Goal: Task Accomplishment & Management: Manage account settings

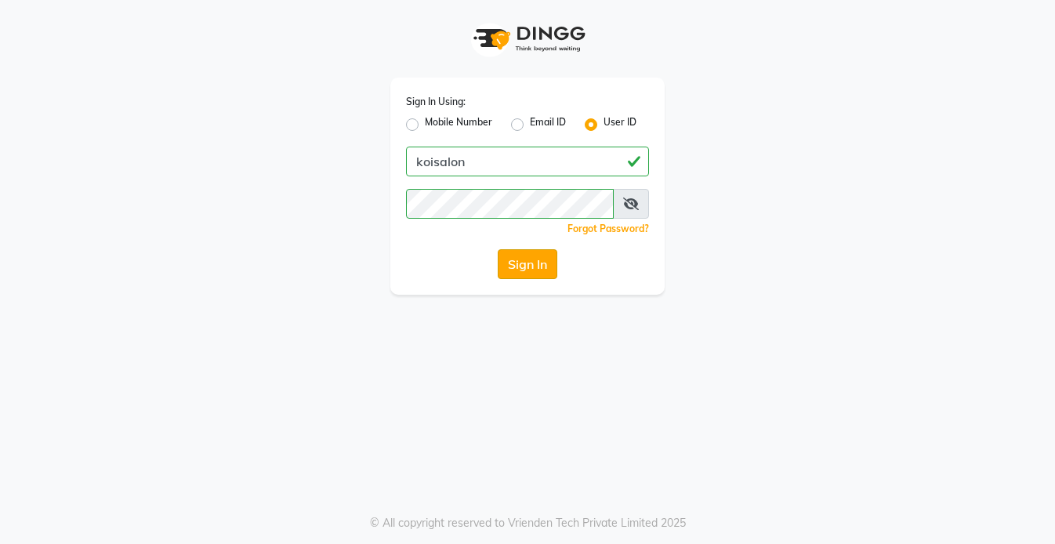
click at [524, 272] on button "Sign In" at bounding box center [528, 264] width 60 height 30
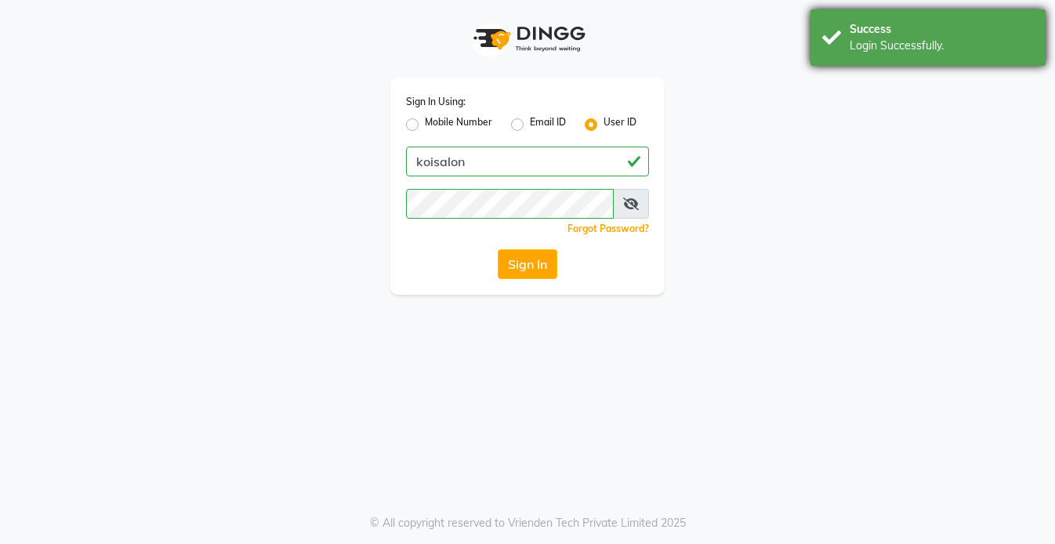
click at [871, 22] on div "Success" at bounding box center [942, 29] width 184 height 16
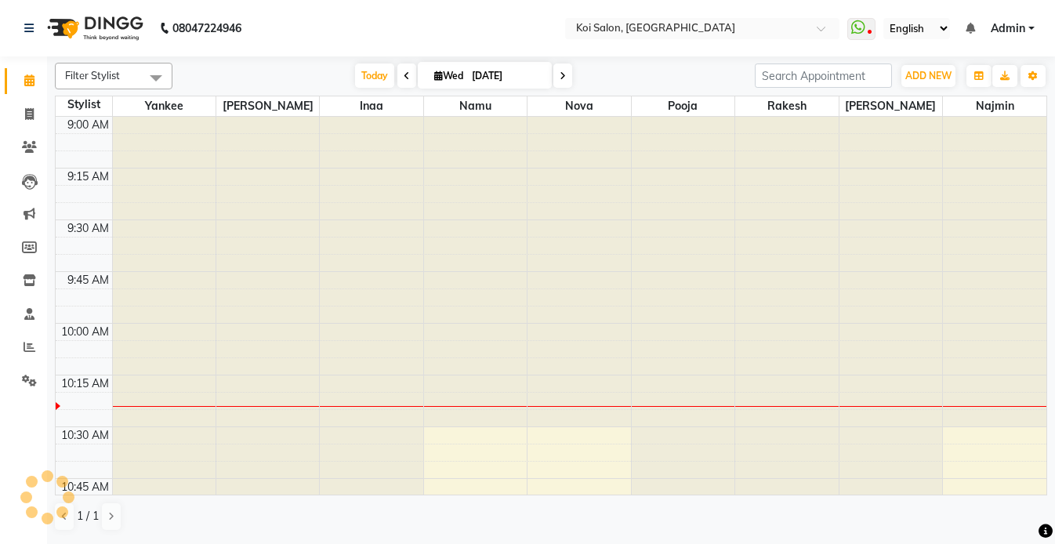
scroll to position [208, 0]
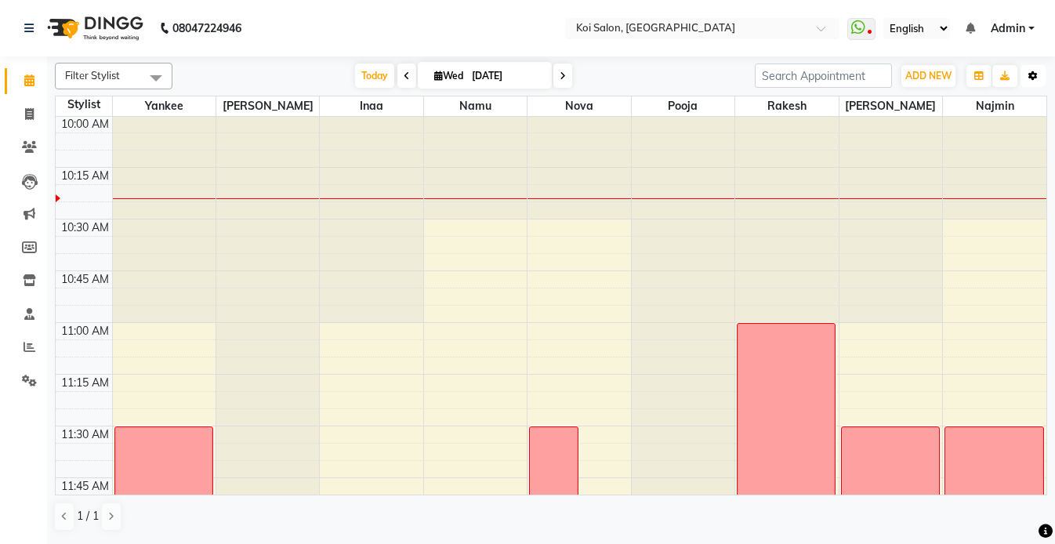
click at [1032, 72] on icon "button" at bounding box center [1032, 75] width 9 height 9
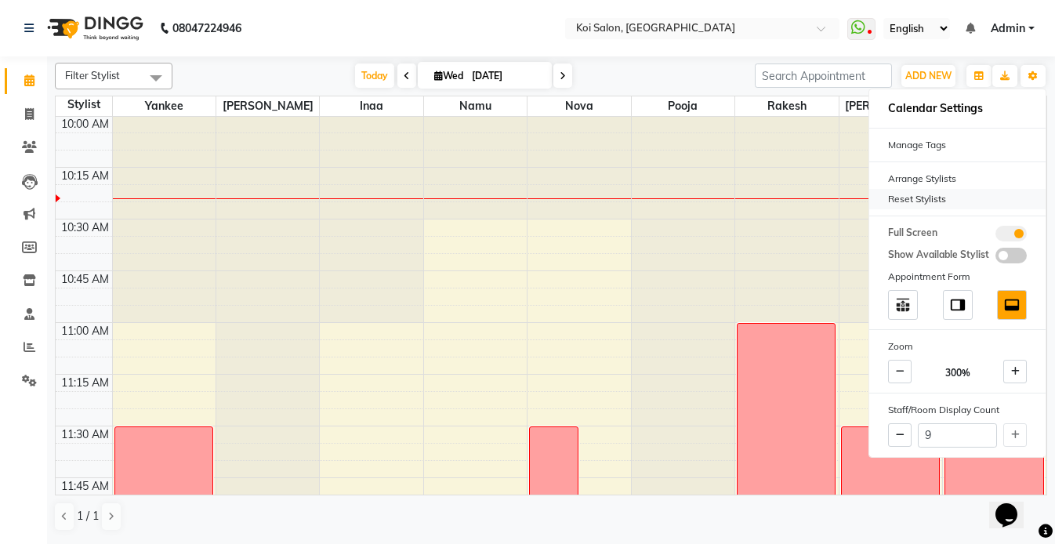
scroll to position [0, 0]
click at [908, 200] on div "Reset Stylists" at bounding box center [957, 199] width 176 height 20
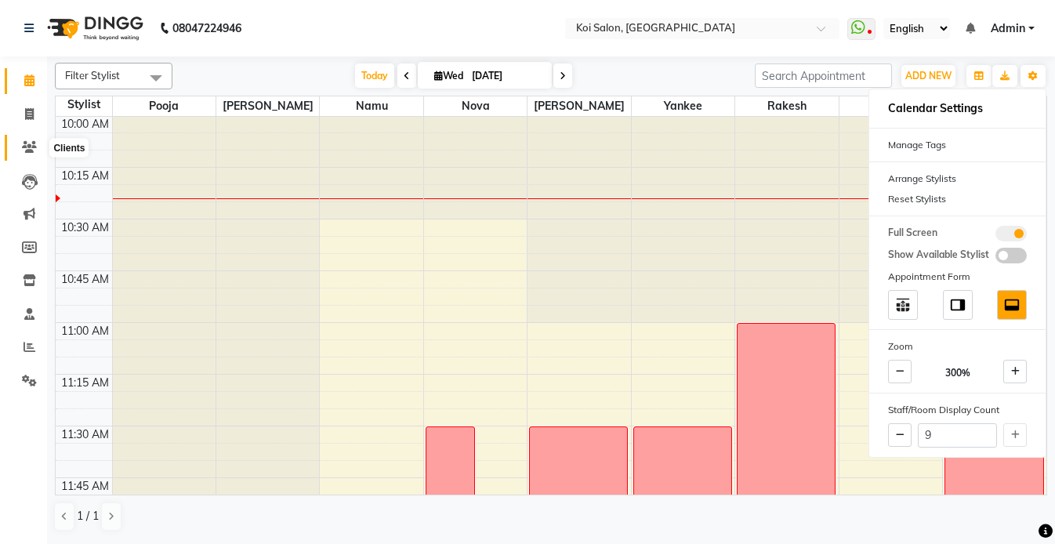
click at [24, 147] on icon at bounding box center [29, 147] width 15 height 12
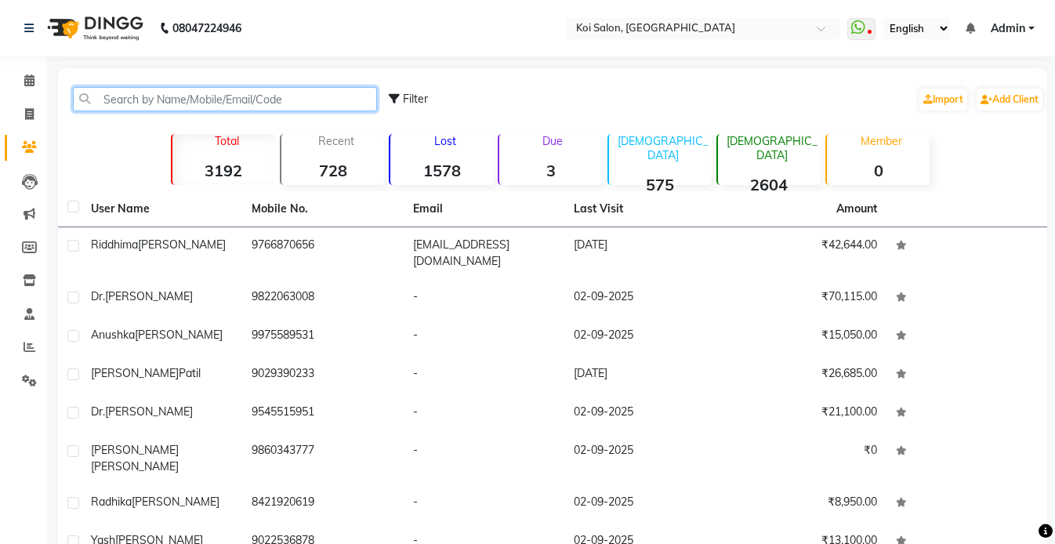
click at [178, 98] on input "text" at bounding box center [225, 99] width 304 height 24
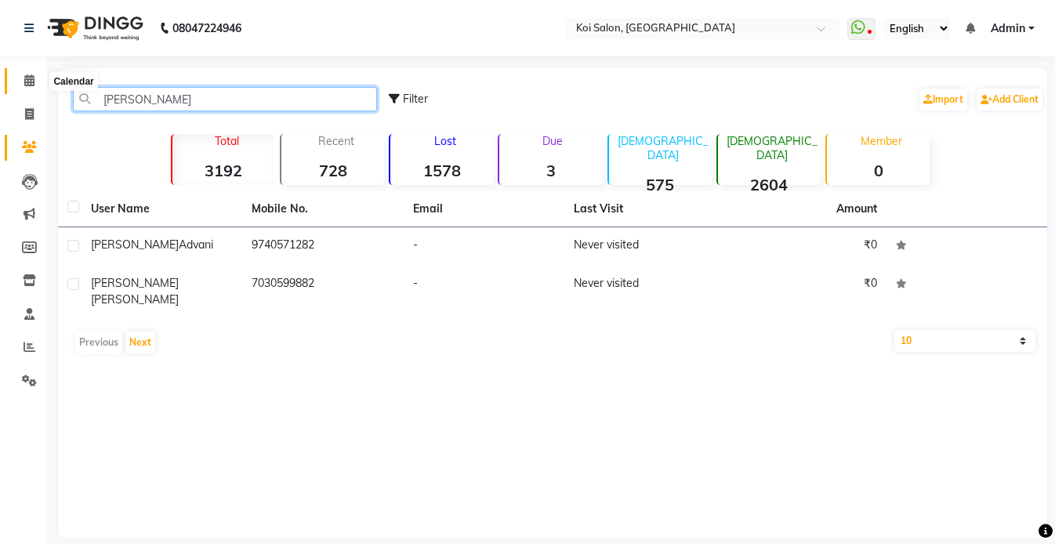
type input "[PERSON_NAME]"
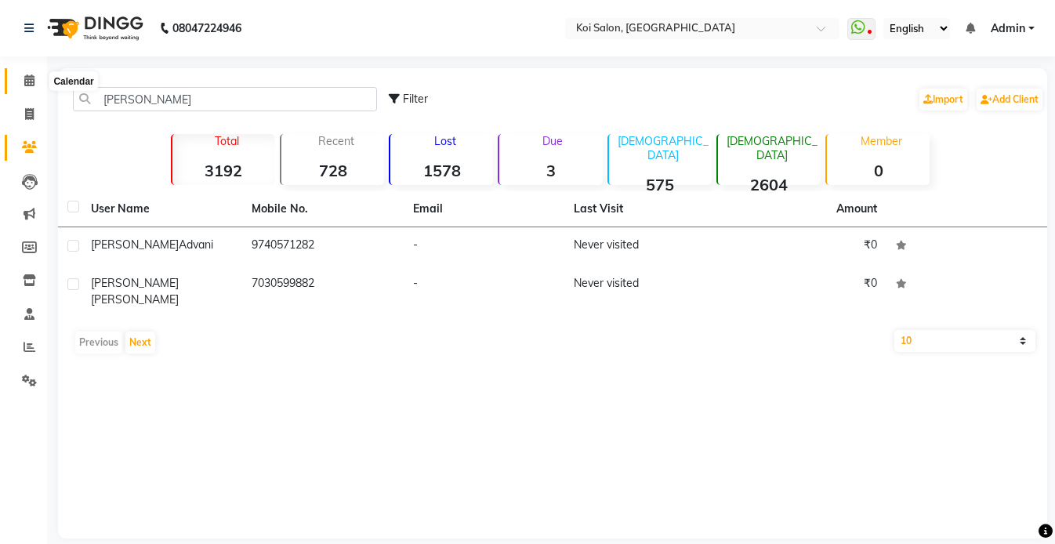
click at [26, 77] on icon at bounding box center [29, 80] width 10 height 12
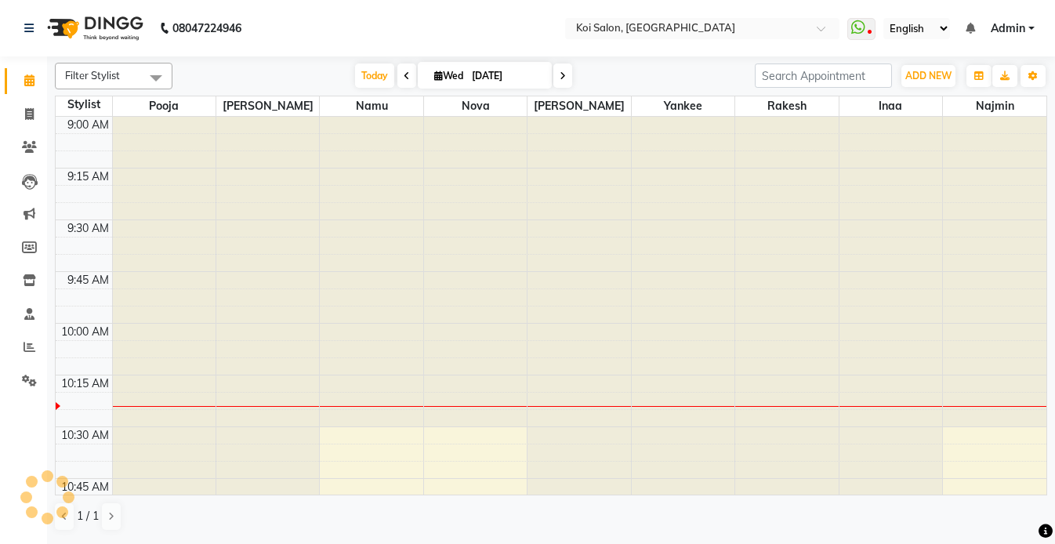
click at [362, 92] on div "Filter Stylist Select All Harsha Inaa Najmin Namu Nova Pooja Rakesh Shanky Yank…" at bounding box center [551, 296] width 992 height 481
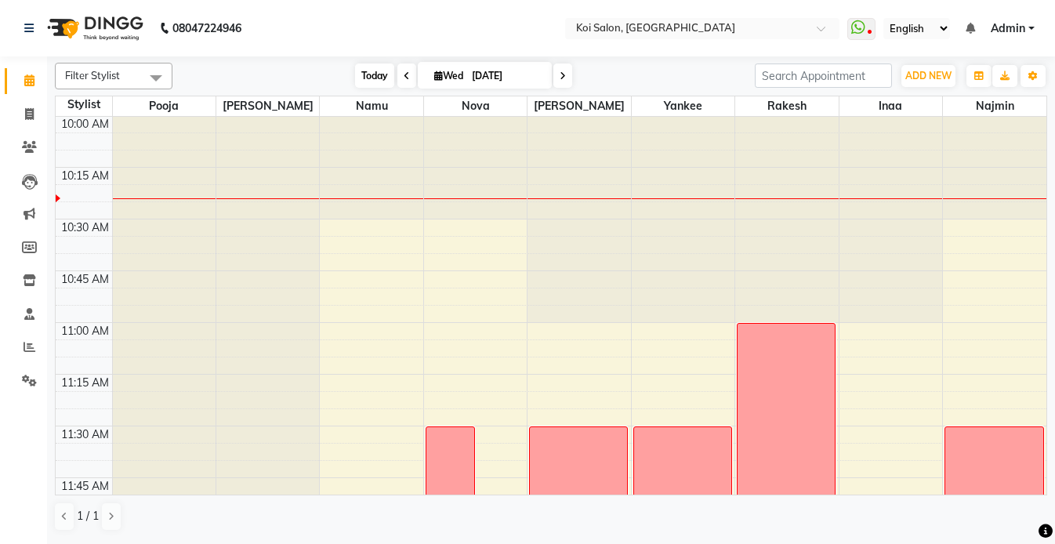
click at [367, 79] on span "Today" at bounding box center [374, 75] width 39 height 24
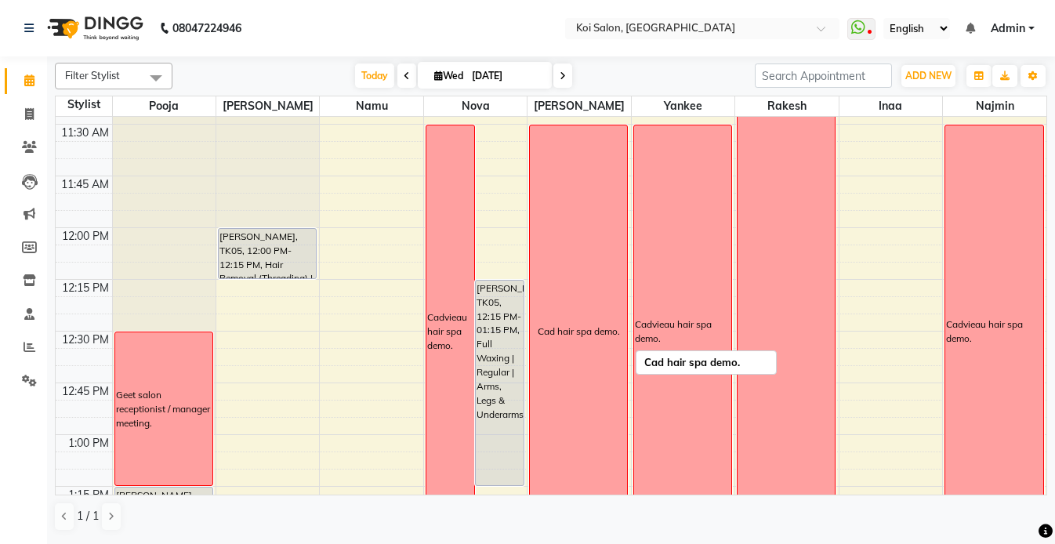
scroll to position [506, 0]
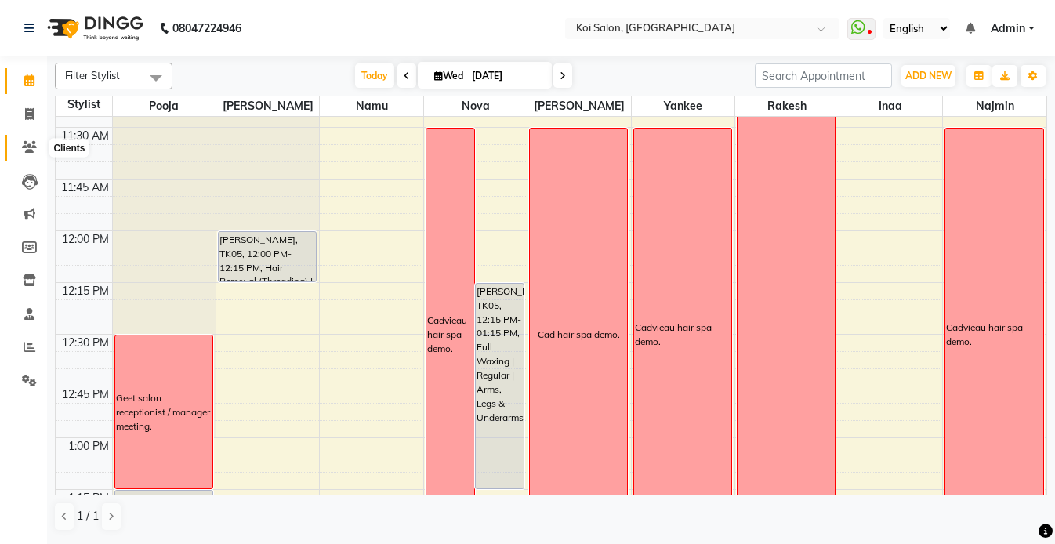
click at [26, 145] on icon at bounding box center [29, 147] width 15 height 12
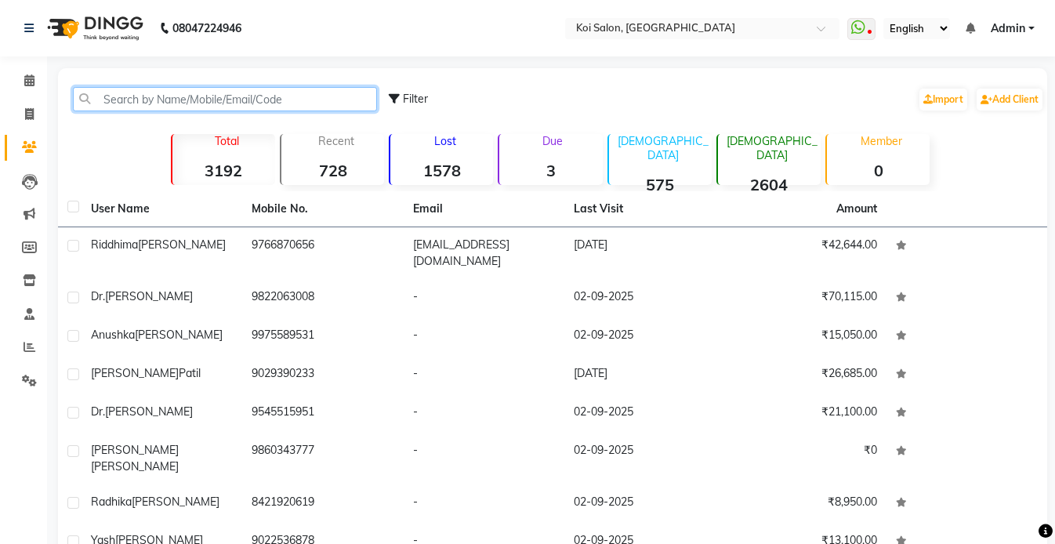
click at [159, 100] on input "text" at bounding box center [225, 99] width 304 height 24
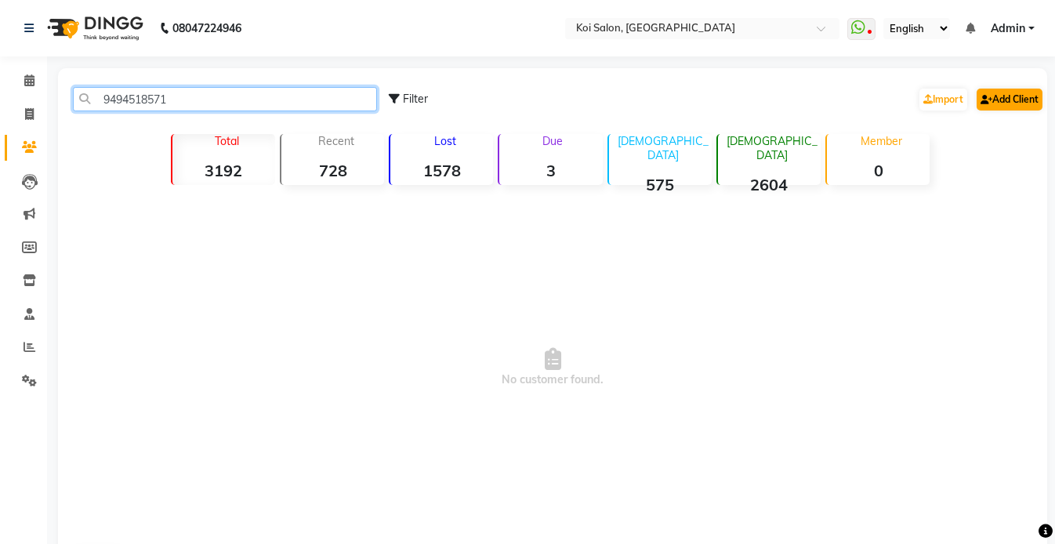
type input "9494518571"
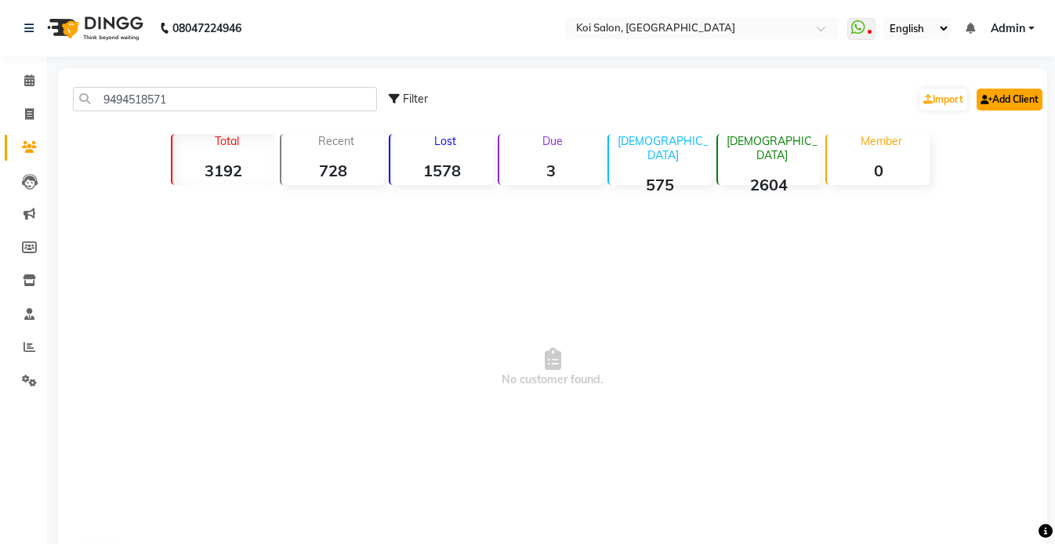
click at [1022, 103] on link "Add Client" at bounding box center [1009, 100] width 66 height 22
select select "22"
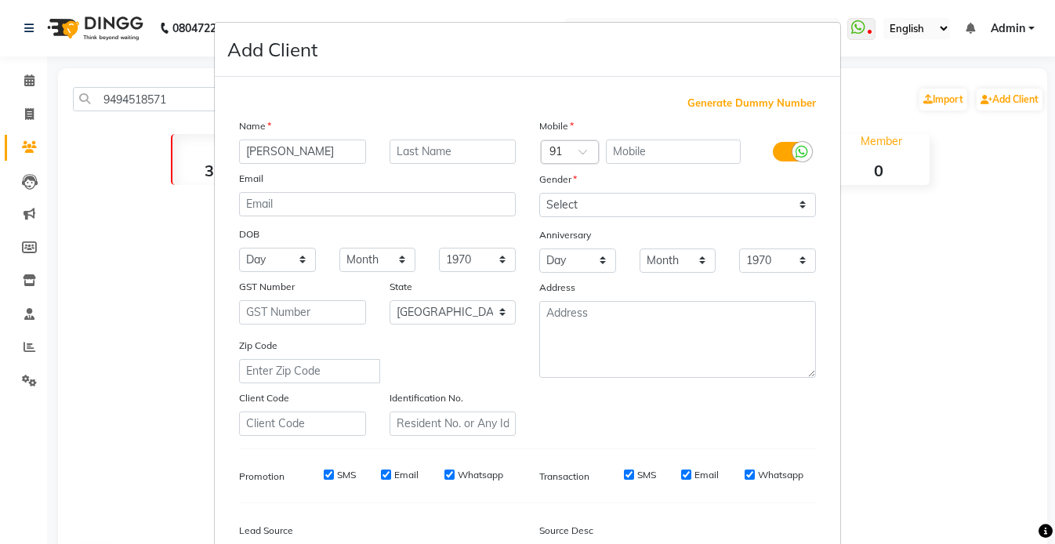
type input "[PERSON_NAME]"
click at [683, 150] on input "text" at bounding box center [674, 151] width 136 height 24
paste input "9494518571"
type input "9494518571"
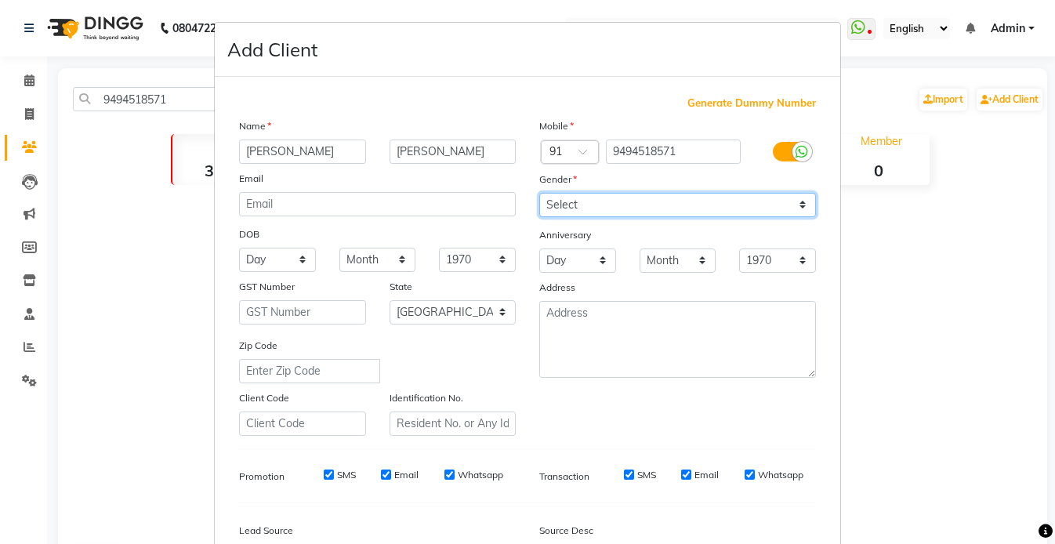
click at [594, 211] on select "Select [DEMOGRAPHIC_DATA] [DEMOGRAPHIC_DATA] Other Prefer Not To Say" at bounding box center [677, 205] width 277 height 24
select select "[DEMOGRAPHIC_DATA]"
click at [539, 193] on select "Select [DEMOGRAPHIC_DATA] [DEMOGRAPHIC_DATA] Other Prefer Not To Say" at bounding box center [677, 205] width 277 height 24
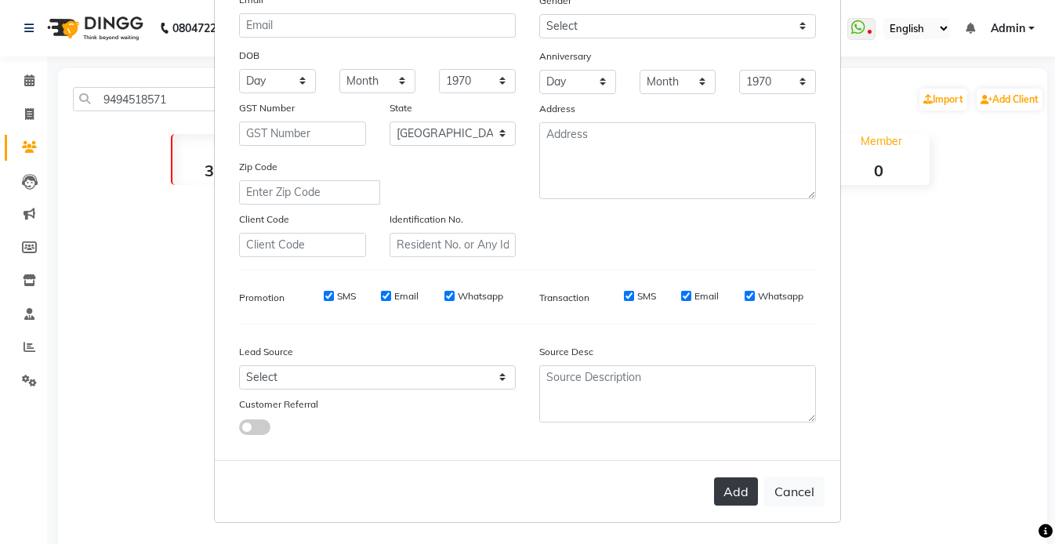
click at [751, 500] on button "Add" at bounding box center [736, 491] width 44 height 28
select select
select select "null"
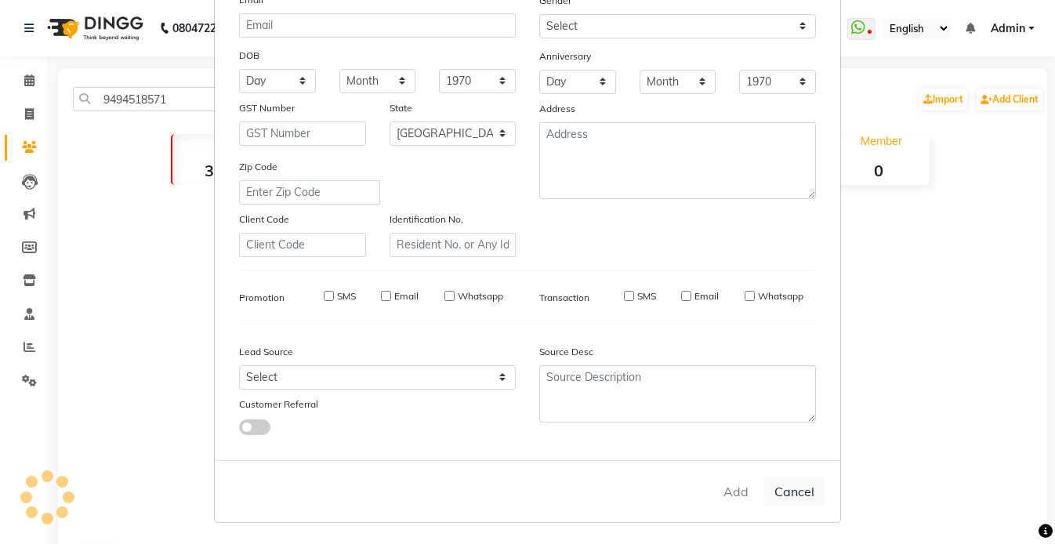
select select
checkbox input "false"
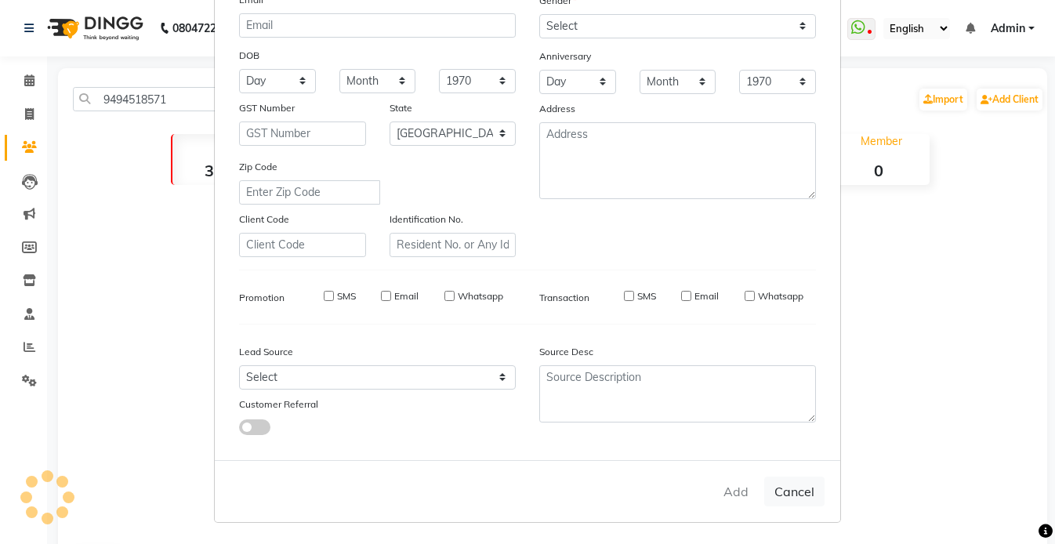
checkbox input "false"
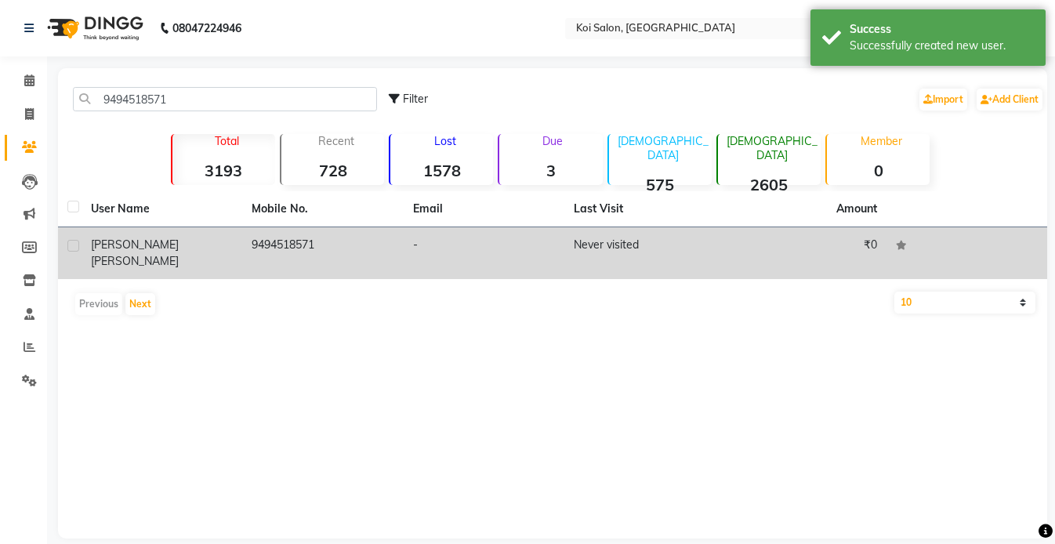
click at [172, 254] on span "[PERSON_NAME]" at bounding box center [135, 261] width 88 height 14
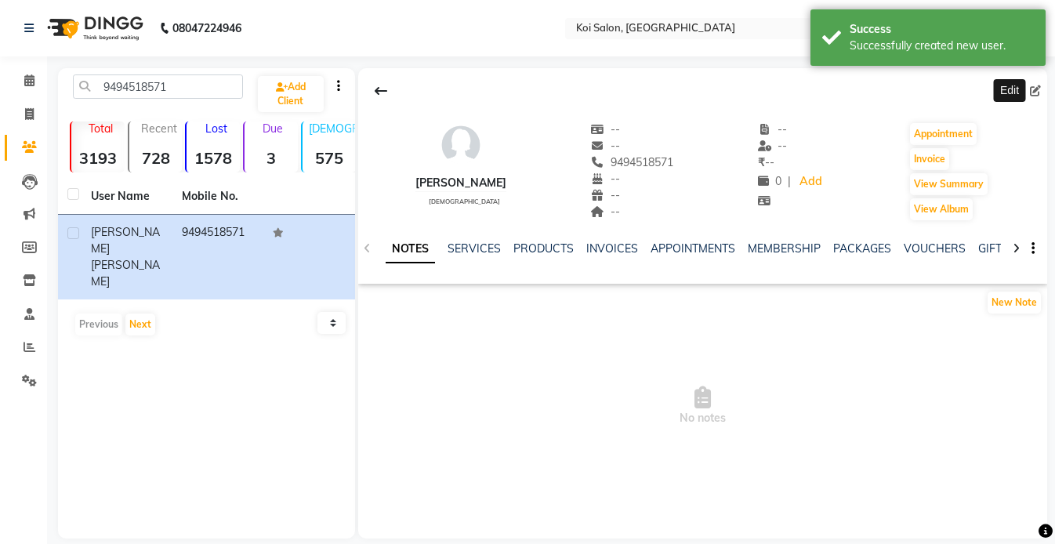
click at [1036, 92] on icon at bounding box center [1035, 90] width 11 height 11
select select "22"
select select "[DEMOGRAPHIC_DATA]"
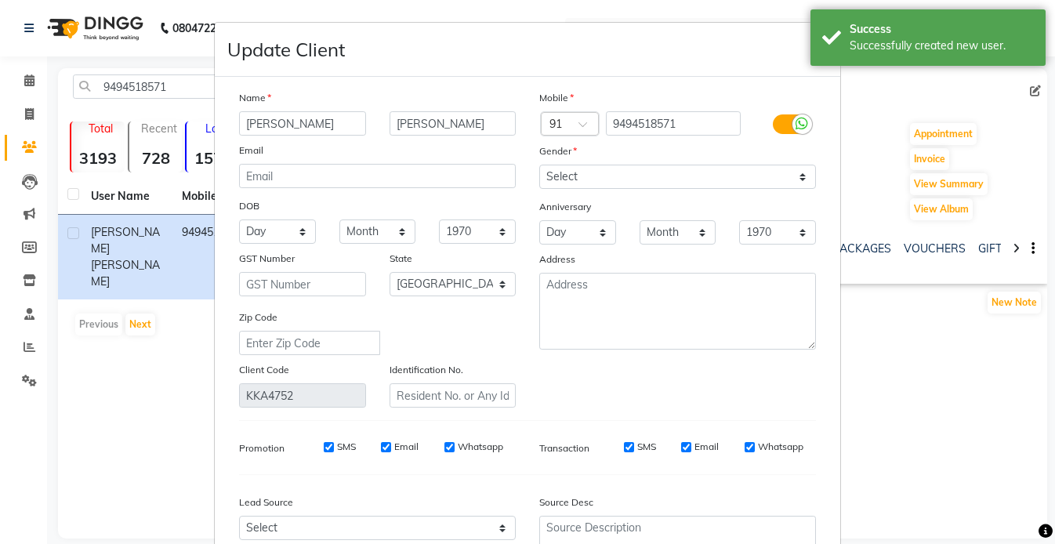
scroll to position [151, 0]
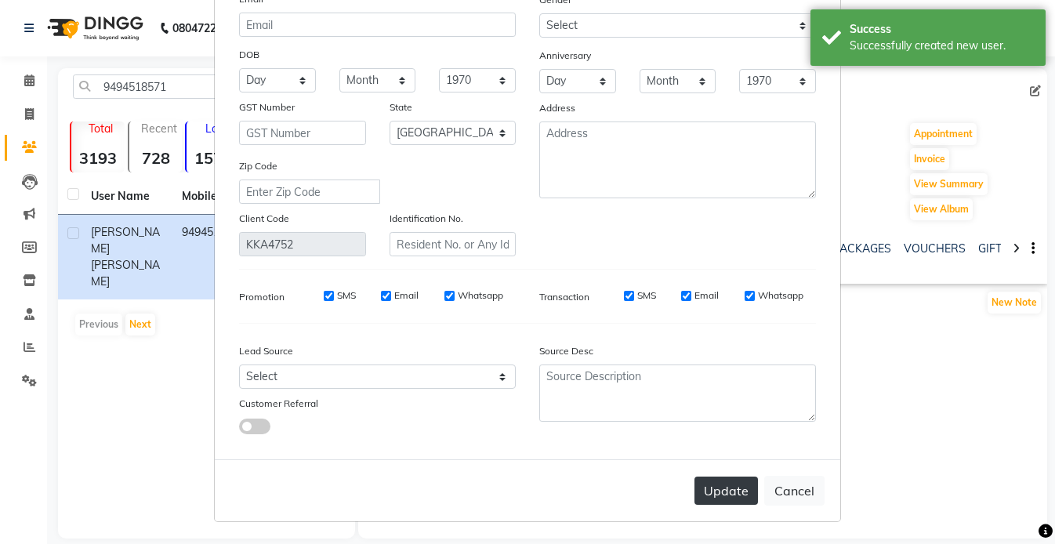
click at [724, 499] on button "Update" at bounding box center [725, 490] width 63 height 28
select select
select select "null"
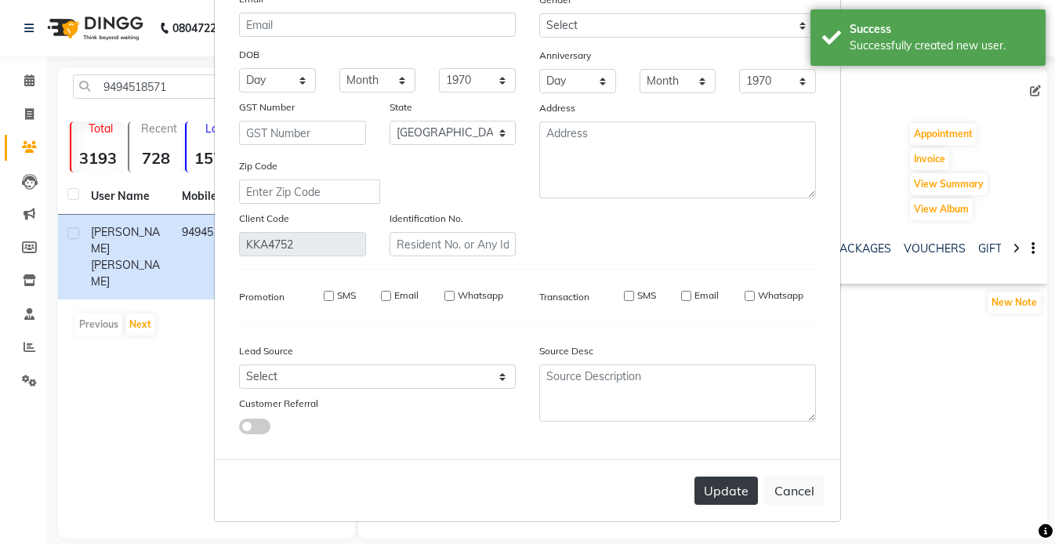
select select
checkbox input "false"
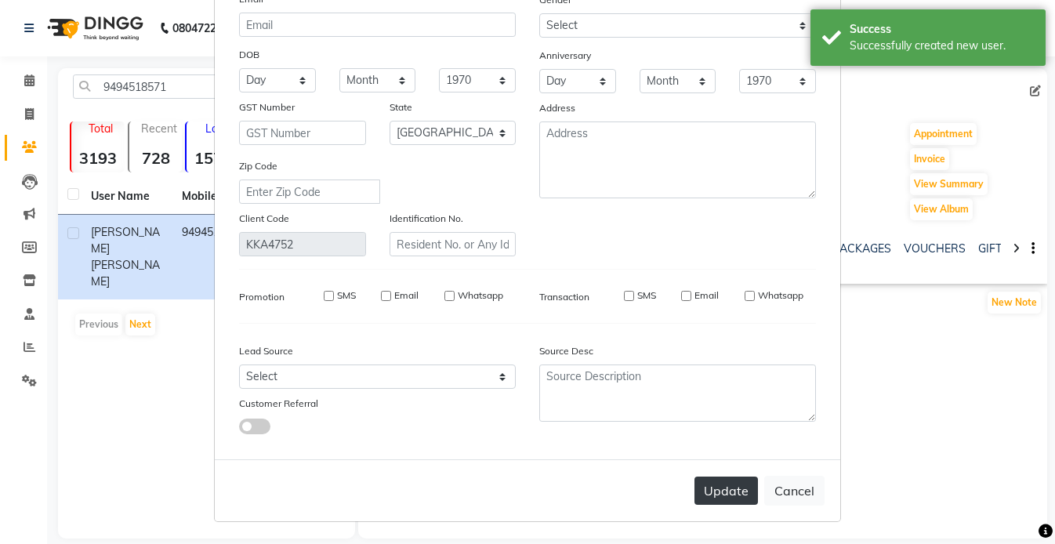
checkbox input "false"
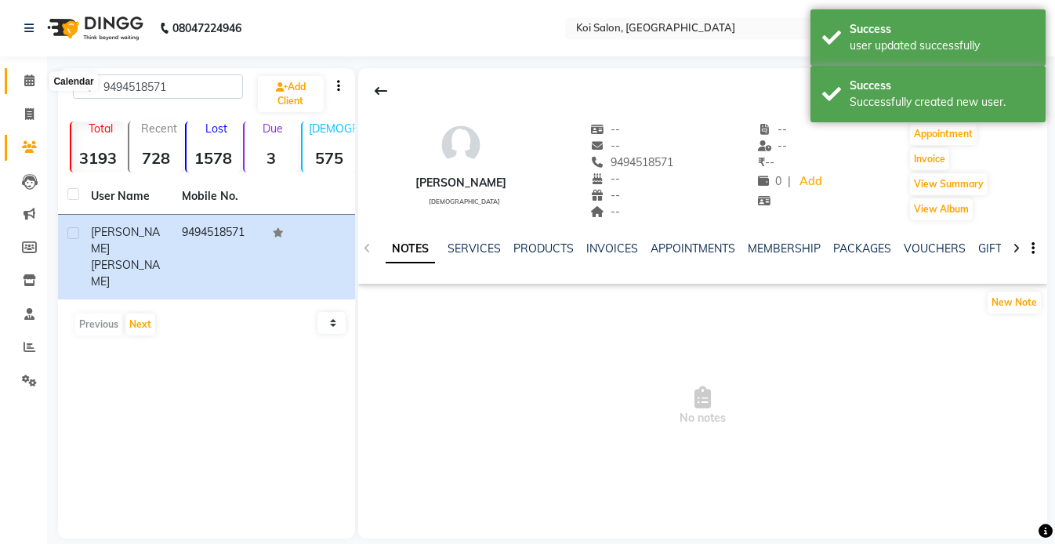
click at [27, 79] on icon at bounding box center [29, 80] width 10 height 12
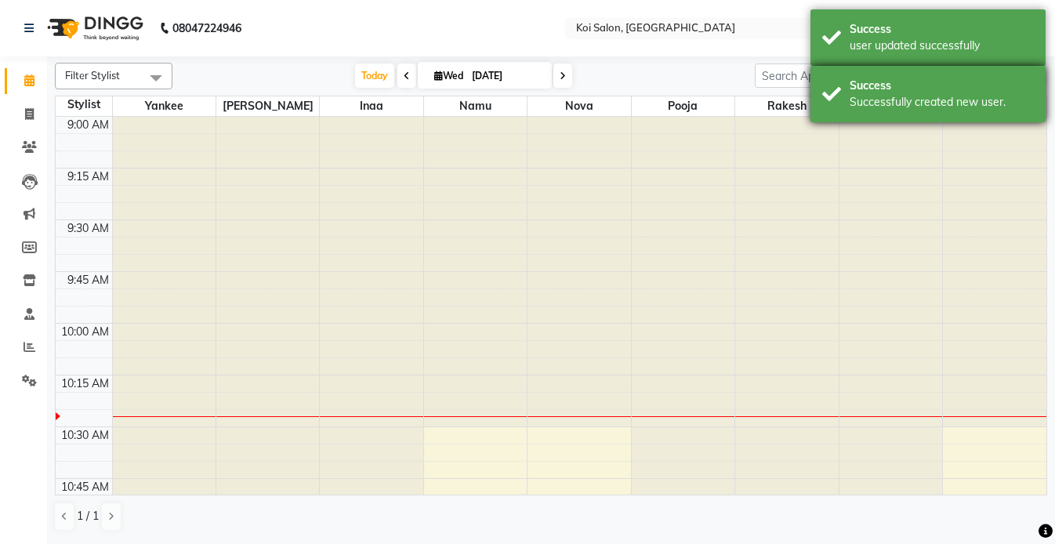
click at [867, 111] on div "Success Successfully created new user." at bounding box center [927, 94] width 235 height 56
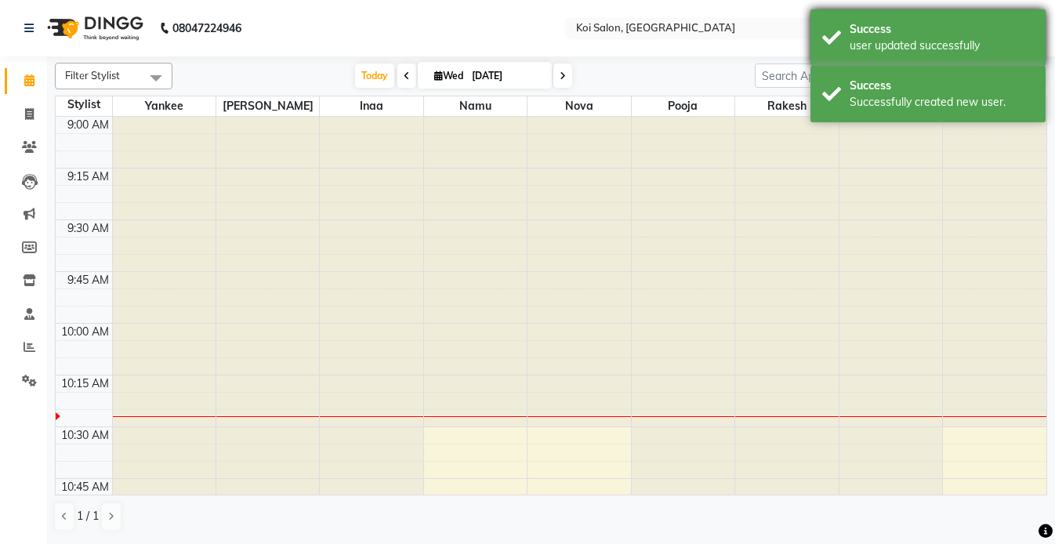
click at [843, 32] on div "Success user updated successfully" at bounding box center [927, 37] width 235 height 56
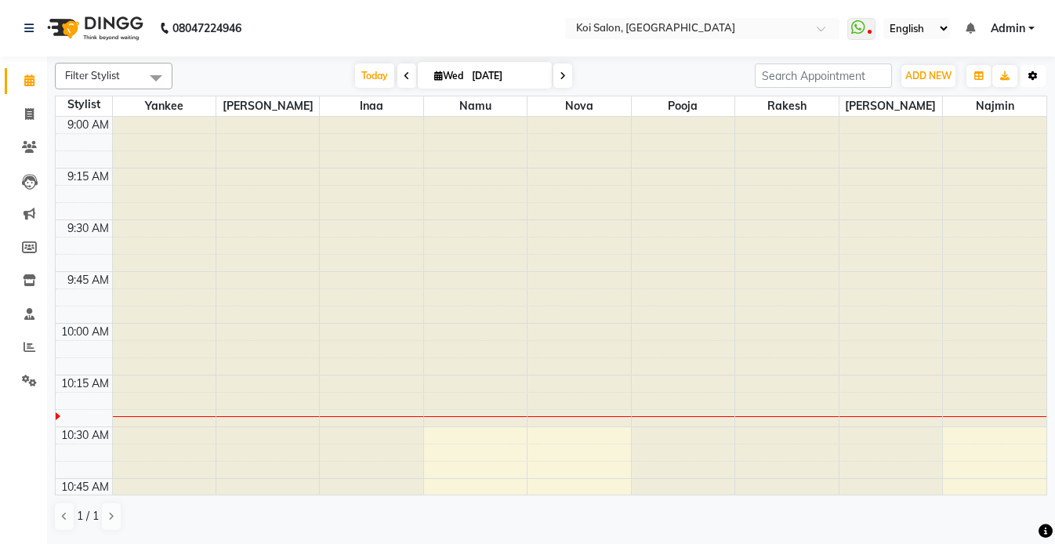
click at [1031, 80] on icon "button" at bounding box center [1032, 75] width 9 height 9
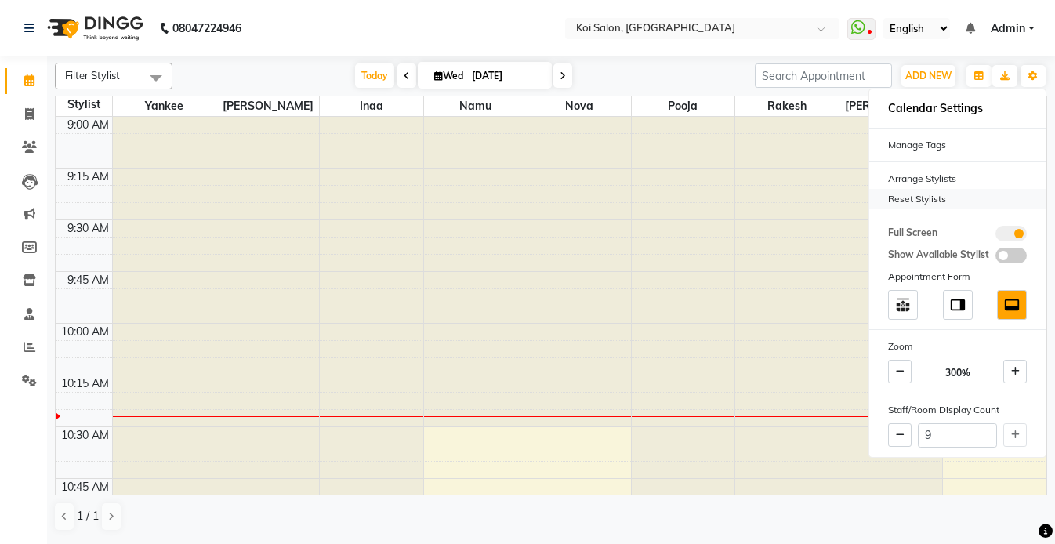
click at [908, 203] on div "Reset Stylists" at bounding box center [957, 199] width 176 height 20
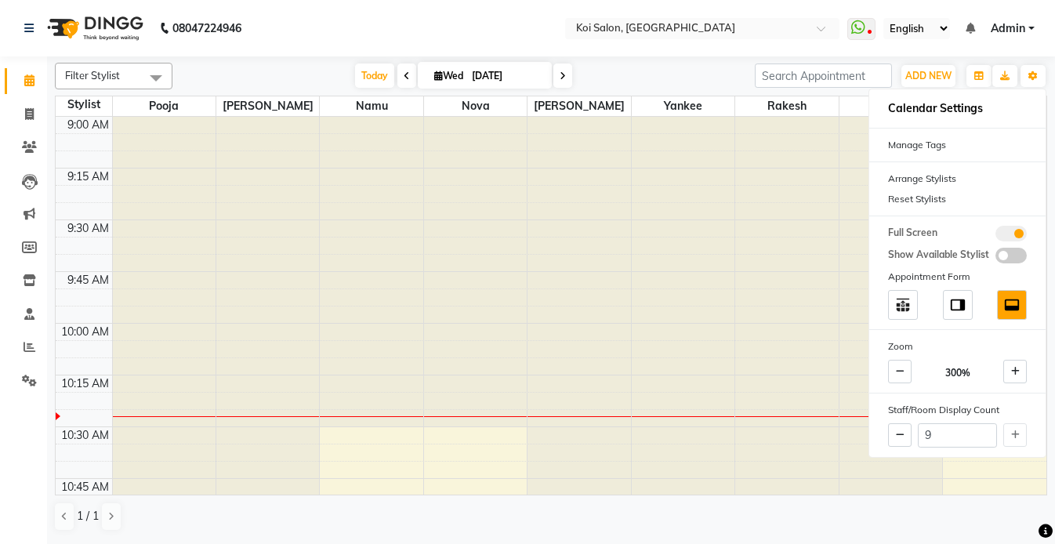
click at [427, 16] on nav "08047224946 Select Location × Koi Salon, Kalyani Nagar WhatsApp Status ✕ Status…" at bounding box center [527, 28] width 1055 height 56
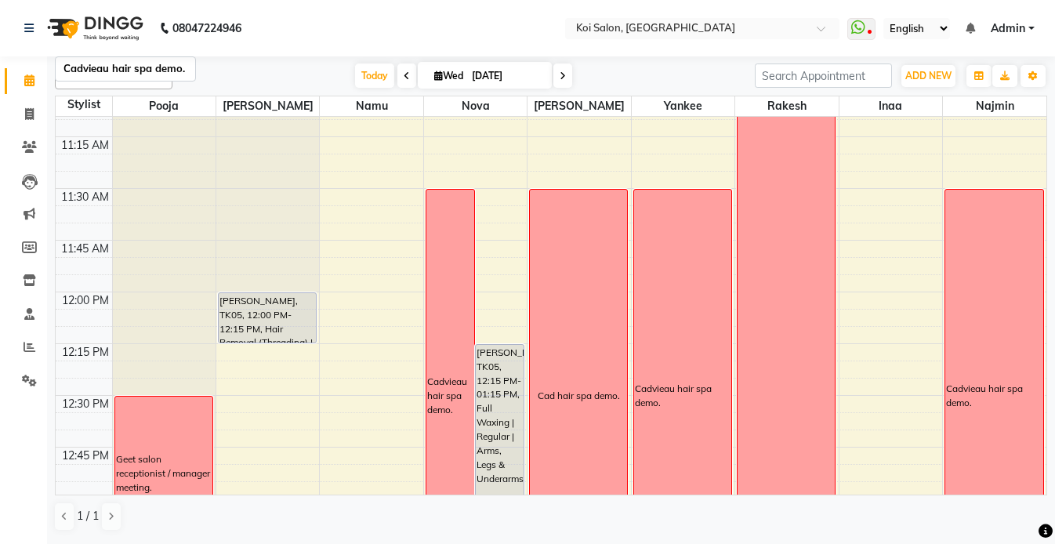
scroll to position [451, 0]
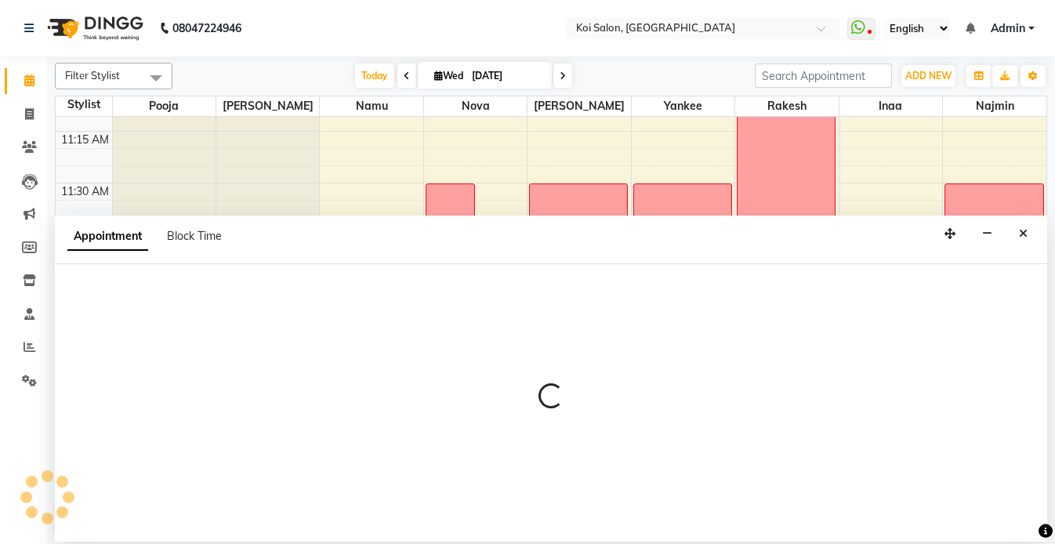
select select "16518"
select select "tentative"
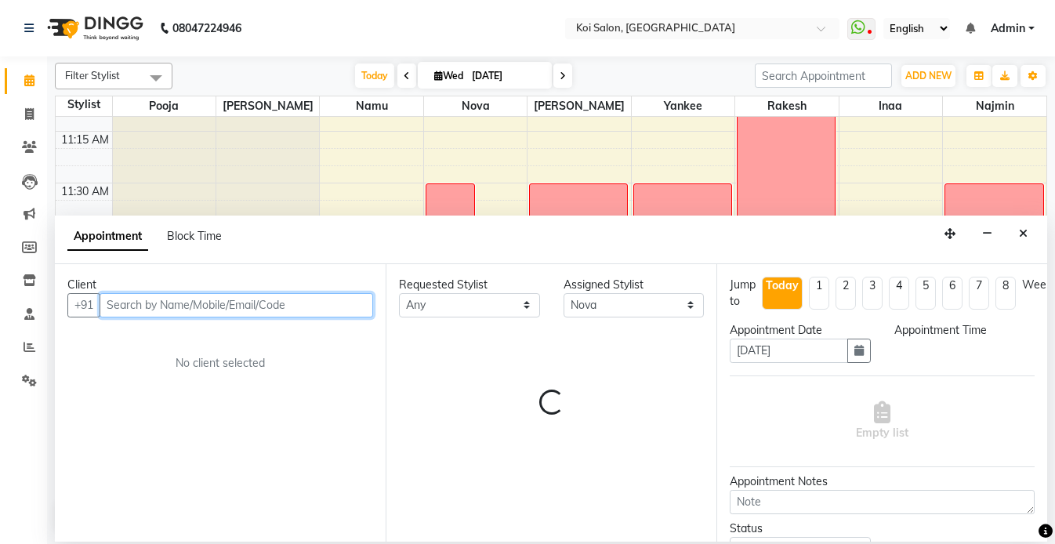
select select "705"
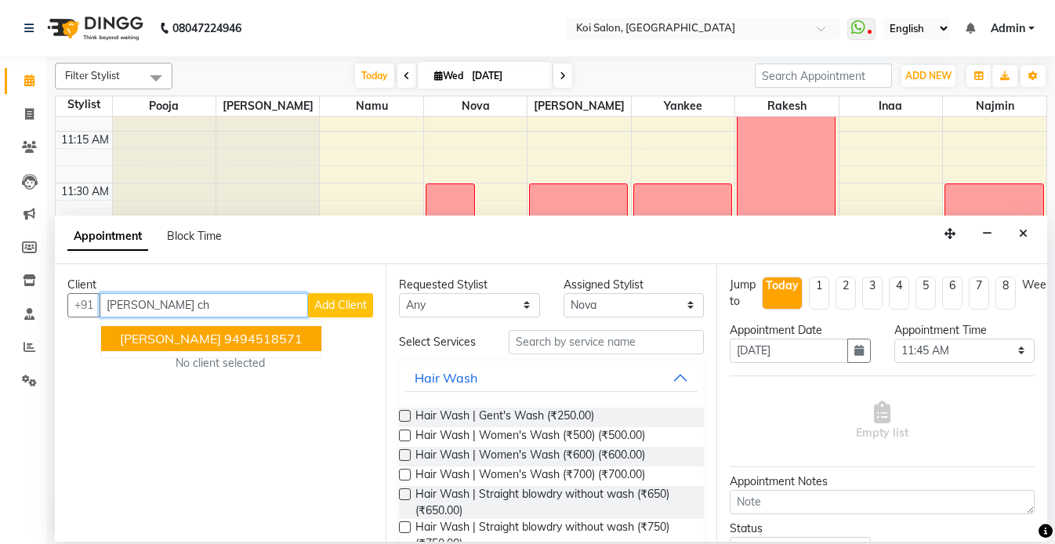
click at [179, 331] on span "[PERSON_NAME]" at bounding box center [170, 339] width 101 height 16
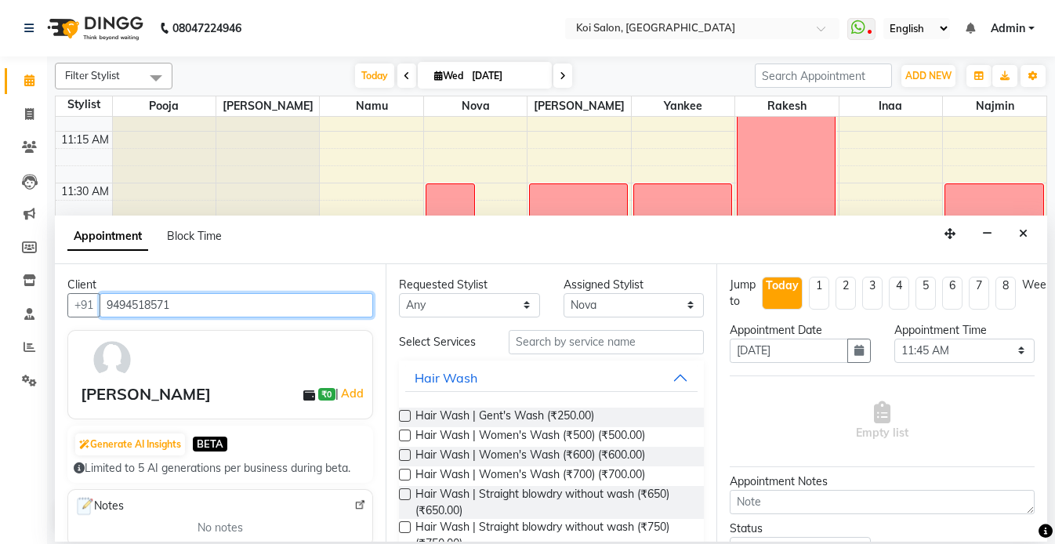
type input "9494518571"
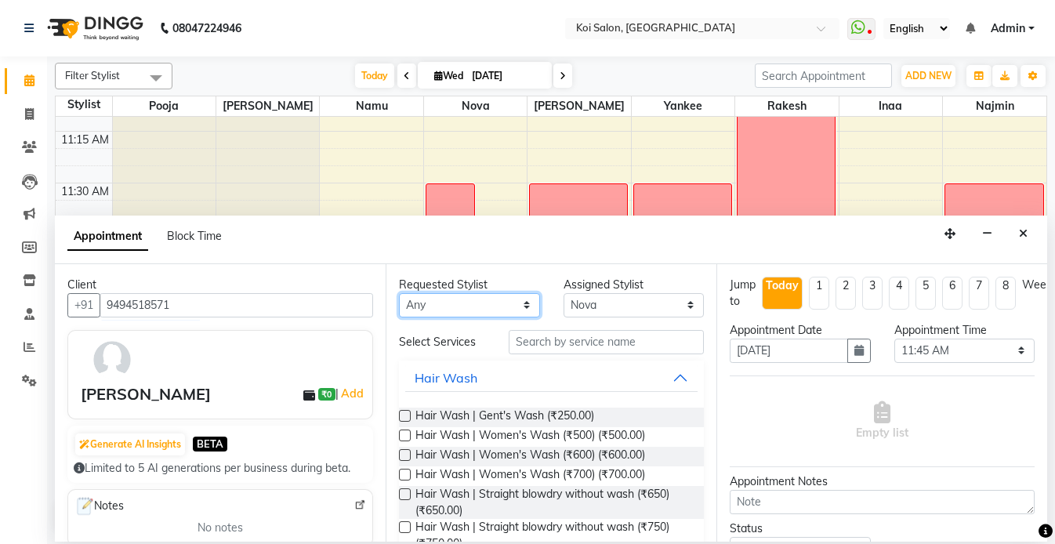
click at [493, 310] on select "Any Harsha Inaa Najmin Namu Nova Pooja Rakesh Shanky Yankee" at bounding box center [469, 305] width 141 height 24
select select "23241"
click at [399, 293] on select "Any Harsha Inaa Najmin Namu Nova Pooja Rakesh Shanky Yankee" at bounding box center [469, 305] width 141 height 24
select select "23241"
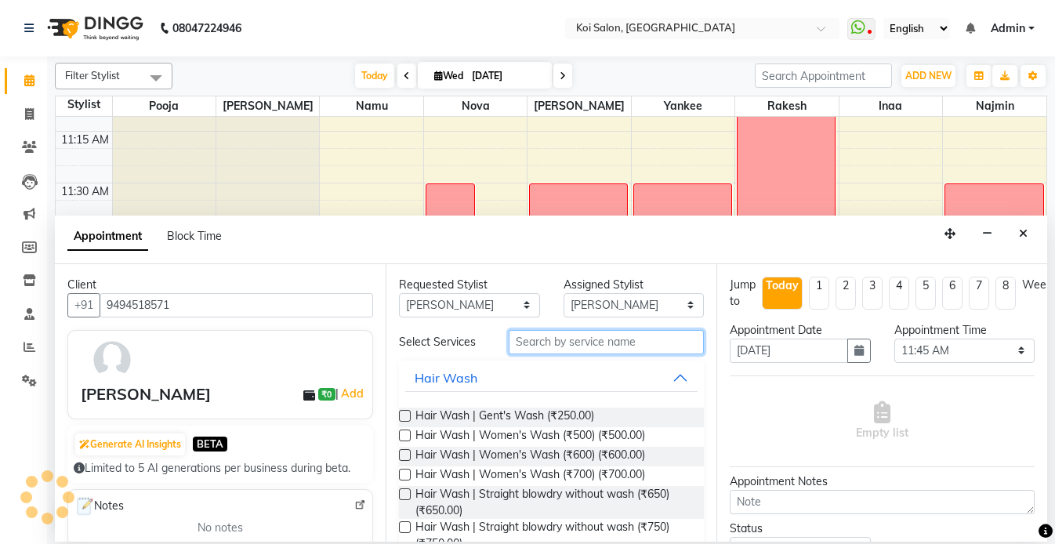
click at [578, 345] on input "text" at bounding box center [606, 342] width 195 height 24
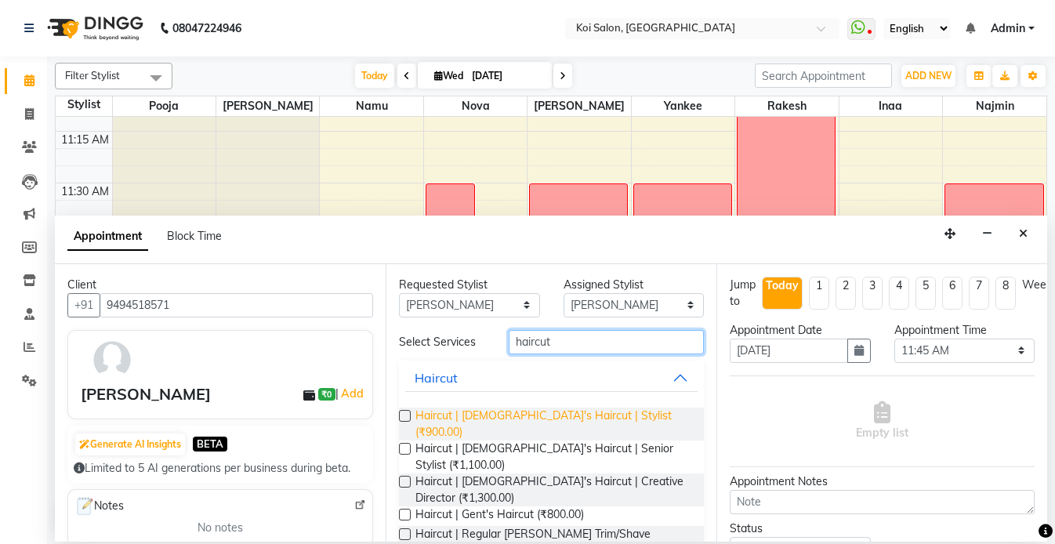
type input "haircut"
click at [573, 420] on span "Haircut | Lady's Haircut | Stylist (₹900.00)" at bounding box center [553, 424] width 276 height 33
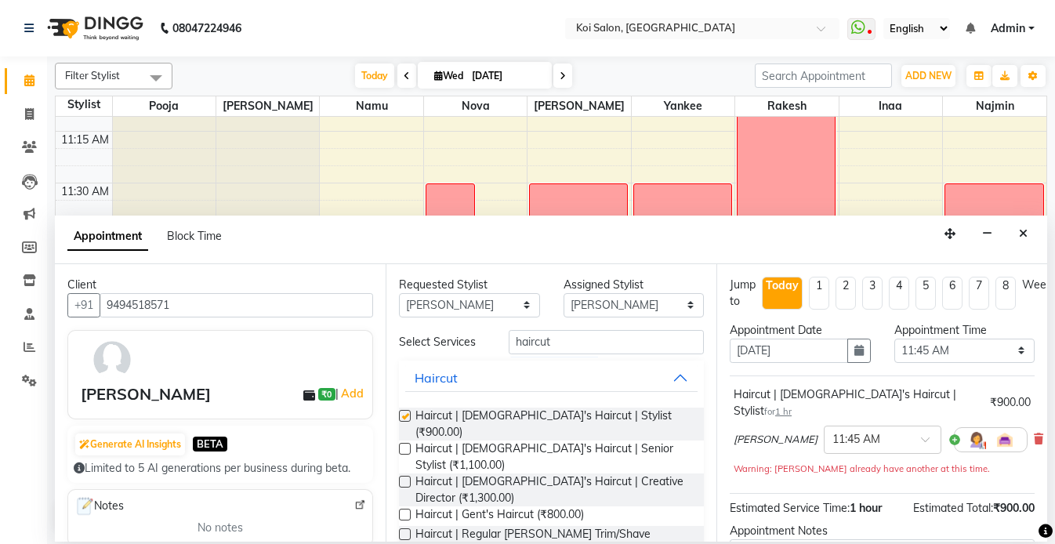
checkbox input "false"
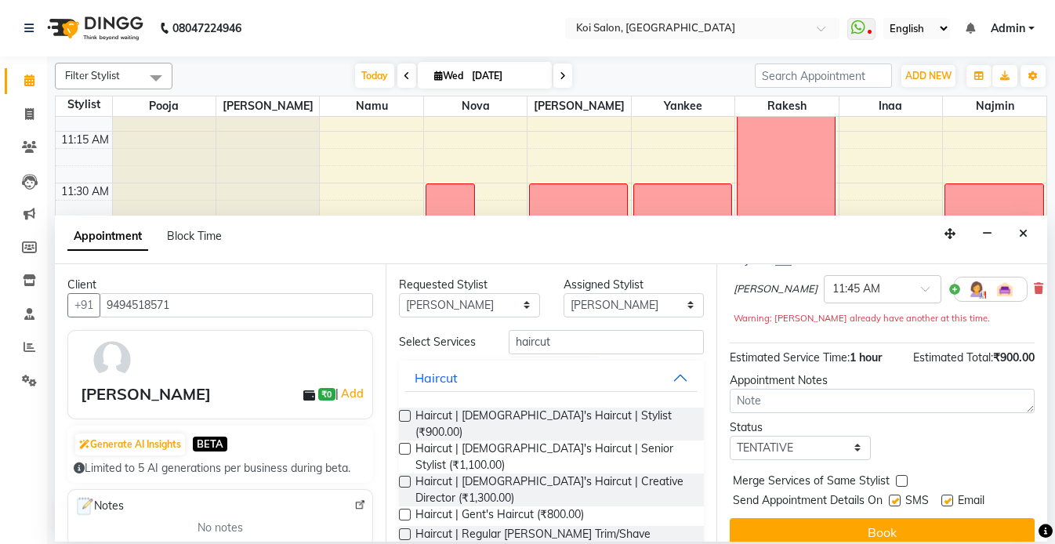
click at [894, 495] on label at bounding box center [895, 501] width 12 height 12
click at [894, 497] on input "checkbox" at bounding box center [894, 502] width 10 height 10
checkbox input "false"
click at [949, 495] on label at bounding box center [947, 501] width 12 height 12
click at [949, 497] on input "checkbox" at bounding box center [946, 502] width 10 height 10
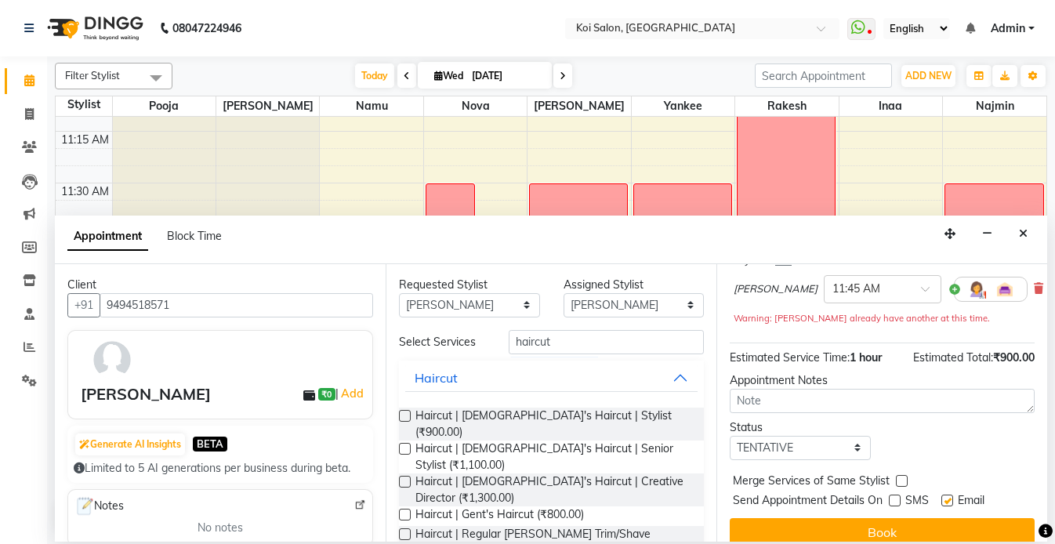
checkbox input "false"
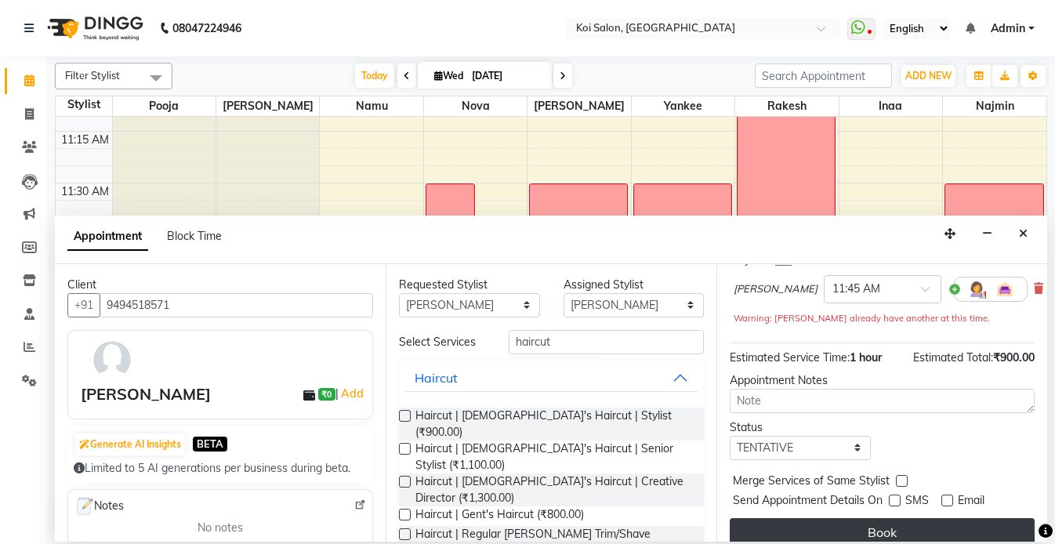
click at [938, 518] on button "Book" at bounding box center [882, 532] width 305 height 28
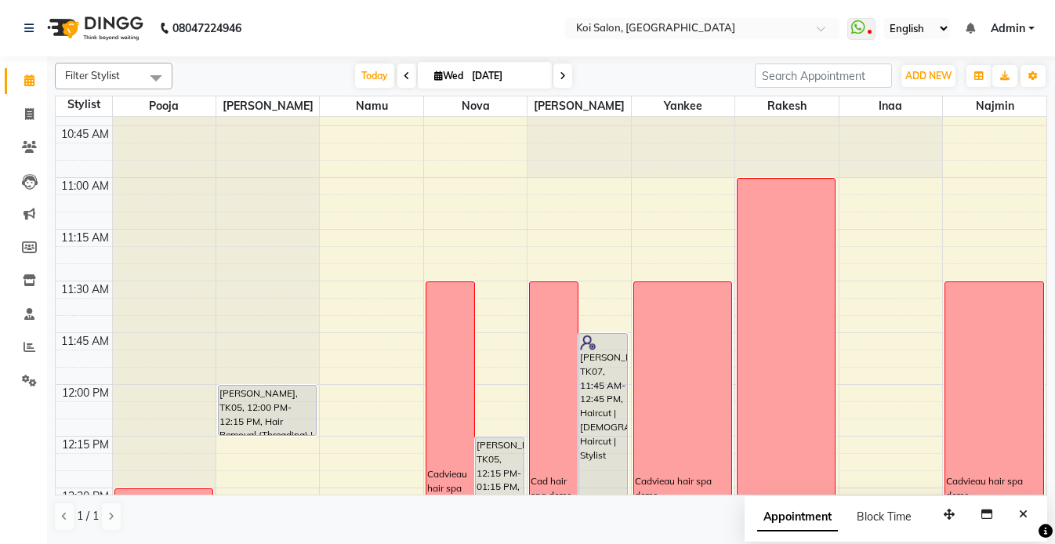
scroll to position [512, 0]
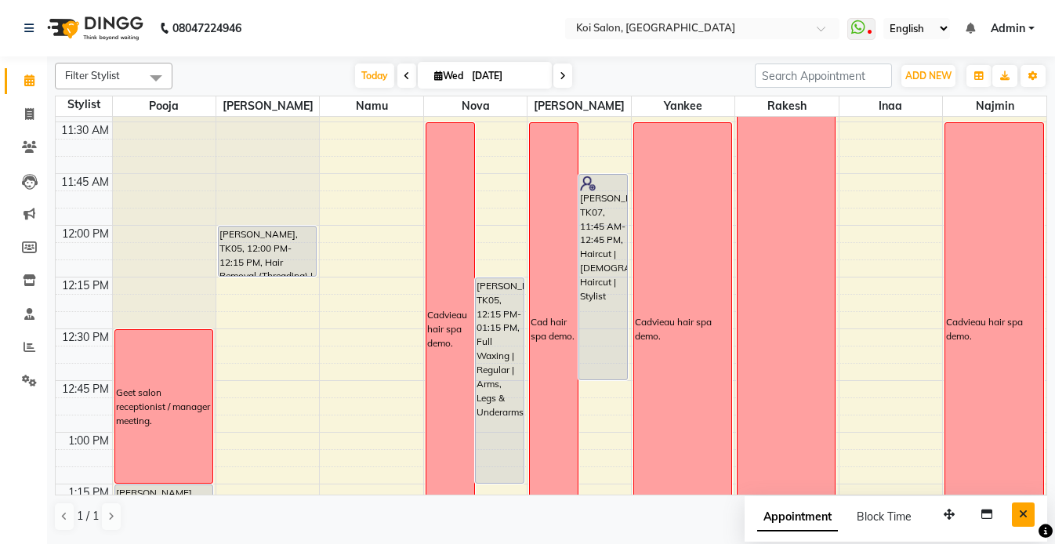
click at [1025, 509] on icon "Close" at bounding box center [1023, 514] width 9 height 11
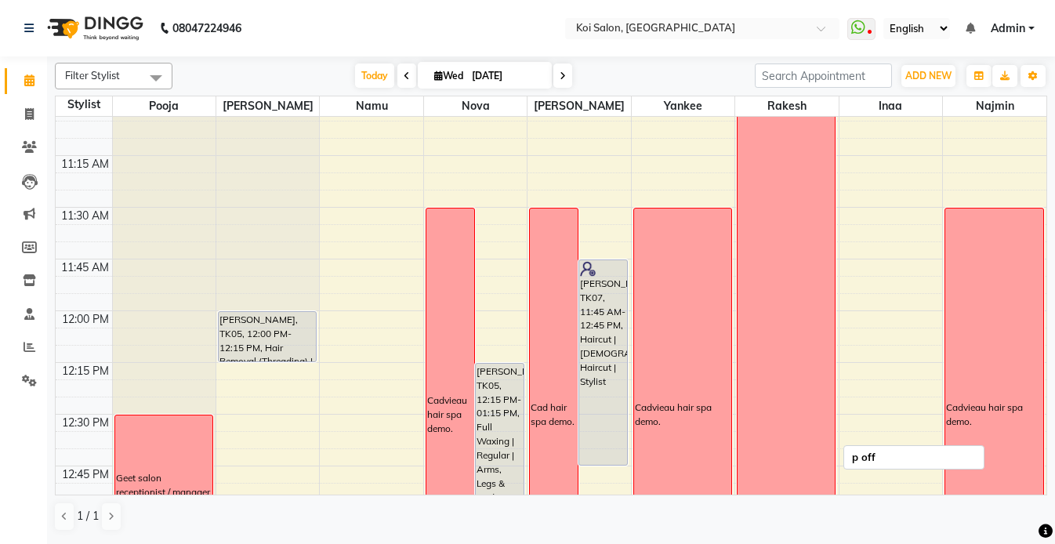
scroll to position [407, 0]
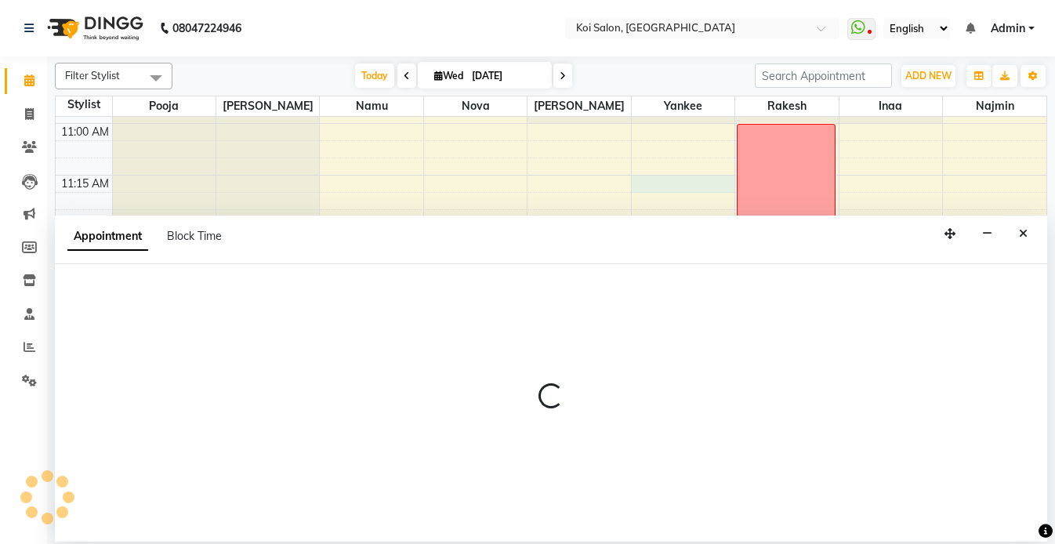
select select "34434"
select select "675"
select select "tentative"
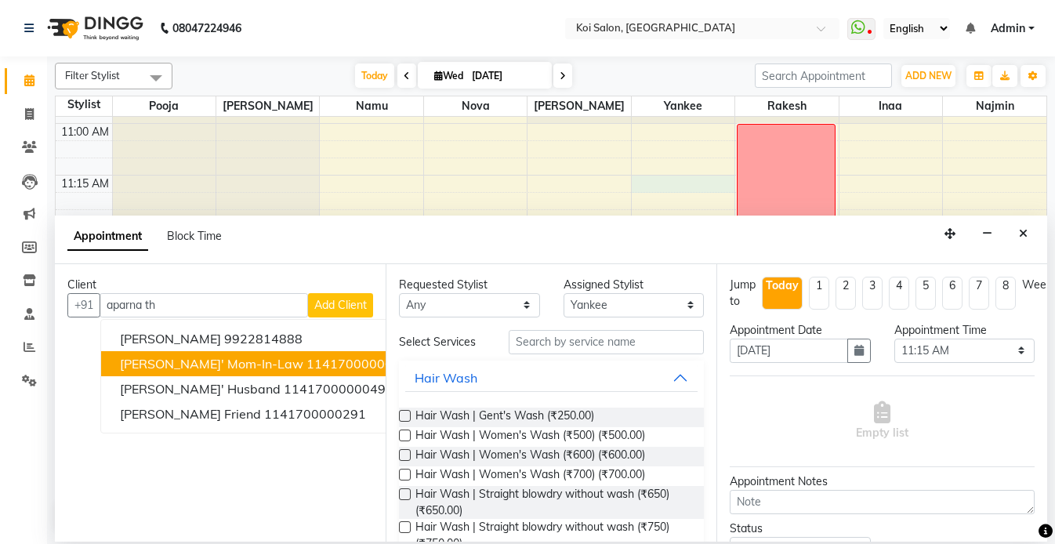
click at [263, 362] on span "[PERSON_NAME]' Mom-in-law" at bounding box center [211, 364] width 183 height 16
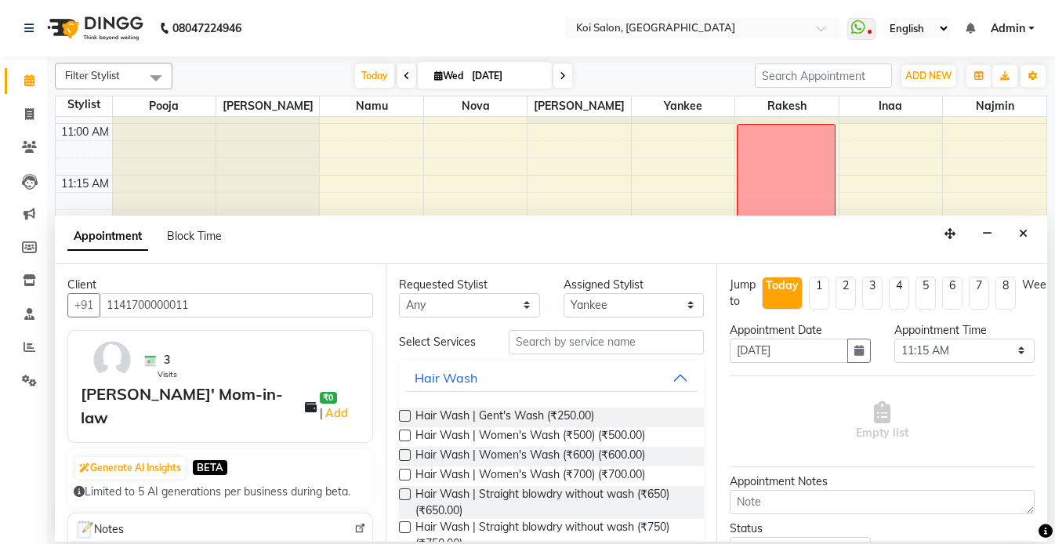
type input "1141700000011"
click at [431, 304] on select "Any Harsha Inaa Najmin Namu Nova Pooja Rakesh Shanky Yankee" at bounding box center [469, 305] width 141 height 24
select select "34434"
click at [399, 293] on select "Any Harsha Inaa Najmin Namu Nova Pooja Rakesh Shanky Yankee" at bounding box center [469, 305] width 141 height 24
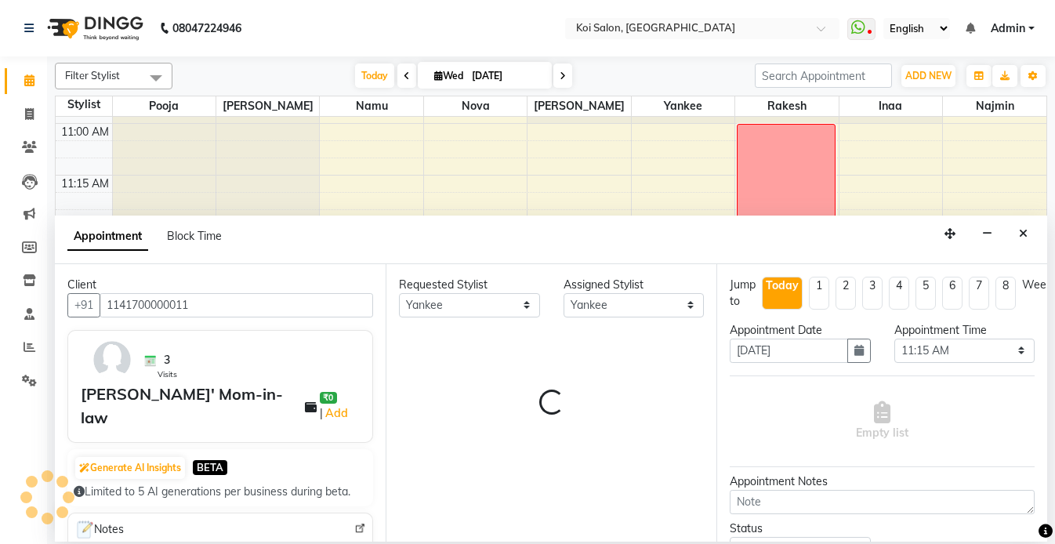
click at [571, 343] on div "Requested Stylist Any Harsha Inaa Najmin Namu Nova Pooja Rakesh Shanky Yankee A…" at bounding box center [551, 402] width 331 height 277
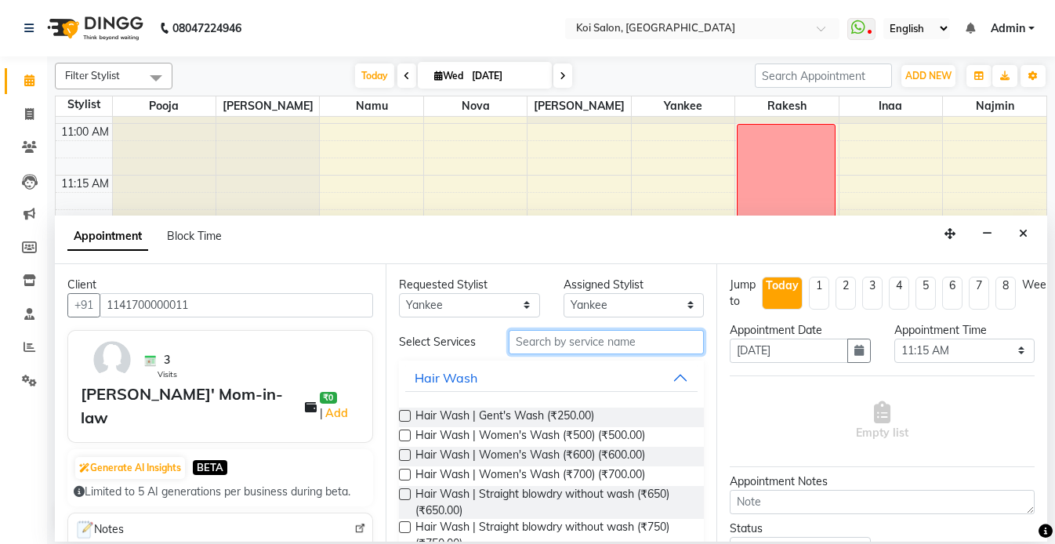
click at [573, 340] on input "text" at bounding box center [606, 342] width 195 height 24
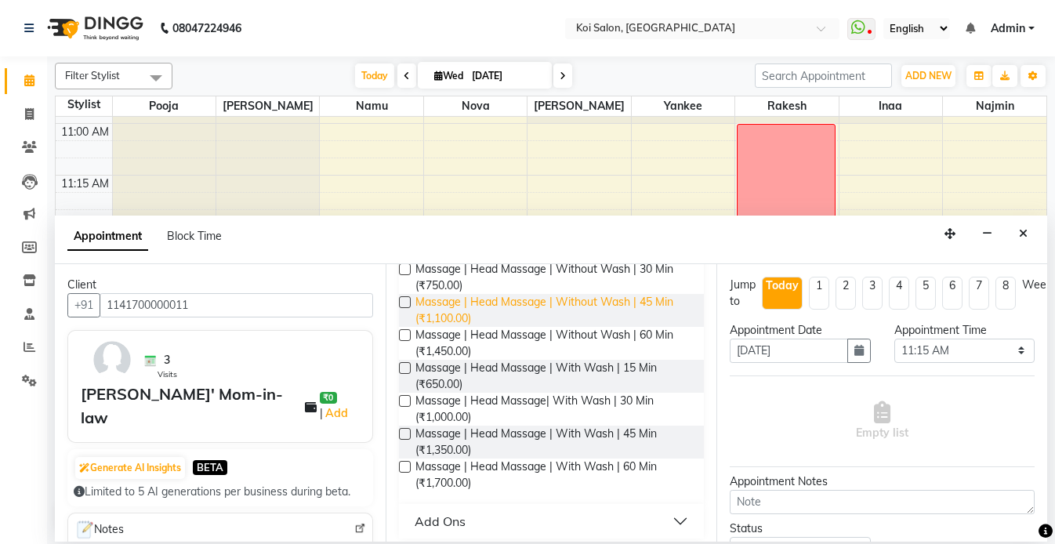
scroll to position [179, 0]
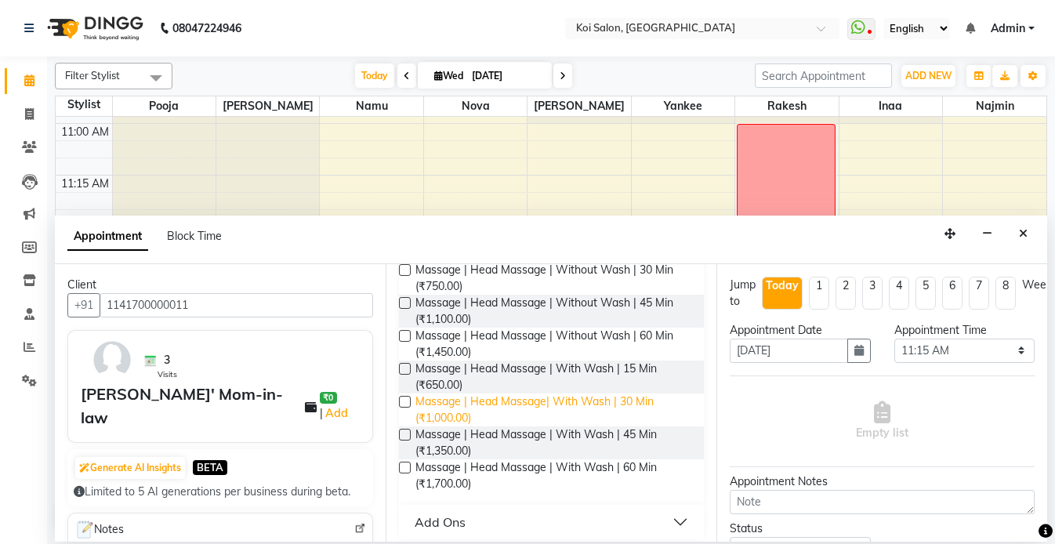
type input "head mas"
click at [622, 405] on span "Massage | Head Massage| With Wash | 30 Min (₹1,000.00)" at bounding box center [553, 409] width 276 height 33
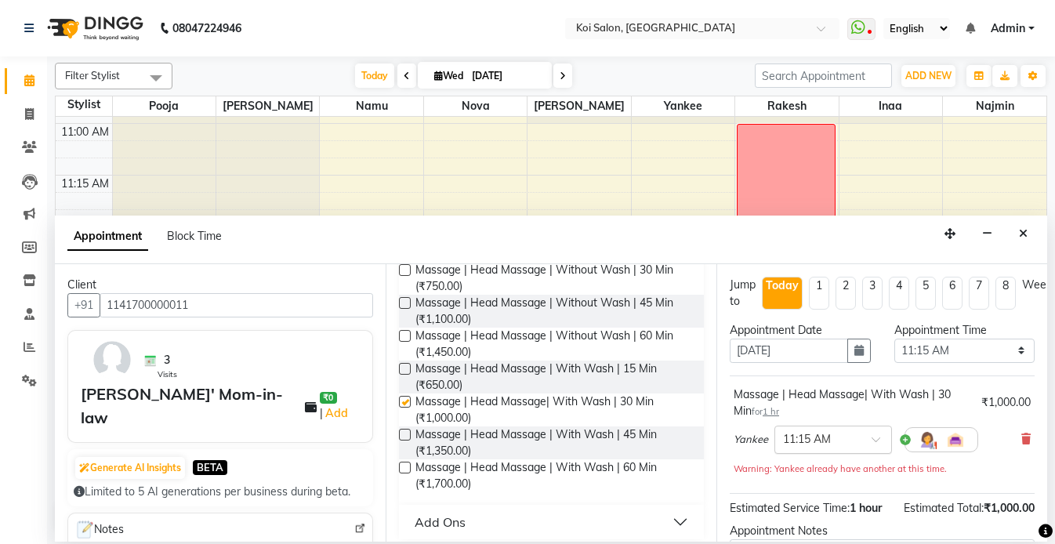
checkbox input "false"
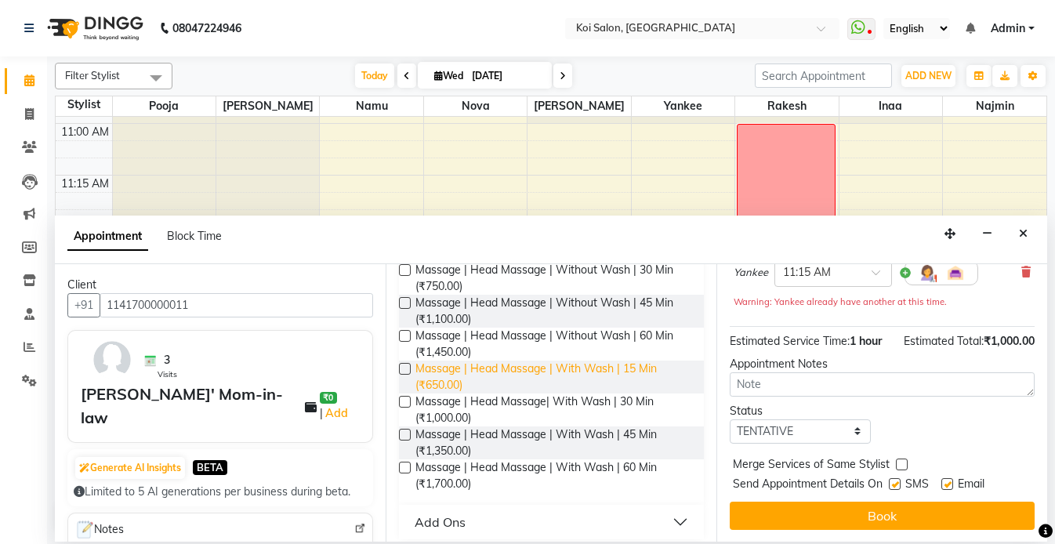
scroll to position [0, 0]
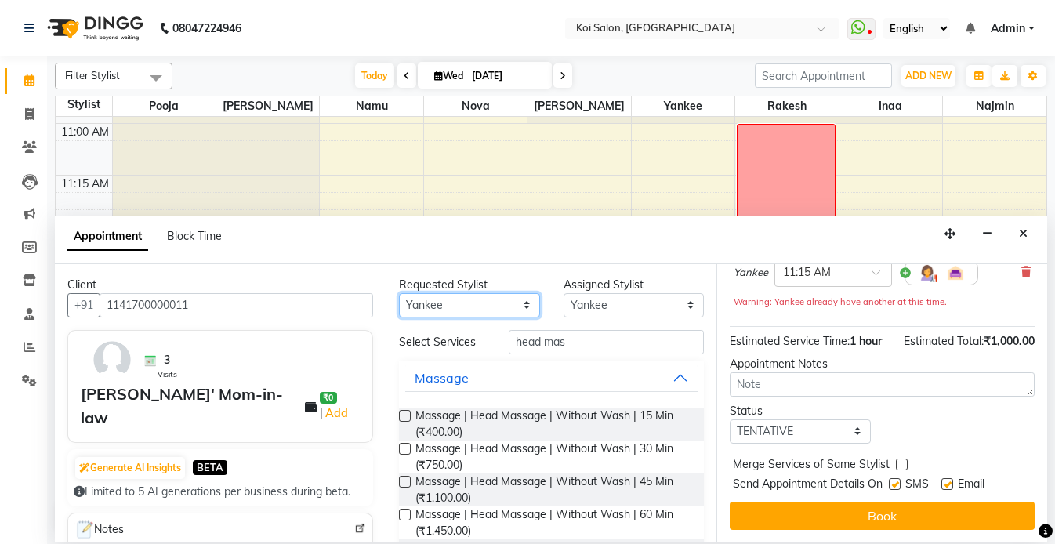
click at [462, 306] on select "Any Harsha Inaa Najmin Namu Nova Pooja Rakesh Shanky Yankee" at bounding box center [469, 305] width 141 height 24
select select "null"
click at [399, 293] on select "Any Harsha Inaa Najmin Namu Nova Pooja Rakesh Shanky Yankee" at bounding box center [469, 305] width 141 height 24
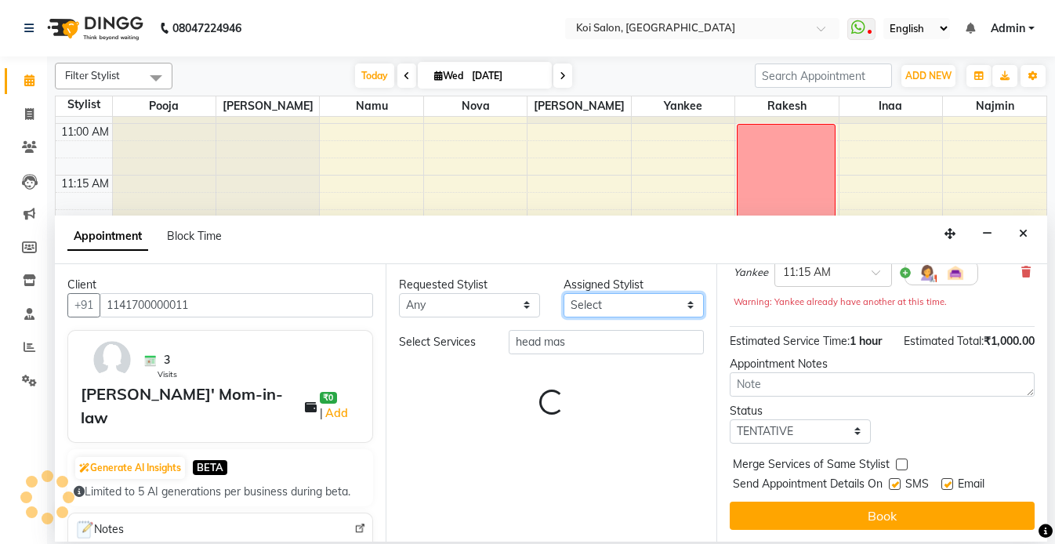
click at [613, 303] on select "Select Harsha Inaa Najmin Namu Nova Pooja Rakesh Shanky Yankee" at bounding box center [633, 305] width 141 height 24
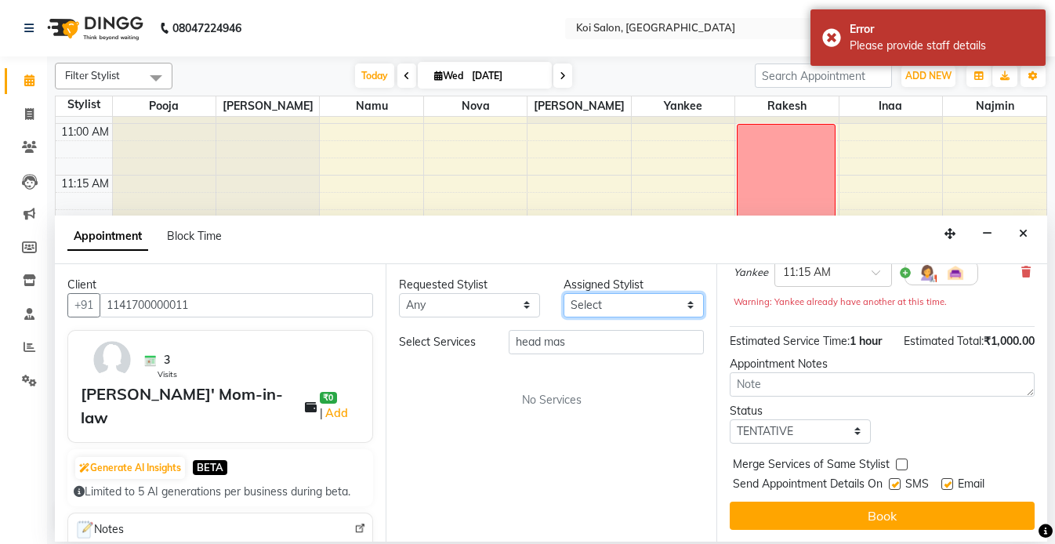
select select "44730"
click at [563, 293] on select "Select Harsha Inaa Najmin Namu Nova Pooja Rakesh Shanky Yankee" at bounding box center [633, 305] width 141 height 24
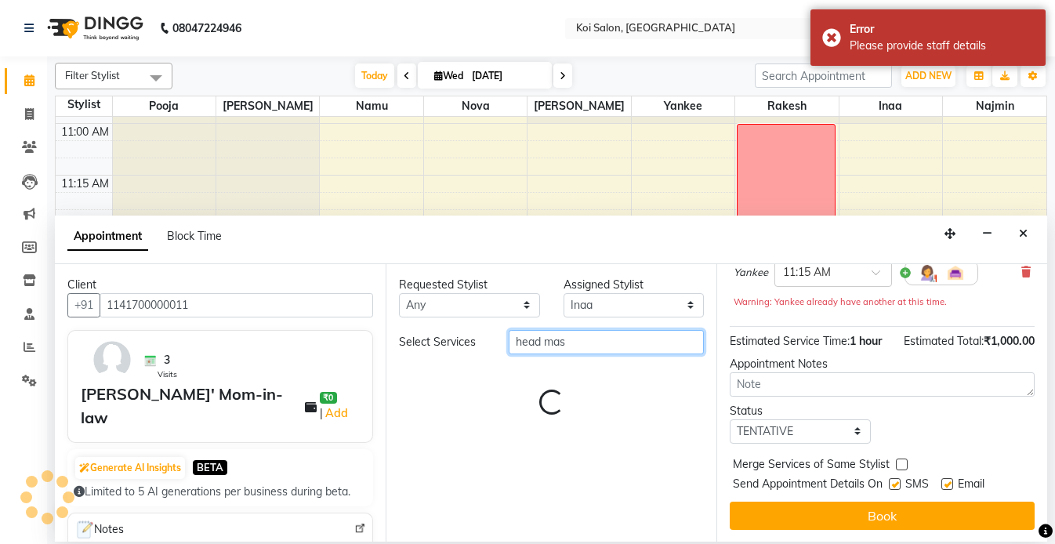
click at [549, 343] on input "head mas" at bounding box center [606, 342] width 195 height 24
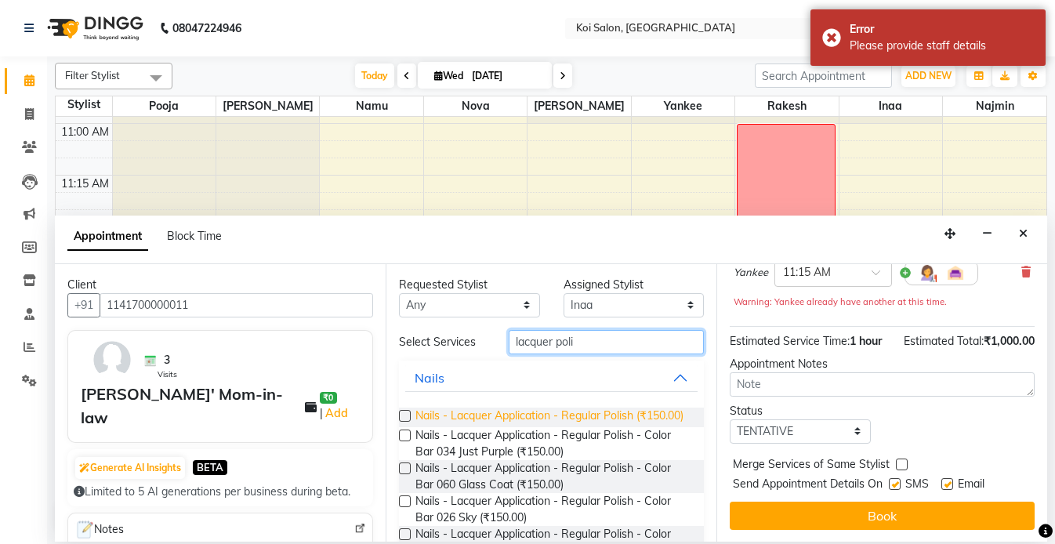
type input "lacquer poli"
click at [538, 417] on span "Nails - Lacquer Application - Regular Polish (₹150.00)" at bounding box center [549, 418] width 268 height 20
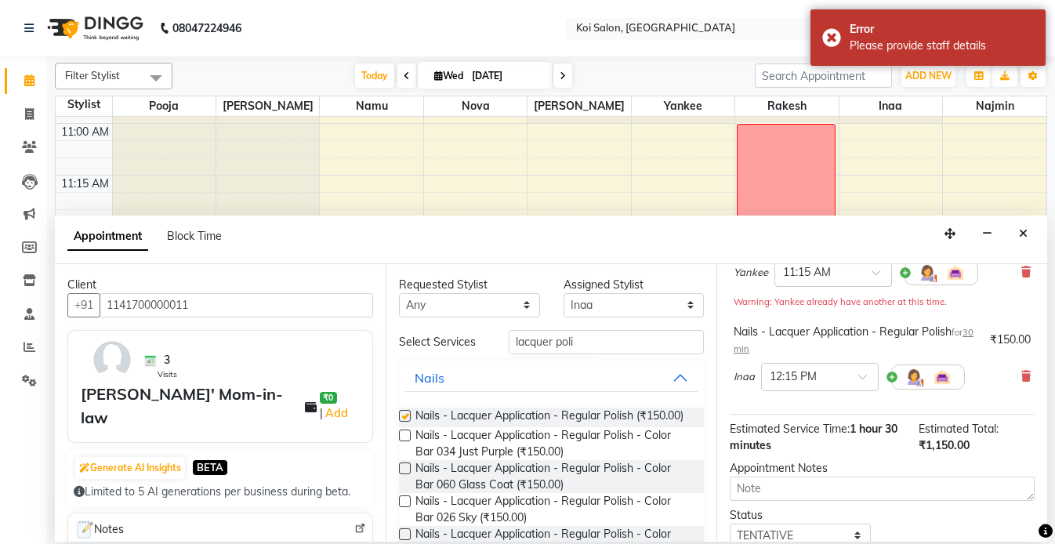
checkbox input "false"
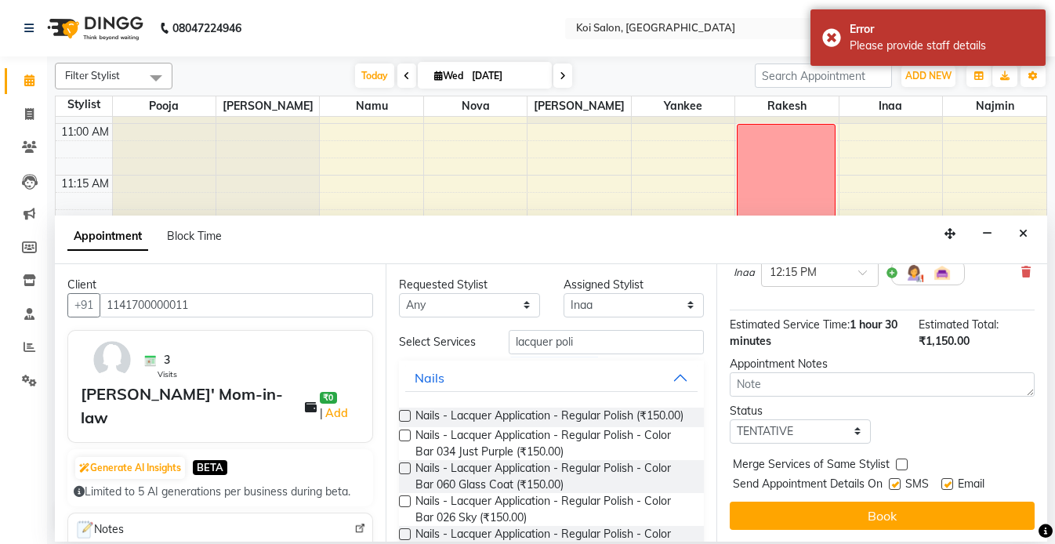
click at [896, 484] on label at bounding box center [895, 484] width 12 height 12
click at [896, 484] on input "checkbox" at bounding box center [894, 485] width 10 height 10
checkbox input "false"
click at [948, 484] on label at bounding box center [947, 484] width 12 height 12
click at [948, 484] on input "checkbox" at bounding box center [946, 485] width 10 height 10
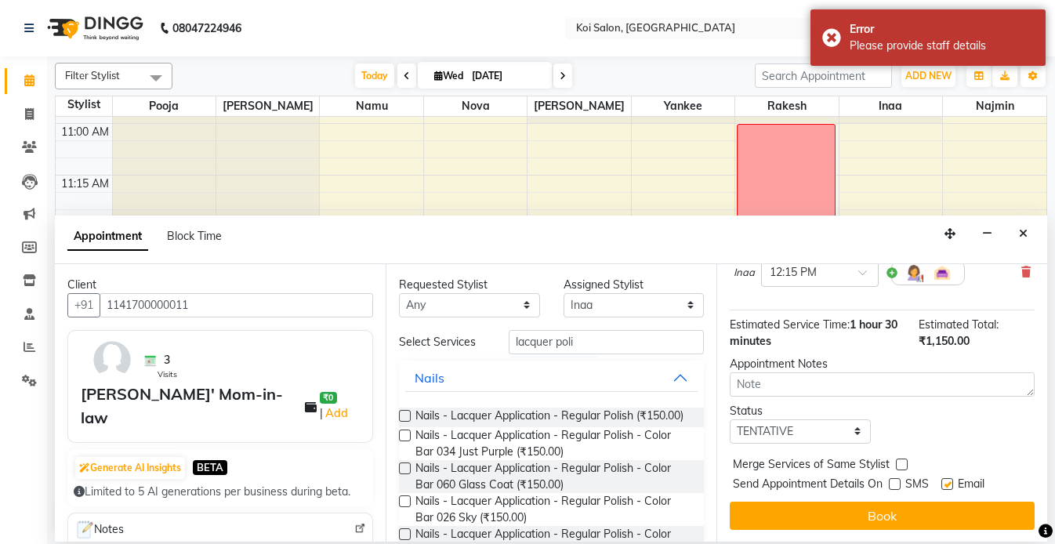
checkbox input "false"
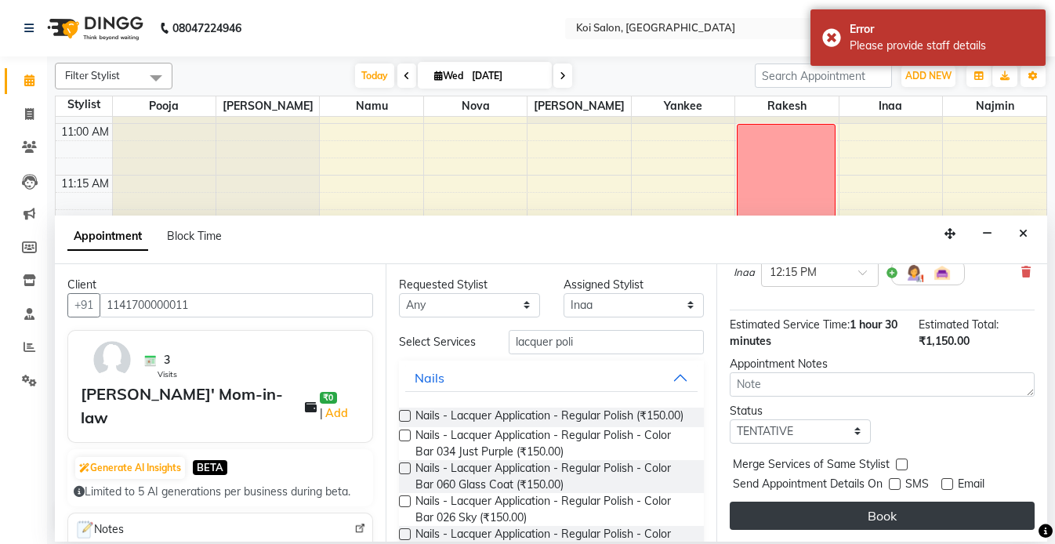
click at [926, 524] on button "Book" at bounding box center [882, 516] width 305 height 28
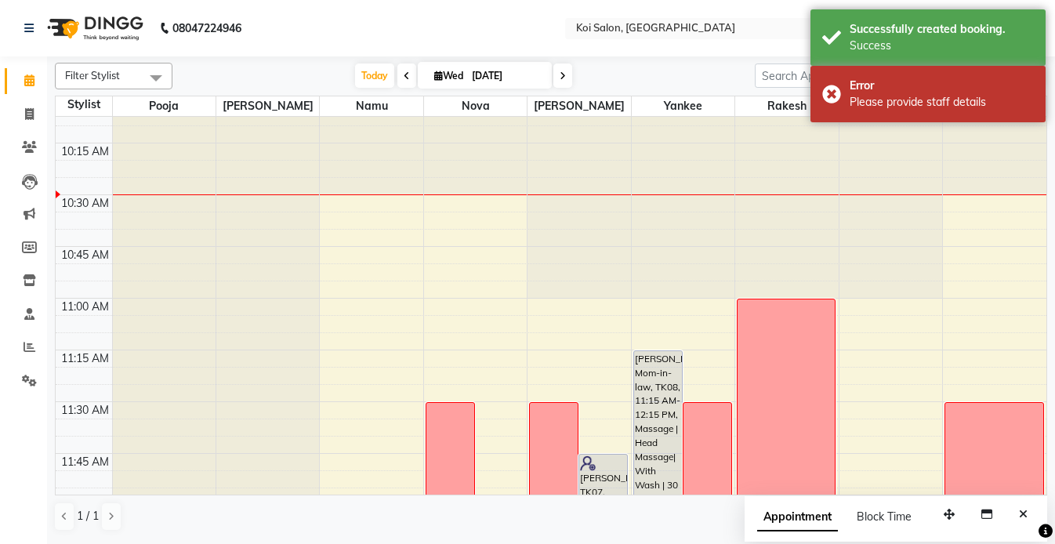
scroll to position [198, 0]
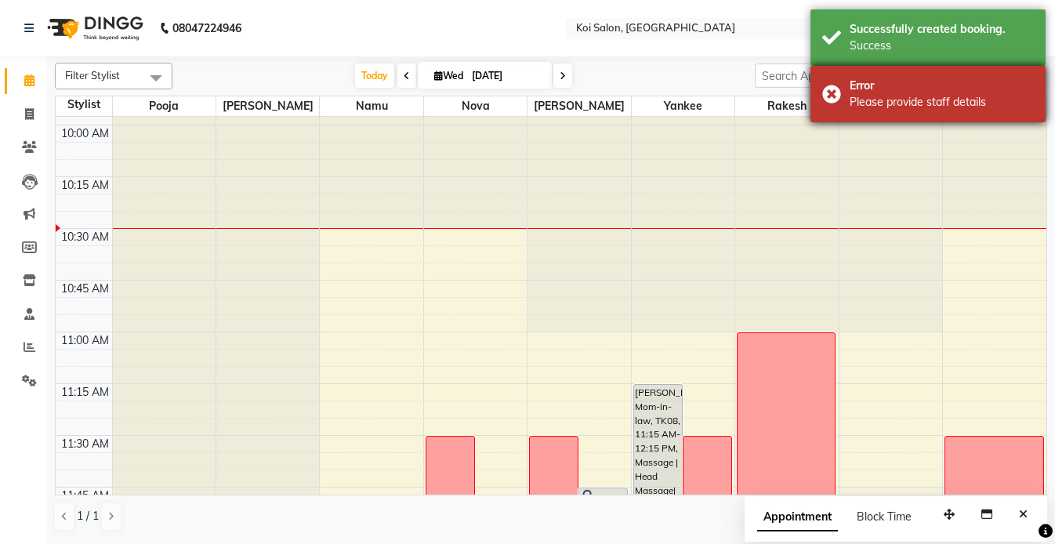
click at [900, 80] on div "Error" at bounding box center [942, 86] width 184 height 16
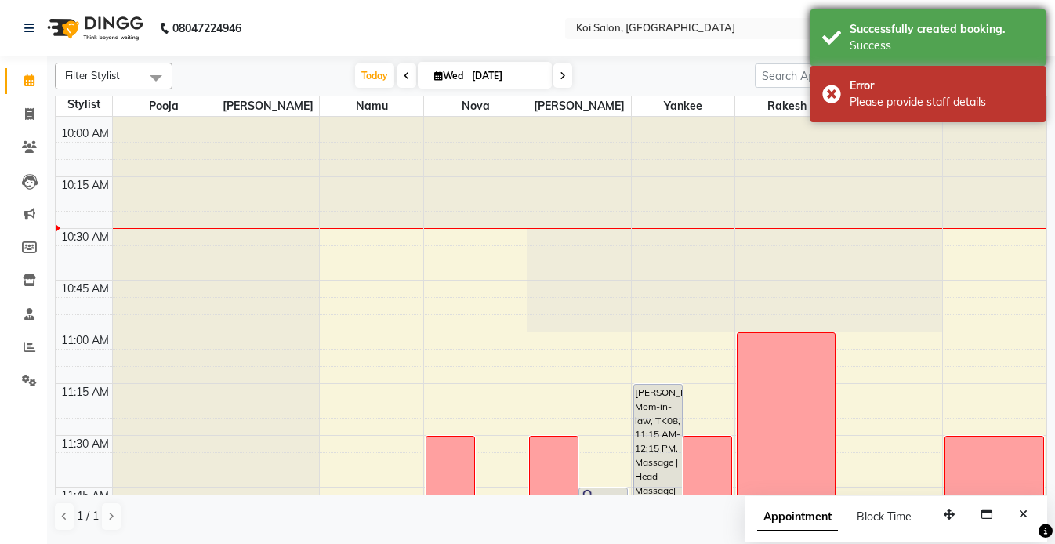
click at [915, 23] on div "Successfully created booking." at bounding box center [942, 29] width 184 height 16
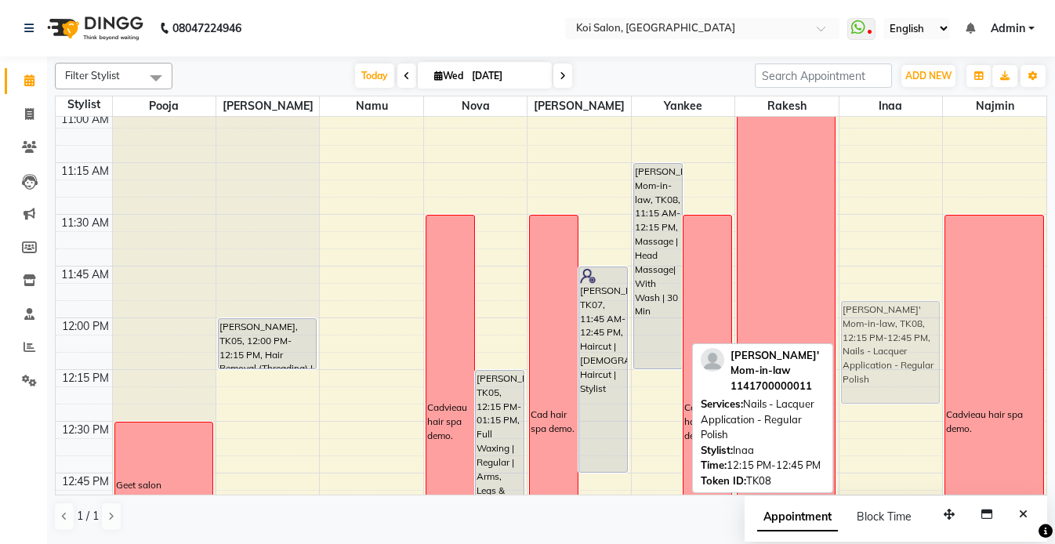
scroll to position [387, 0]
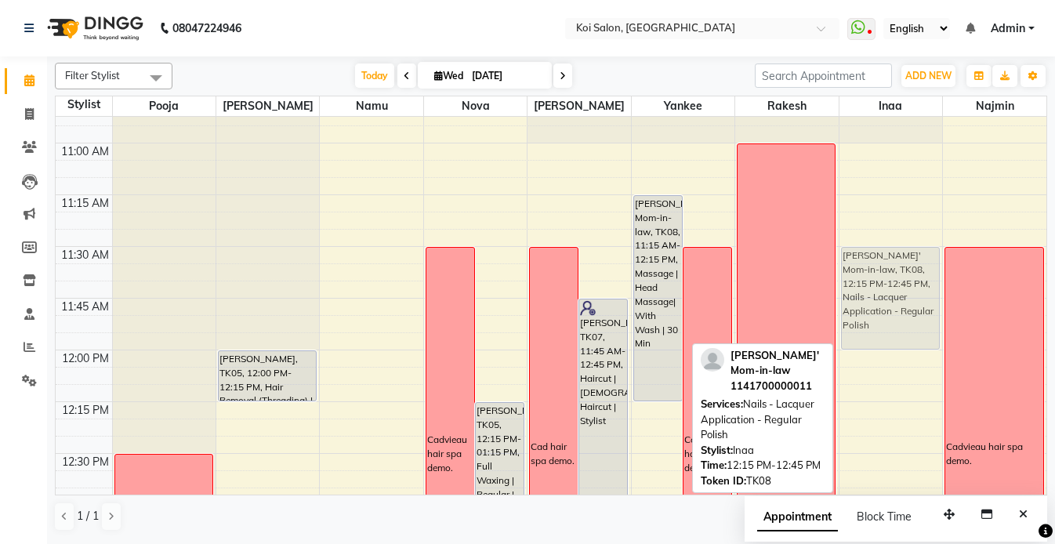
drag, startPoint x: 863, startPoint y: 277, endPoint x: 852, endPoint y: 282, distance: 12.3
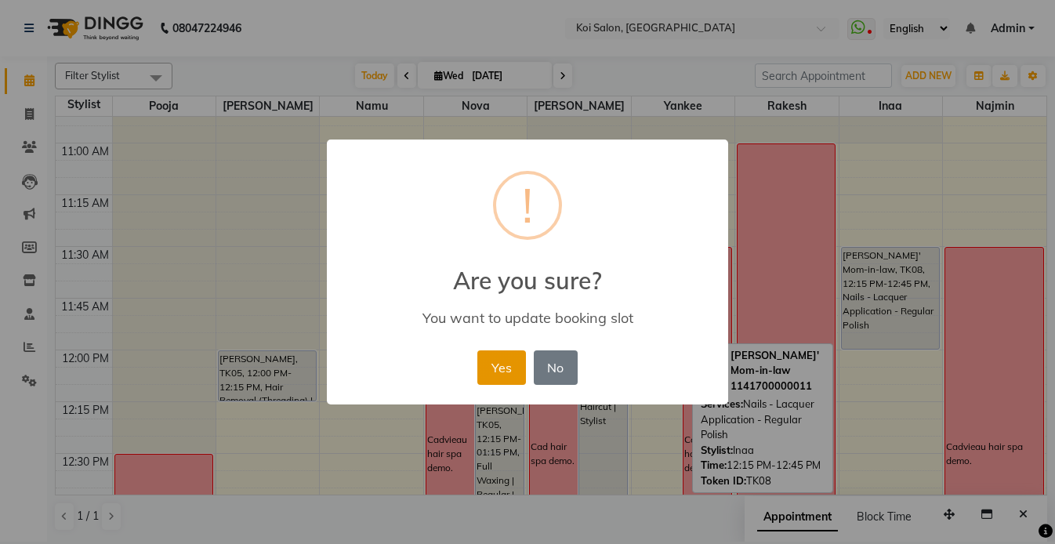
click at [483, 364] on button "Yes" at bounding box center [501, 367] width 48 height 34
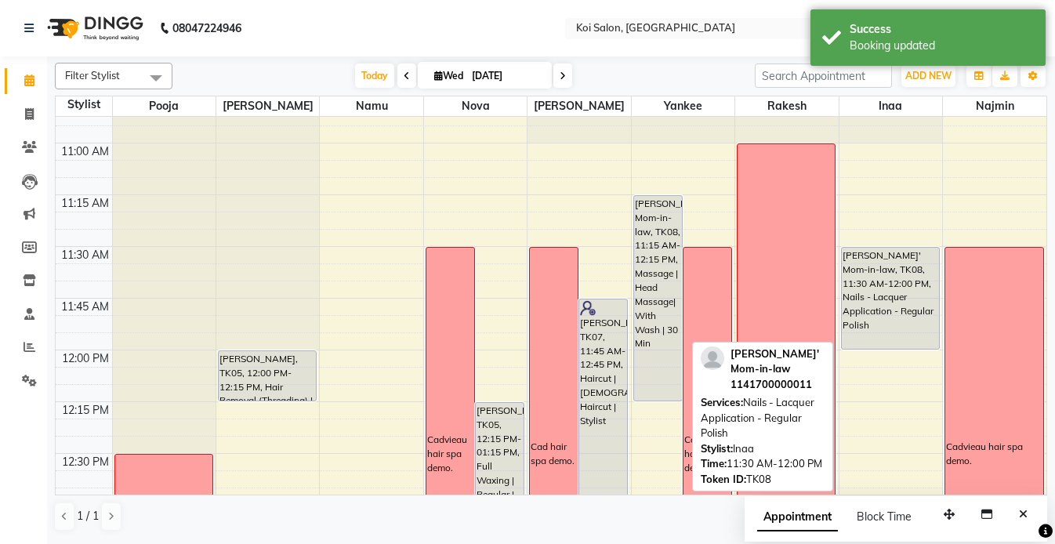
scroll to position [386, 0]
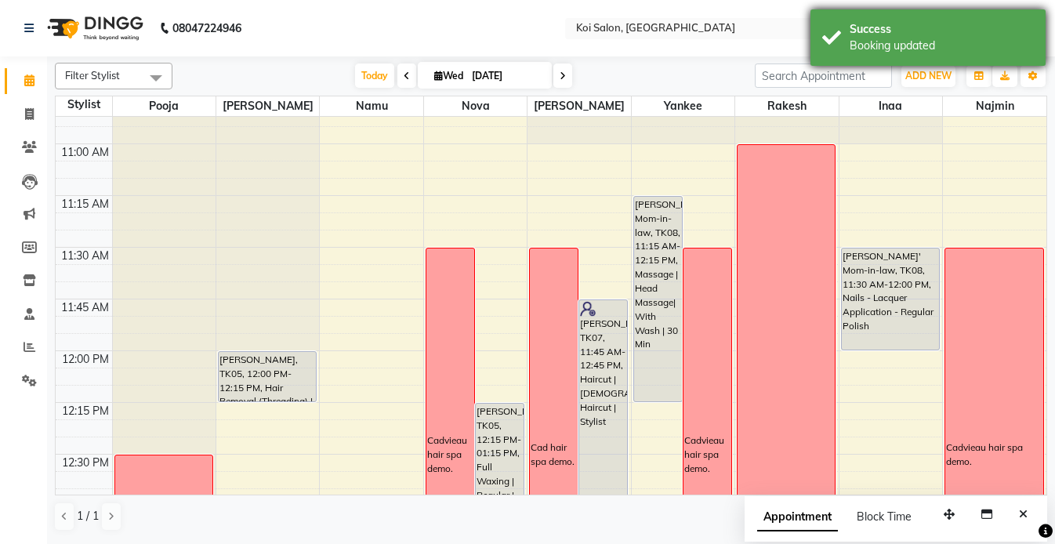
click at [856, 49] on div "Booking updated" at bounding box center [942, 46] width 184 height 16
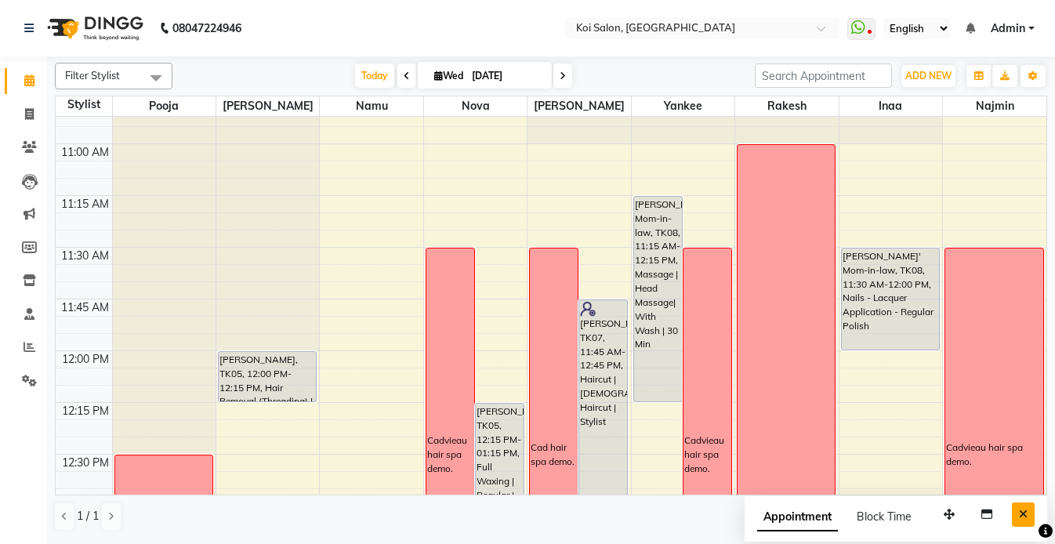
click at [1023, 513] on icon "Close" at bounding box center [1023, 514] width 9 height 11
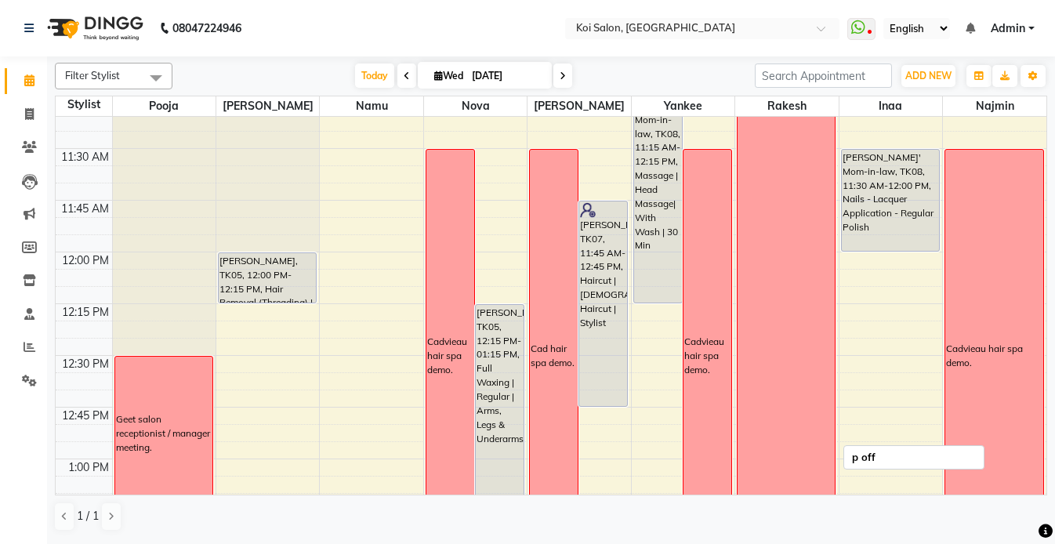
scroll to position [486, 0]
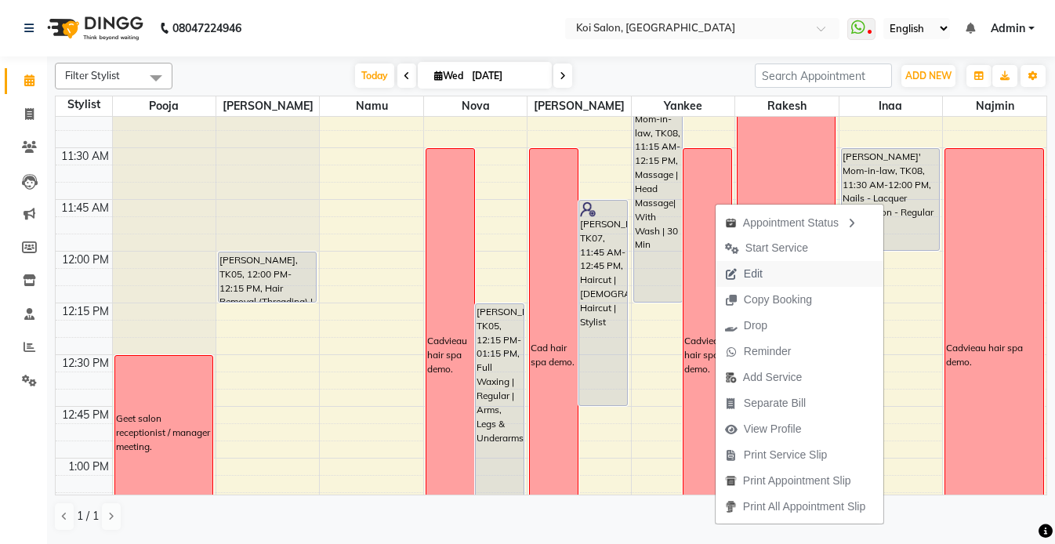
click at [767, 273] on button "Edit" at bounding box center [800, 274] width 168 height 26
select select "tentative"
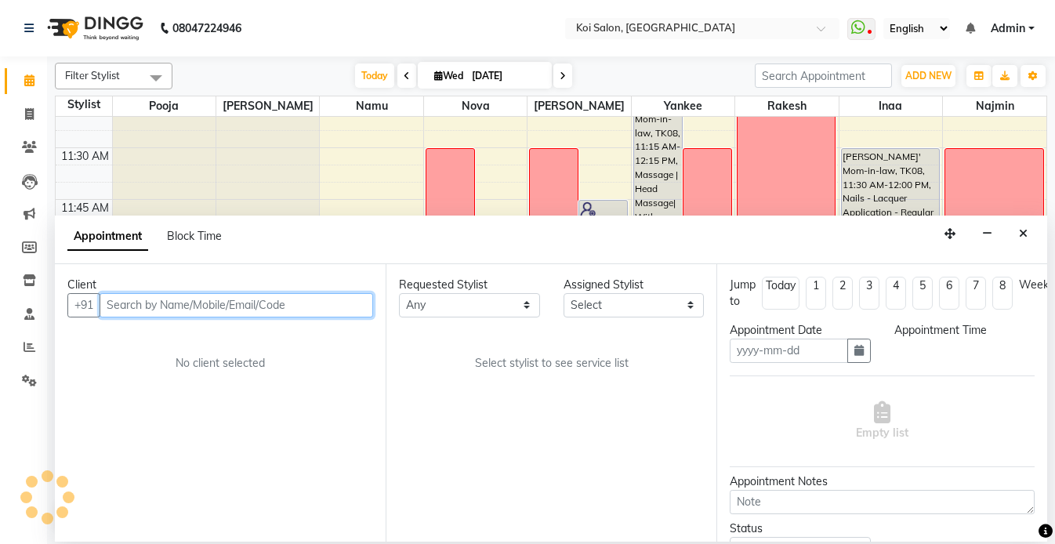
type input "[DATE]"
select select "675"
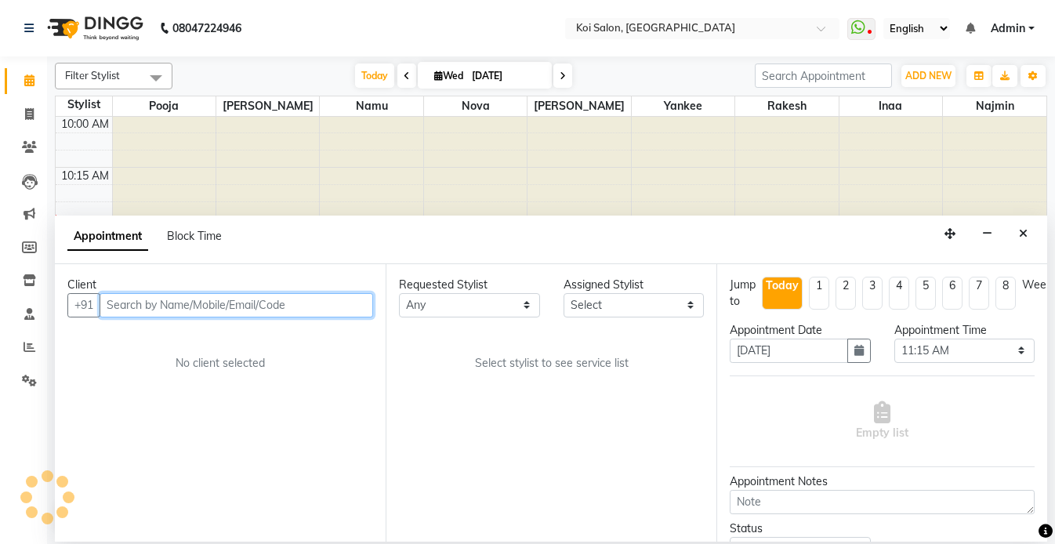
select select "44730"
select select "1406"
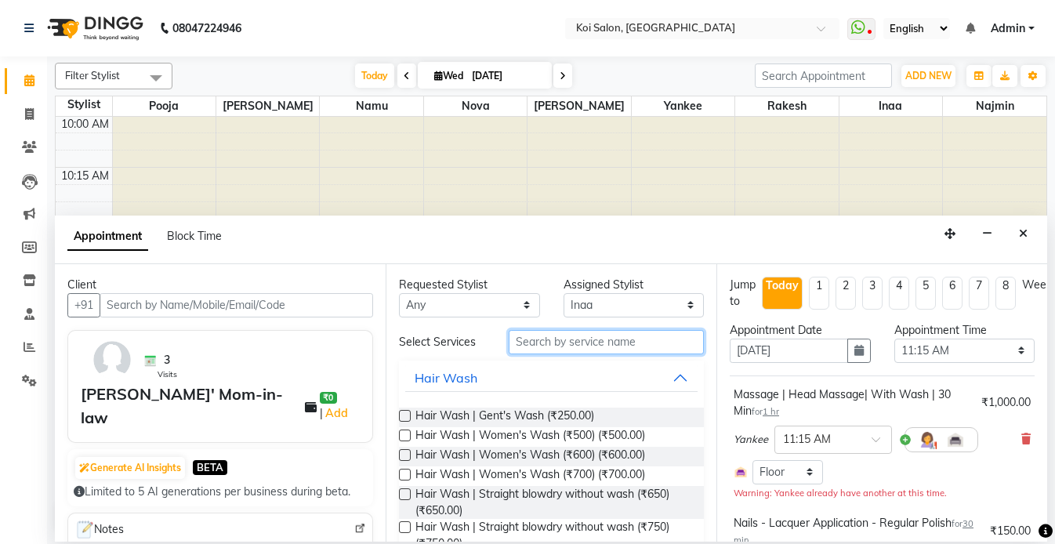
click at [583, 345] on input "text" at bounding box center [606, 342] width 195 height 24
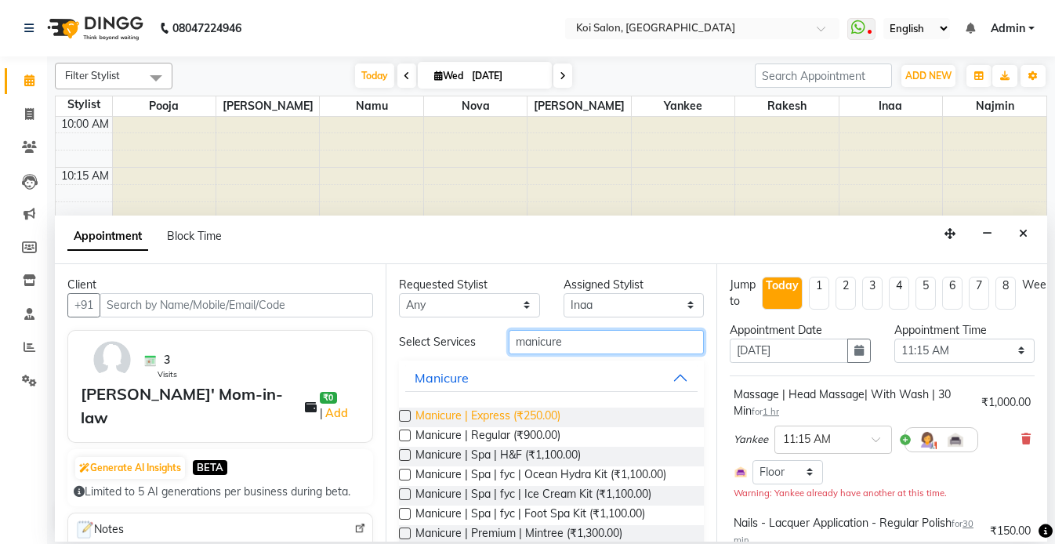
type input "manicure"
click at [503, 413] on span "Manicure | Express (₹250.00)" at bounding box center [487, 418] width 145 height 20
checkbox input "false"
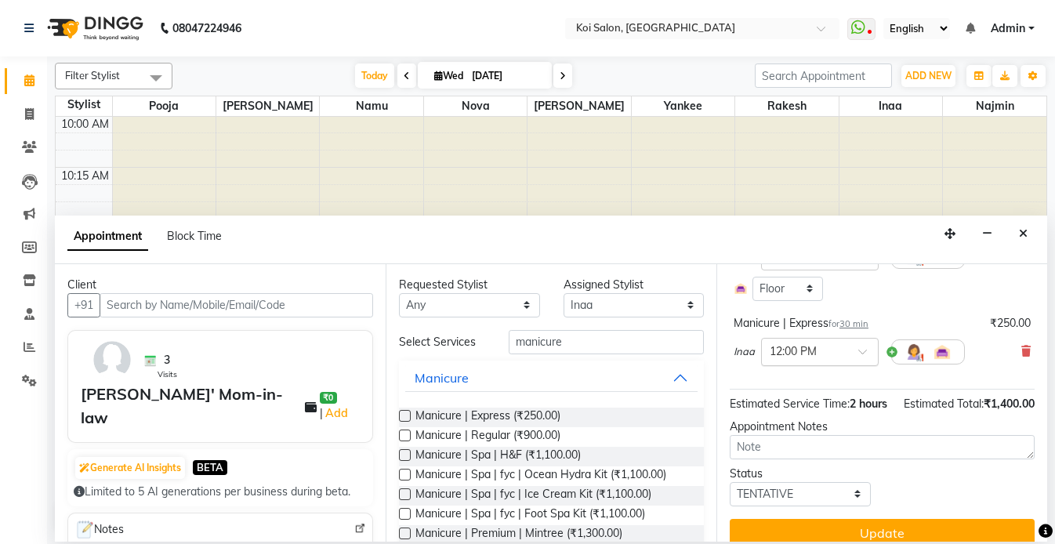
scroll to position [277, 0]
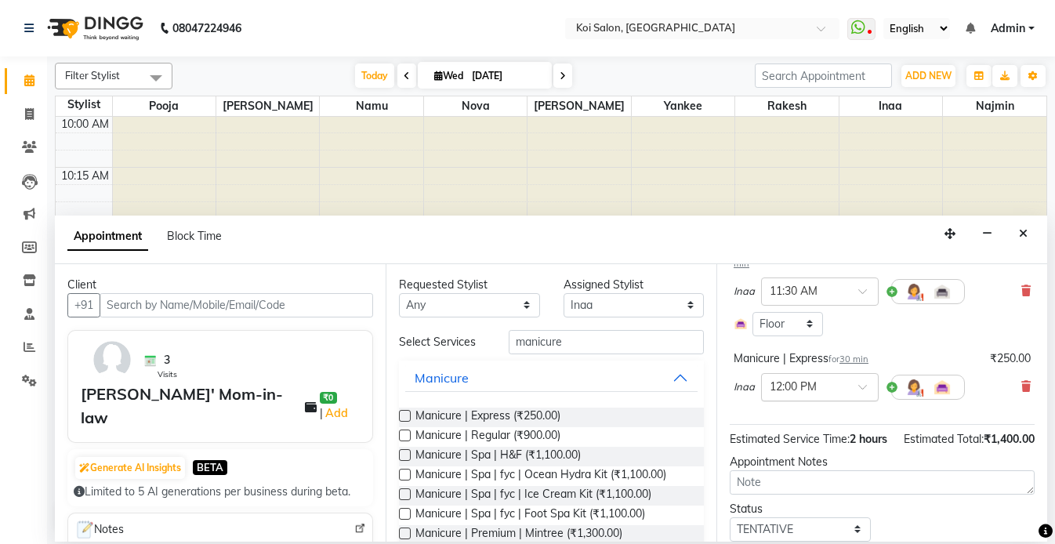
click at [788, 386] on input "text" at bounding box center [804, 386] width 69 height 16
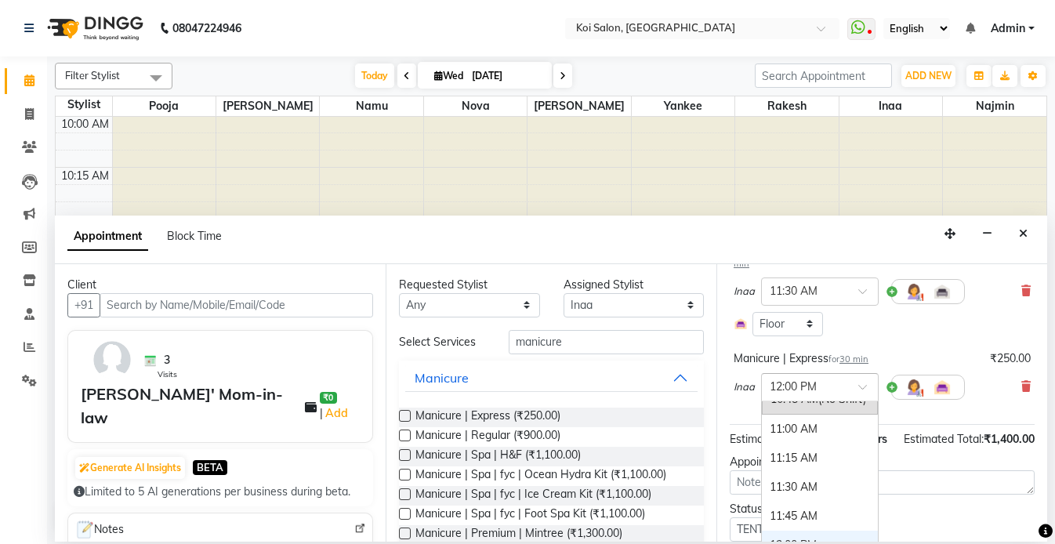
scroll to position [107, 0]
click at [801, 488] on div "11:30 AM" at bounding box center [820, 489] width 116 height 29
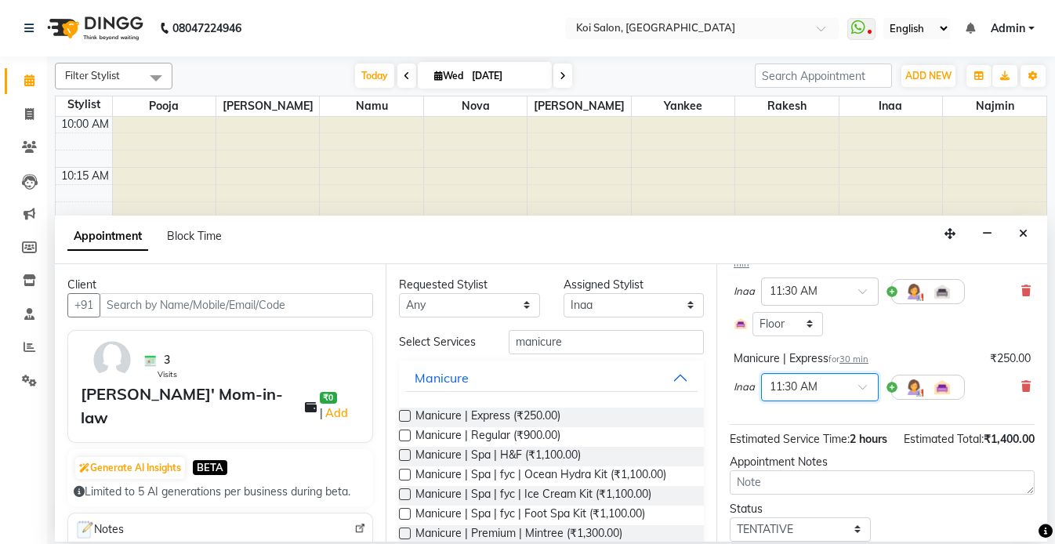
scroll to position [223, 0]
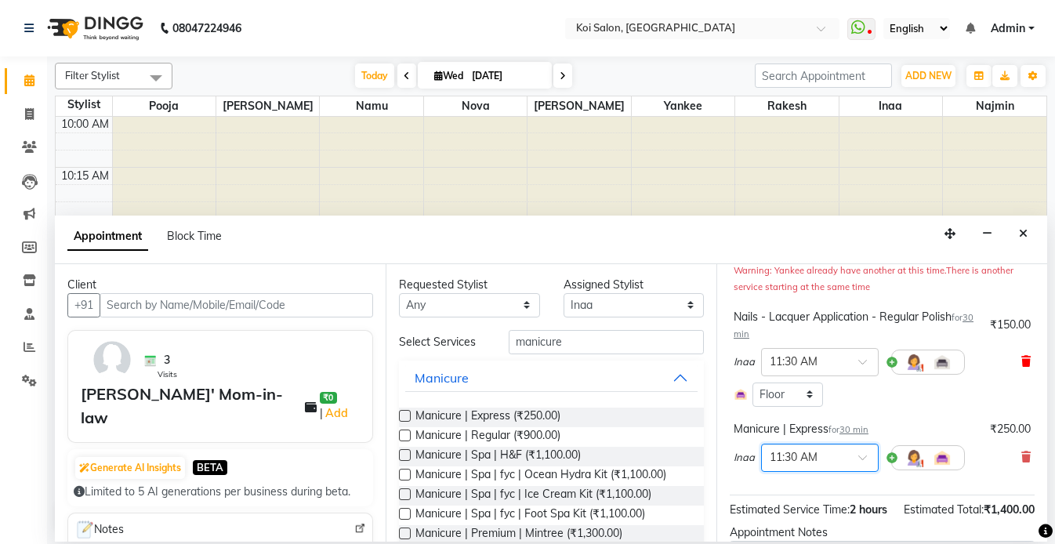
click at [1023, 357] on icon at bounding box center [1025, 361] width 9 height 11
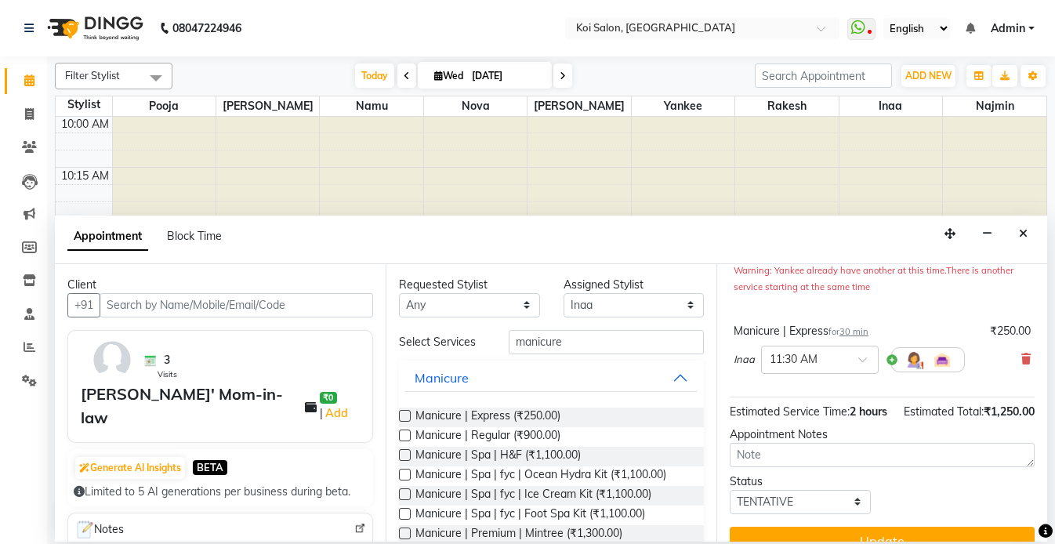
scroll to position [248, 0]
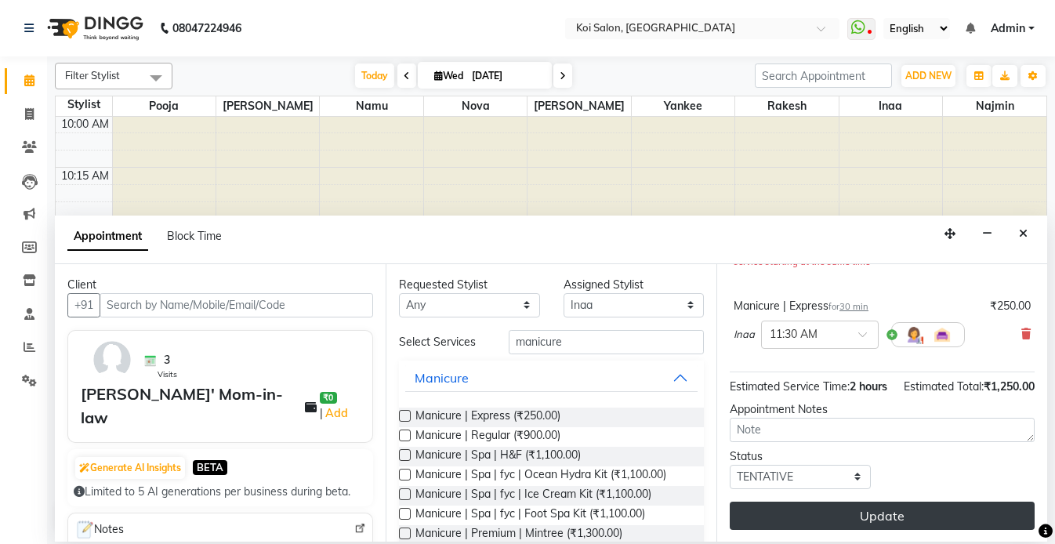
click at [892, 510] on button "Update" at bounding box center [882, 516] width 305 height 28
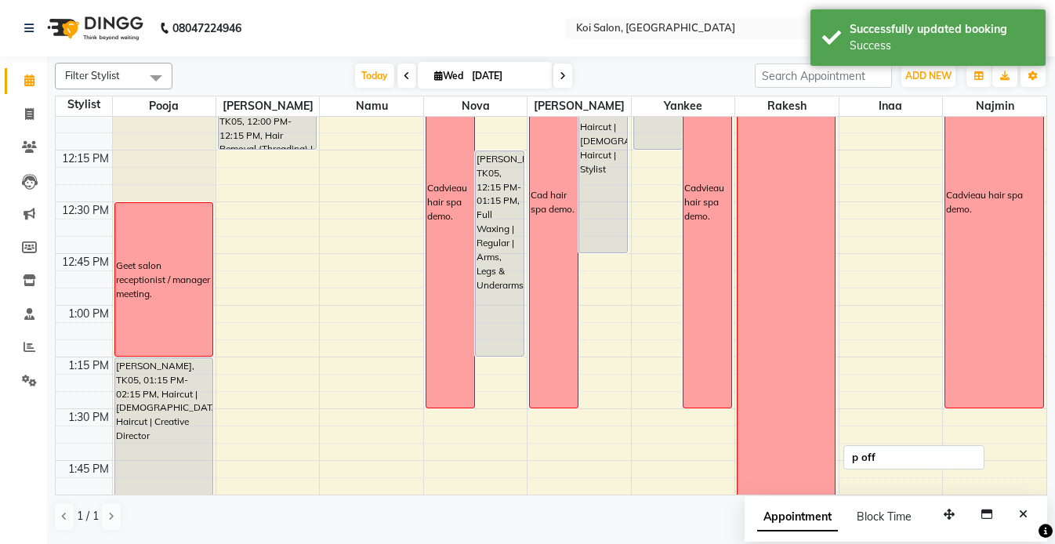
scroll to position [443, 0]
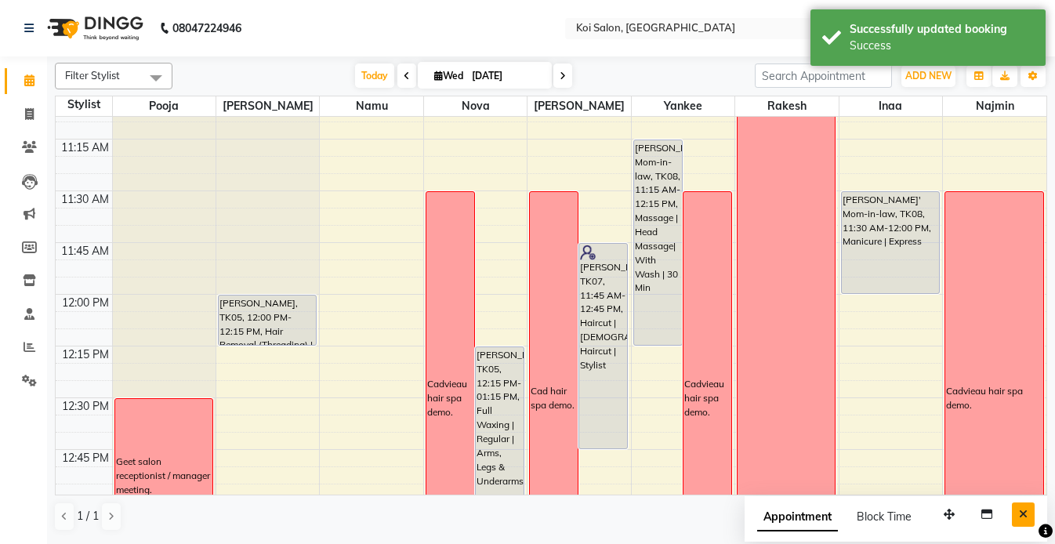
click at [1022, 513] on icon "Close" at bounding box center [1023, 514] width 9 height 11
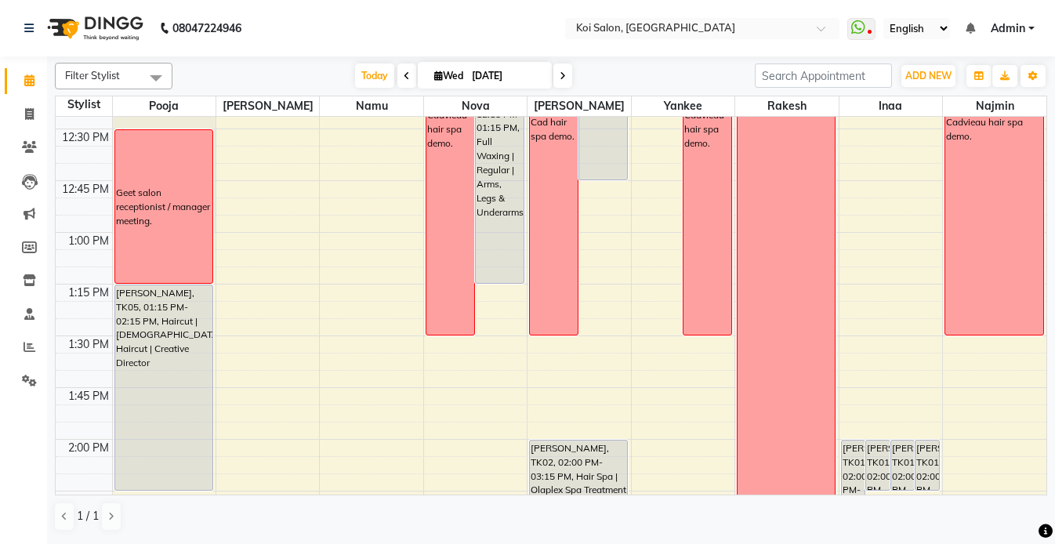
scroll to position [500, 0]
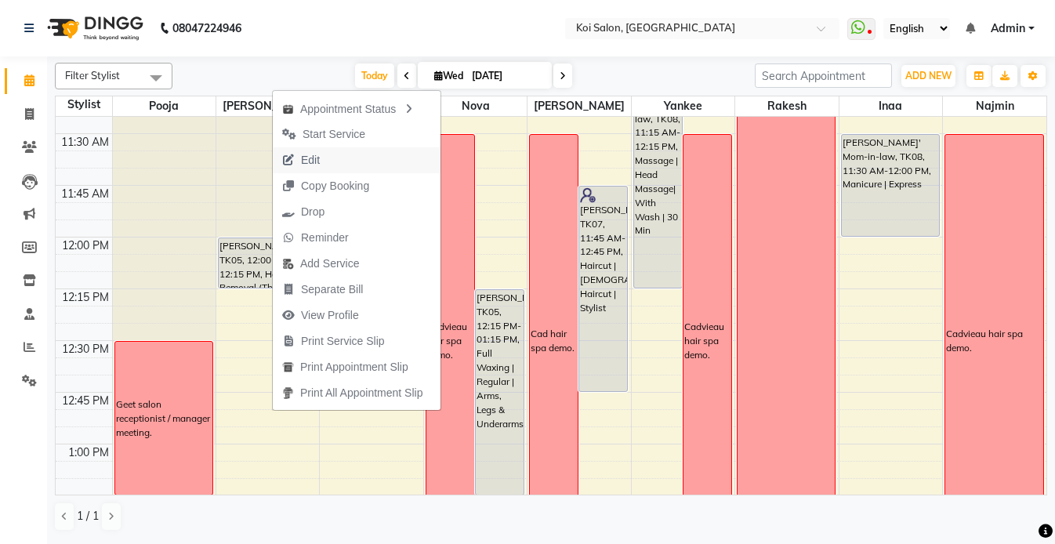
click at [320, 158] on span "Edit" at bounding box center [301, 160] width 56 height 26
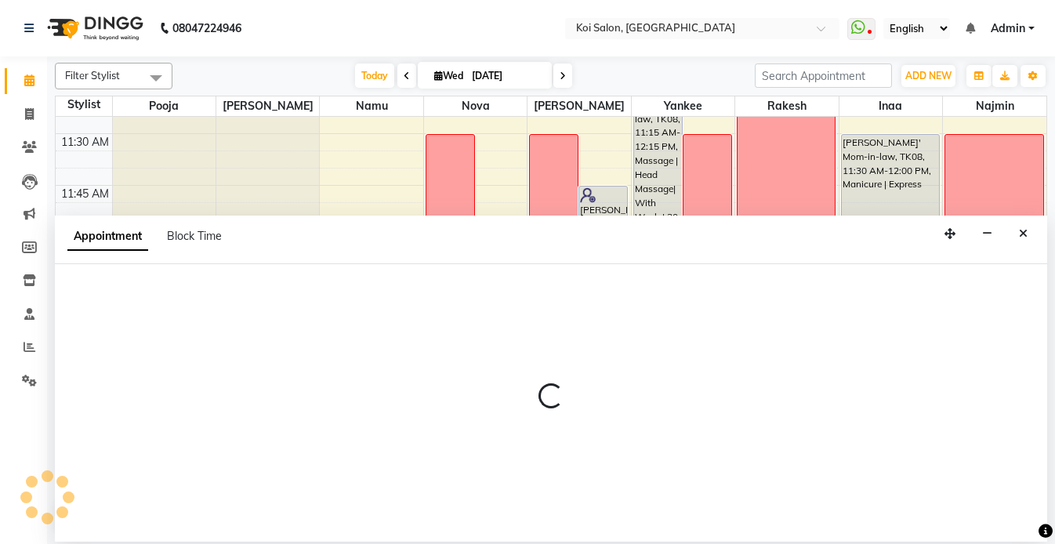
select select "tentative"
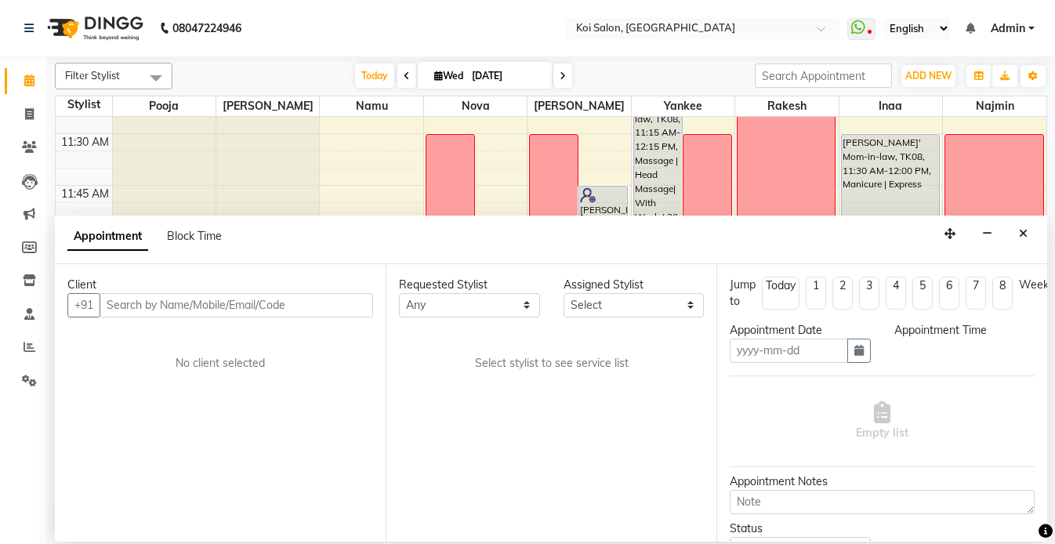
type input "[DATE]"
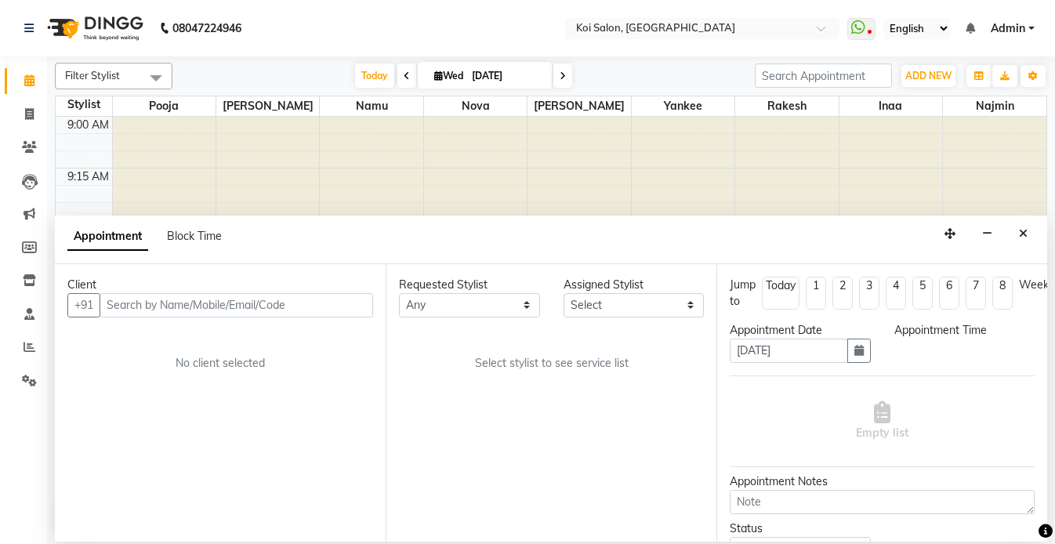
select select "16513"
select select "720"
select select "1406"
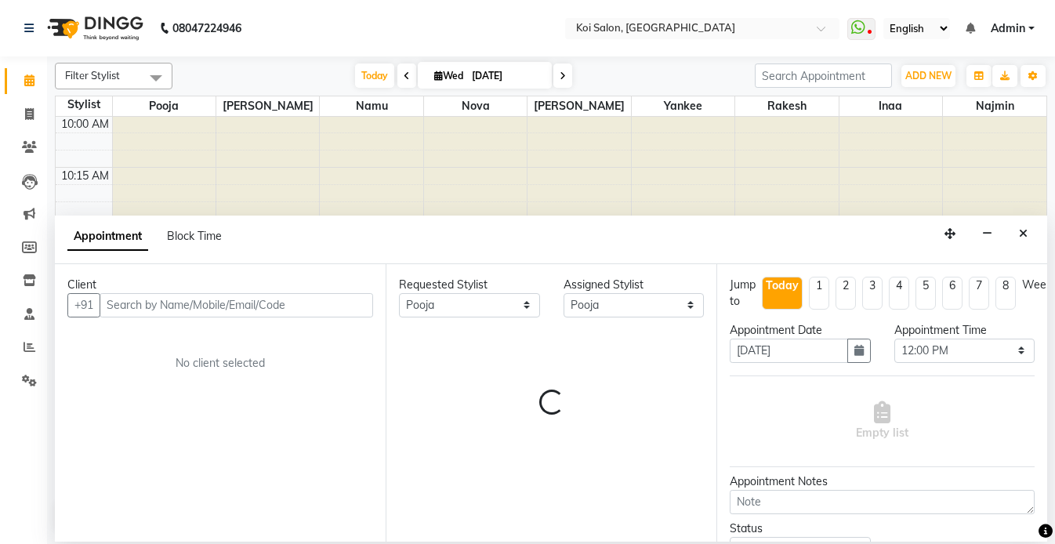
select select "1406"
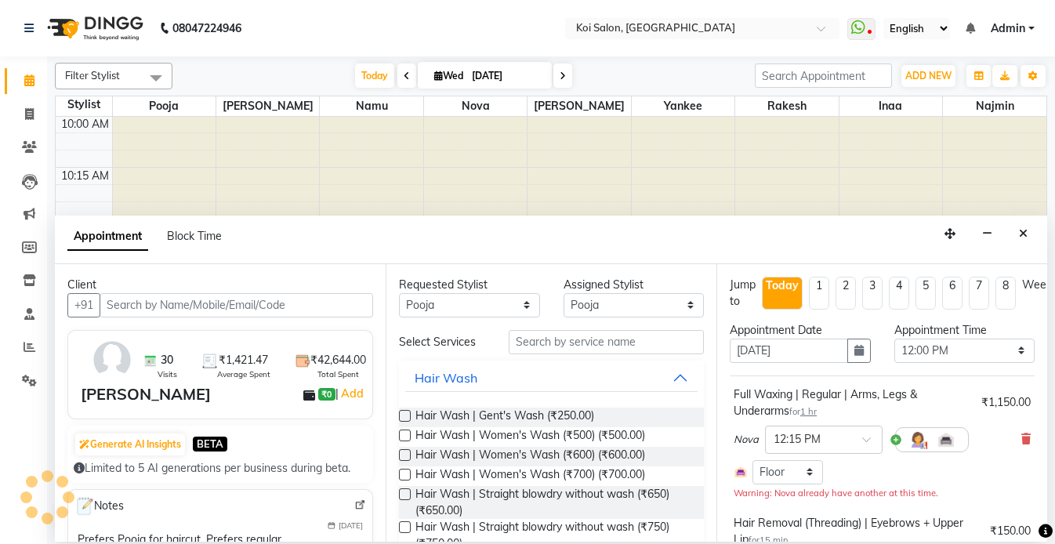
select select "1406"
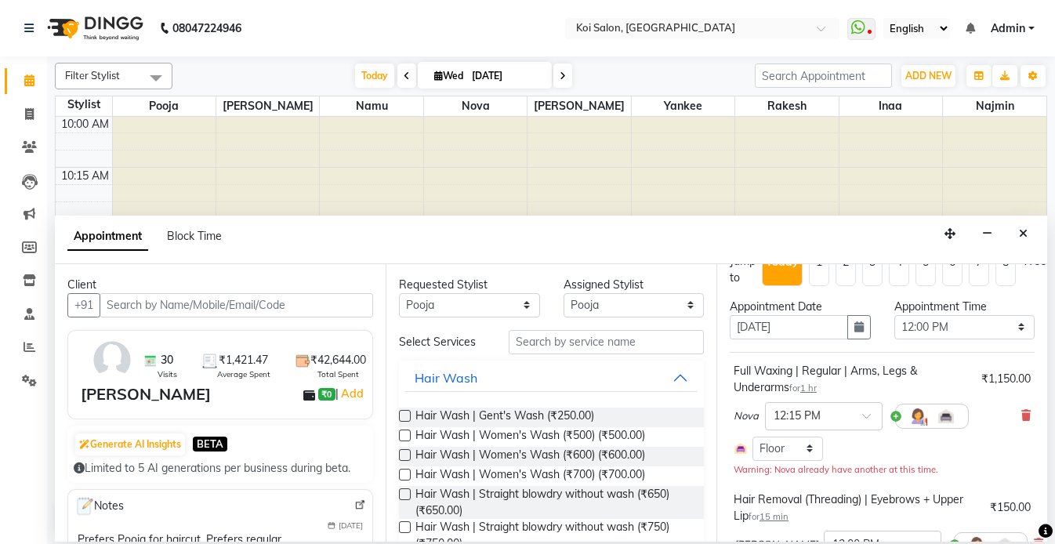
scroll to position [0, 0]
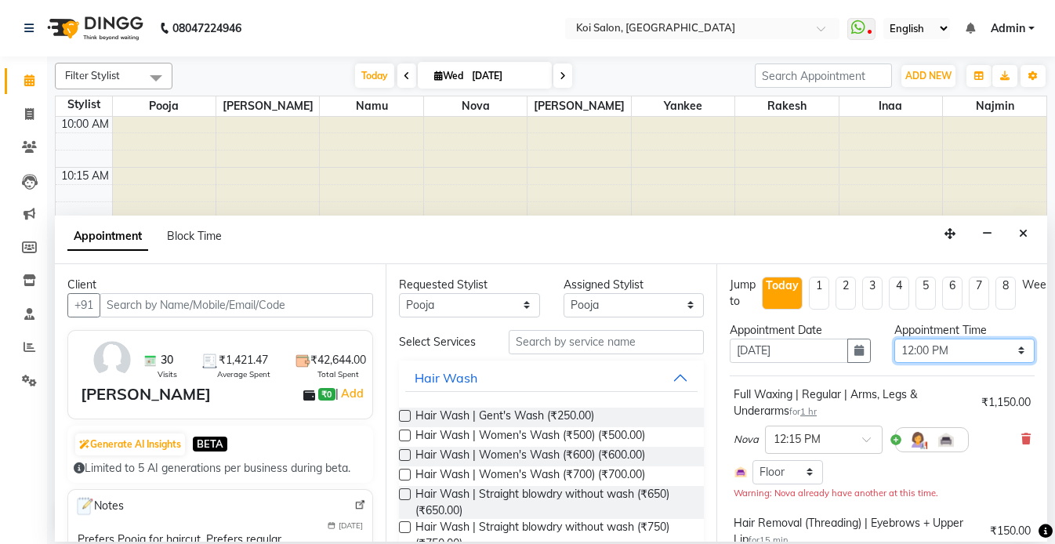
click at [959, 346] on select "Select 10:00 AM 10:15 AM 10:30 AM 10:45 AM 11:00 AM 11:15 AM 11:30 AM 11:45 AM …" at bounding box center [964, 351] width 141 height 24
select select "945"
click at [894, 339] on select "Select 10:00 AM 10:15 AM 10:30 AM 10:45 AM 11:00 AM 11:15 AM 11:30 AM 11:45 AM …" at bounding box center [964, 351] width 141 height 24
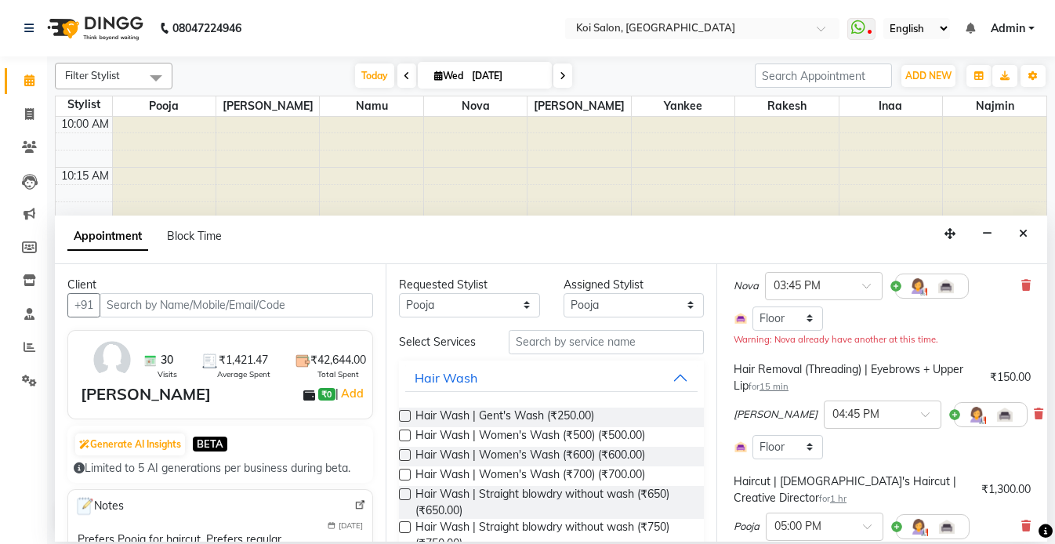
scroll to position [386, 0]
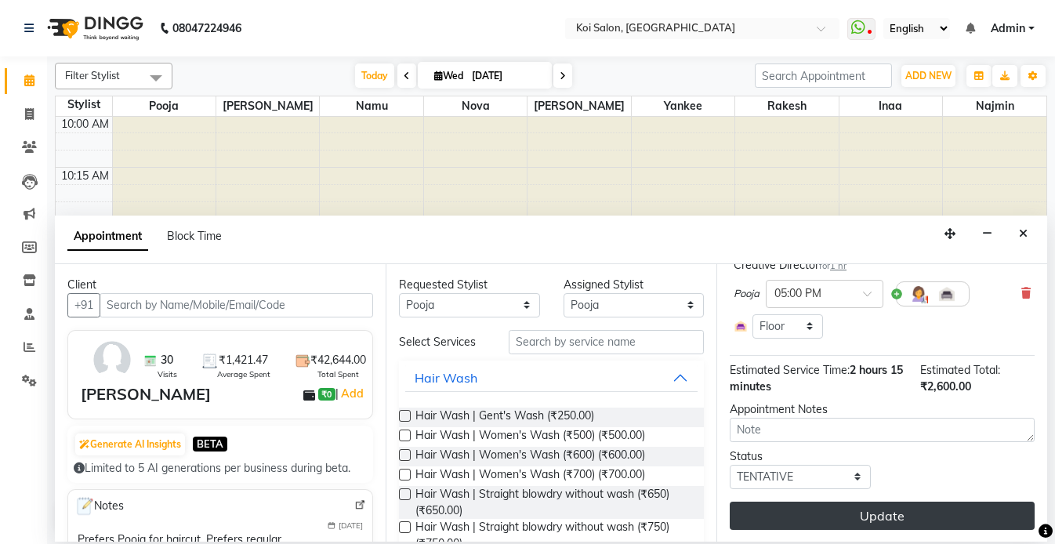
click at [851, 522] on button "Update" at bounding box center [882, 516] width 305 height 28
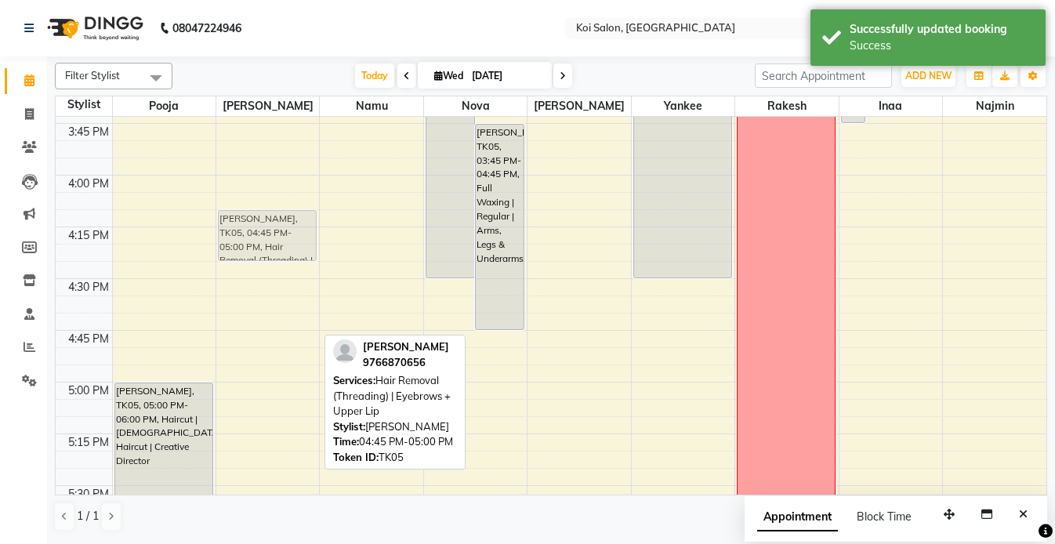
scroll to position [1382, 0]
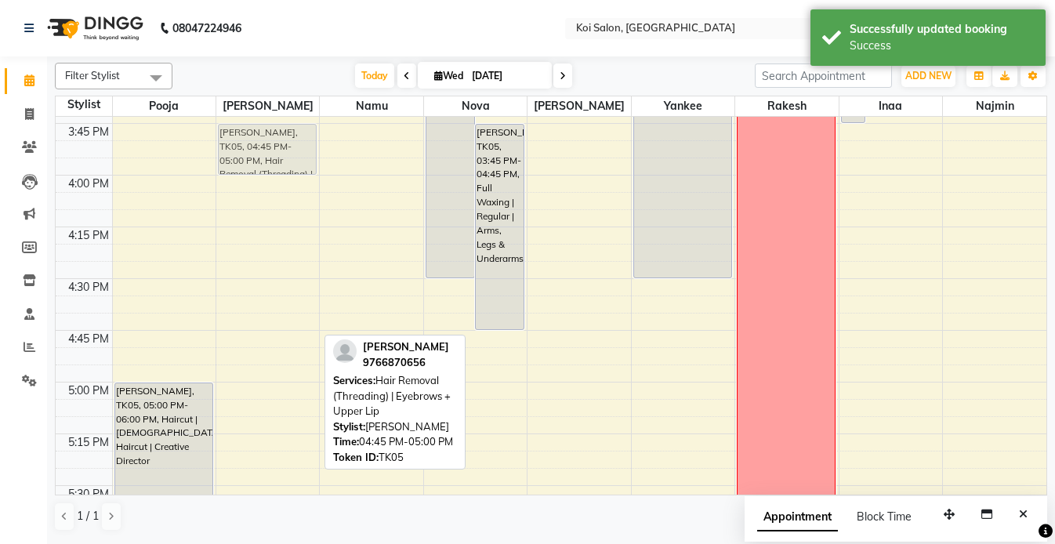
drag, startPoint x: 277, startPoint y: 350, endPoint x: 313, endPoint y: 152, distance: 200.8
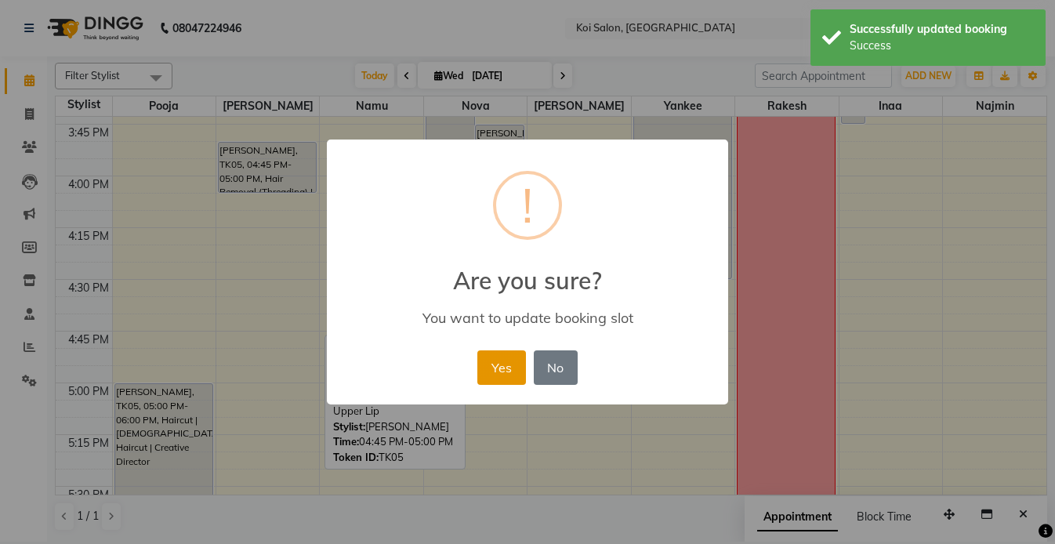
click at [499, 366] on button "Yes" at bounding box center [501, 367] width 48 height 34
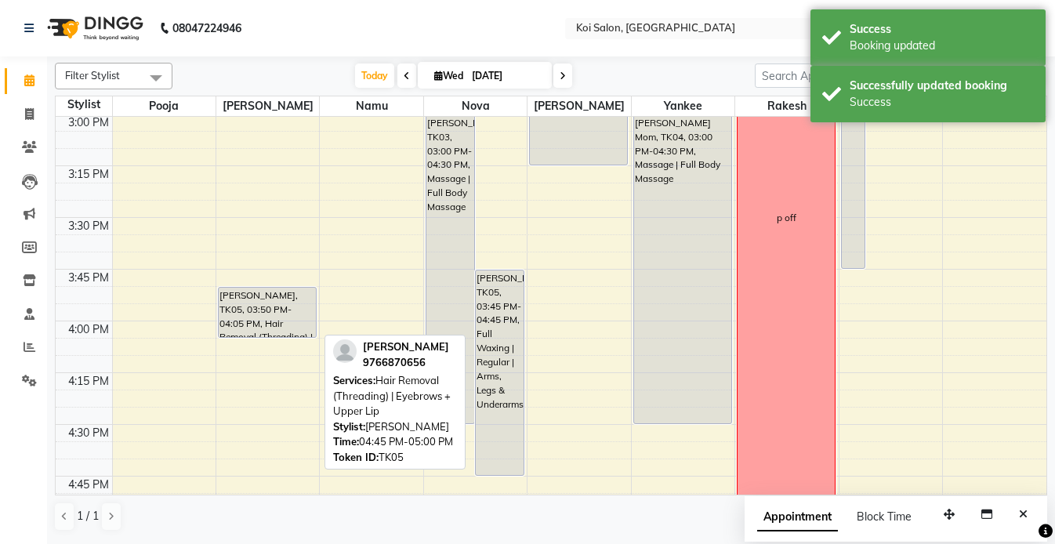
scroll to position [1198, 0]
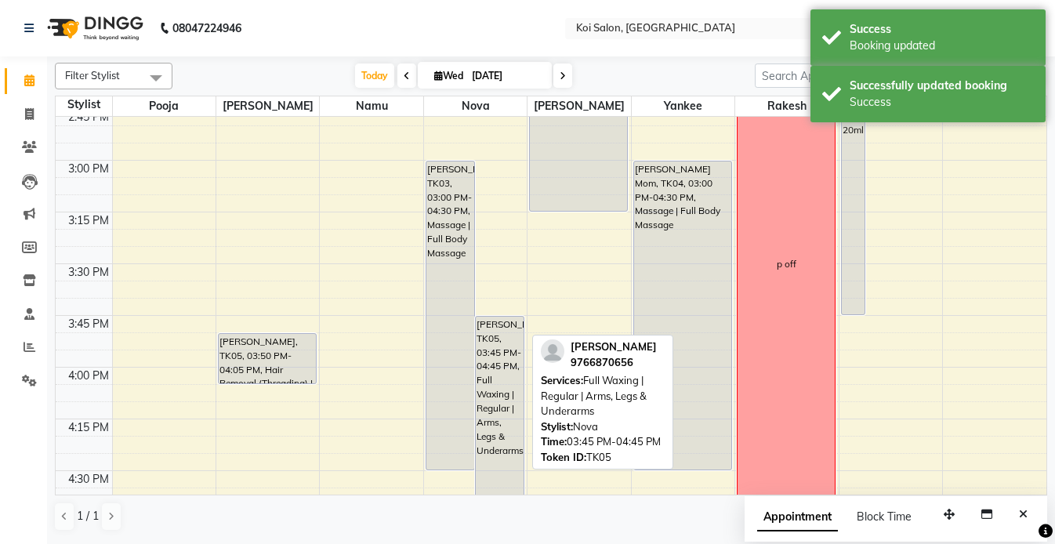
click at [496, 374] on div "Riddhima Gupta, TK05, 03:45 PM-04:45 PM, Full Waxing | Regular | Arms, Legs & U…" at bounding box center [500, 419] width 48 height 205
select select "7"
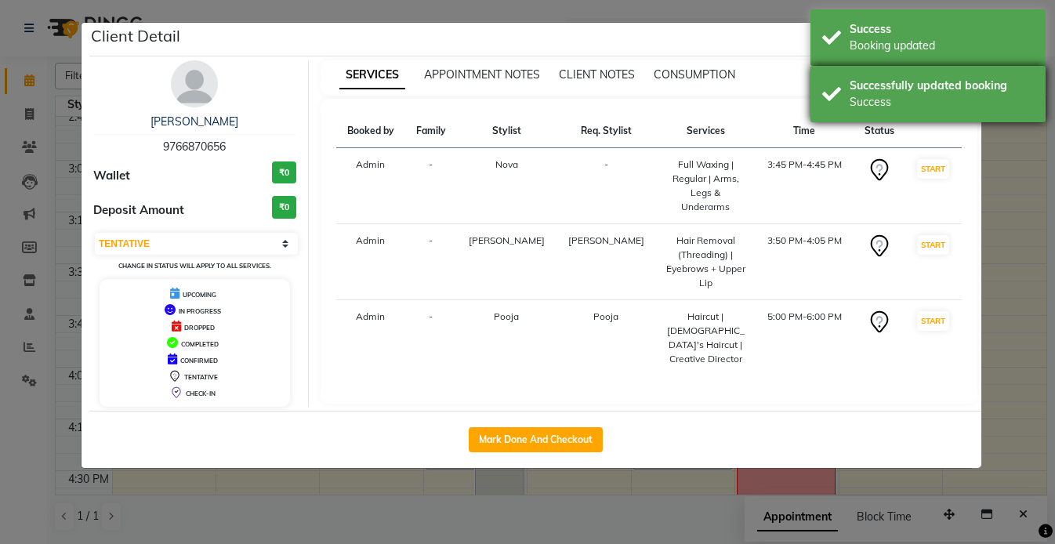
click at [960, 68] on div "Successfully updated booking Success" at bounding box center [927, 94] width 235 height 56
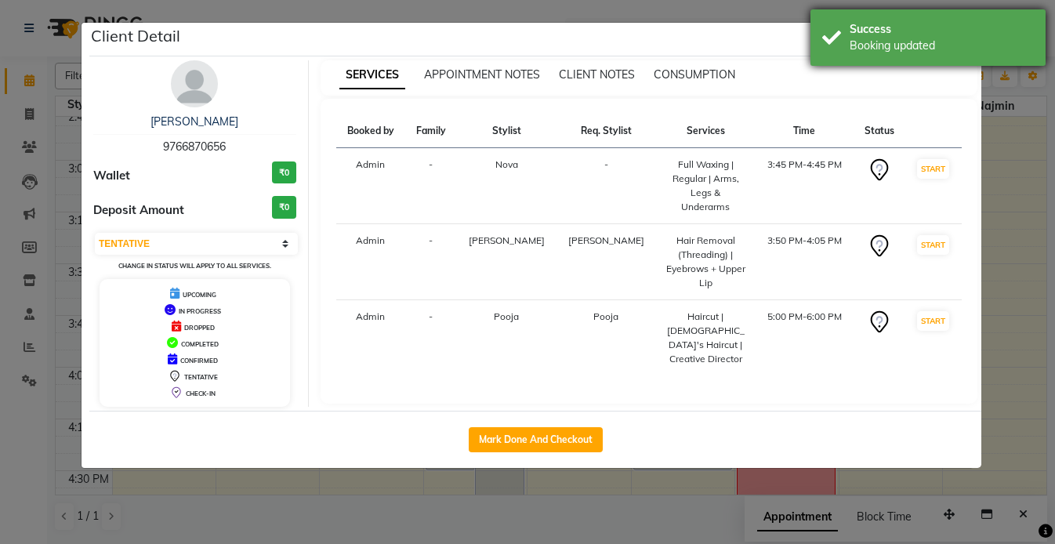
click at [945, 31] on div "Success" at bounding box center [942, 29] width 184 height 16
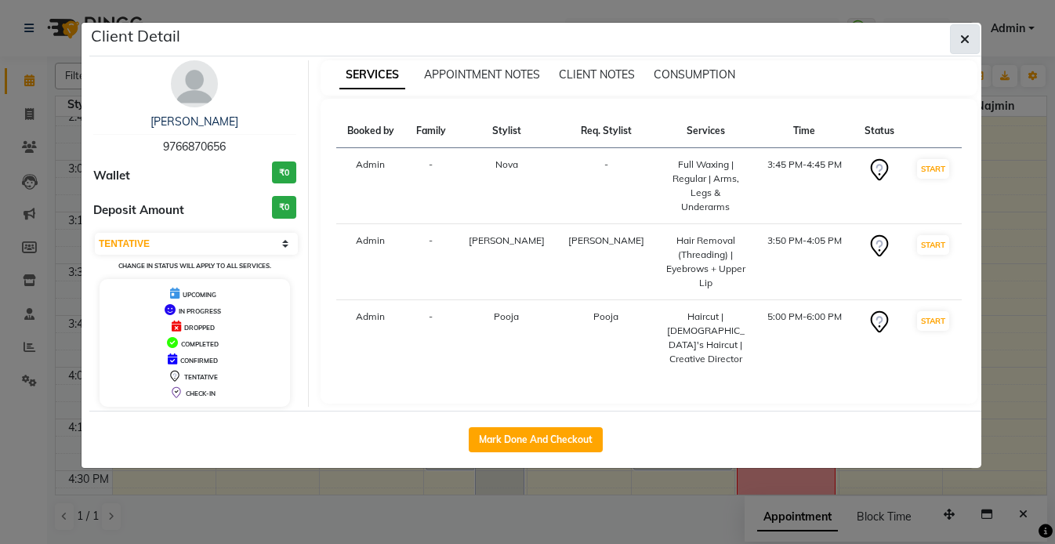
click at [963, 39] on icon "button" at bounding box center [964, 39] width 9 height 13
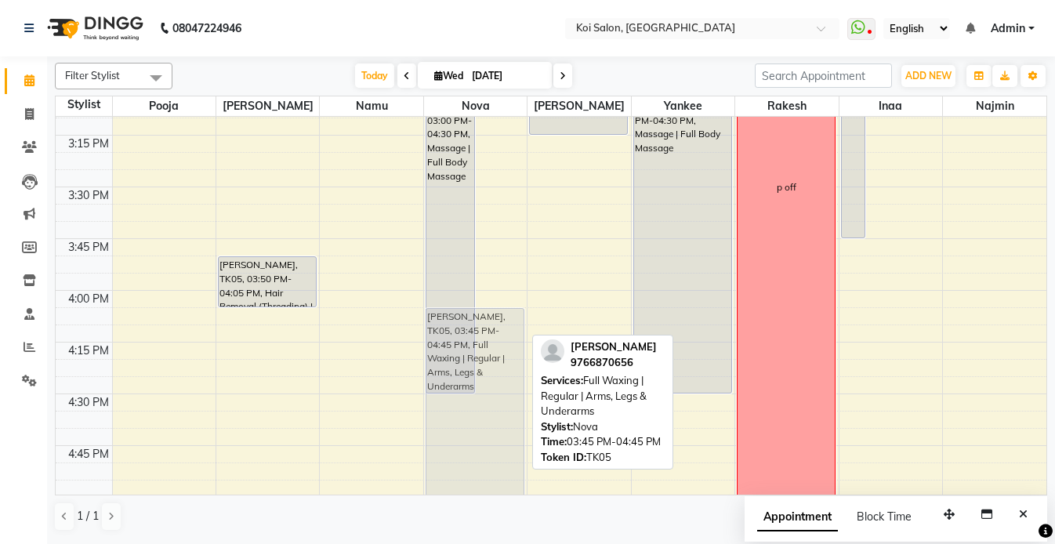
scroll to position [1278, 0]
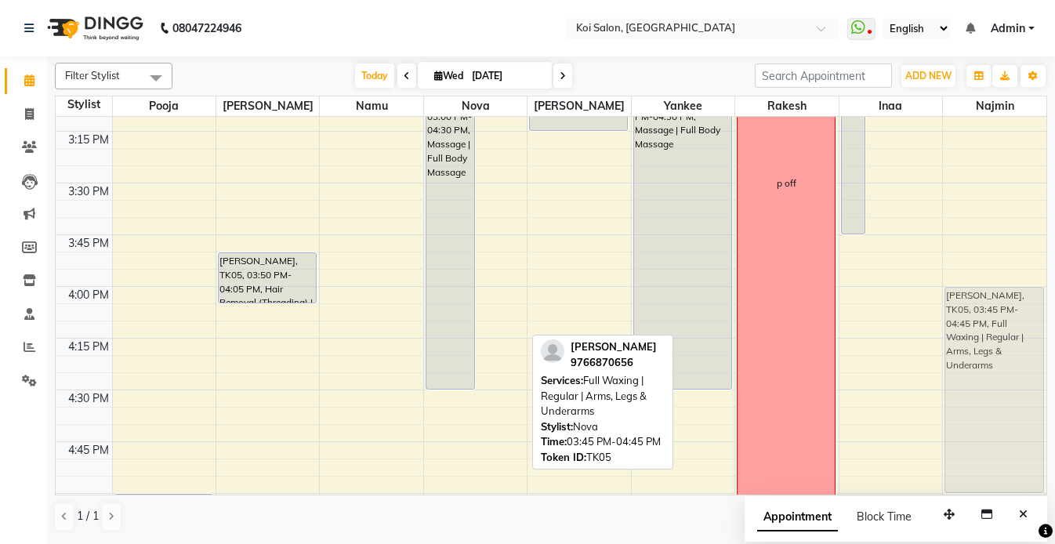
drag, startPoint x: 496, startPoint y: 284, endPoint x: 983, endPoint y: 328, distance: 488.7
click at [983, 328] on tr "Geet salon receptionist / manager meeting. Riddhima Gupta, TK05, 05:00 PM-06:00…" at bounding box center [551, 80] width 991 height 2482
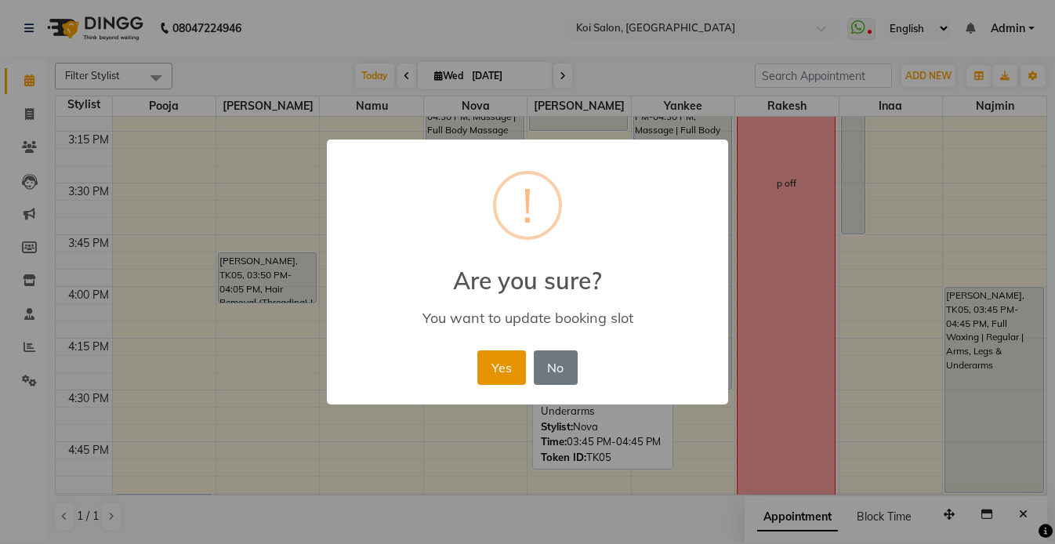
click at [509, 358] on button "Yes" at bounding box center [501, 367] width 48 height 34
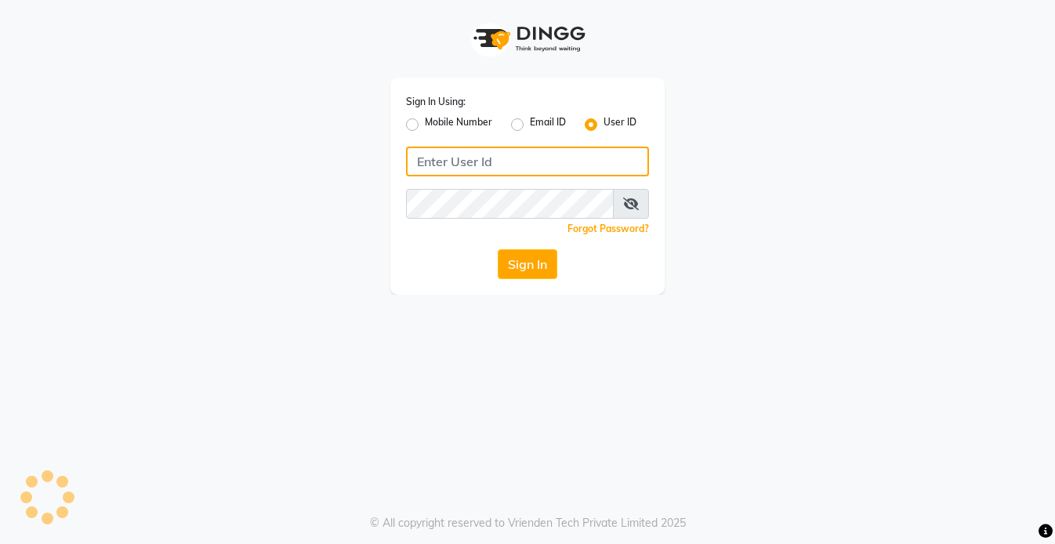
type input "koisalon"
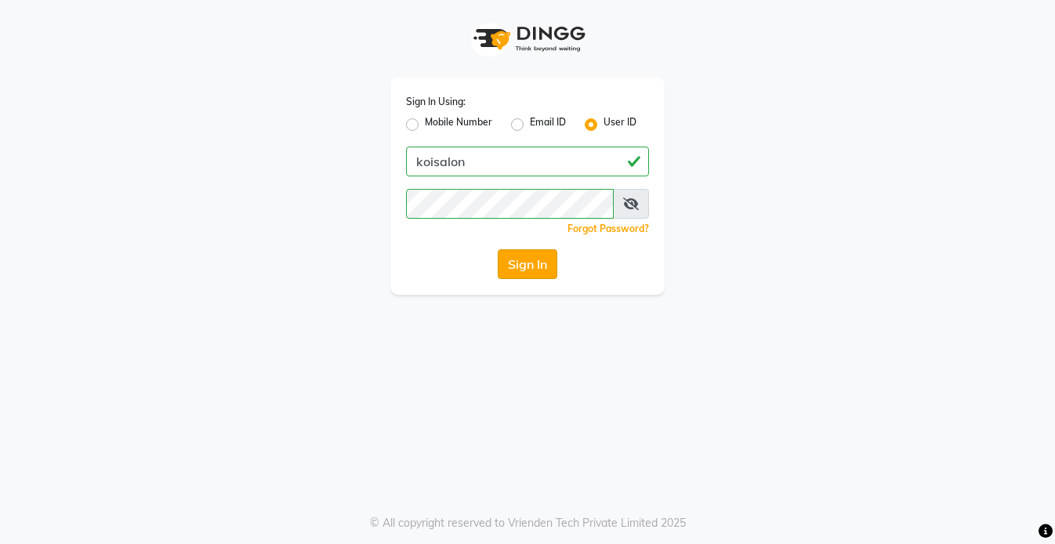
click at [532, 259] on button "Sign In" at bounding box center [528, 264] width 60 height 30
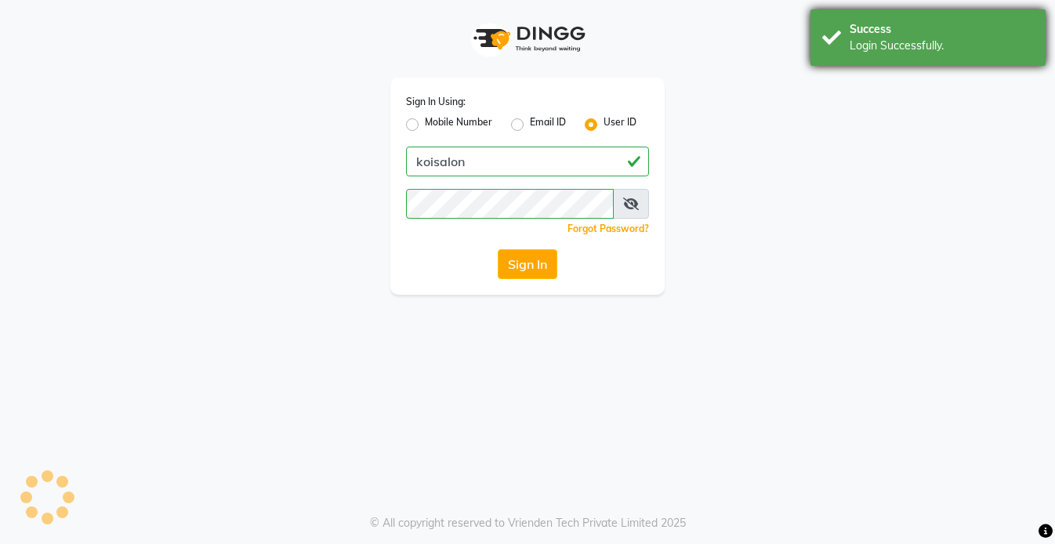
click at [890, 38] on div "Login Successfully." at bounding box center [942, 46] width 184 height 16
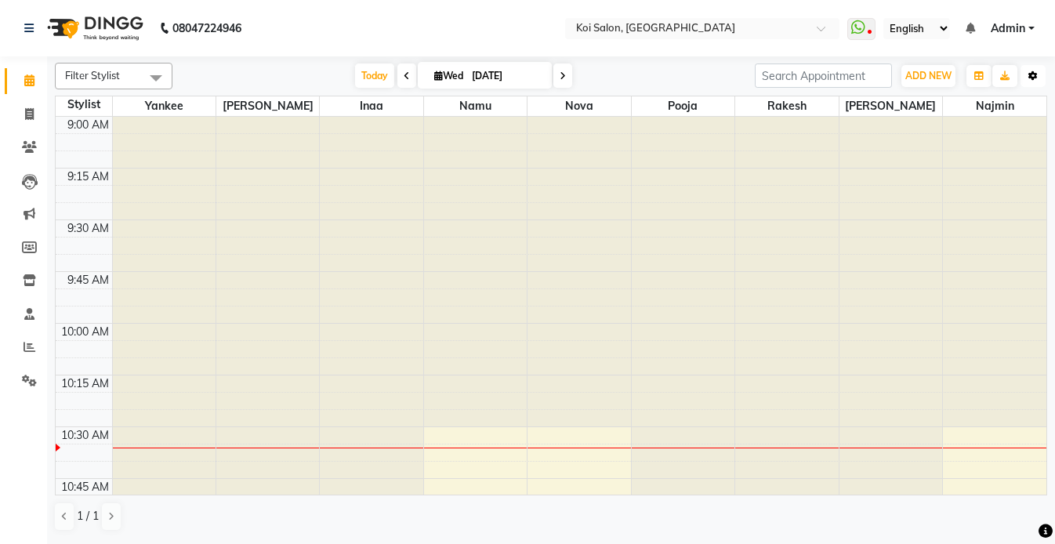
click at [1042, 78] on button "Toggle Dropdown" at bounding box center [1032, 76] width 25 height 22
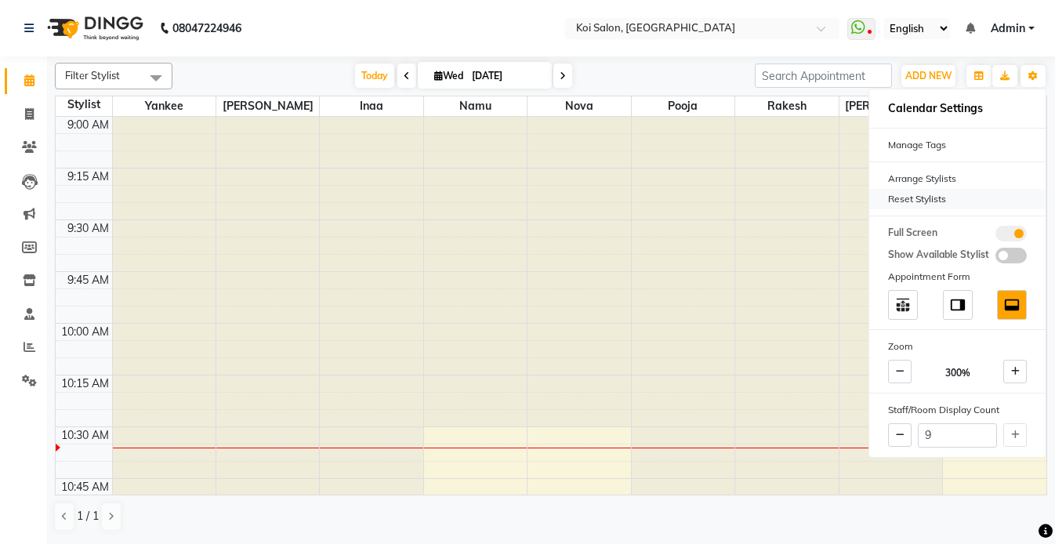
click at [908, 196] on div "Reset Stylists" at bounding box center [957, 199] width 176 height 20
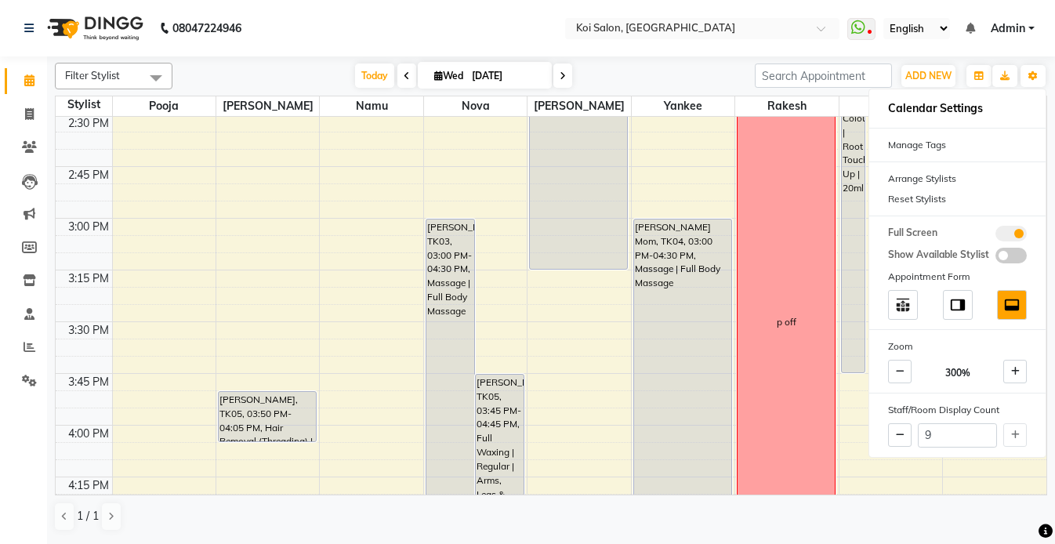
click at [335, 47] on nav "08047224946 Select Location × Koi Salon, Kalyani Nagar WhatsApp Status ✕ Status…" at bounding box center [527, 28] width 1055 height 56
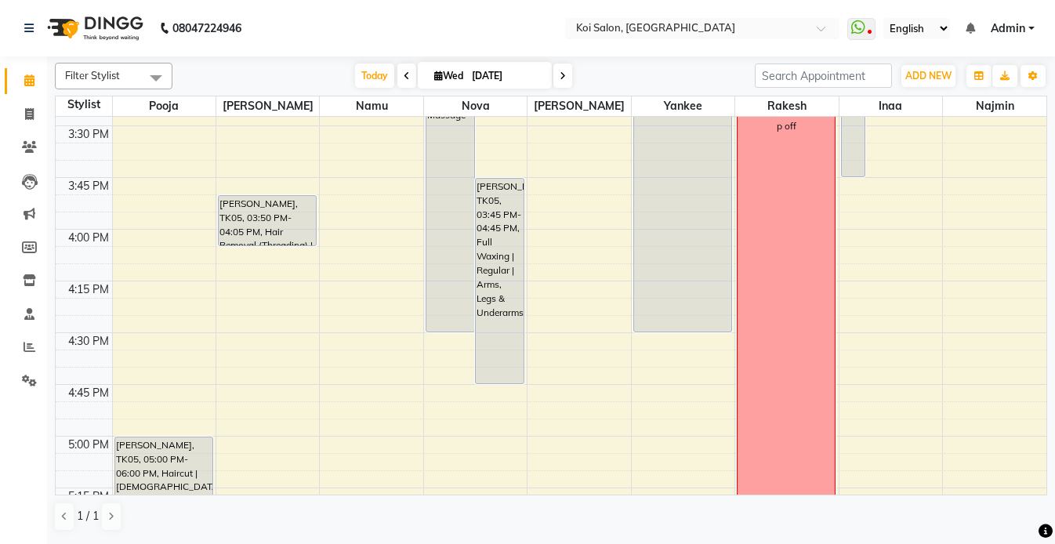
scroll to position [1256, 0]
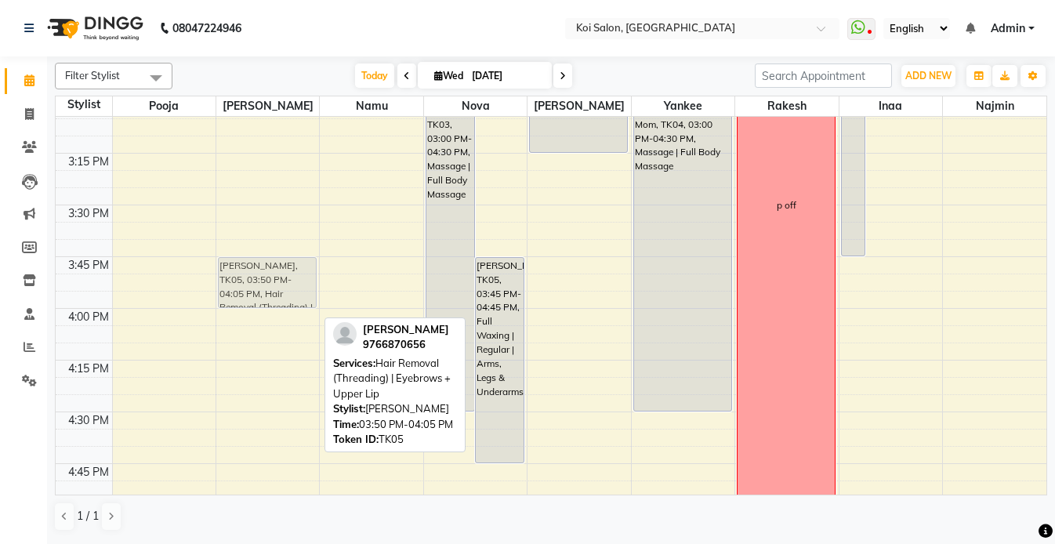
click at [285, 281] on div "Riddhima Gupta, TK05, 03:50 PM-04:05 PM, Hair Removal (Threading) | Eyebrows + …" at bounding box center [267, 101] width 103 height 2482
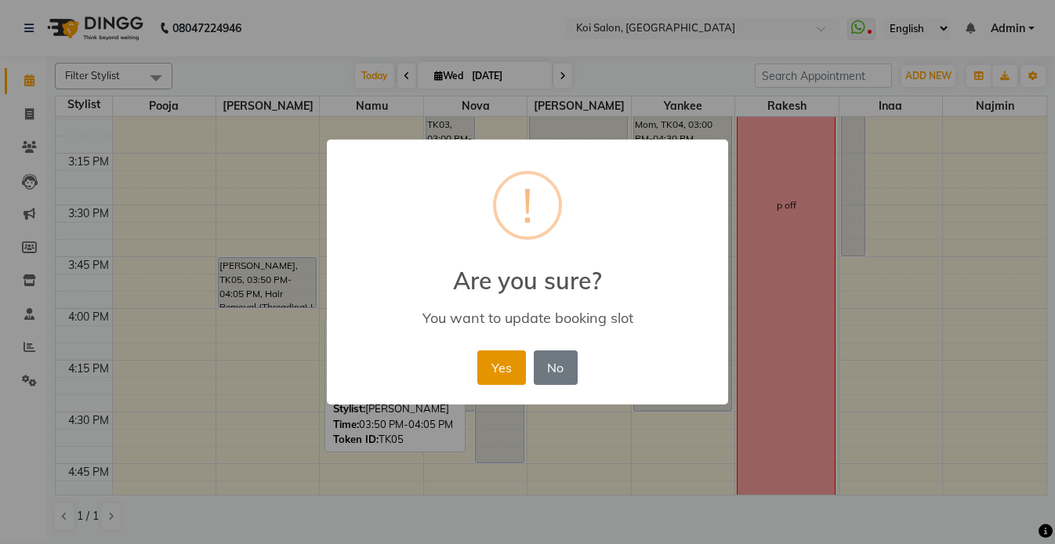
click at [523, 367] on button "Yes" at bounding box center [501, 367] width 48 height 34
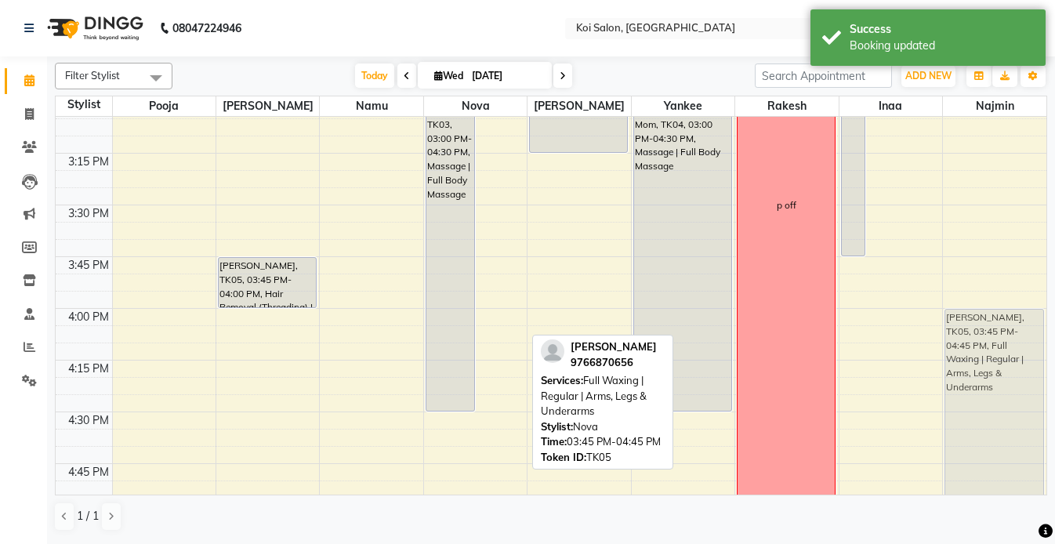
drag, startPoint x: 487, startPoint y: 289, endPoint x: 953, endPoint y: 342, distance: 469.3
click at [953, 342] on tr "Geet salon receptionist / manager meeting. Riddhima Gupta, TK05, 05:00 PM-06:00…" at bounding box center [551, 101] width 991 height 2482
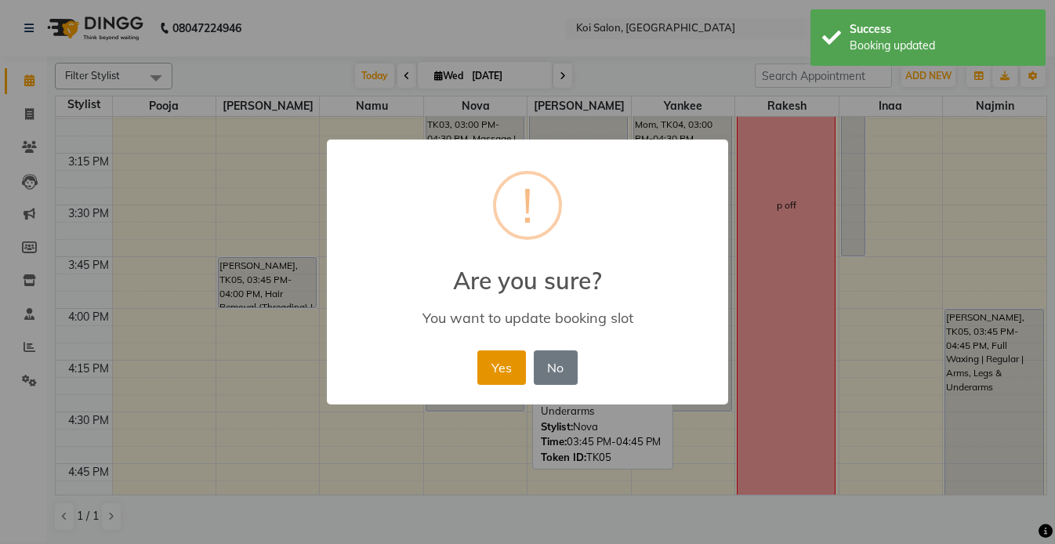
click at [508, 373] on button "Yes" at bounding box center [501, 367] width 48 height 34
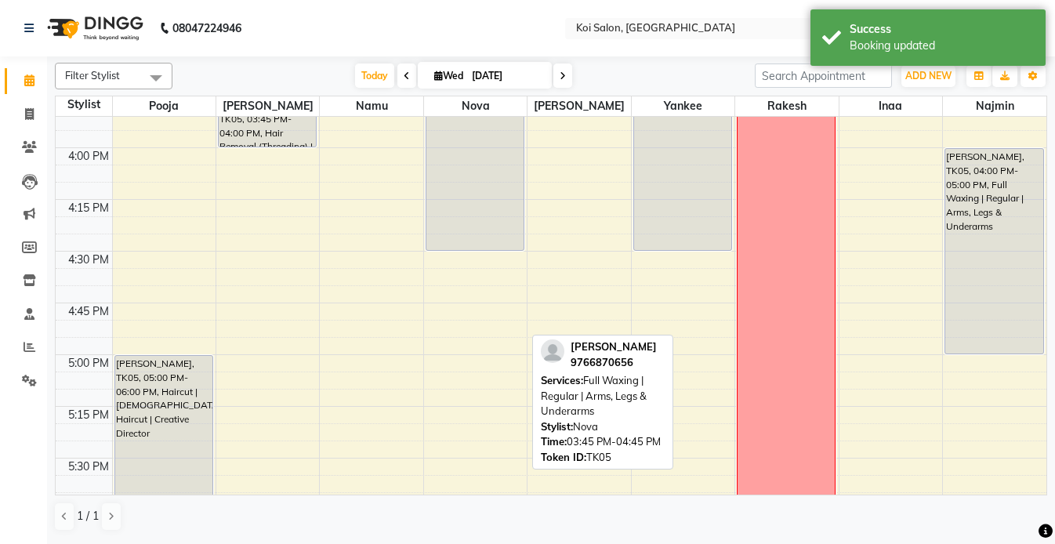
scroll to position [1439, 0]
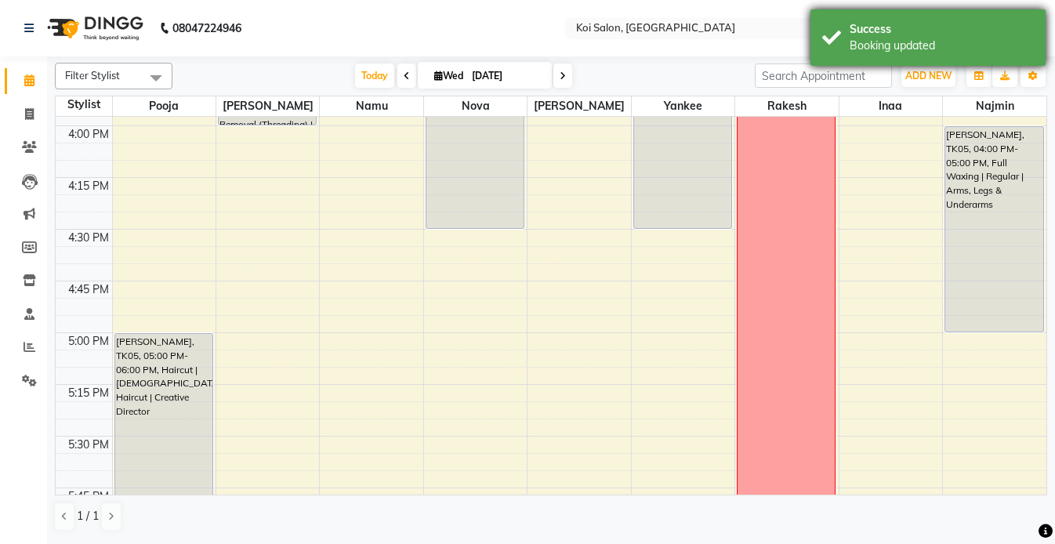
click at [862, 19] on div "Success Booking updated" at bounding box center [927, 37] width 235 height 56
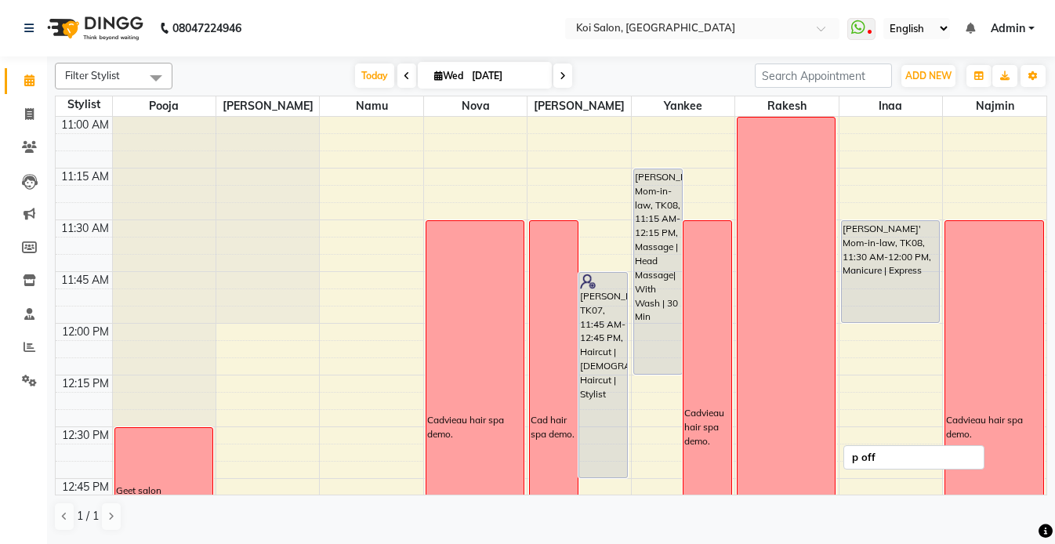
scroll to position [382, 0]
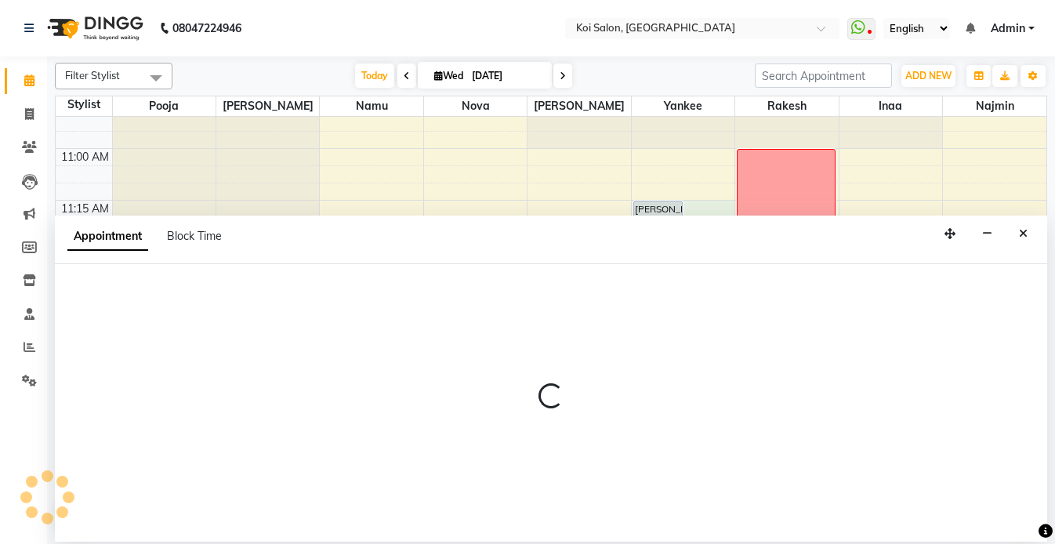
select select "34434"
select select "675"
select select "tentative"
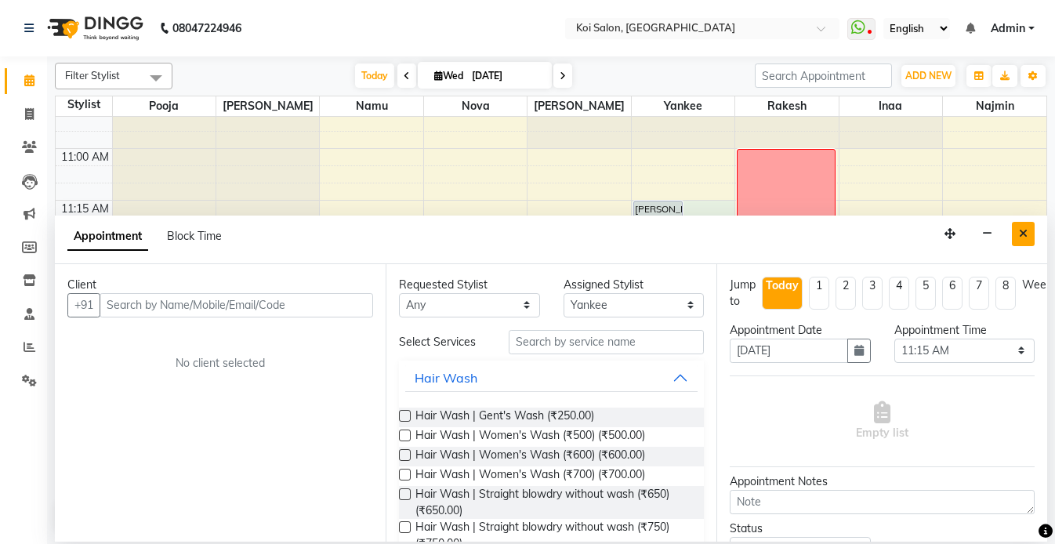
click at [1017, 239] on button "Close" at bounding box center [1023, 234] width 23 height 24
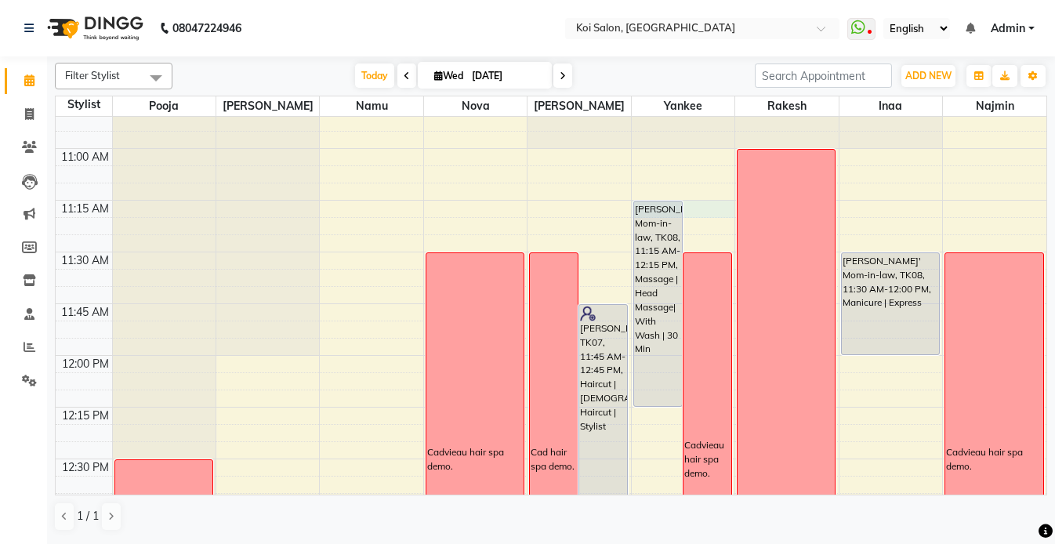
select select "34434"
select select "675"
select select "tentative"
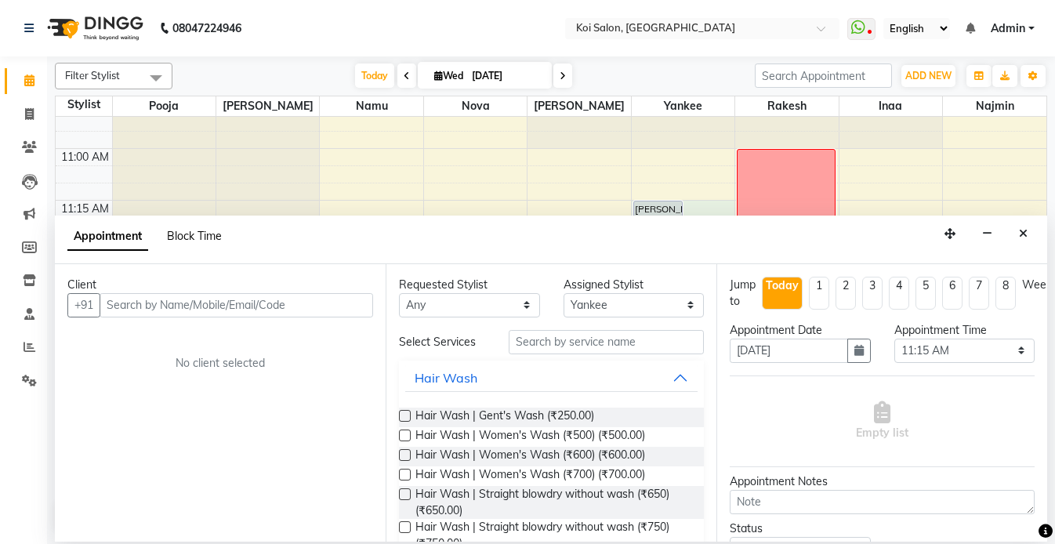
click at [193, 232] on span "Block Time" at bounding box center [194, 236] width 55 height 14
select select "34434"
select select "675"
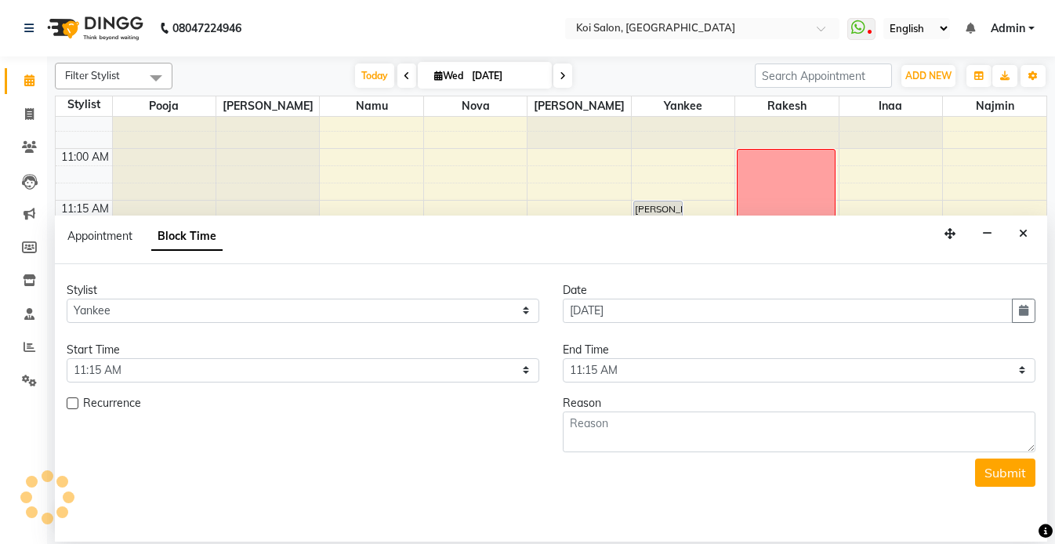
scroll to position [208, 0]
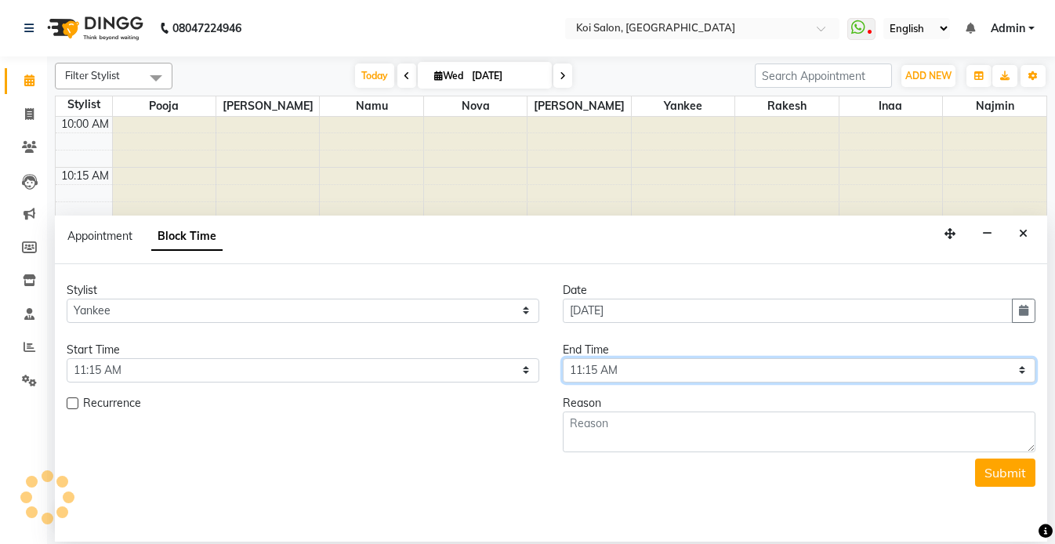
click at [613, 371] on select "Select 10:00 AM 10:15 AM 10:30 AM 10:45 AM 11:00 AM 11:15 AM 11:30 AM 11:45 AM …" at bounding box center [799, 370] width 473 height 24
select select "735"
click at [563, 358] on select "Select 10:00 AM 10:15 AM 10:30 AM 10:45 AM 11:00 AM 11:15 AM 11:30 AM 11:45 AM …" at bounding box center [799, 370] width 473 height 24
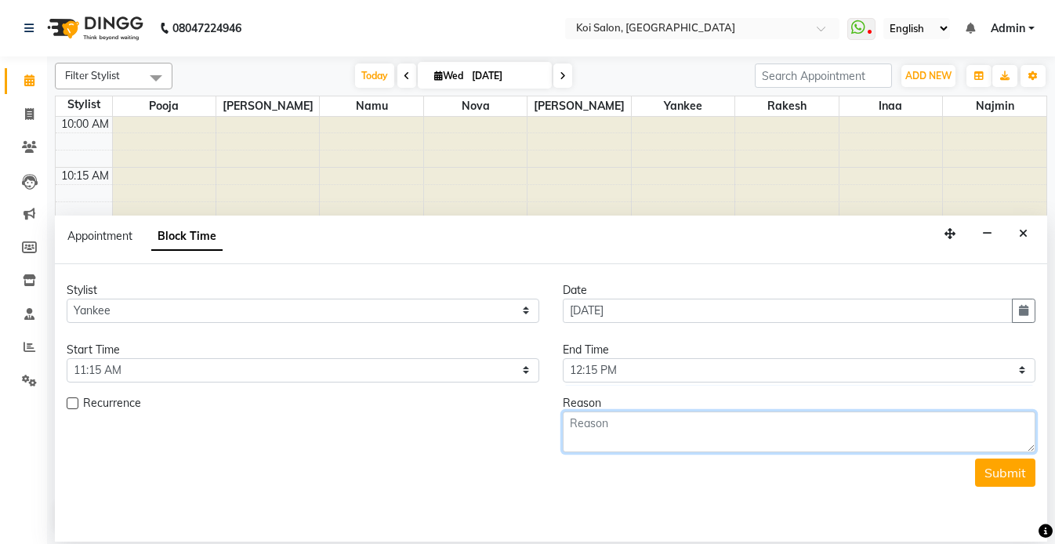
click at [614, 434] on textarea at bounding box center [799, 431] width 473 height 41
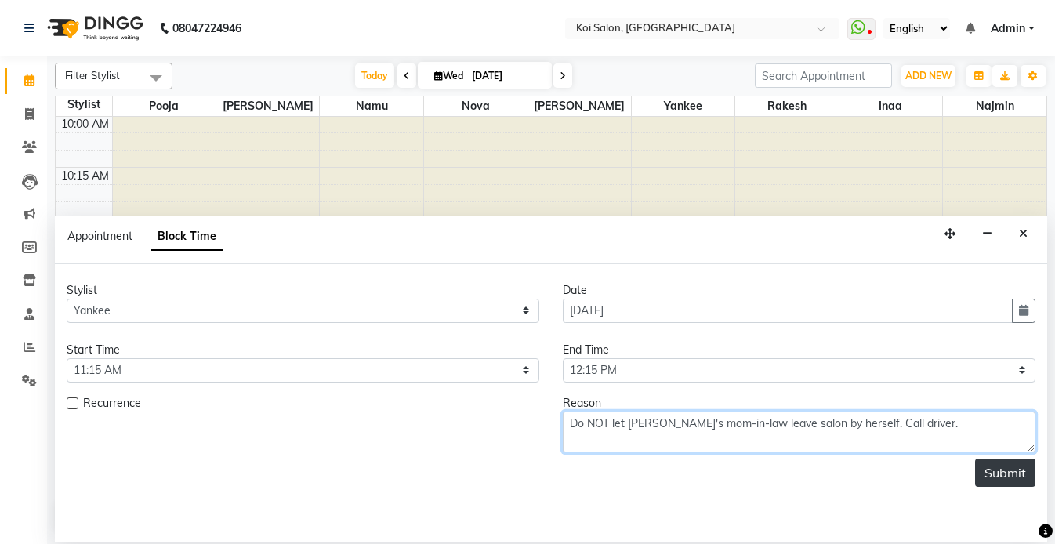
type textarea "Do NOT let Aparna's mom-in-law leave salon by herself. Call driver."
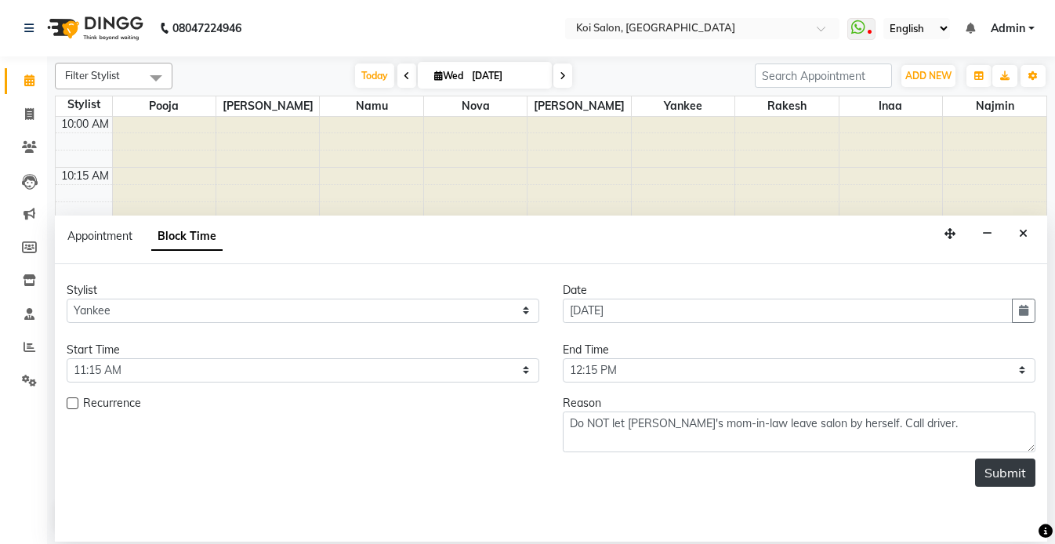
click at [985, 475] on button "Submit" at bounding box center [1005, 472] width 60 height 28
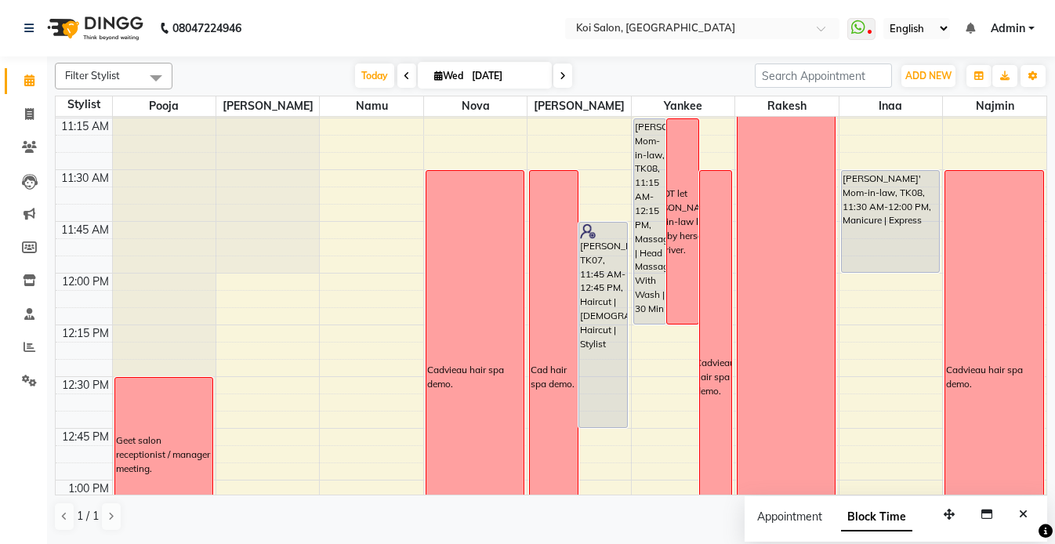
scroll to position [483, 0]
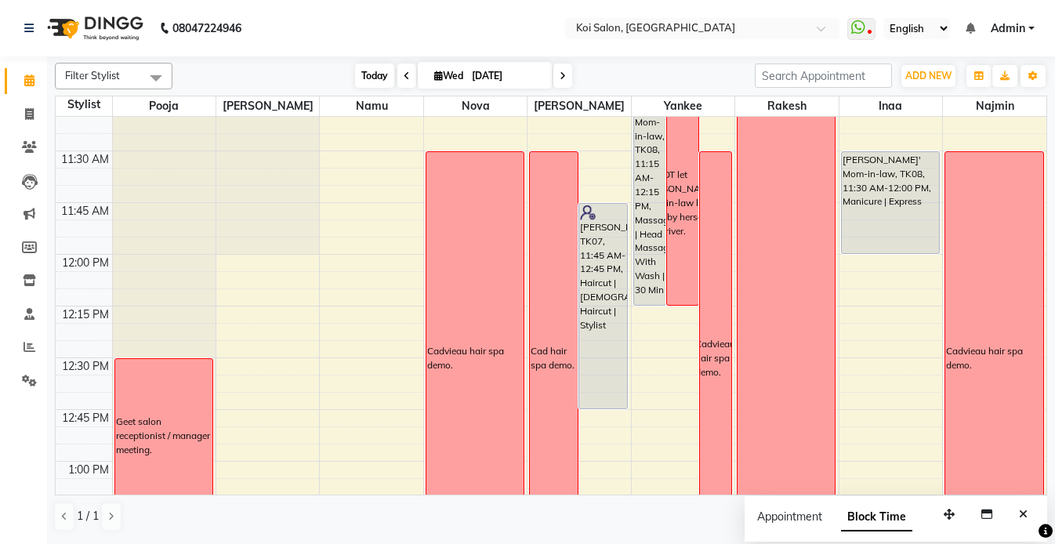
click at [374, 71] on span "Today" at bounding box center [374, 75] width 39 height 24
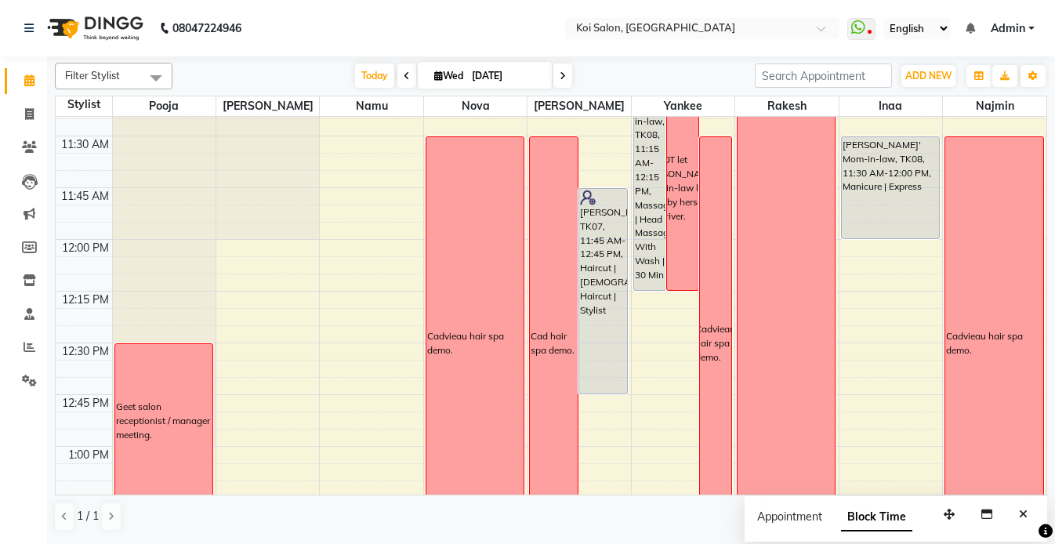
scroll to position [515, 0]
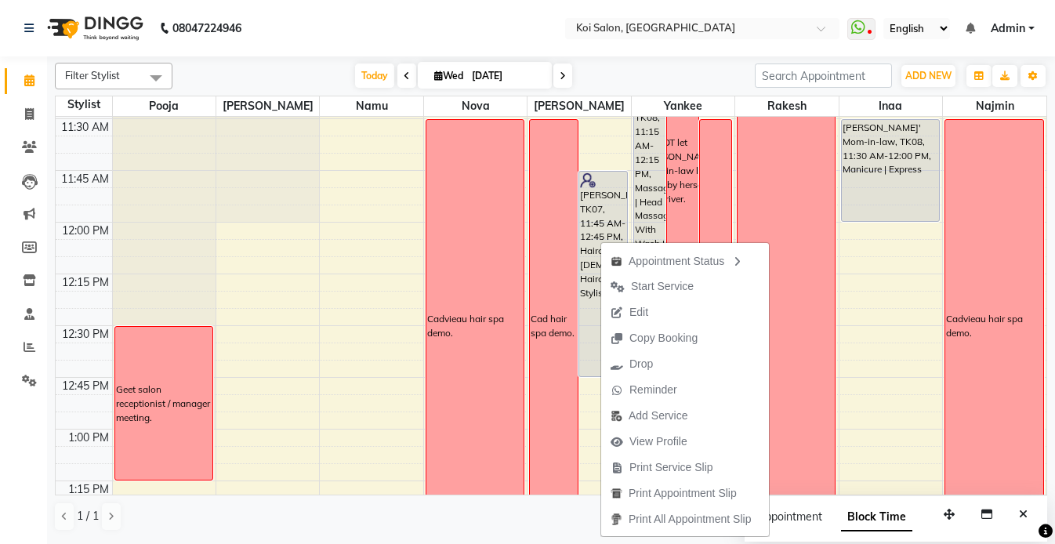
click at [642, 309] on span "Edit" at bounding box center [638, 312] width 19 height 16
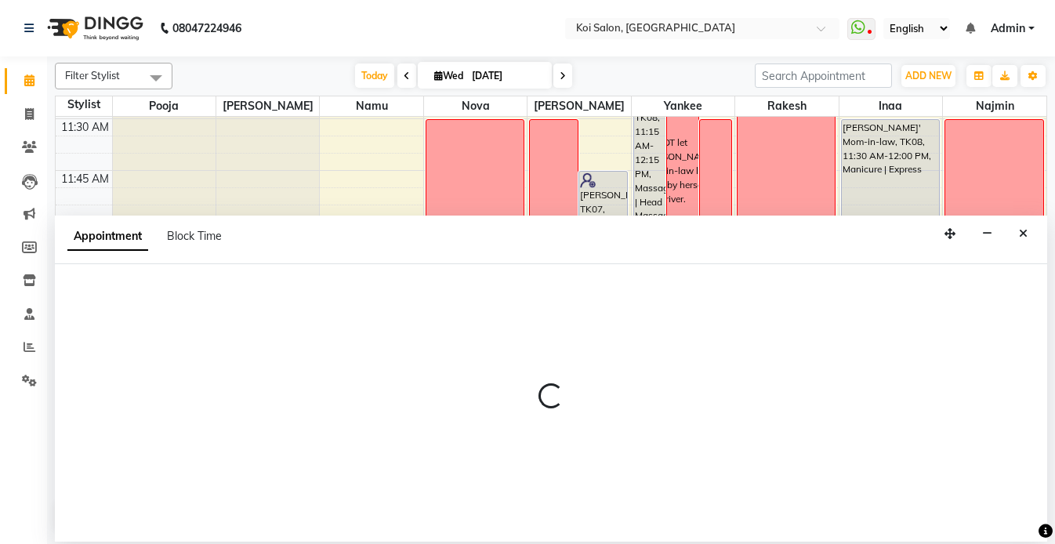
select select "tentative"
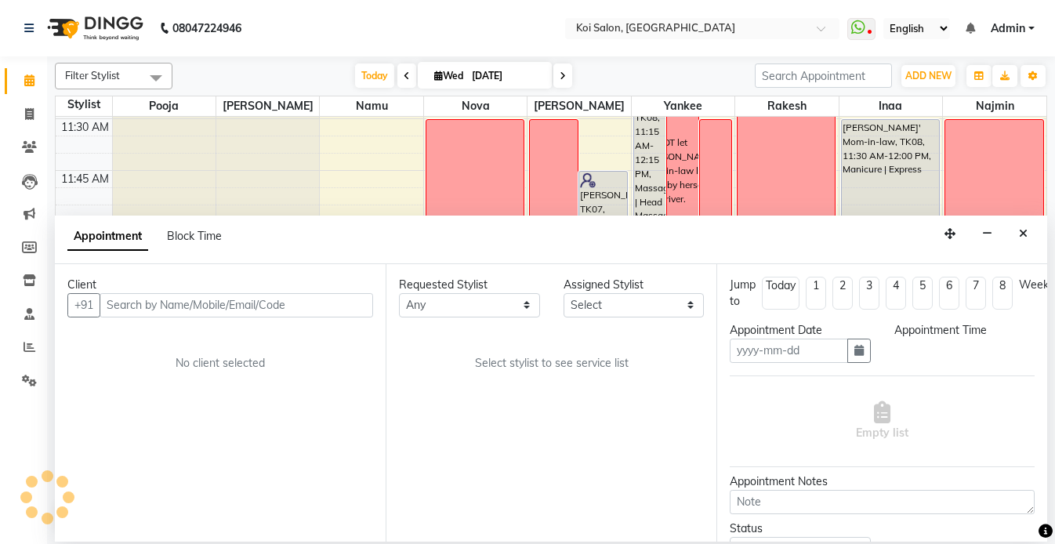
type input "[DATE]"
select select "705"
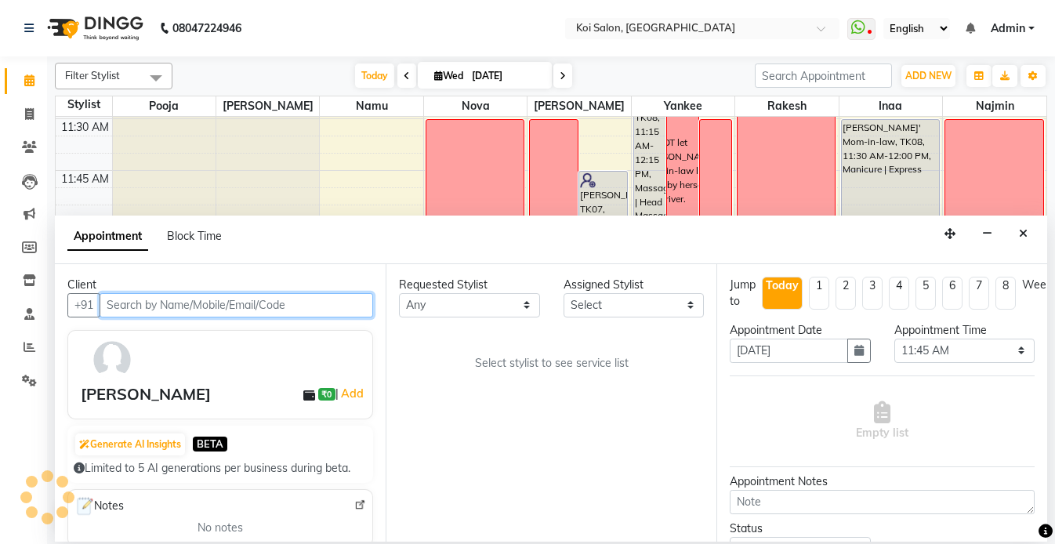
scroll to position [208, 0]
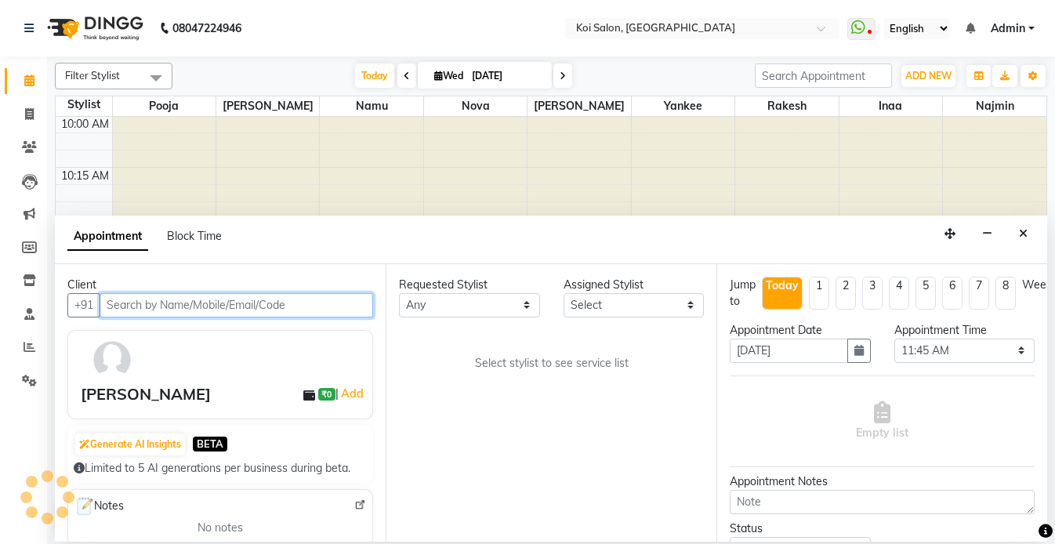
select select "23241"
select select "1406"
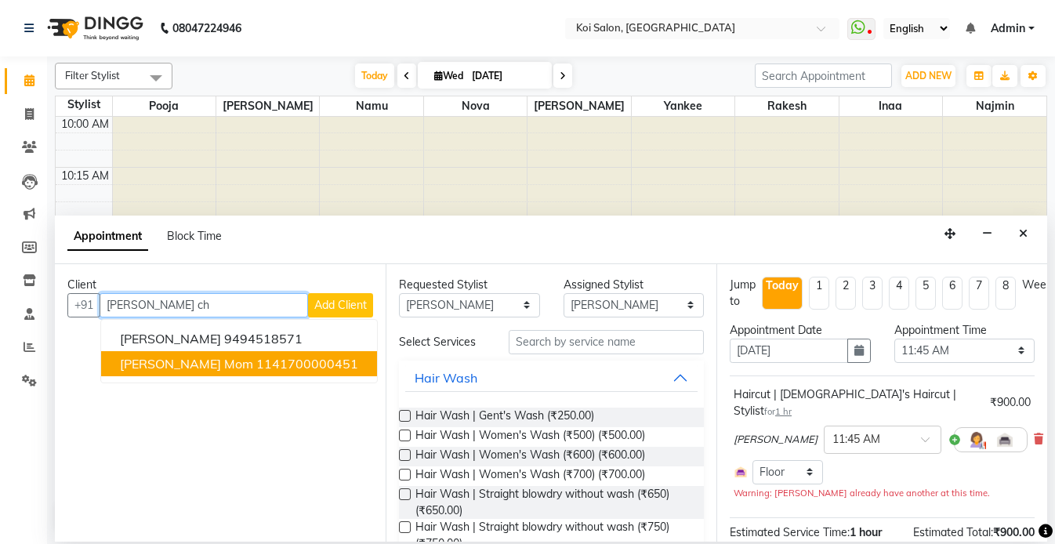
click at [253, 365] on span "Monisha Chatterjee's Mom" at bounding box center [186, 364] width 133 height 16
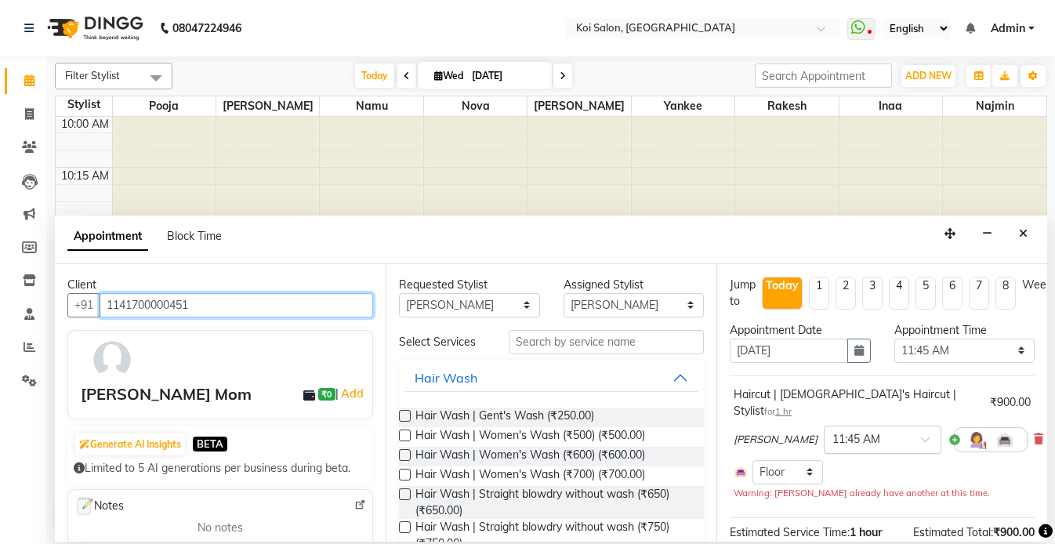
scroll to position [129, 0]
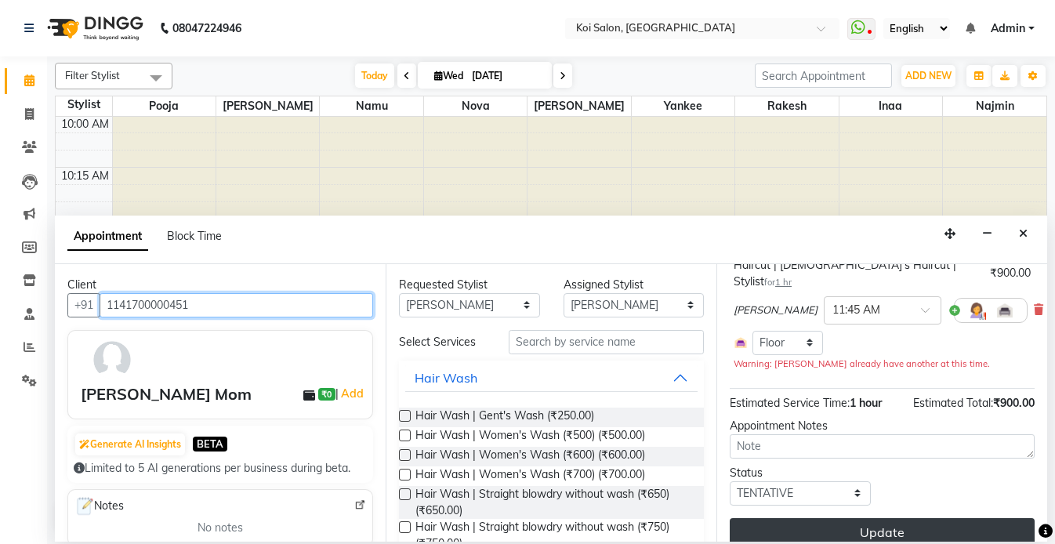
type input "1141700000451"
click at [882, 518] on button "Update" at bounding box center [882, 532] width 305 height 28
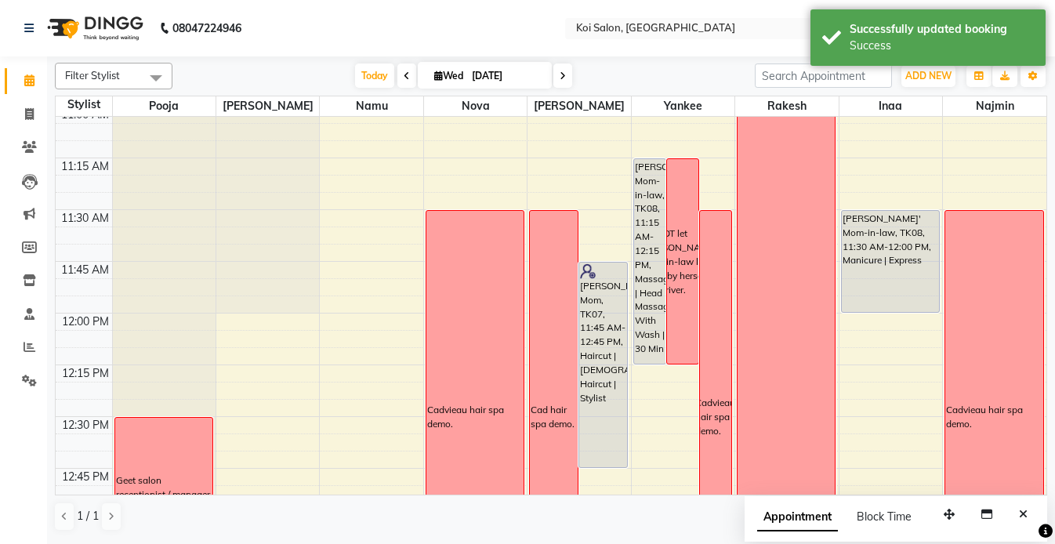
scroll to position [621, 0]
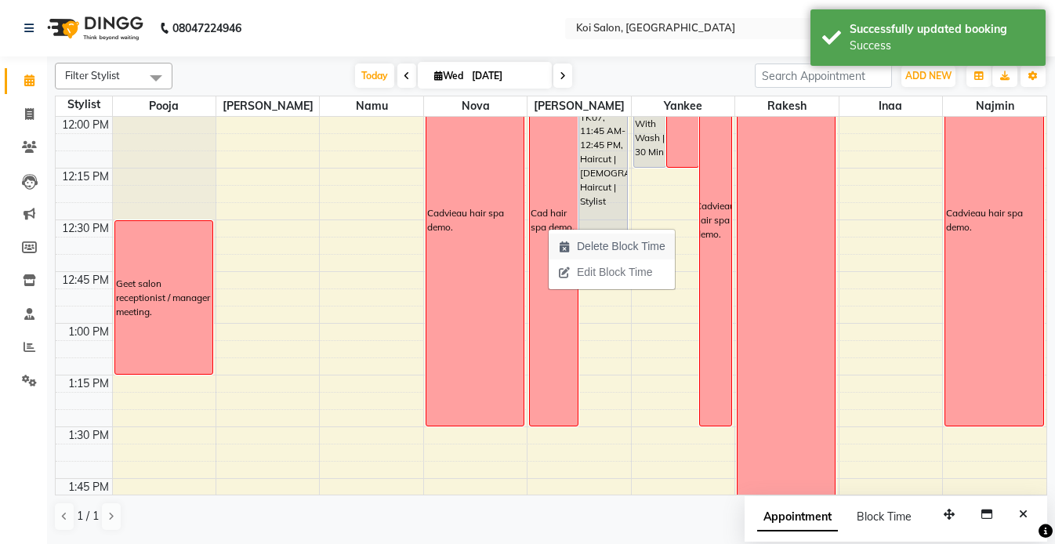
click at [585, 245] on span "Delete Block Time" at bounding box center [621, 246] width 89 height 16
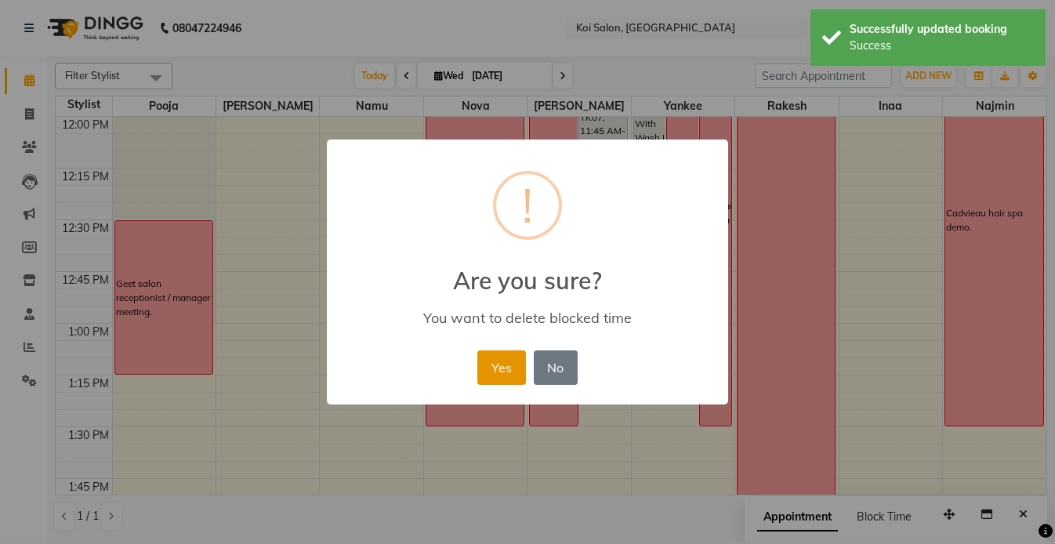
click at [489, 363] on button "Yes" at bounding box center [501, 367] width 48 height 34
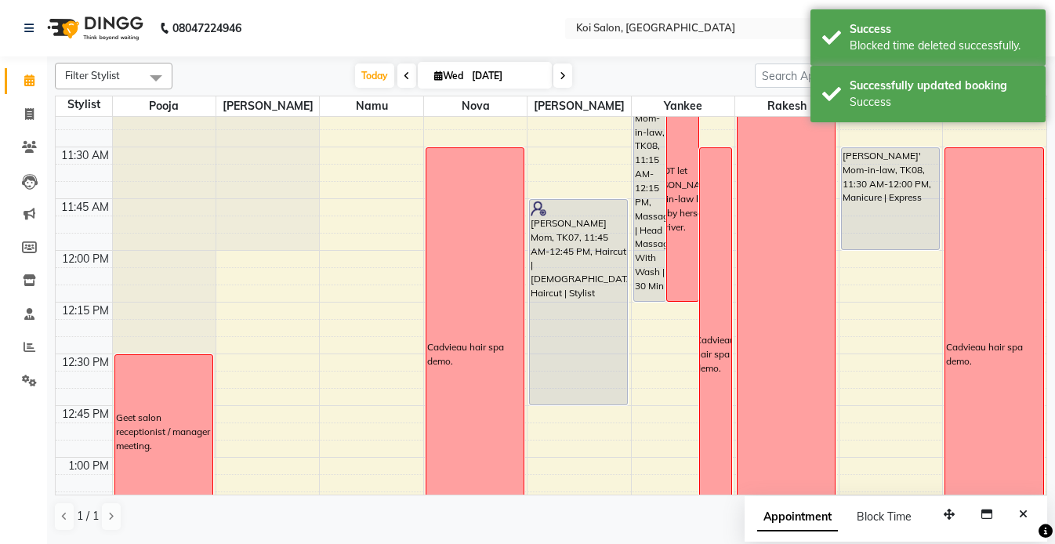
scroll to position [434, 0]
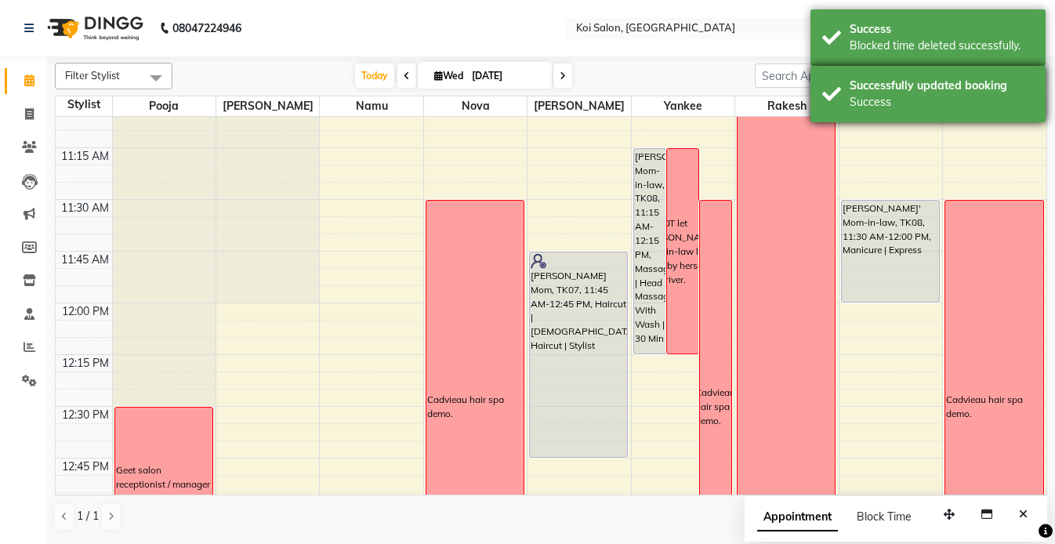
click at [942, 74] on div "Successfully updated booking Success" at bounding box center [927, 94] width 235 height 56
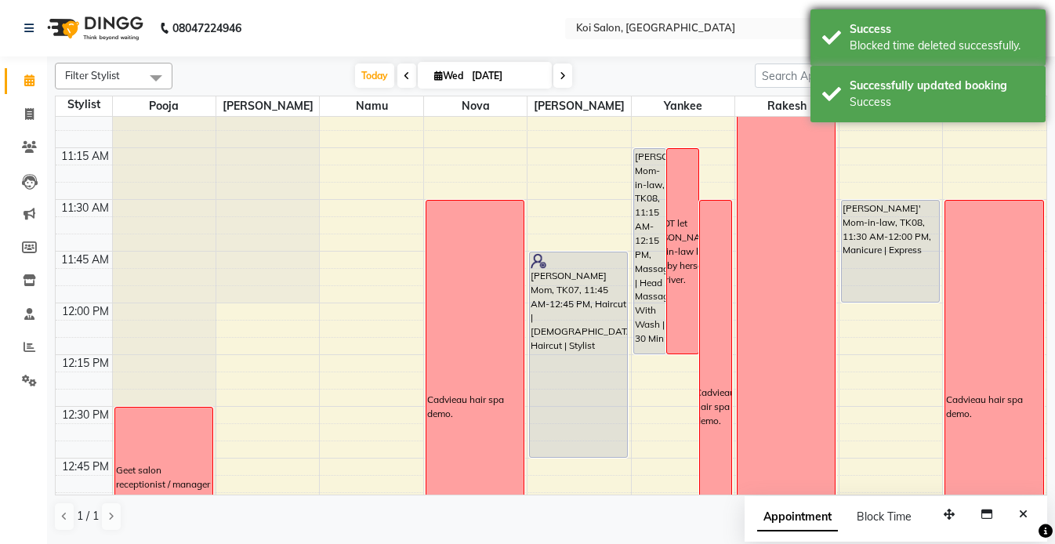
click at [929, 46] on div "Blocked time deleted successfully." at bounding box center [942, 46] width 184 height 16
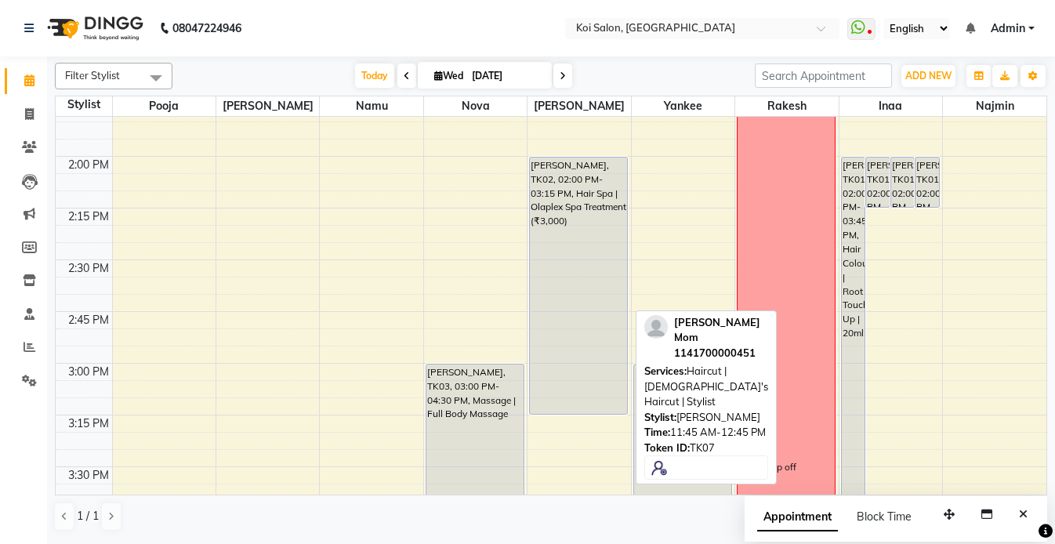
scroll to position [1349, 0]
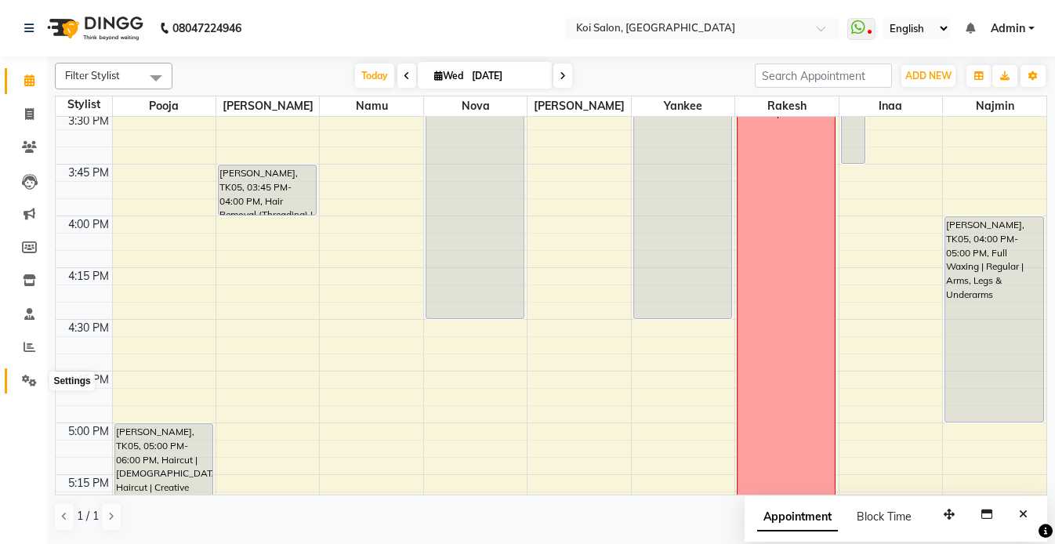
click at [31, 378] on icon at bounding box center [29, 381] width 15 height 12
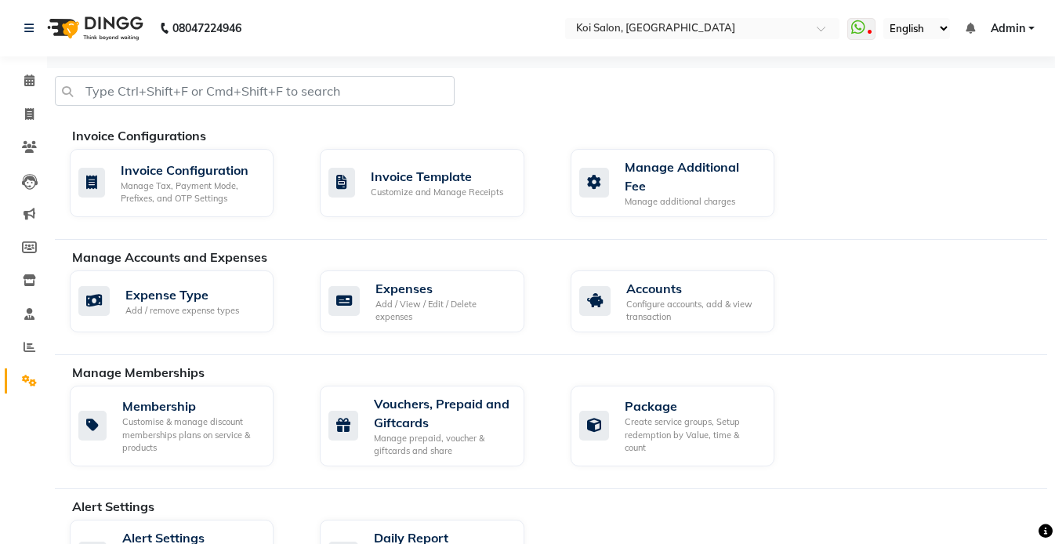
scroll to position [553, 0]
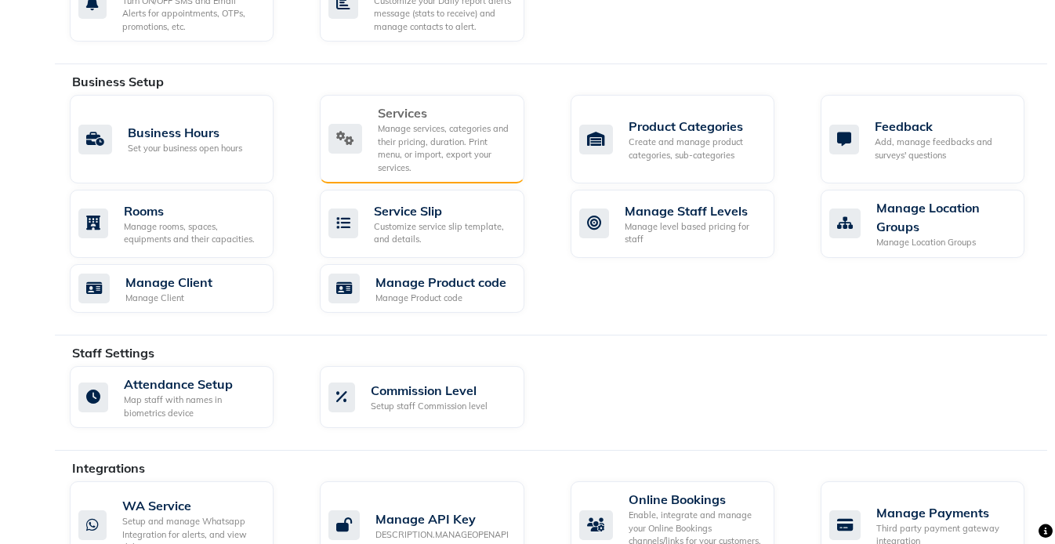
click at [414, 158] on div "Manage services, categories and their pricing, duration. Print menu, or import,…" at bounding box center [444, 148] width 133 height 52
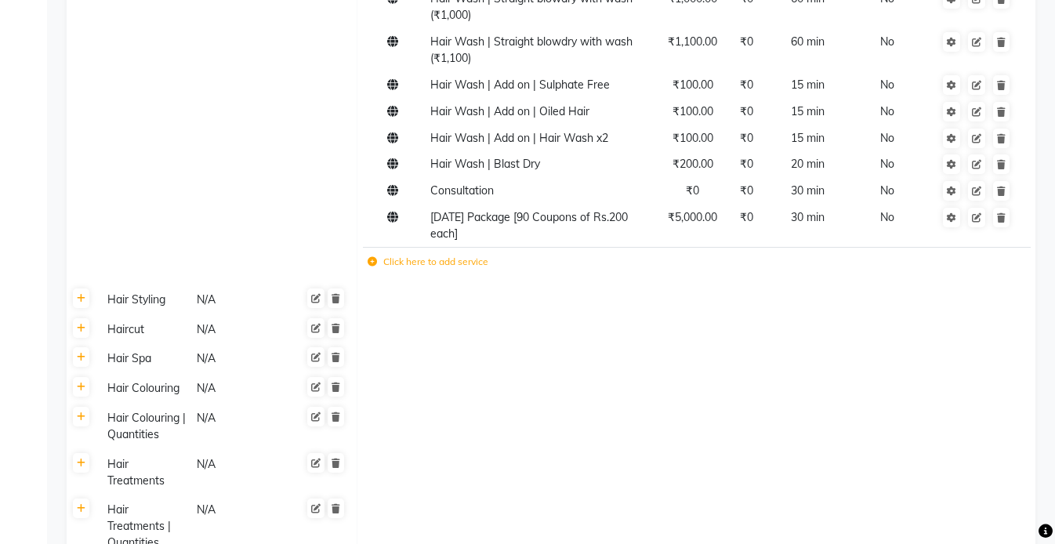
scroll to position [611, 0]
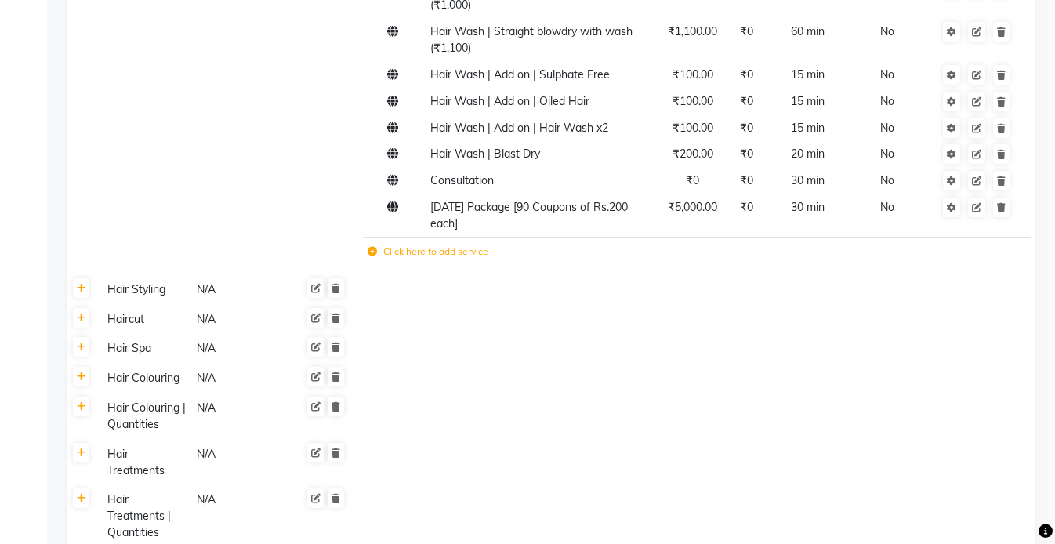
click at [439, 248] on label "Click here to add service" at bounding box center [428, 252] width 121 height 14
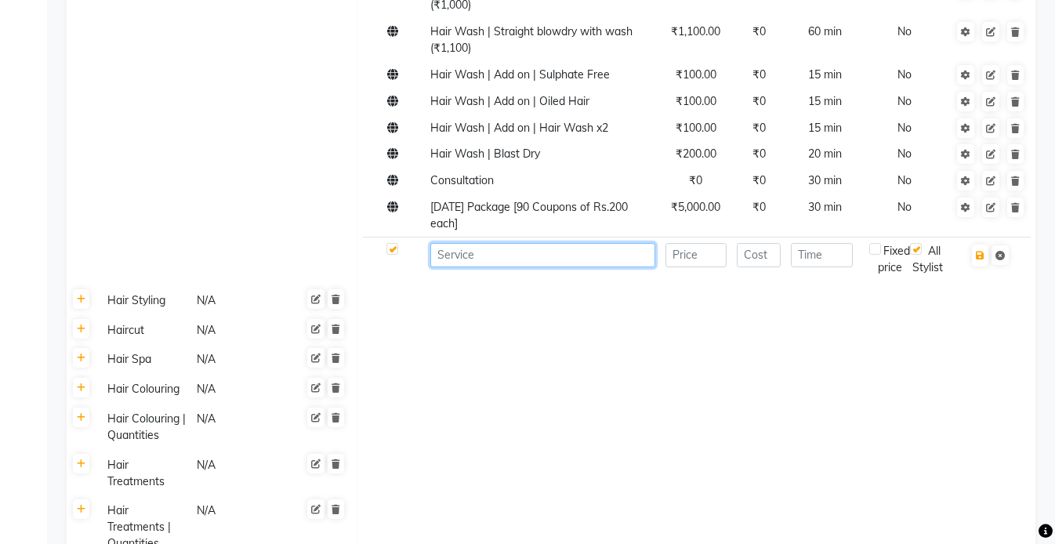
click at [463, 252] on input at bounding box center [542, 255] width 225 height 24
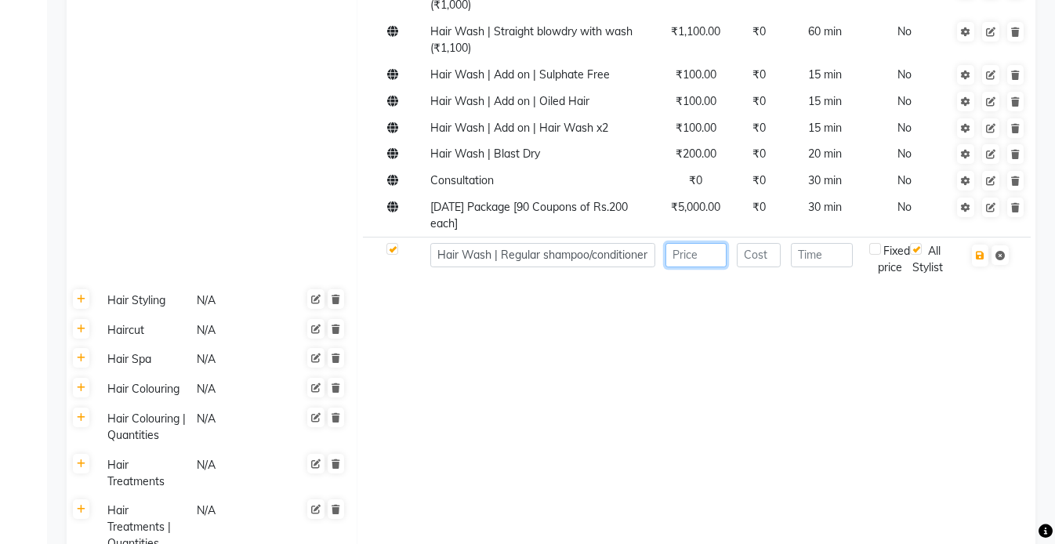
click at [677, 256] on input "number" at bounding box center [695, 255] width 61 height 24
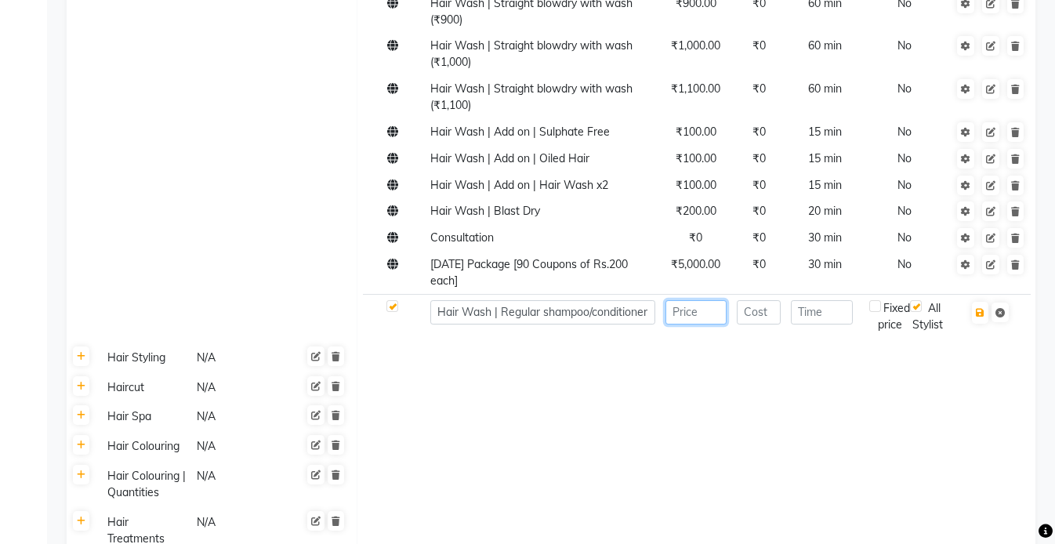
scroll to position [533, 0]
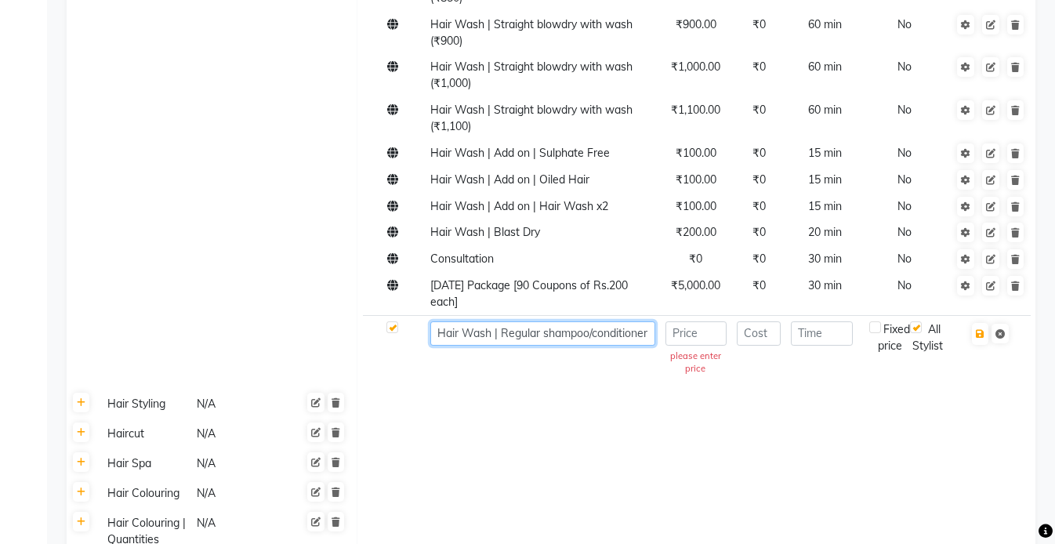
click at [630, 339] on input "Hair Wash | Regular shampoo/conditioner" at bounding box center [542, 333] width 225 height 24
type input "Hair Wash | Regular shampoo/conditioner"
click at [683, 335] on input "number" at bounding box center [695, 333] width 61 height 24
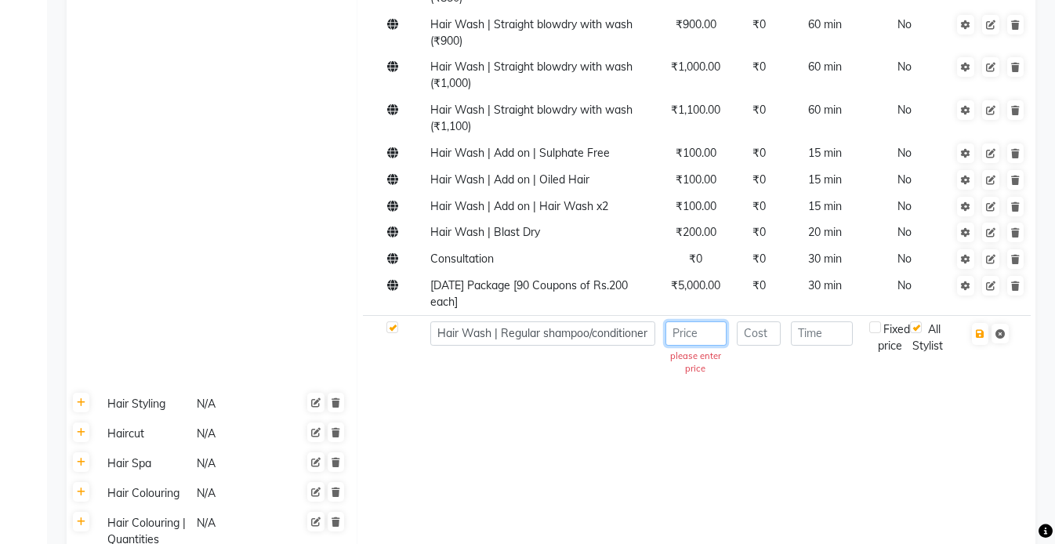
scroll to position [0, 0]
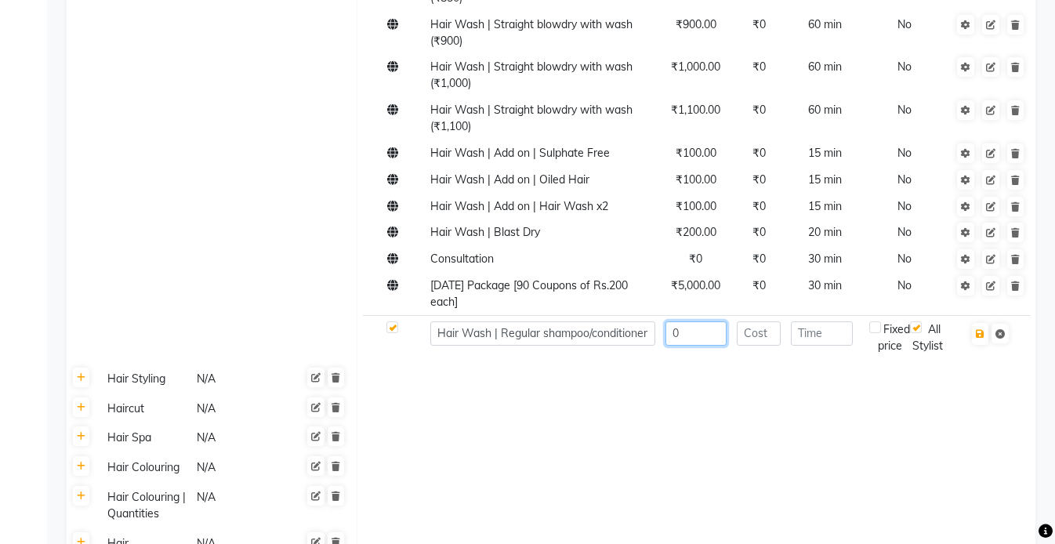
type input "0"
type input "15"
click at [982, 339] on button "button" at bounding box center [980, 334] width 16 height 22
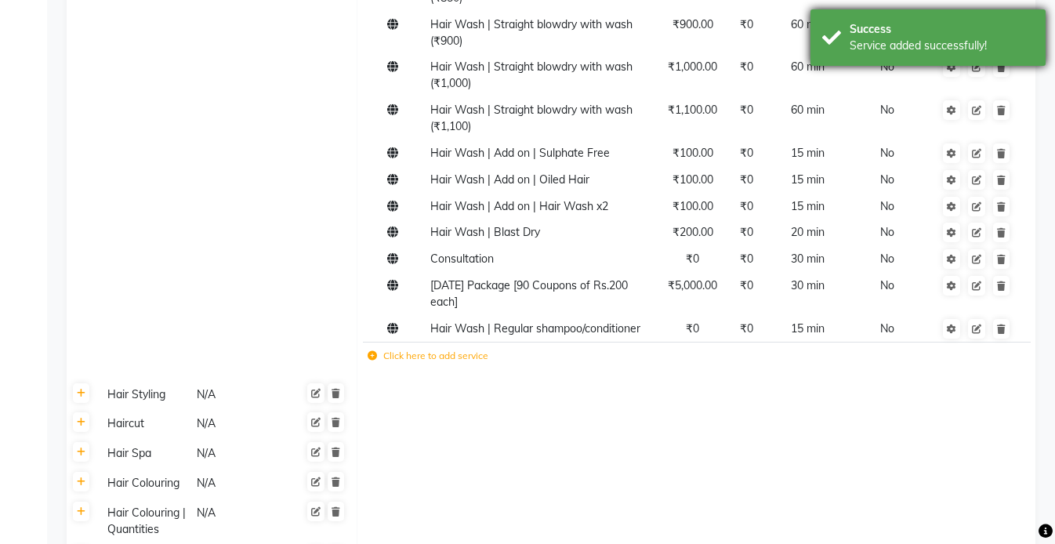
click at [866, 56] on div "Success Service added successfully!" at bounding box center [927, 37] width 235 height 56
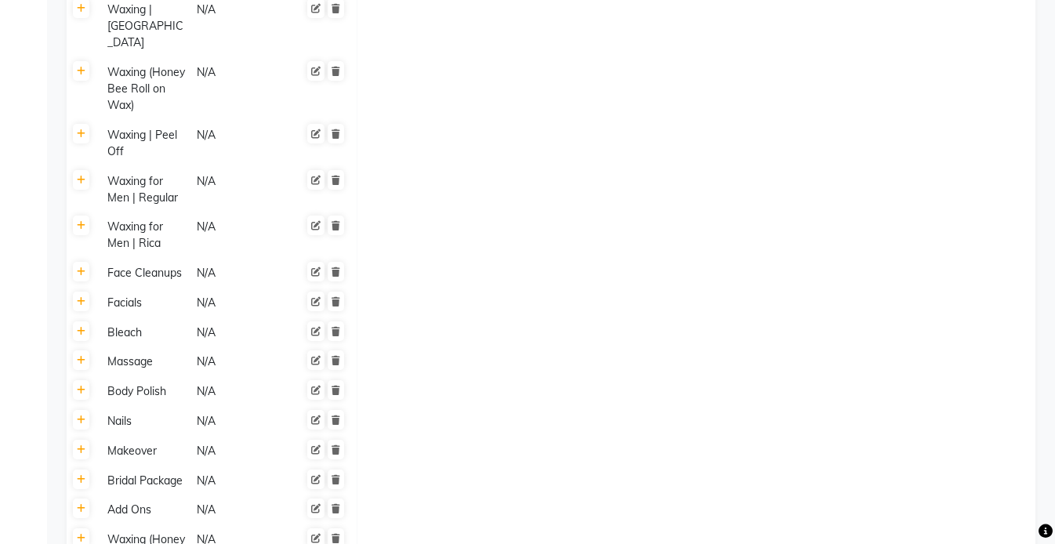
scroll to position [1577, 0]
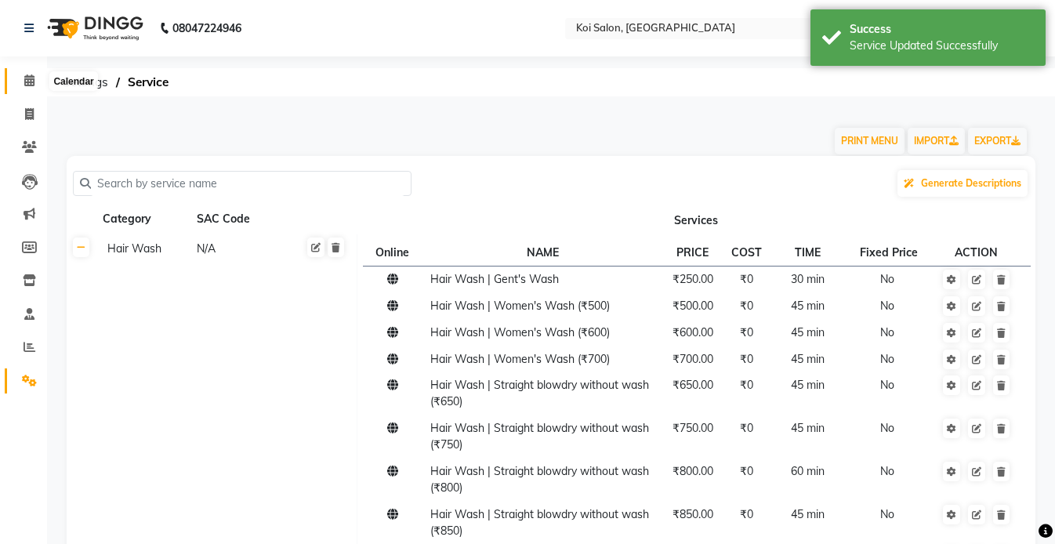
click at [31, 76] on icon at bounding box center [29, 80] width 10 height 12
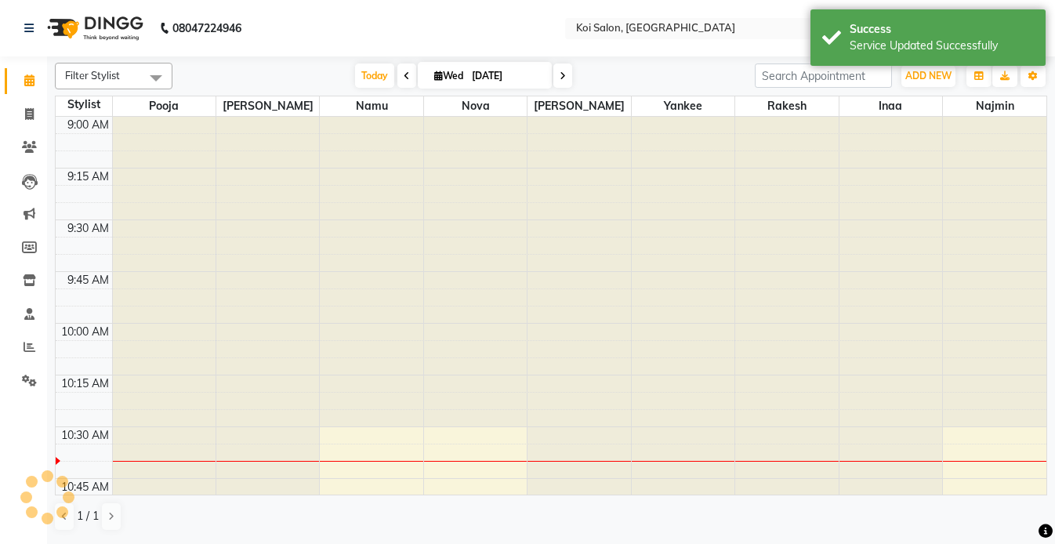
click at [346, 71] on div "Today Wed 03-09-2025" at bounding box center [463, 76] width 567 height 24
click at [361, 71] on span "Today" at bounding box center [374, 75] width 39 height 24
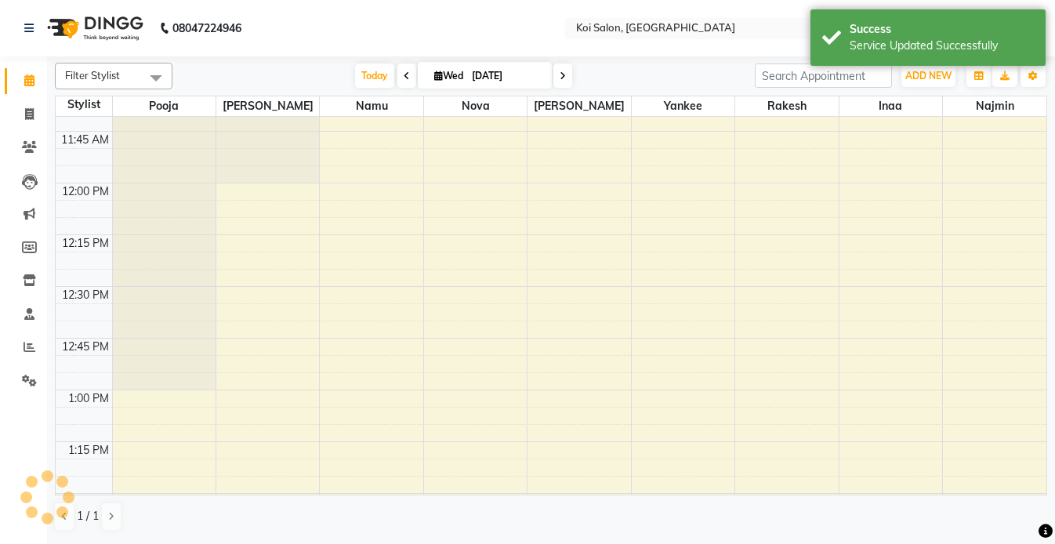
scroll to position [672, 0]
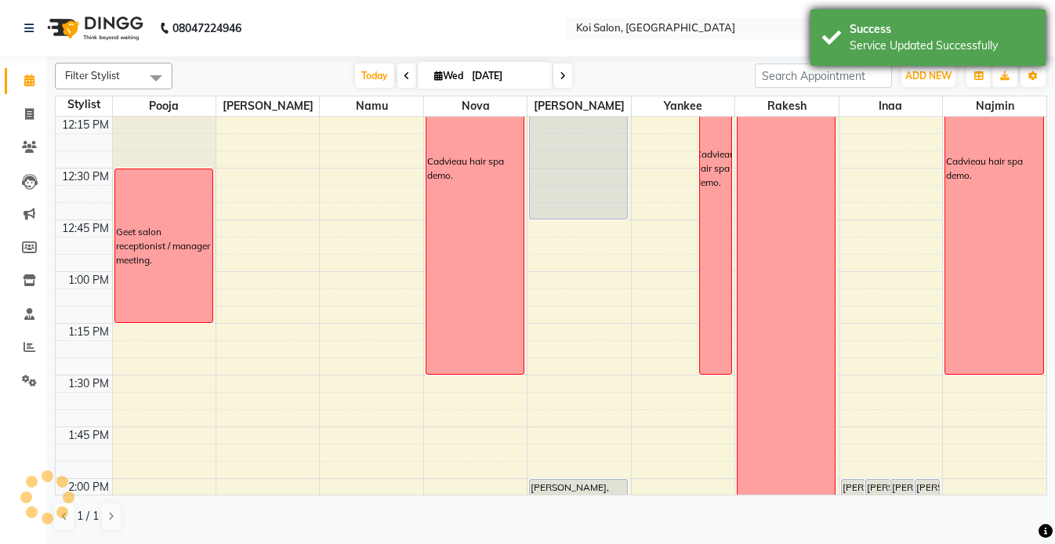
click at [920, 14] on div "Success Service Updated Successfully" at bounding box center [927, 37] width 235 height 56
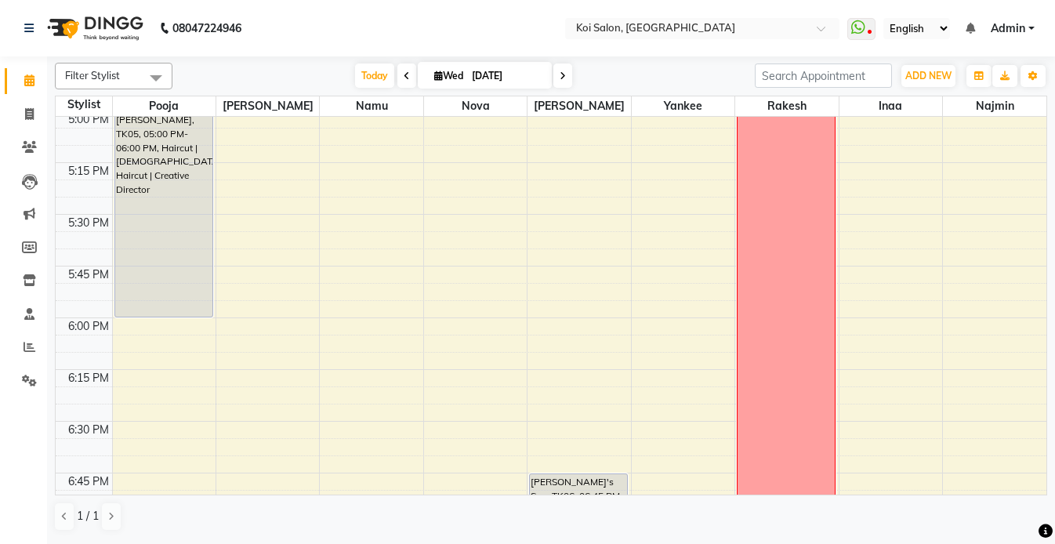
scroll to position [1662, 0]
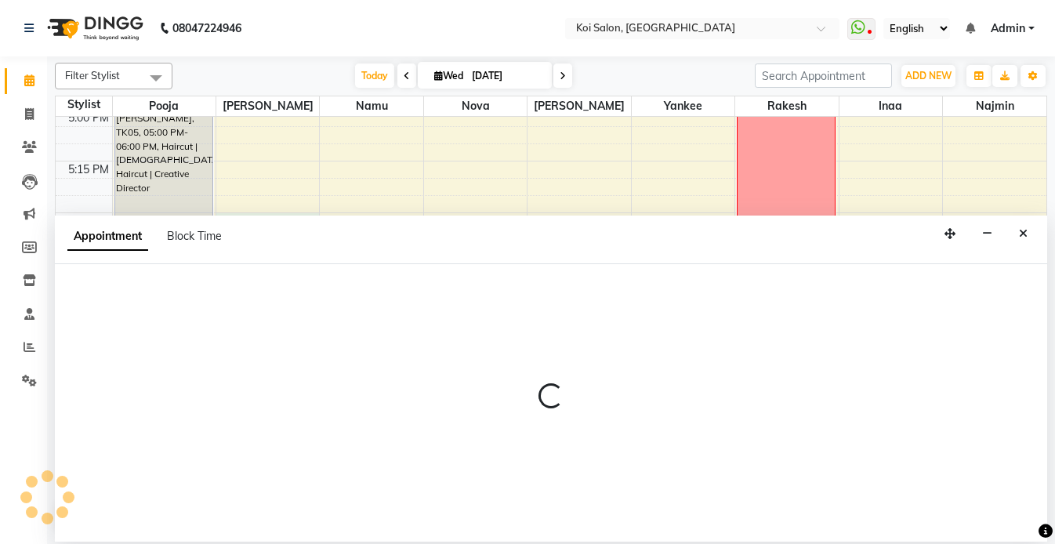
select select "16514"
select select "tentative"
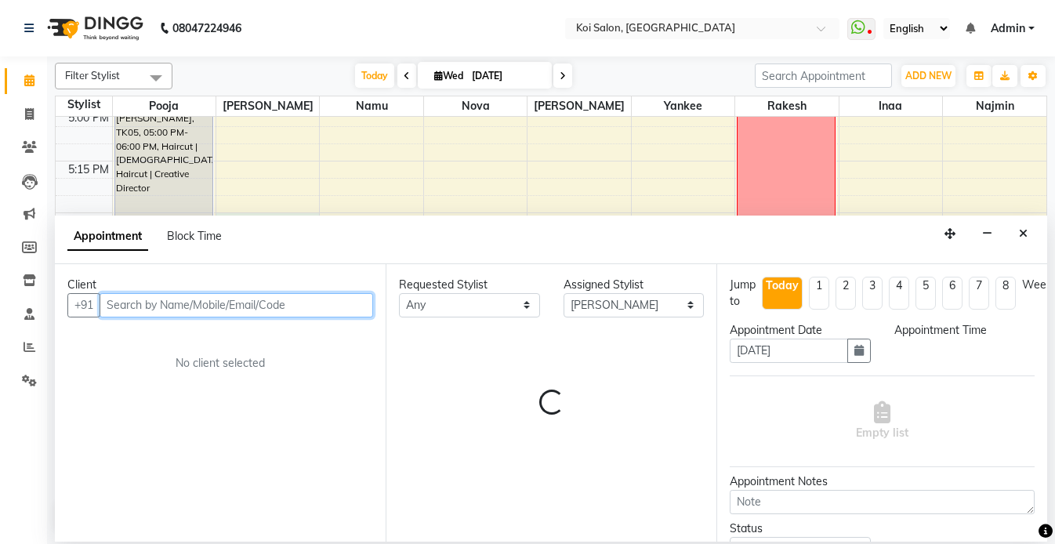
select select "1050"
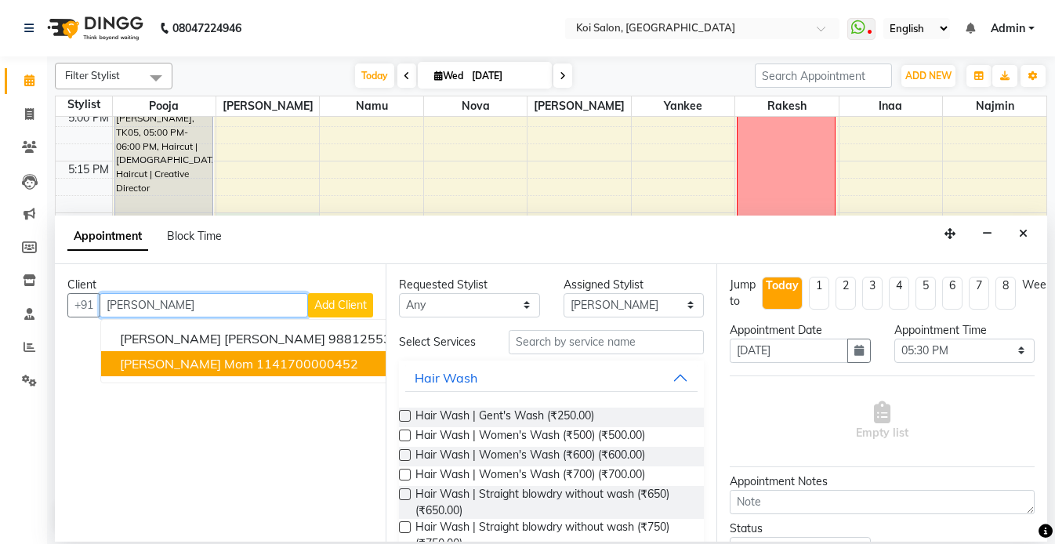
click at [201, 366] on span "Priti Mundra's Mom" at bounding box center [186, 364] width 133 height 16
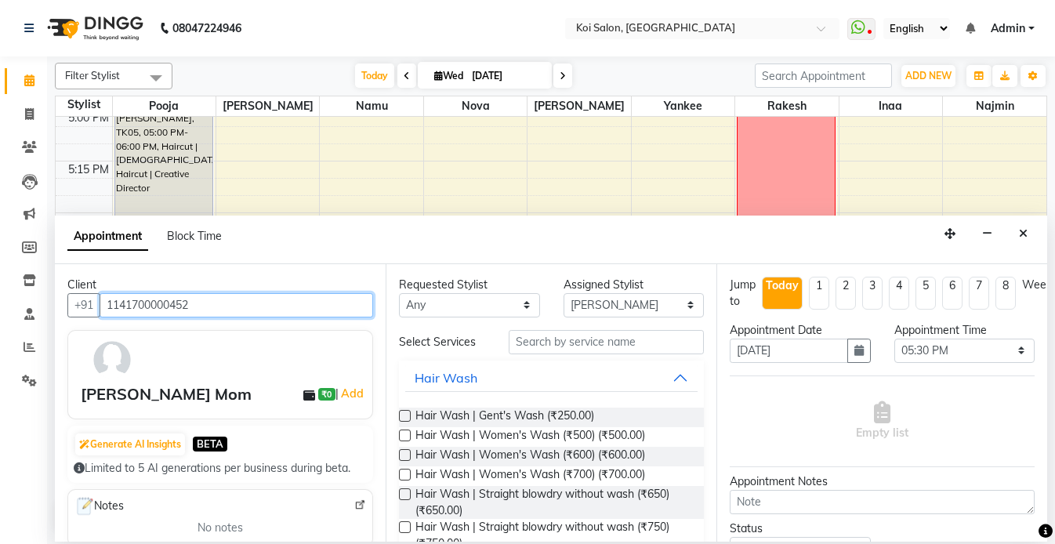
type input "1141700000452"
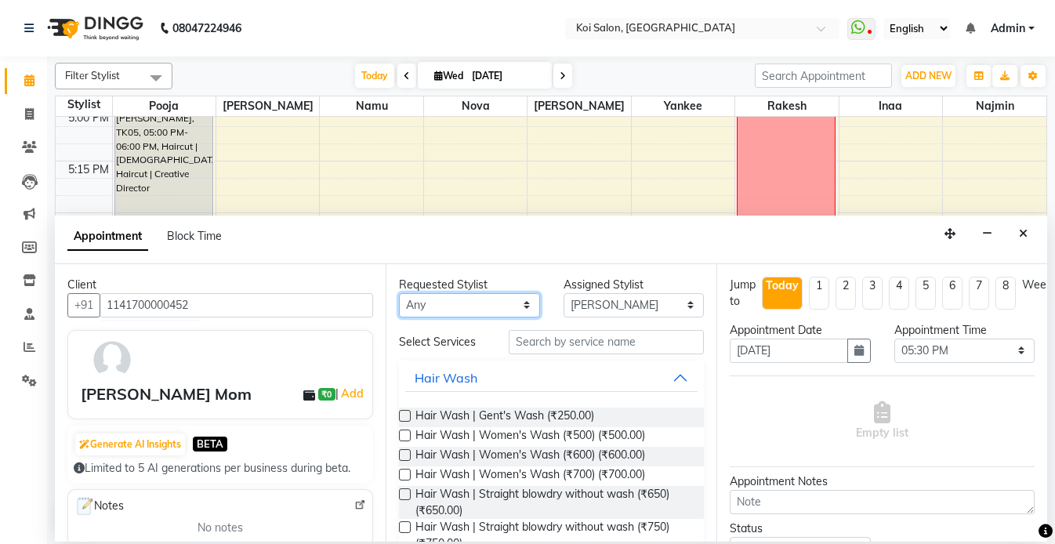
click at [473, 300] on select "Any Harsha Inaa Najmin Namu Nova Pooja Rakesh Shanky Yankee" at bounding box center [469, 305] width 141 height 24
select select "16513"
click at [399, 293] on select "Any Harsha Inaa Najmin Namu Nova Pooja Rakesh Shanky Yankee" at bounding box center [469, 305] width 141 height 24
select select "16513"
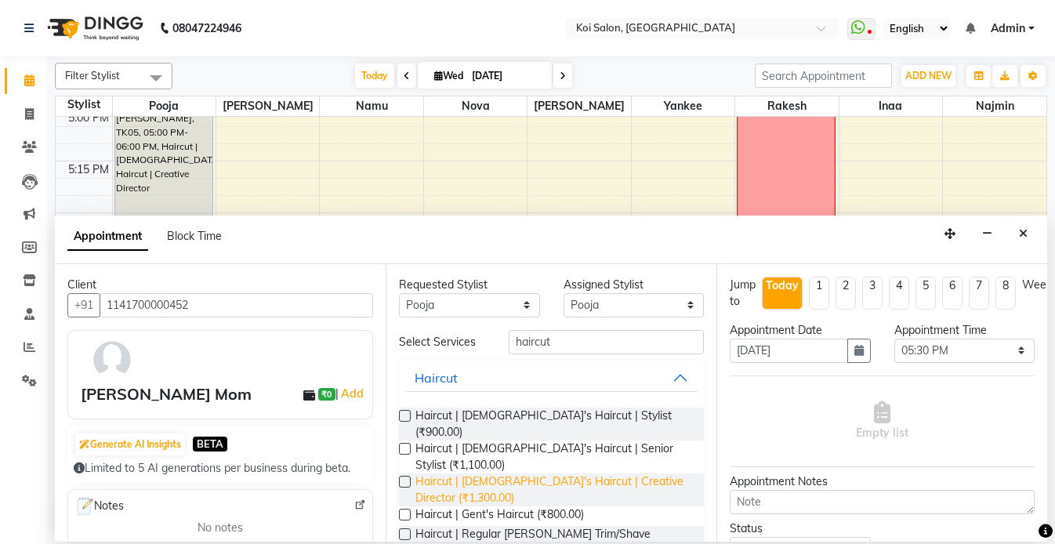
type input "haircut"
click at [557, 473] on span "Haircut | Lady's Haircut | Creative Director (₹1,300.00)" at bounding box center [553, 489] width 276 height 33
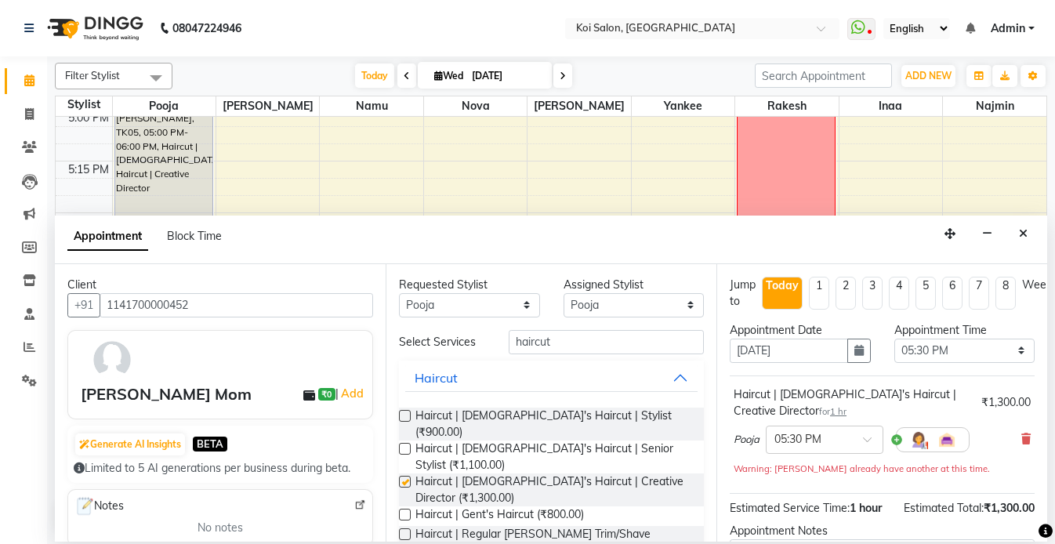
checkbox input "false"
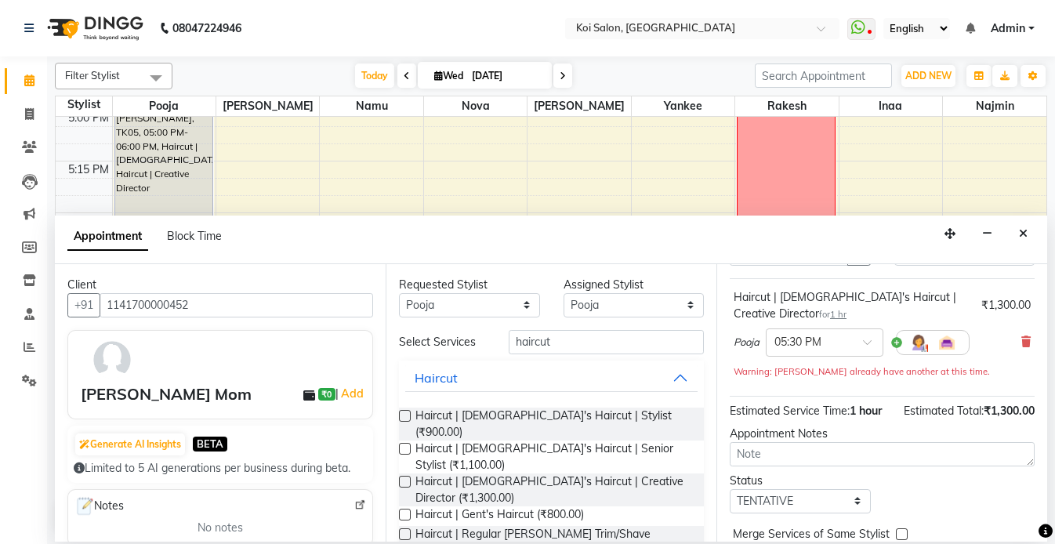
scroll to position [167, 0]
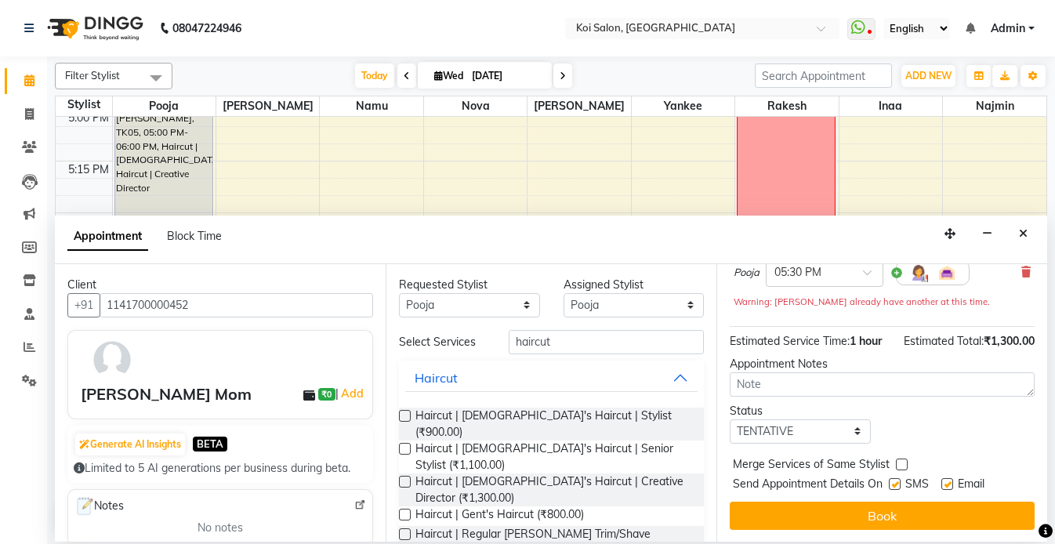
click at [897, 486] on label at bounding box center [895, 484] width 12 height 12
click at [897, 486] on input "checkbox" at bounding box center [894, 485] width 10 height 10
checkbox input "false"
click at [948, 482] on label at bounding box center [947, 484] width 12 height 12
click at [948, 482] on input "checkbox" at bounding box center [946, 485] width 10 height 10
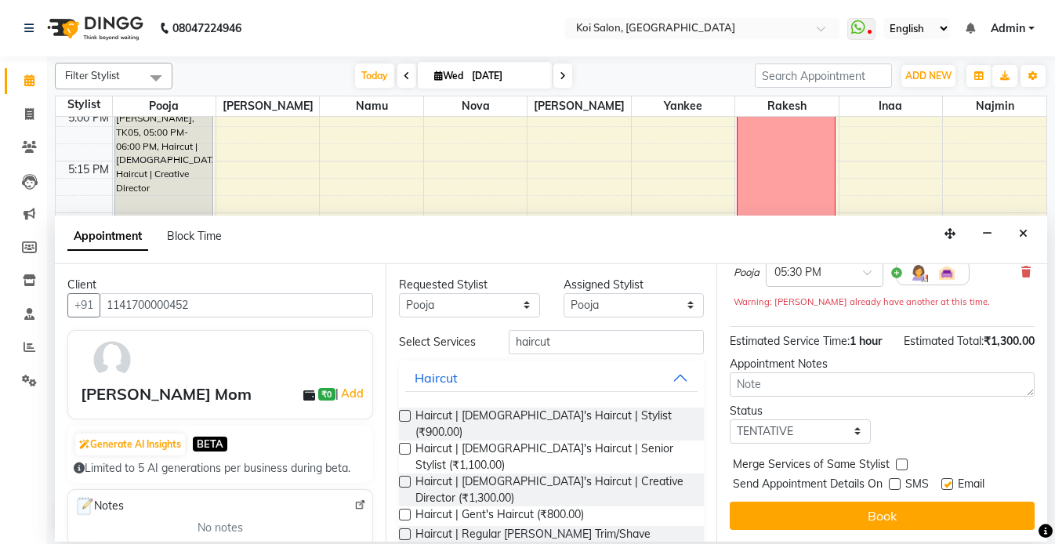
checkbox input "false"
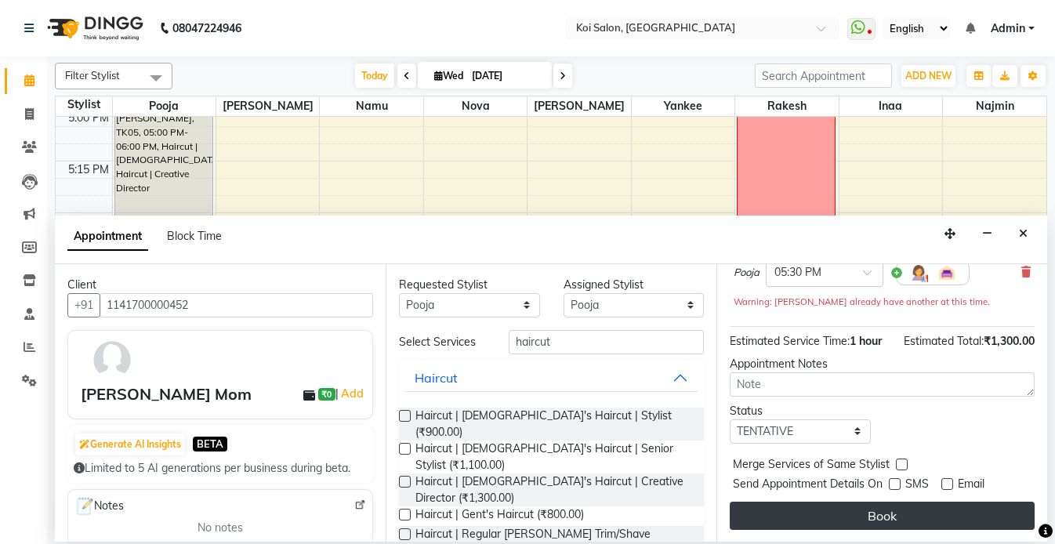
click at [921, 517] on button "Book" at bounding box center [882, 516] width 305 height 28
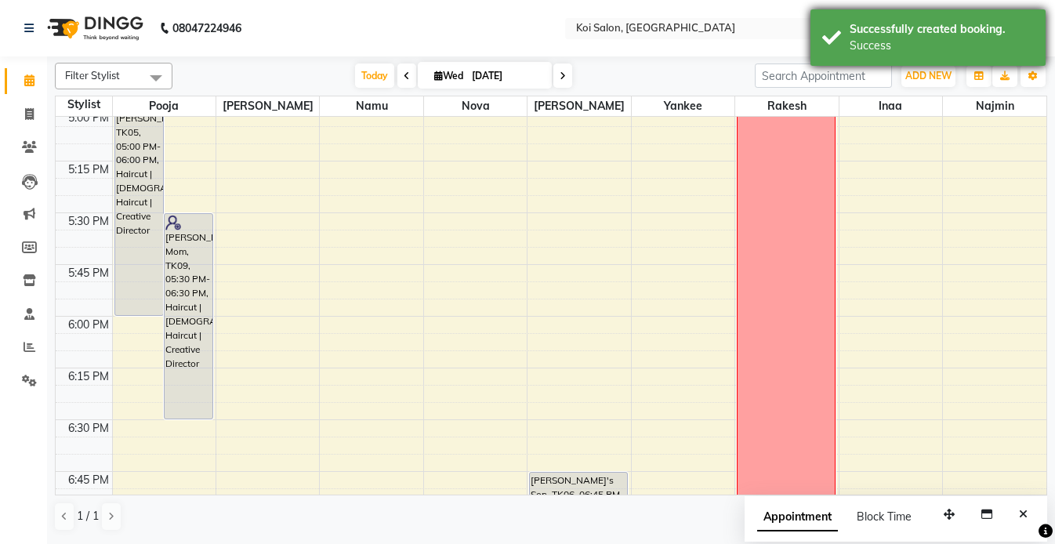
click at [869, 49] on div "Success" at bounding box center [942, 46] width 184 height 16
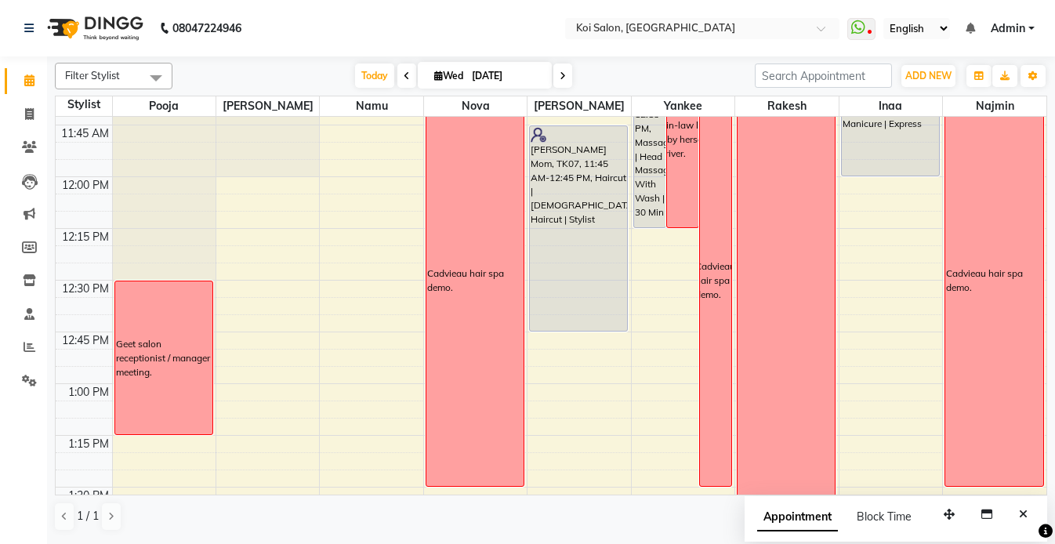
scroll to position [505, 0]
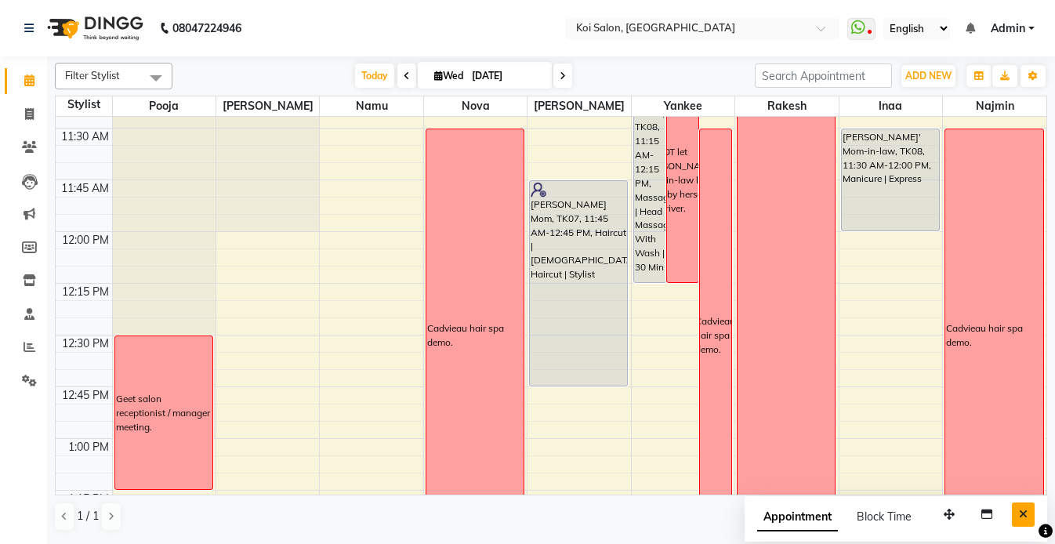
click at [1026, 516] on icon "Close" at bounding box center [1023, 514] width 9 height 11
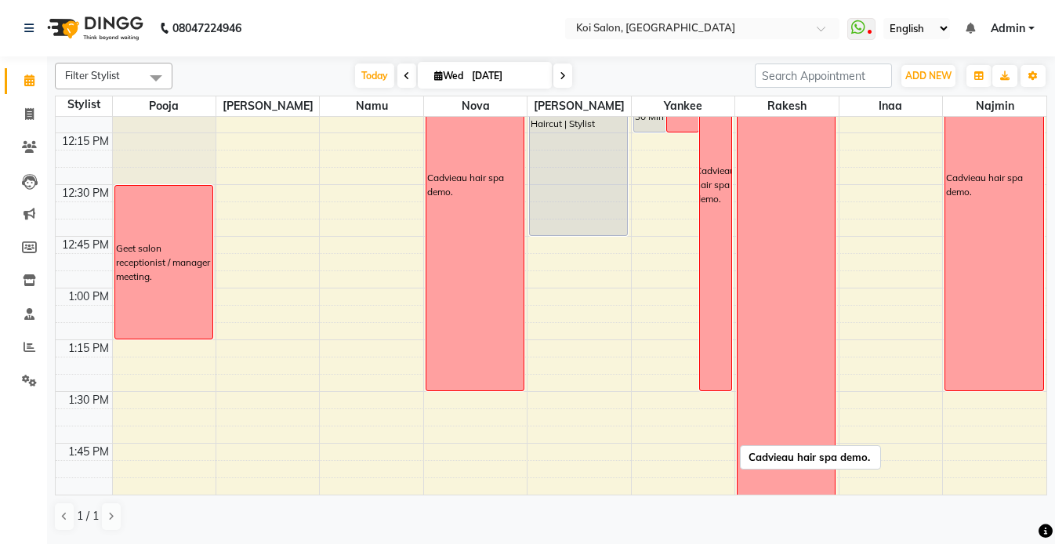
scroll to position [657, 0]
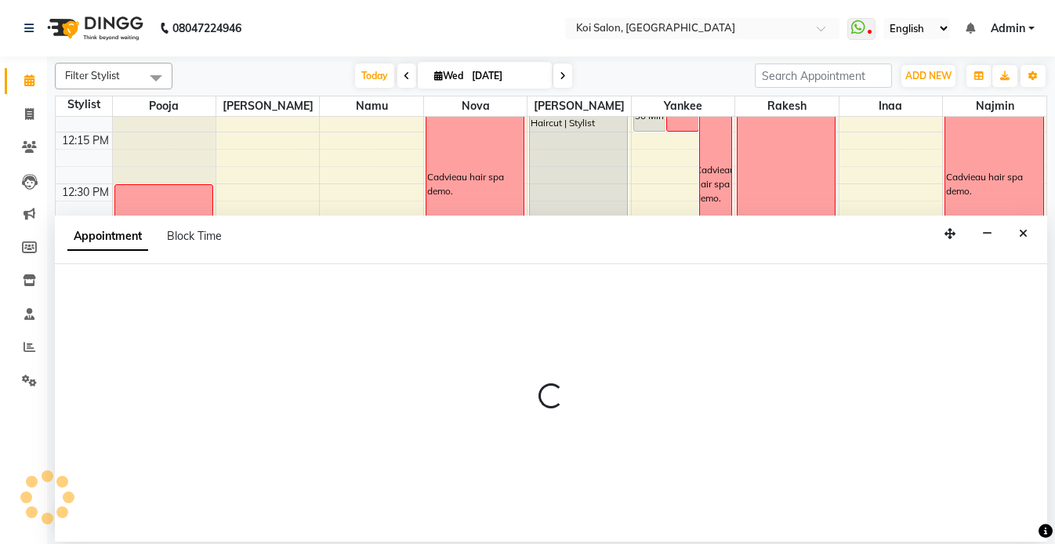
select select "16515"
select select "tentative"
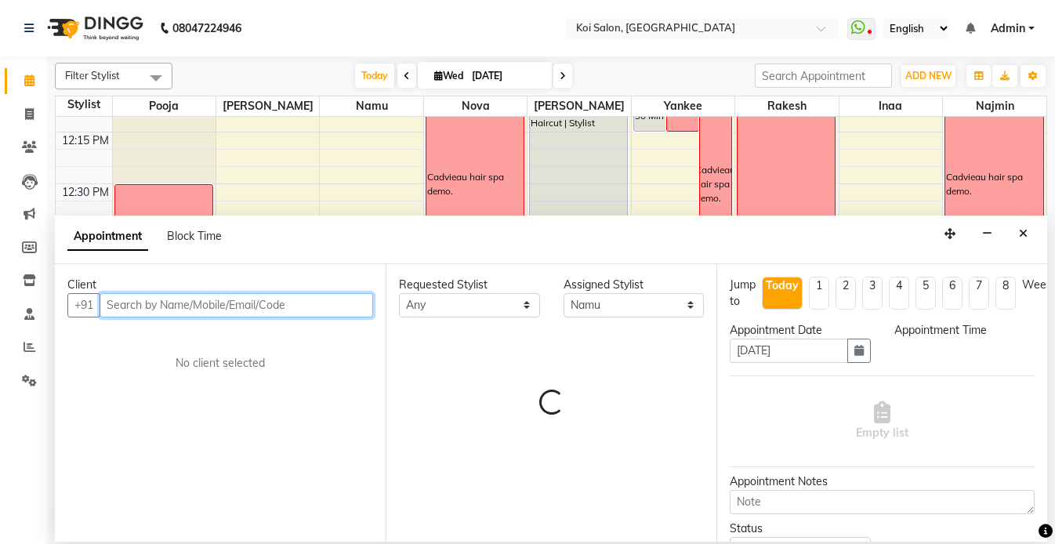
select select "780"
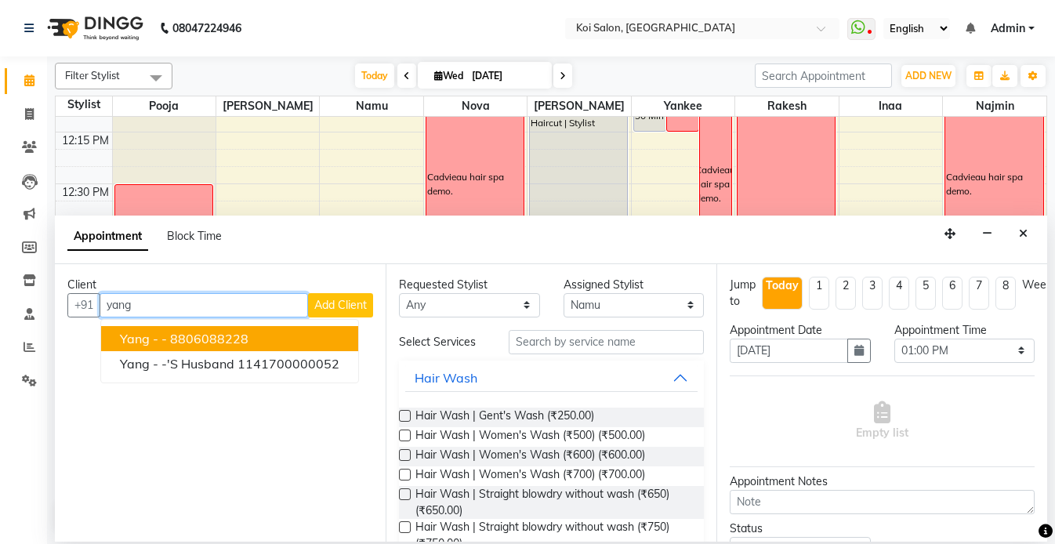
click at [172, 335] on ngb-highlight "8806088228" at bounding box center [209, 339] width 78 height 16
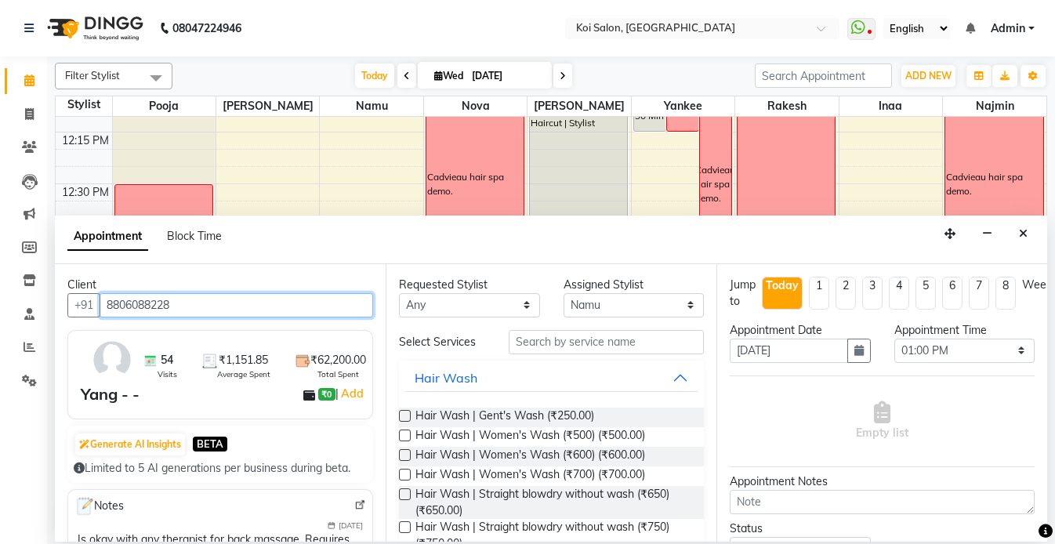
type input "8806088228"
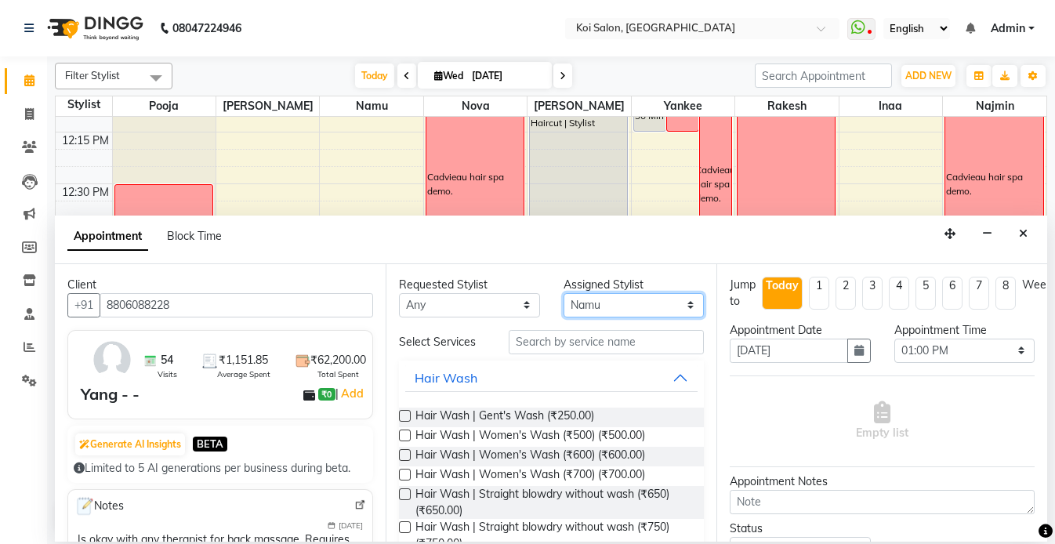
click at [600, 302] on select "Select Harsha Inaa Najmin Namu Nova Pooja Rakesh Shanky Yankee" at bounding box center [633, 305] width 141 height 24
select select "16518"
click at [563, 293] on select "Select Harsha Inaa Najmin Namu Nova Pooja Rakesh Shanky Yankee" at bounding box center [633, 305] width 141 height 24
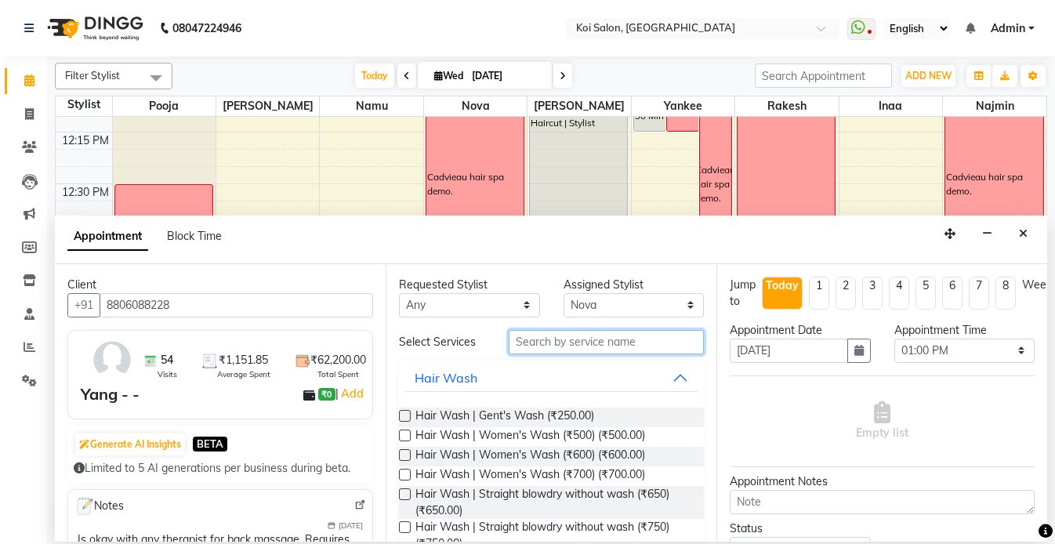
click at [551, 343] on input "text" at bounding box center [606, 342] width 195 height 24
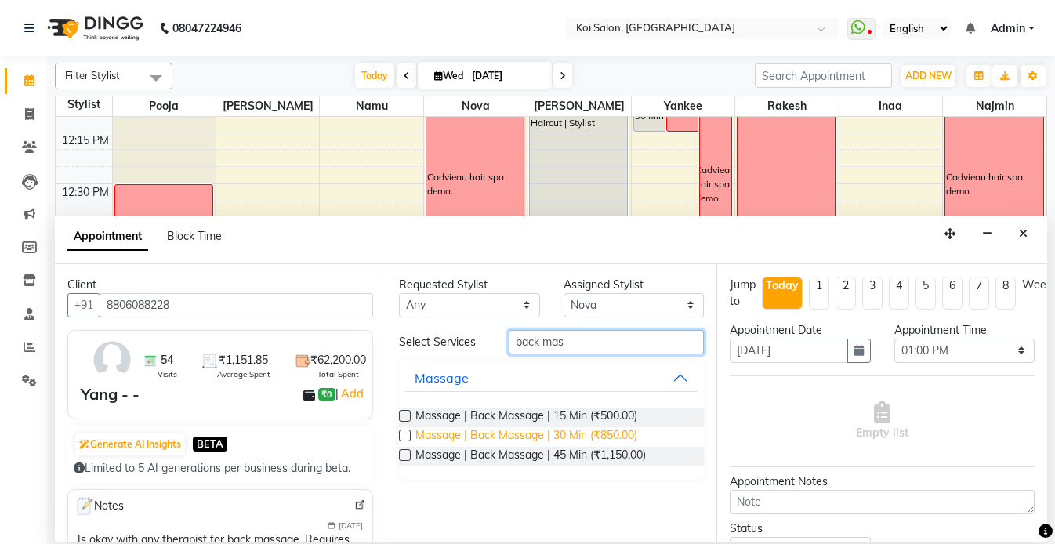
type input "back mas"
click at [573, 433] on span "Massage | Back Massage | 30 Min (₹850.00)" at bounding box center [526, 437] width 222 height 20
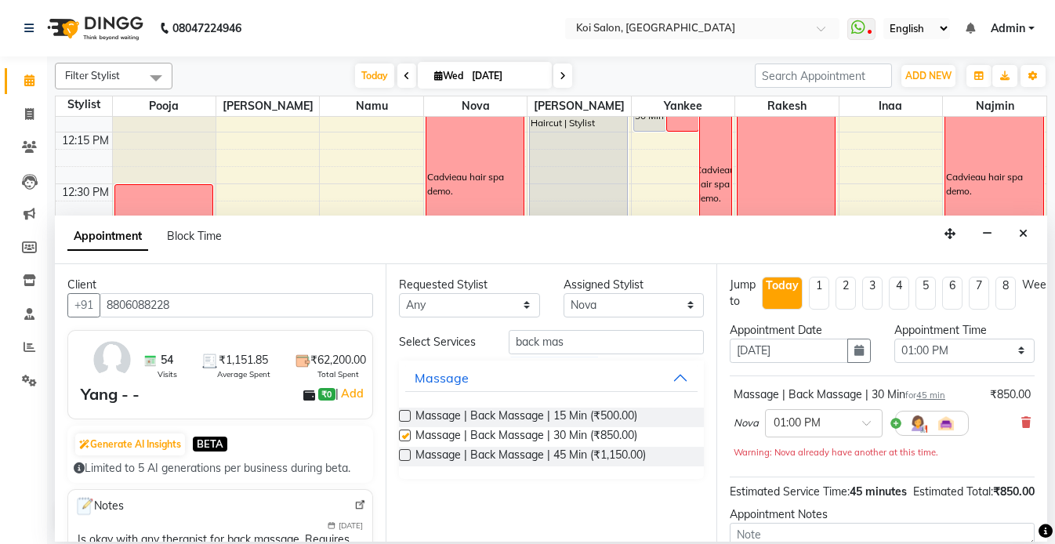
checkbox input "false"
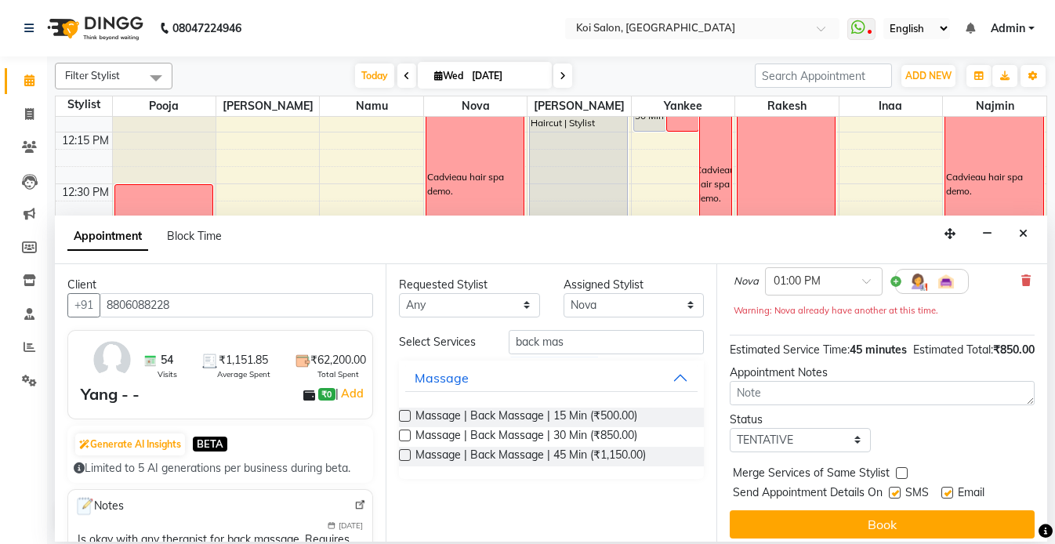
scroll to position [167, 0]
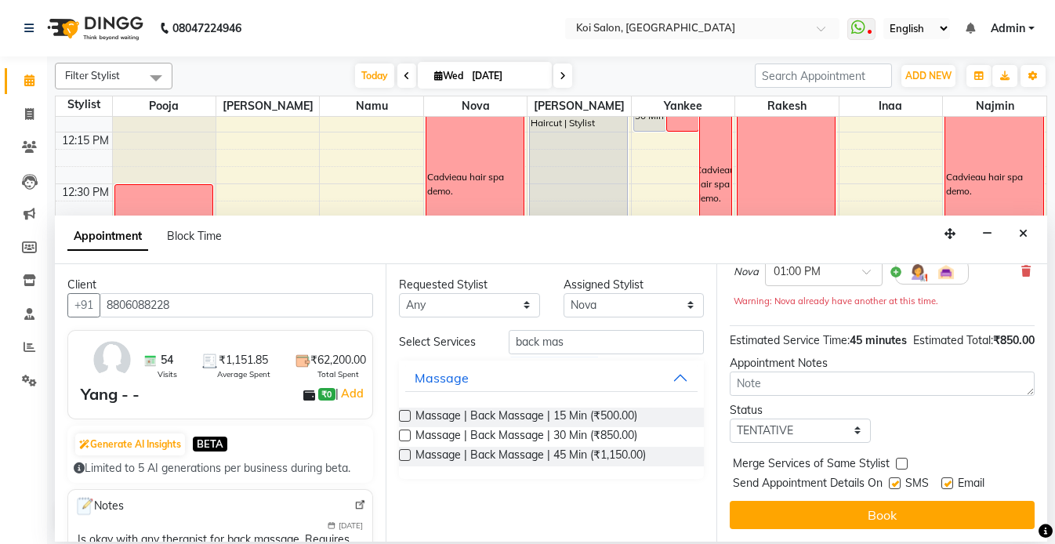
click at [897, 480] on label at bounding box center [895, 483] width 12 height 12
click at [897, 480] on input "checkbox" at bounding box center [894, 485] width 10 height 10
checkbox input "false"
click at [946, 486] on label at bounding box center [947, 483] width 12 height 12
click at [946, 486] on input "checkbox" at bounding box center [946, 485] width 10 height 10
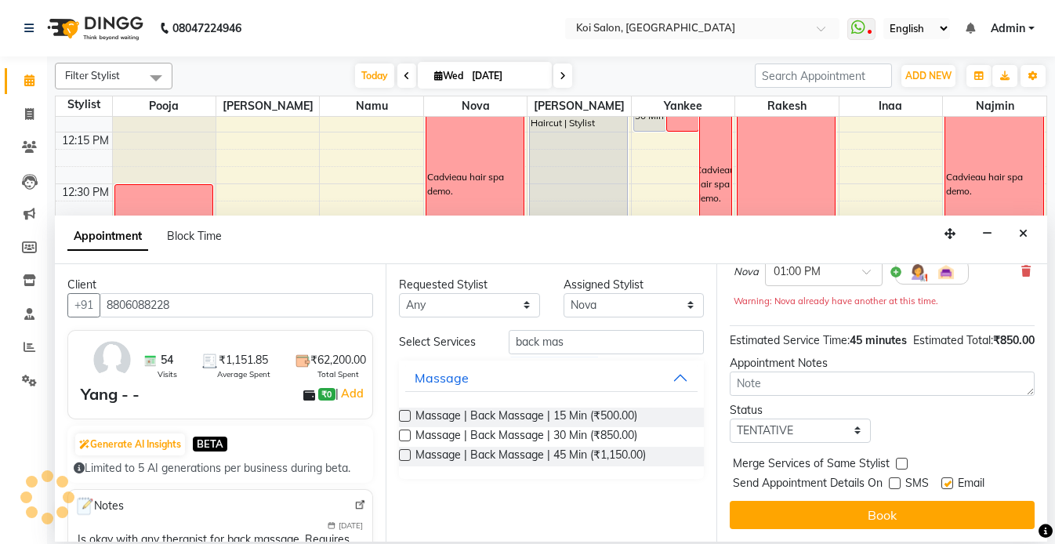
checkbox input "false"
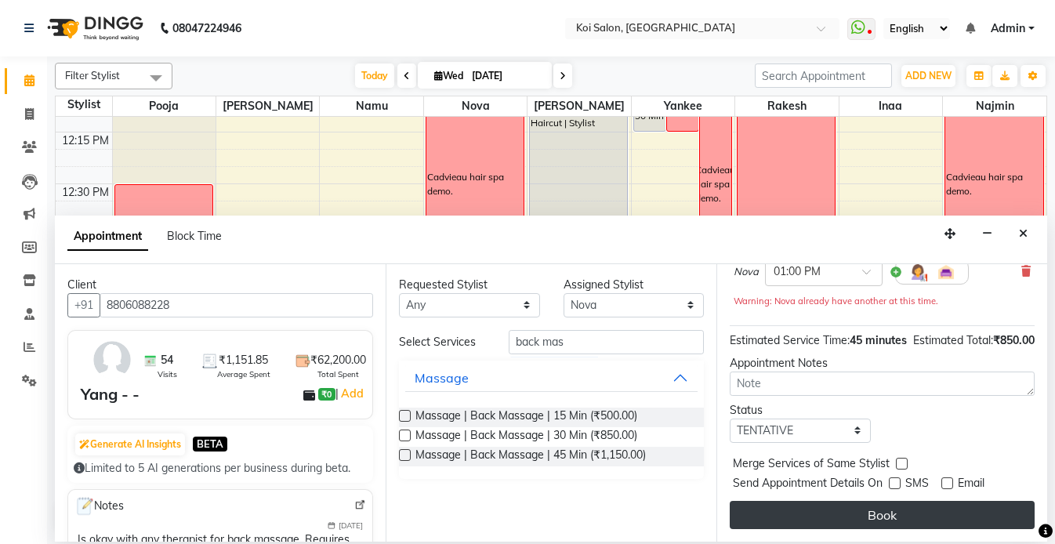
click at [905, 518] on button "Book" at bounding box center [882, 515] width 305 height 28
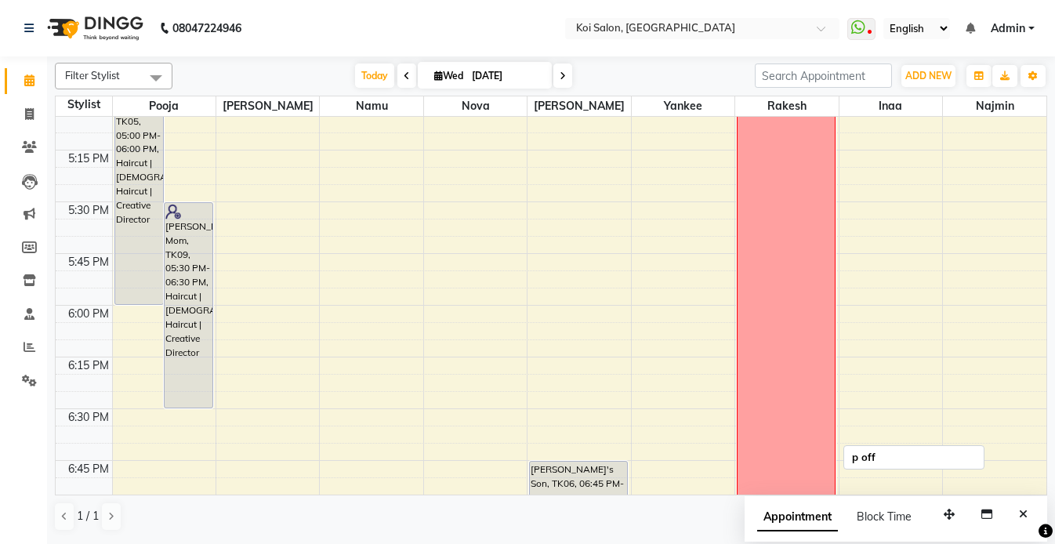
scroll to position [1674, 0]
click at [1020, 519] on icon "Close" at bounding box center [1023, 514] width 9 height 11
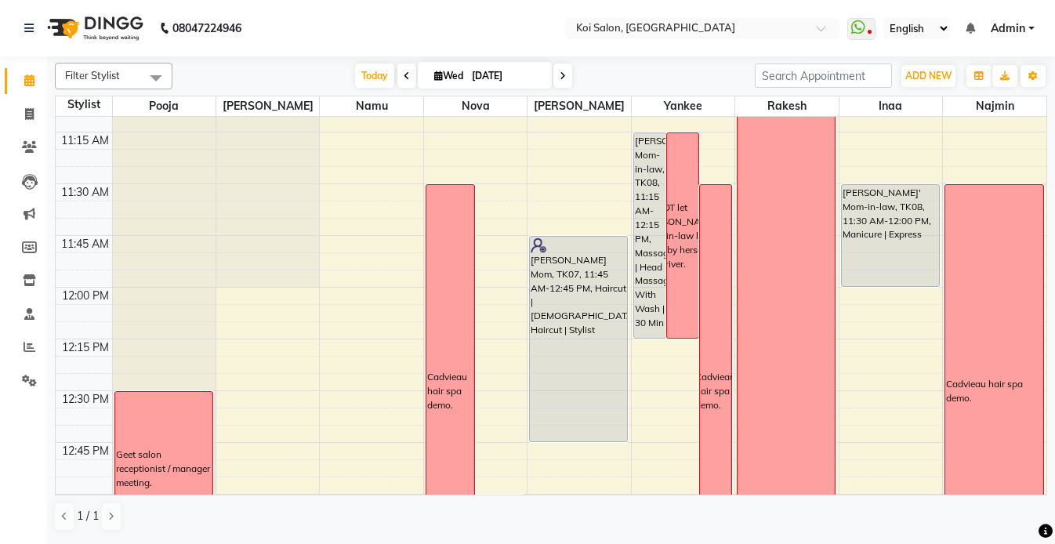
scroll to position [449, 0]
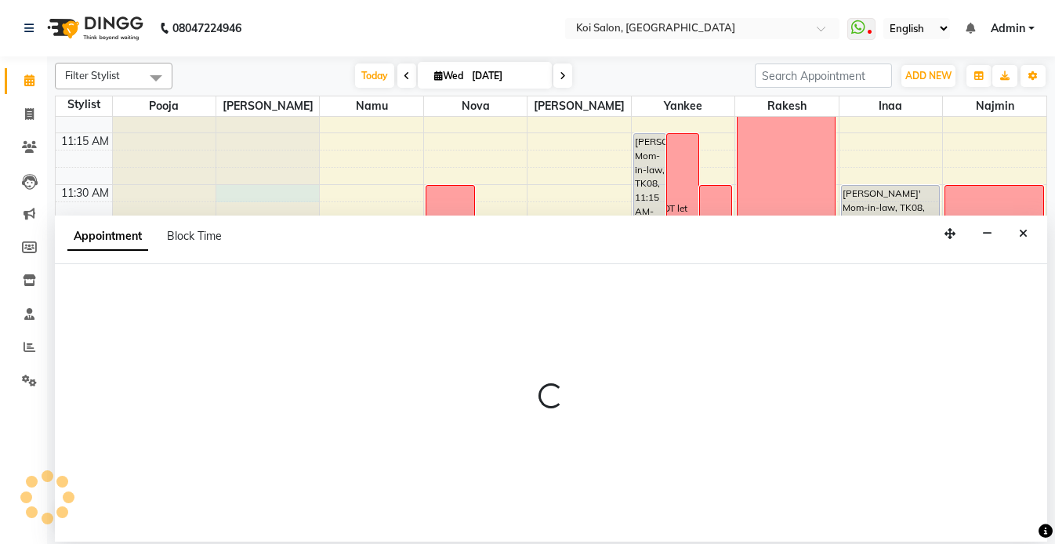
select select "16514"
select select "690"
select select "tentative"
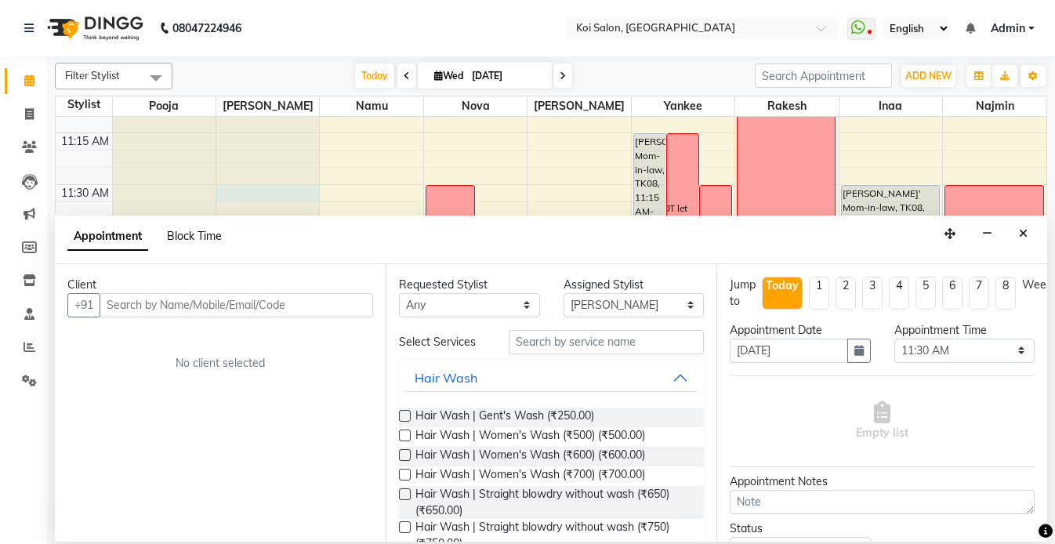
click at [194, 240] on span "Block Time" at bounding box center [194, 236] width 55 height 14
select select "16514"
select select "690"
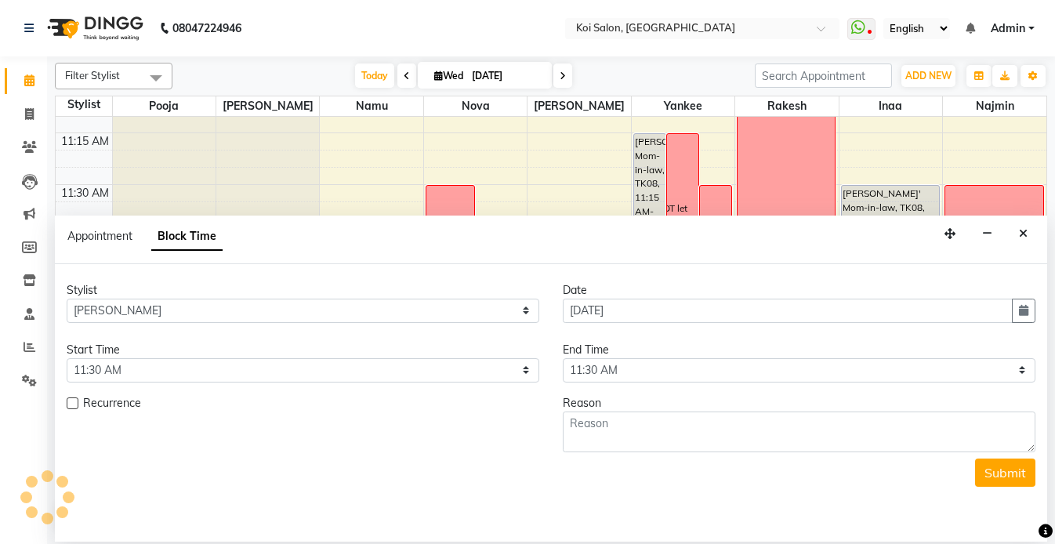
scroll to position [208, 0]
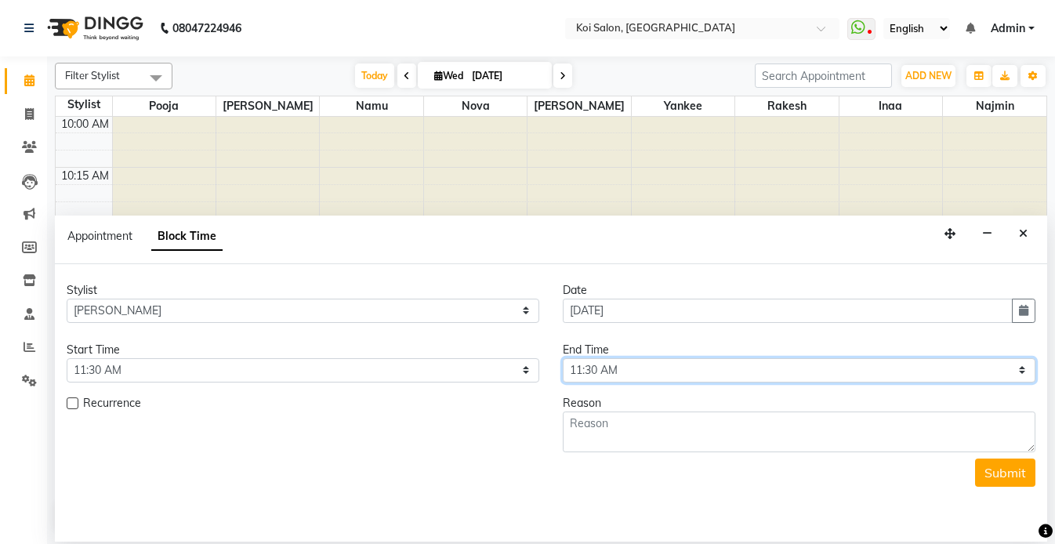
click at [630, 373] on select "Select 10:00 AM 10:15 AM 10:30 AM 10:45 AM 11:00 AM 11:15 AM 11:30 AM 11:45 AM …" at bounding box center [799, 370] width 473 height 24
select select "810"
click at [563, 358] on select "Select 10:00 AM 10:15 AM 10:30 AM 10:45 AM 11:00 AM 11:15 AM 11:30 AM 11:45 AM …" at bounding box center [799, 370] width 473 height 24
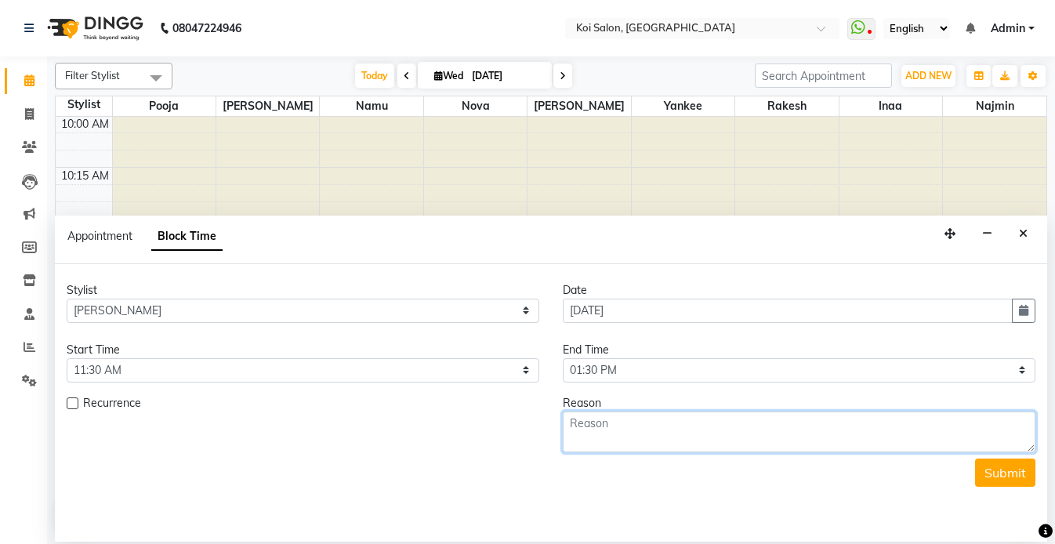
click at [636, 436] on textarea at bounding box center [799, 431] width 473 height 41
type textarea "Cadiveau hair spa."
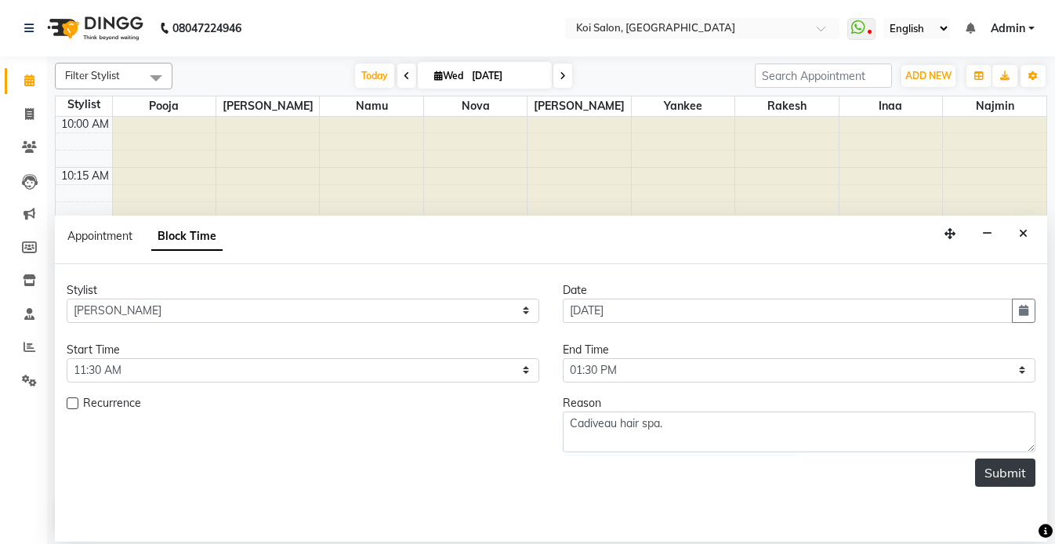
click at [987, 466] on button "Submit" at bounding box center [1005, 472] width 60 height 28
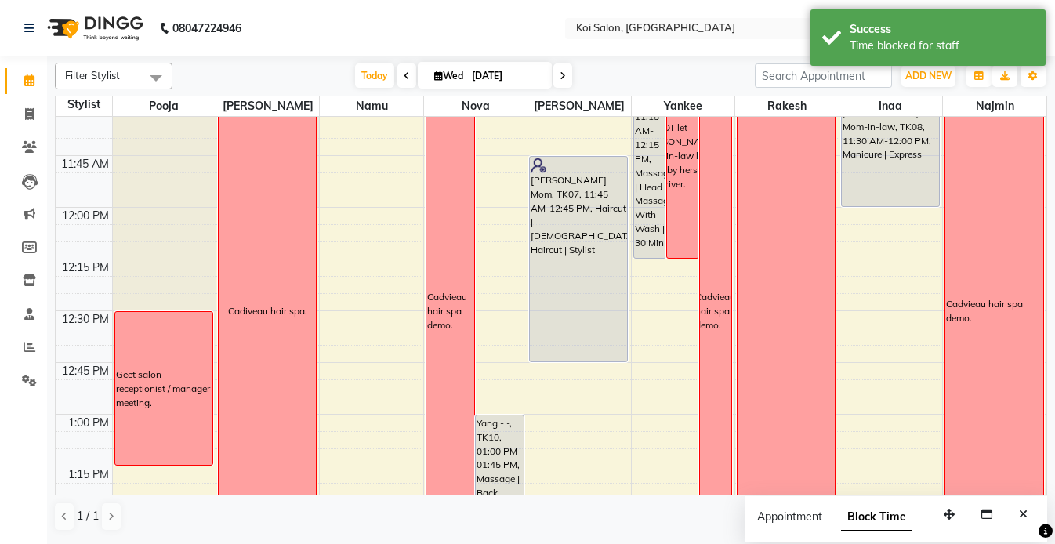
scroll to position [462, 0]
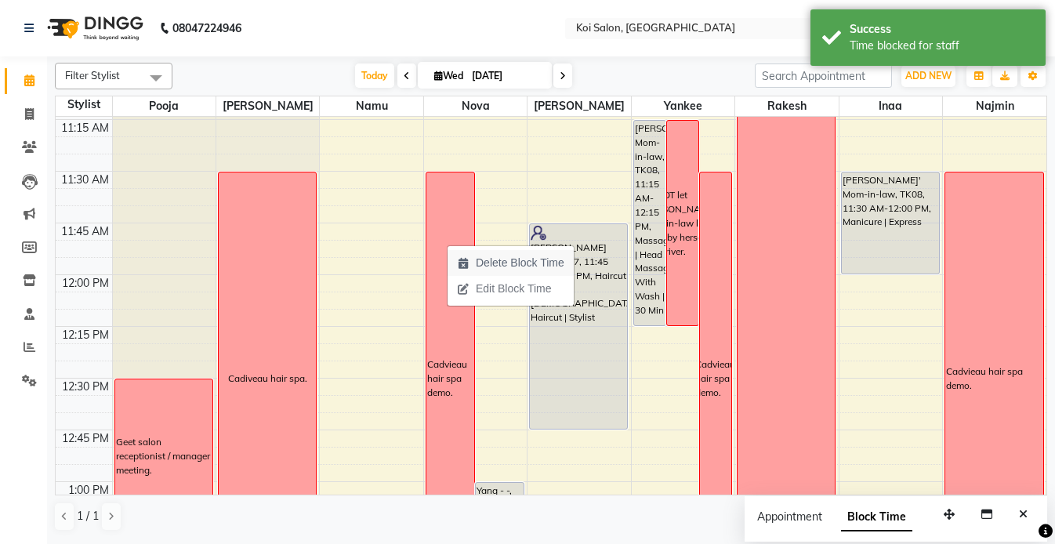
click at [479, 264] on span "Delete Block Time" at bounding box center [520, 263] width 89 height 16
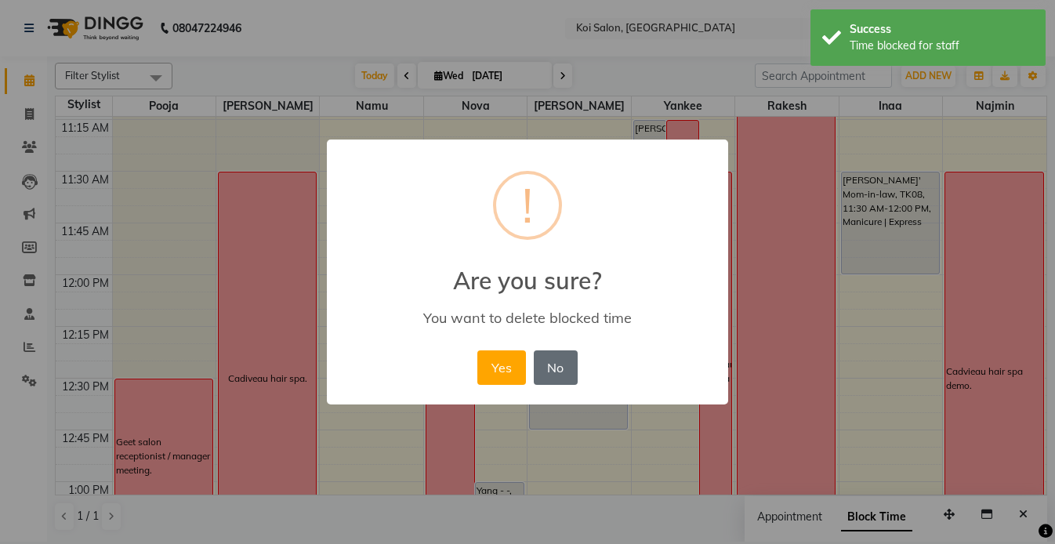
click at [552, 359] on button "No" at bounding box center [556, 367] width 44 height 34
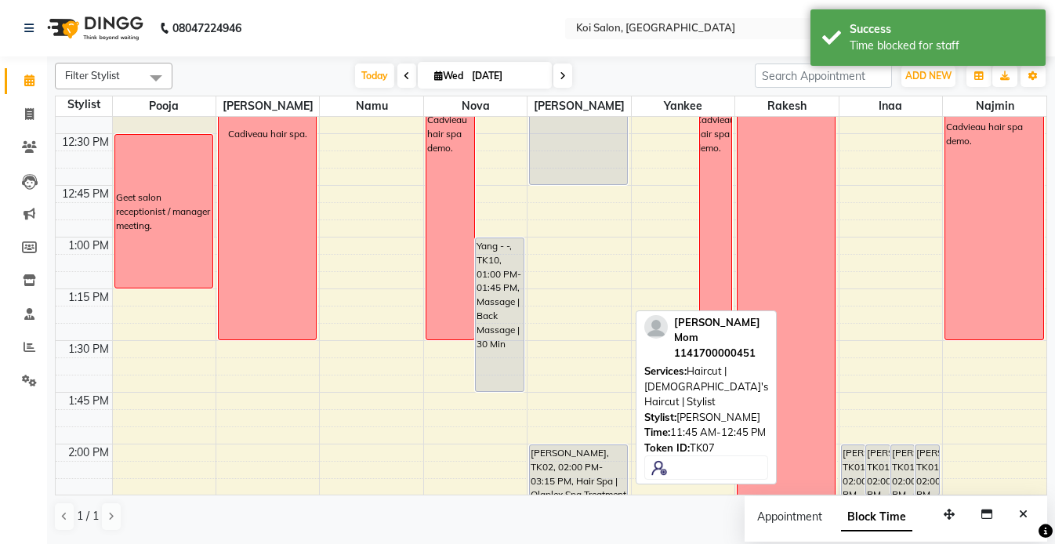
scroll to position [717, 0]
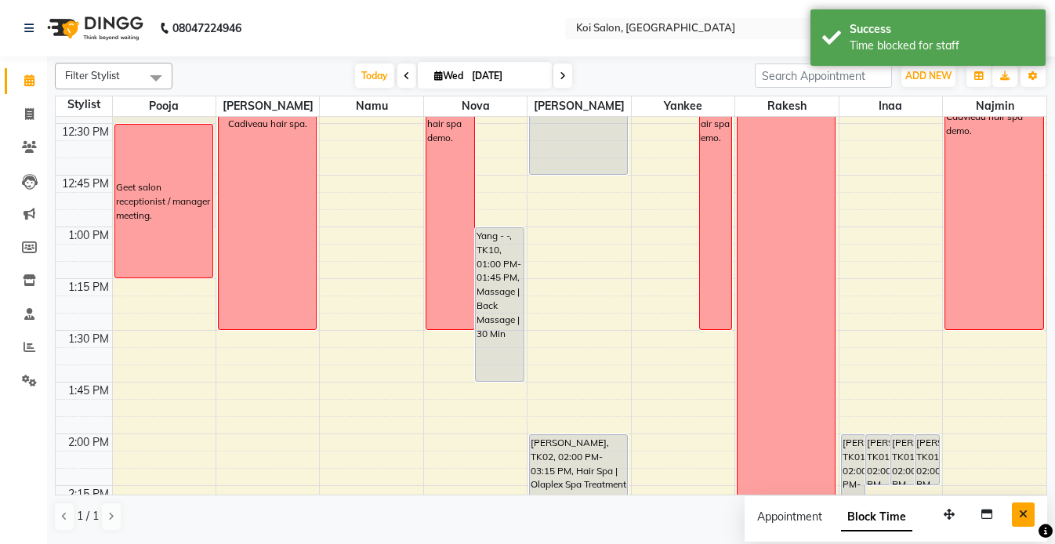
click at [1022, 516] on icon "Close" at bounding box center [1023, 514] width 9 height 11
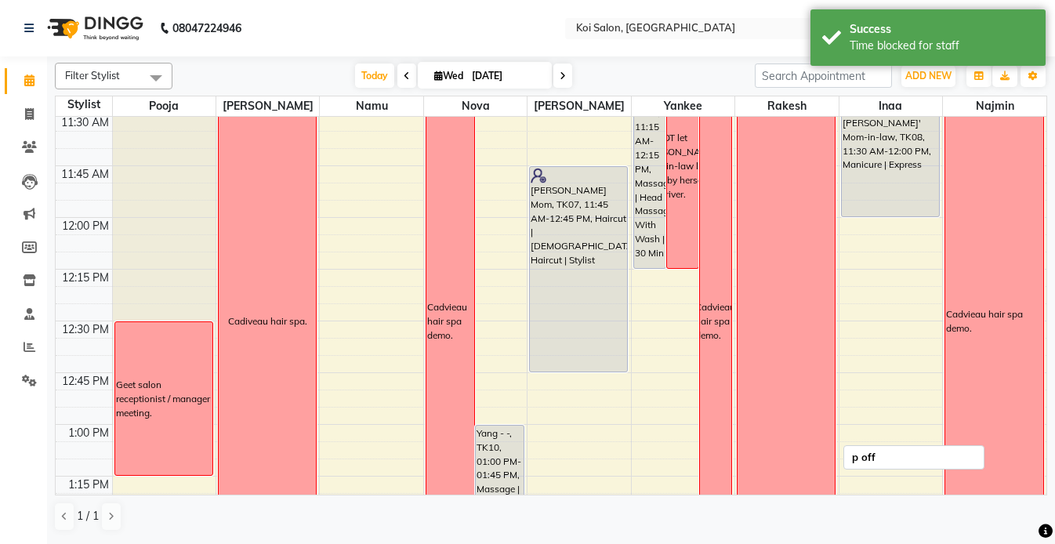
scroll to position [479, 0]
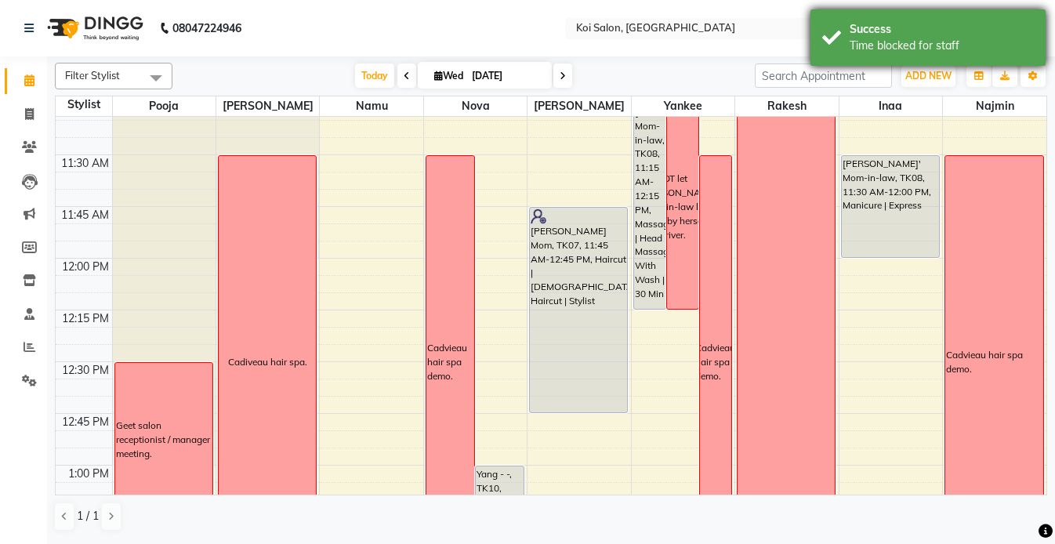
click at [876, 26] on div "Success" at bounding box center [942, 29] width 184 height 16
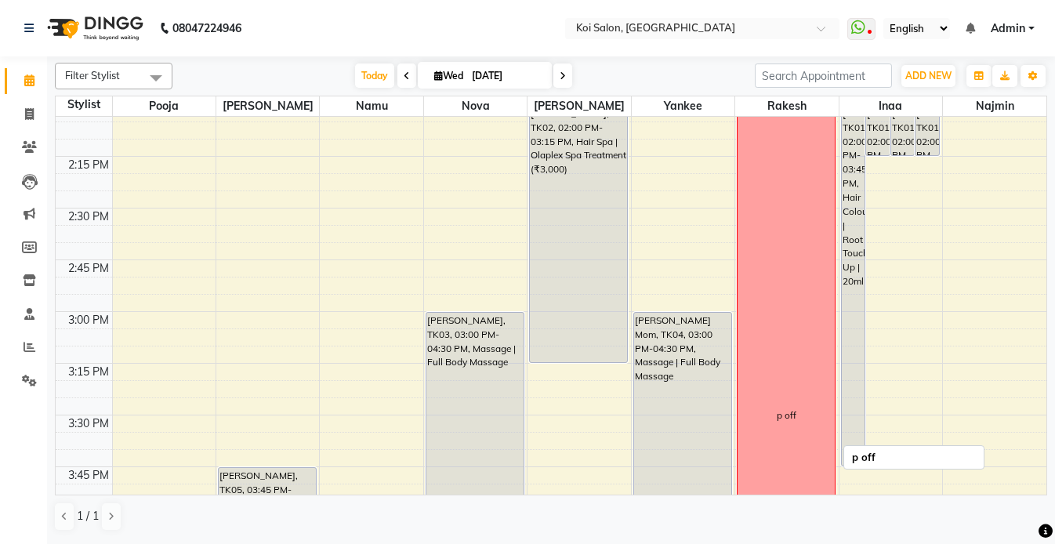
scroll to position [904, 0]
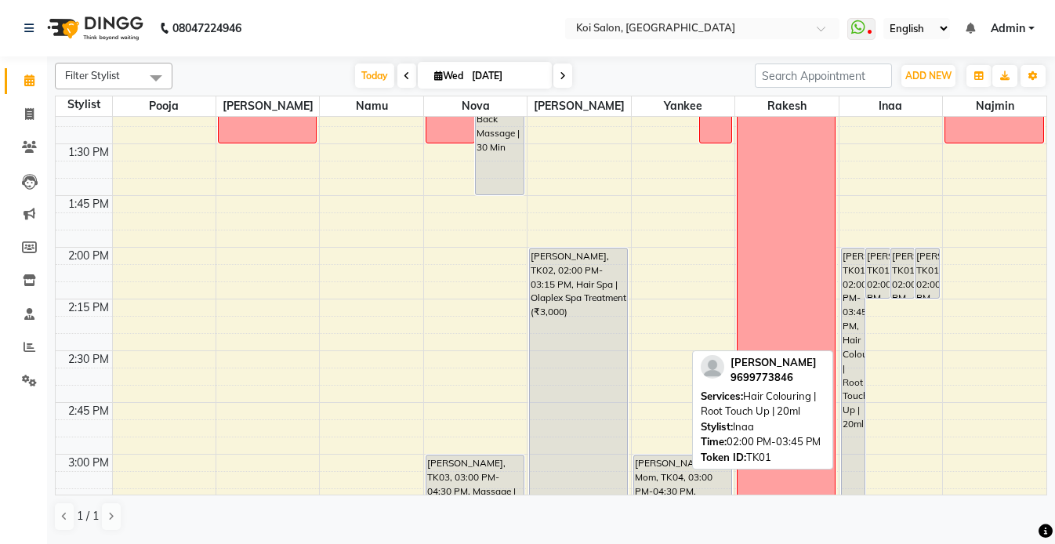
click at [853, 273] on div "[PERSON_NAME], TK01, 02:00 PM-03:45 PM, Hair Colouring | Root Touch Up | 20ml" at bounding box center [854, 428] width 24 height 360
select select "7"
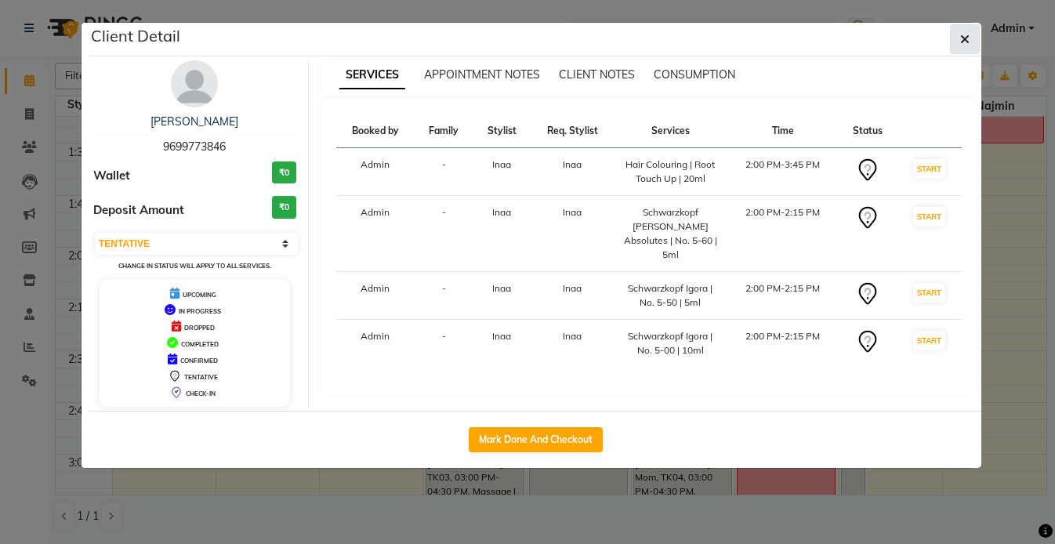
click at [956, 44] on button "button" at bounding box center [965, 39] width 30 height 30
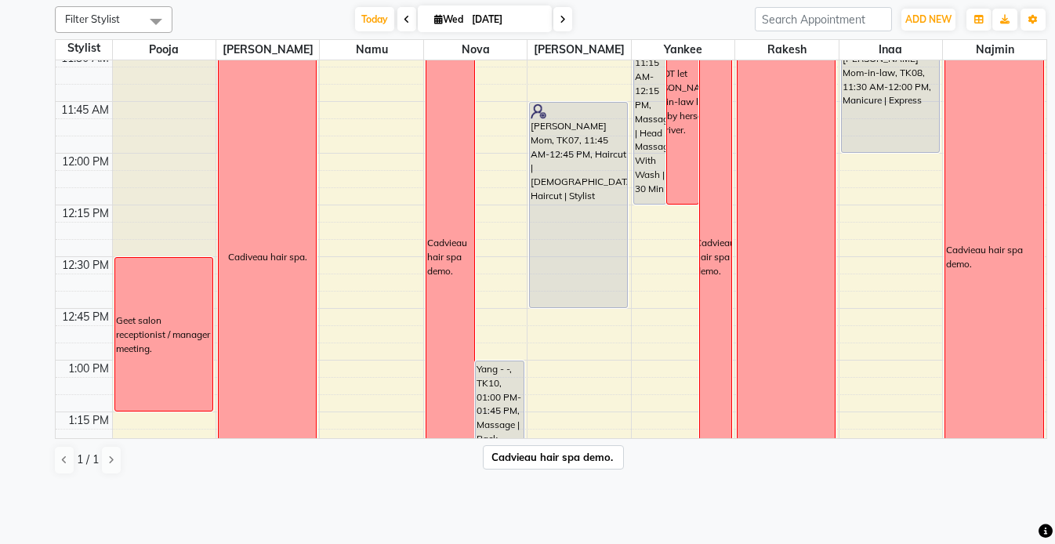
scroll to position [543, 0]
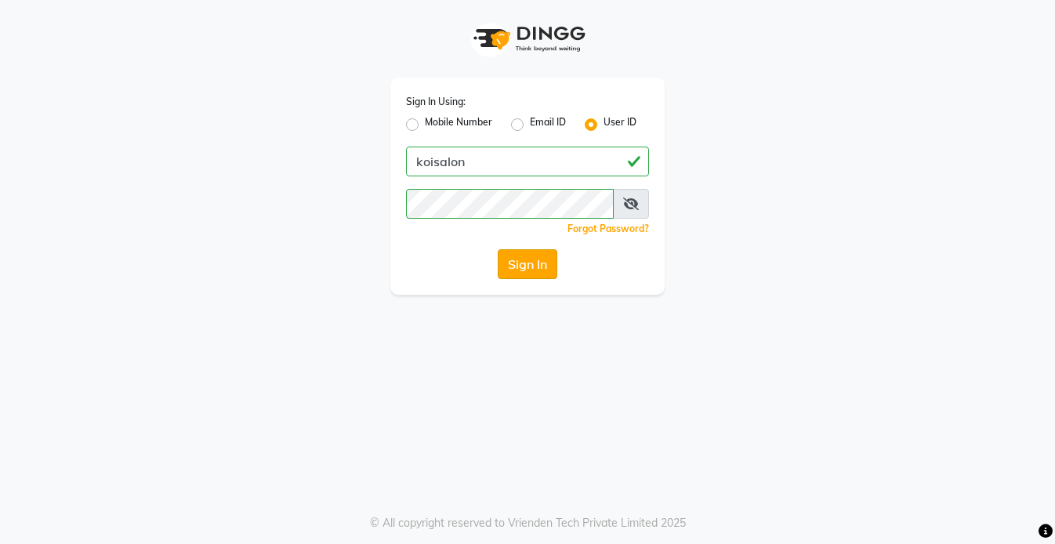
click at [538, 262] on button "Sign In" at bounding box center [528, 264] width 60 height 30
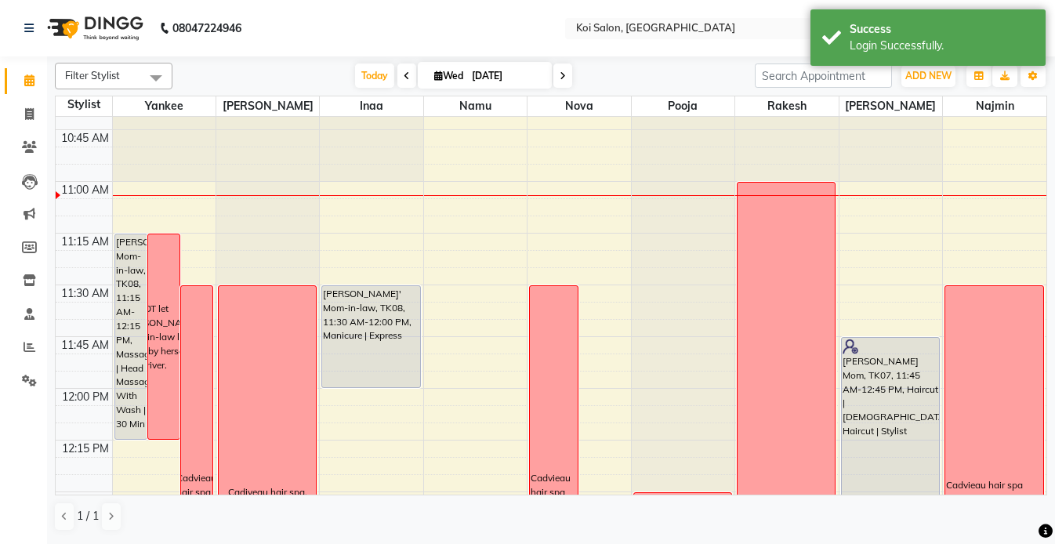
scroll to position [353, 0]
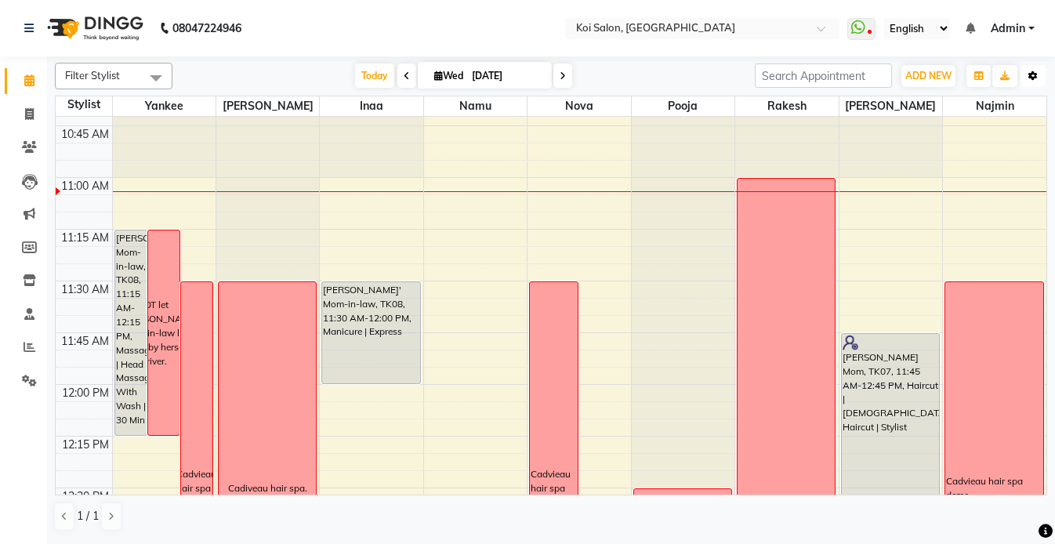
click at [1027, 80] on button "Toggle Dropdown" at bounding box center [1032, 76] width 25 height 22
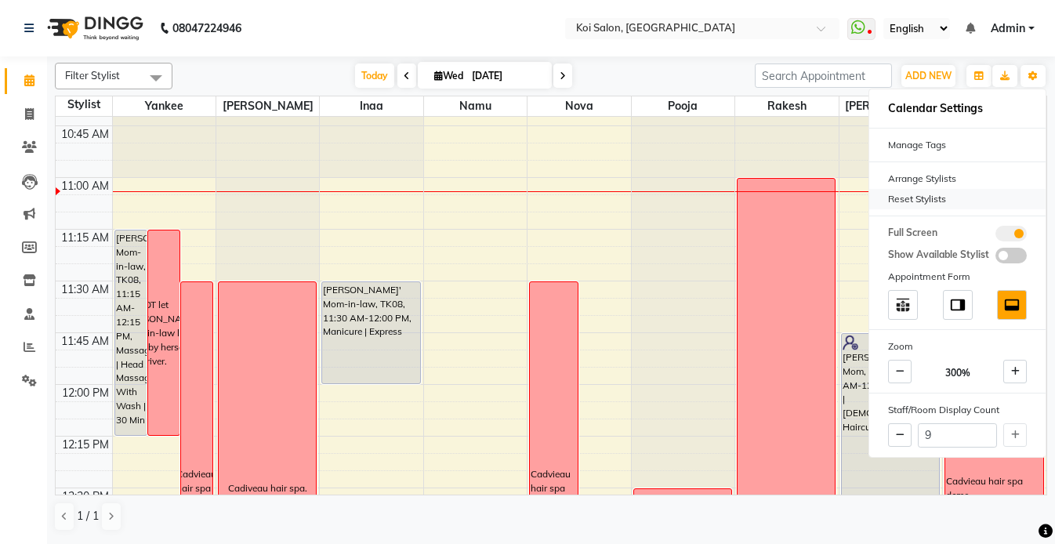
click at [931, 203] on div "Reset Stylists" at bounding box center [957, 199] width 176 height 20
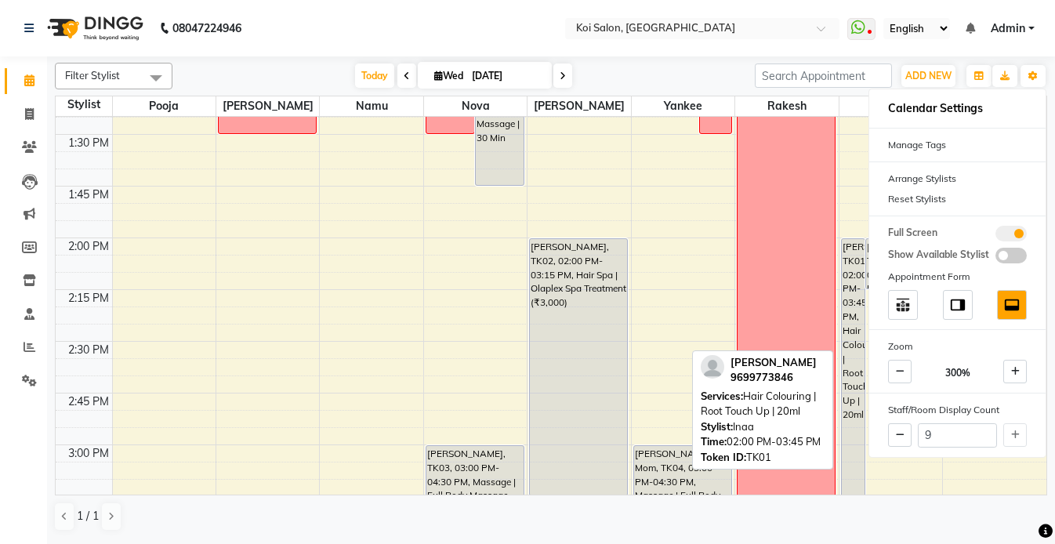
scroll to position [919, 0]
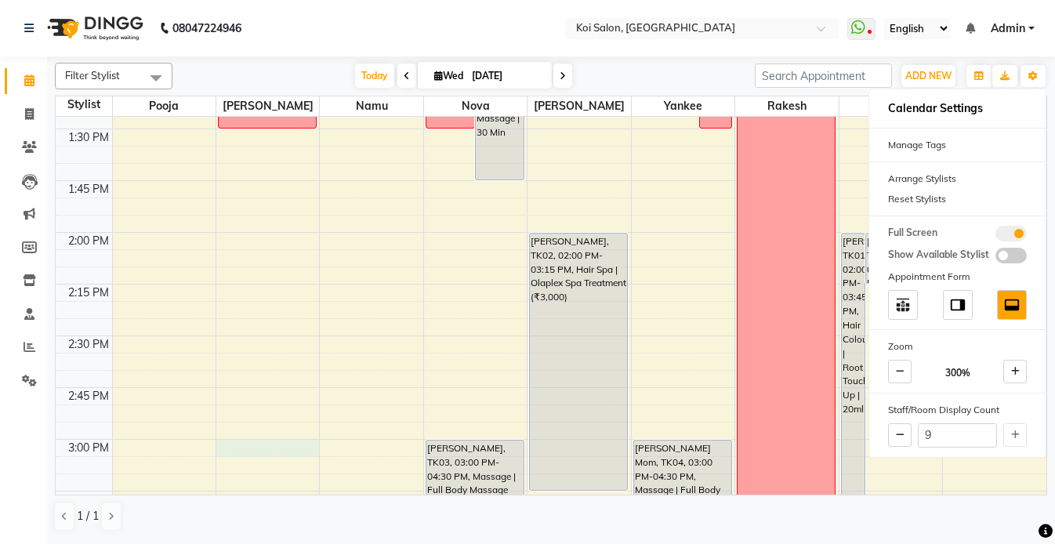
click at [315, 447] on div "9:00 AM 9:15 AM 9:30 AM 9:45 AM 10:00 AM 10:15 AM 10:30 AM 10:45 AM 11:00 AM 11…" at bounding box center [551, 439] width 991 height 2482
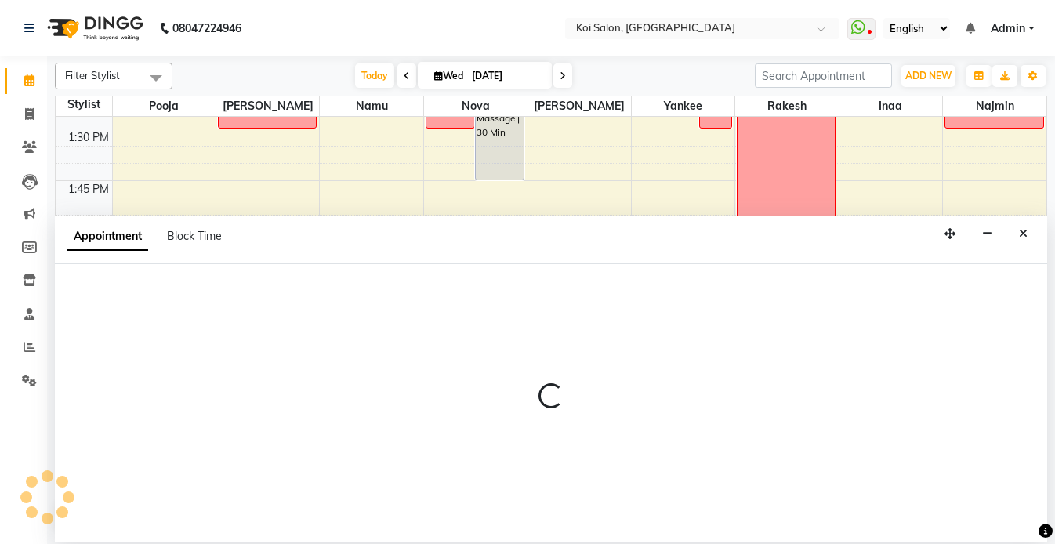
select select "16514"
select select "900"
select select "tentative"
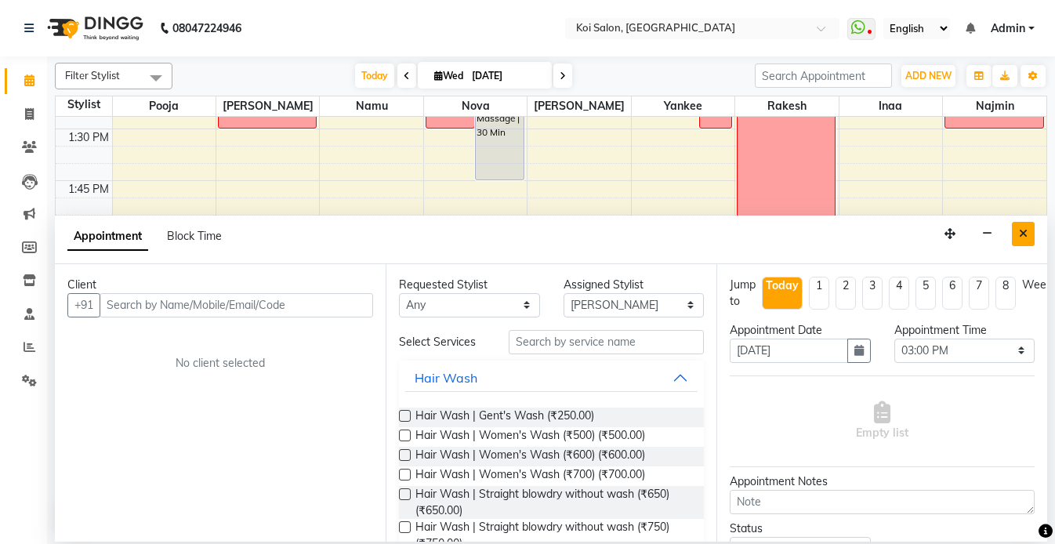
click at [1017, 234] on button "Close" at bounding box center [1023, 234] width 23 height 24
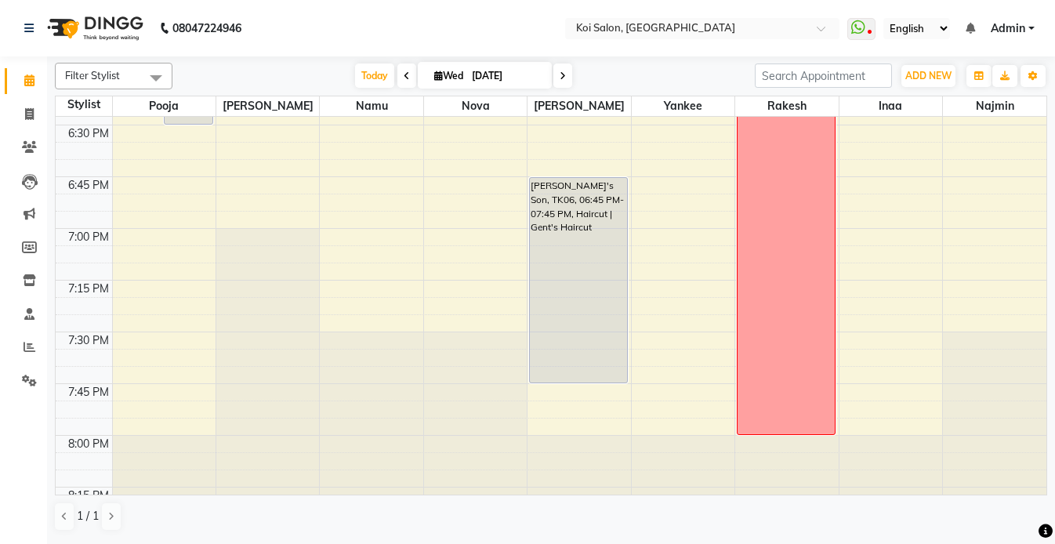
scroll to position [1971, 0]
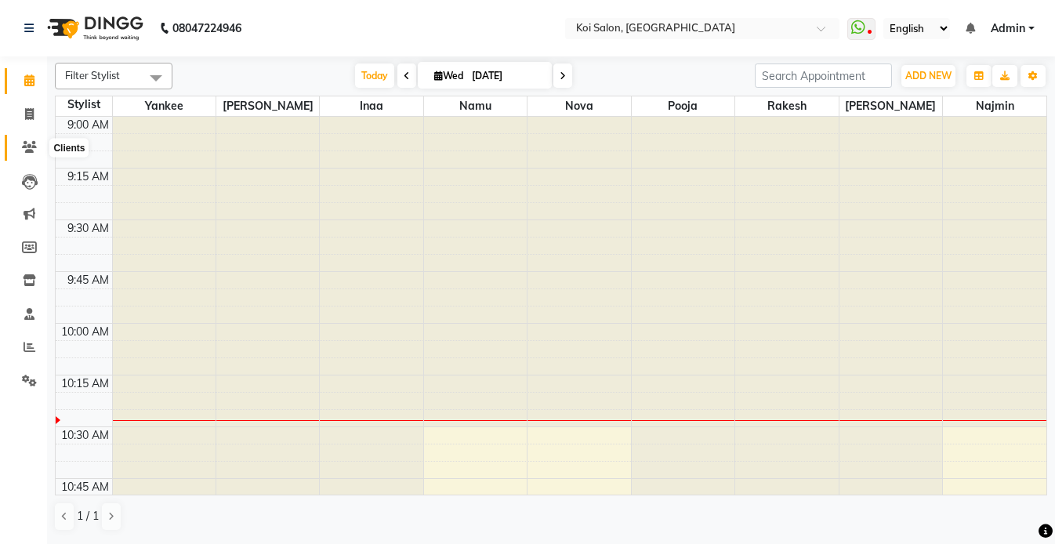
click at [38, 145] on span at bounding box center [29, 148] width 27 height 18
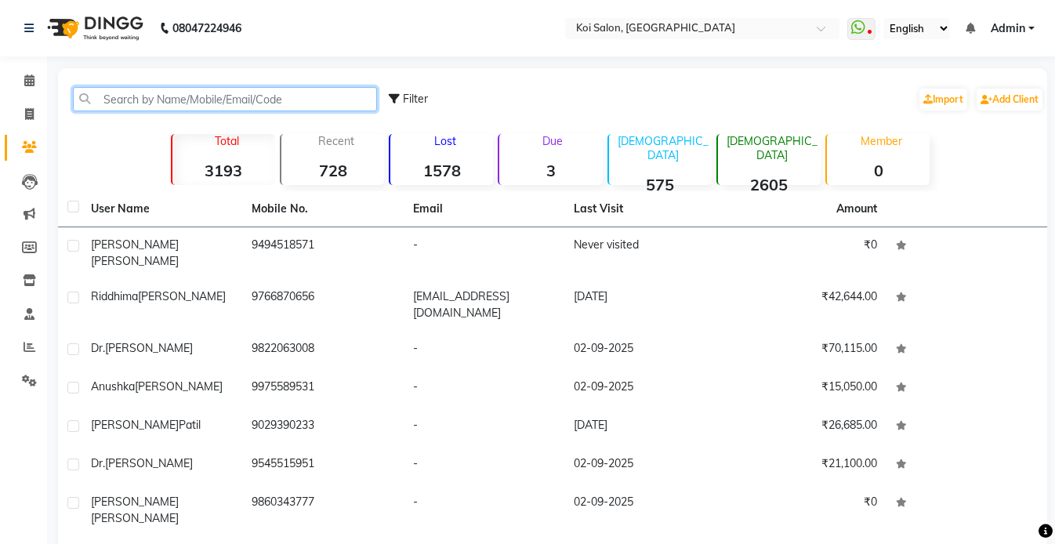
click at [173, 95] on input "text" at bounding box center [225, 99] width 304 height 24
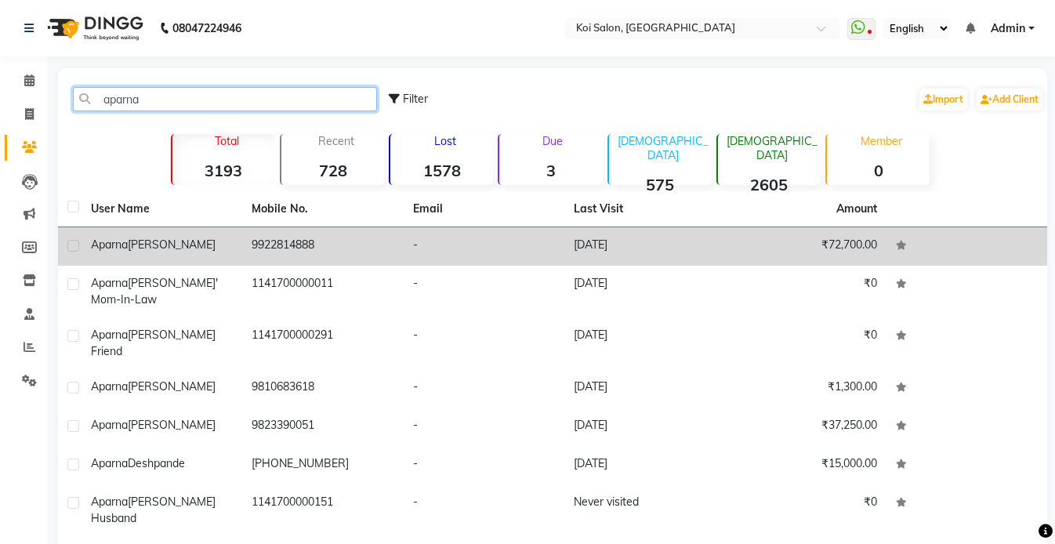
type input "aparna"
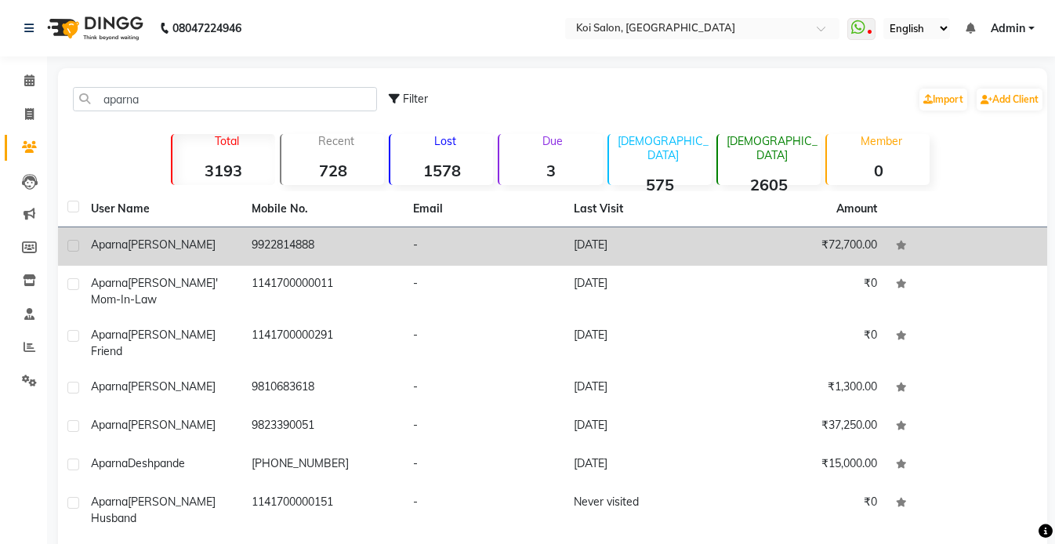
click at [143, 246] on span "[PERSON_NAME]" at bounding box center [172, 244] width 88 height 14
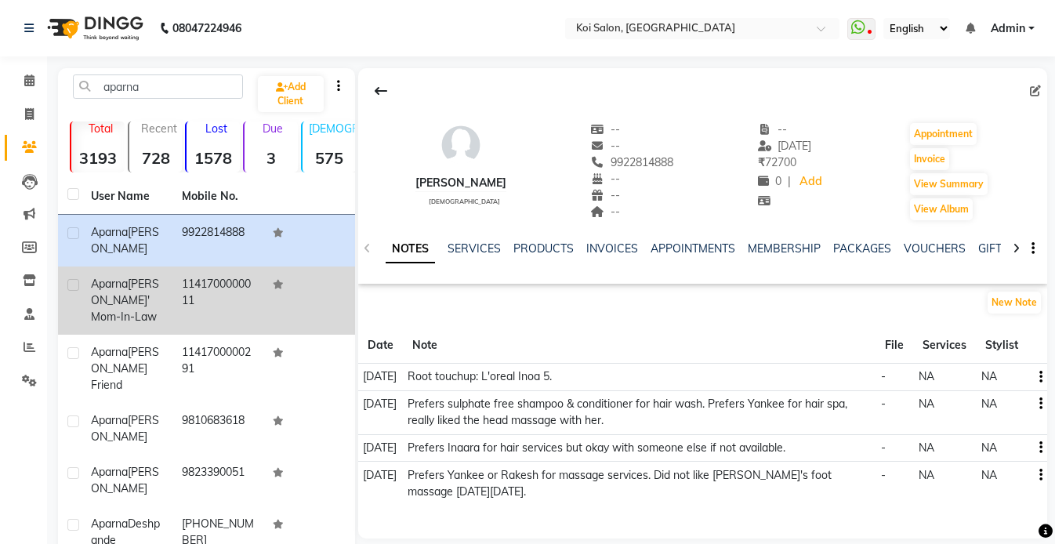
click at [134, 326] on td "[PERSON_NAME]' Mom-in-law" at bounding box center [127, 300] width 91 height 68
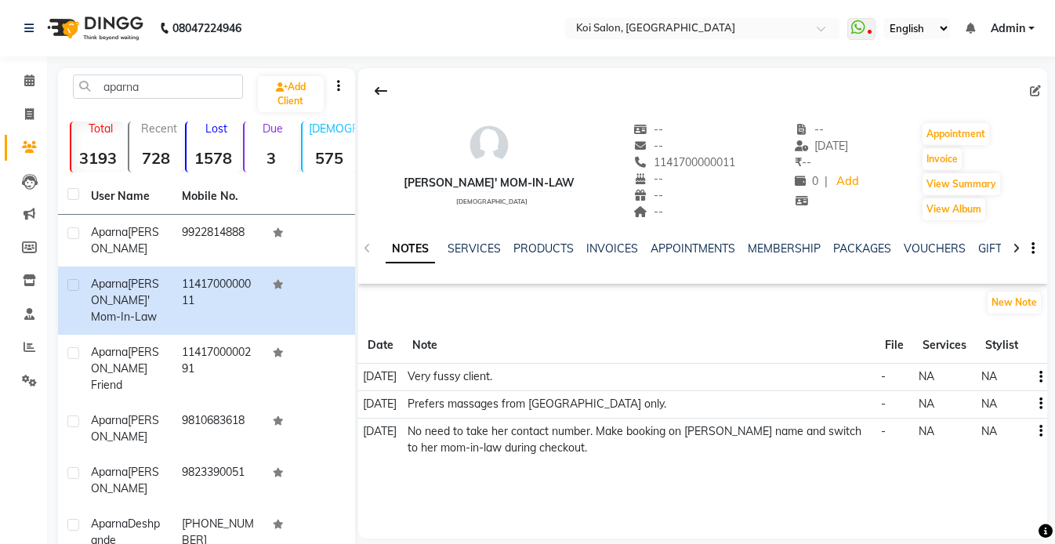
click at [1039, 378] on icon "button" at bounding box center [1040, 377] width 3 height 1
click at [1009, 375] on div "Edit" at bounding box center [1003, 378] width 25 height 20
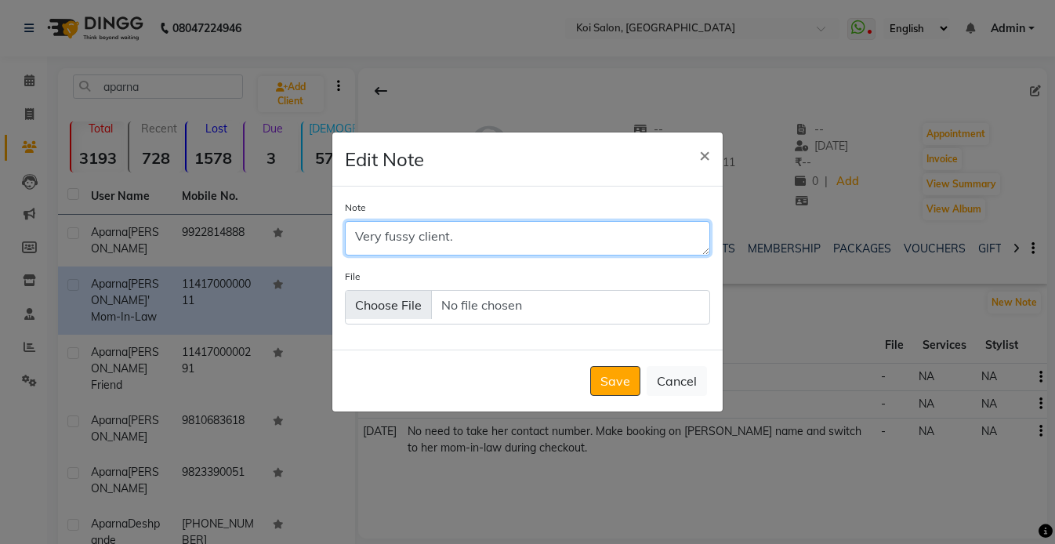
click at [517, 243] on textarea "Very fussy client." at bounding box center [527, 238] width 365 height 34
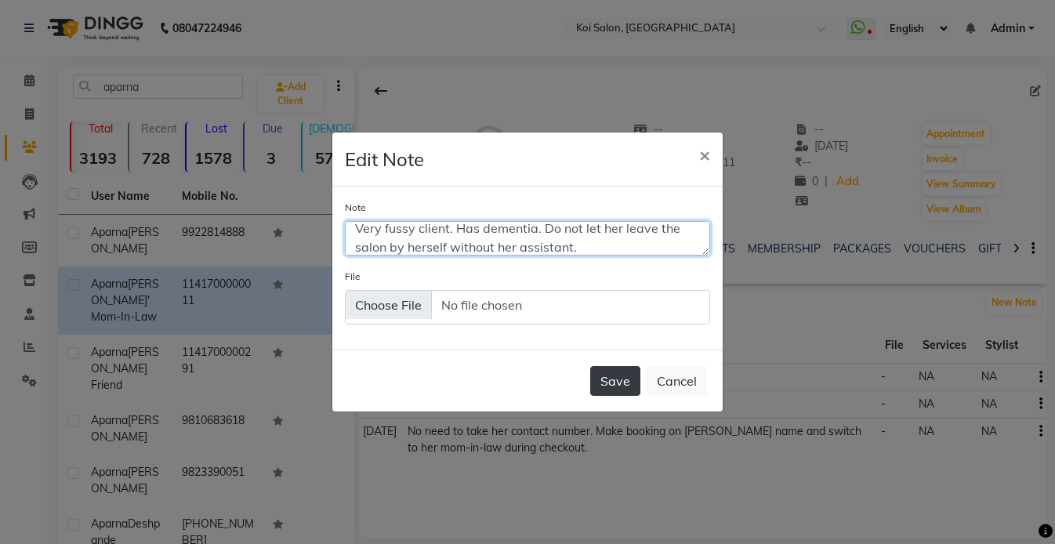
type textarea "Very fussy client. Has dementia. Do not let her leave the salon by herself with…"
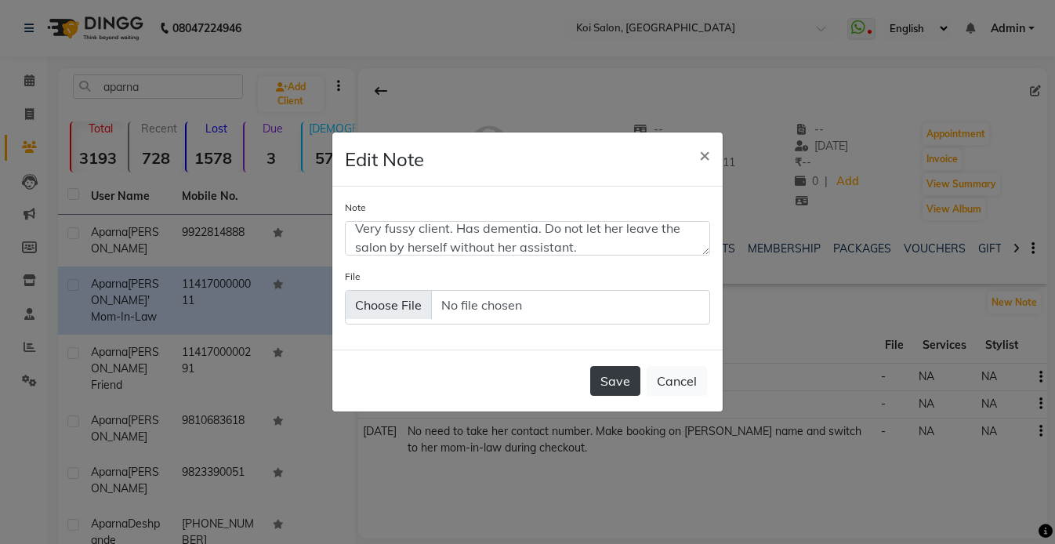
click at [620, 373] on button "Save" at bounding box center [615, 381] width 50 height 30
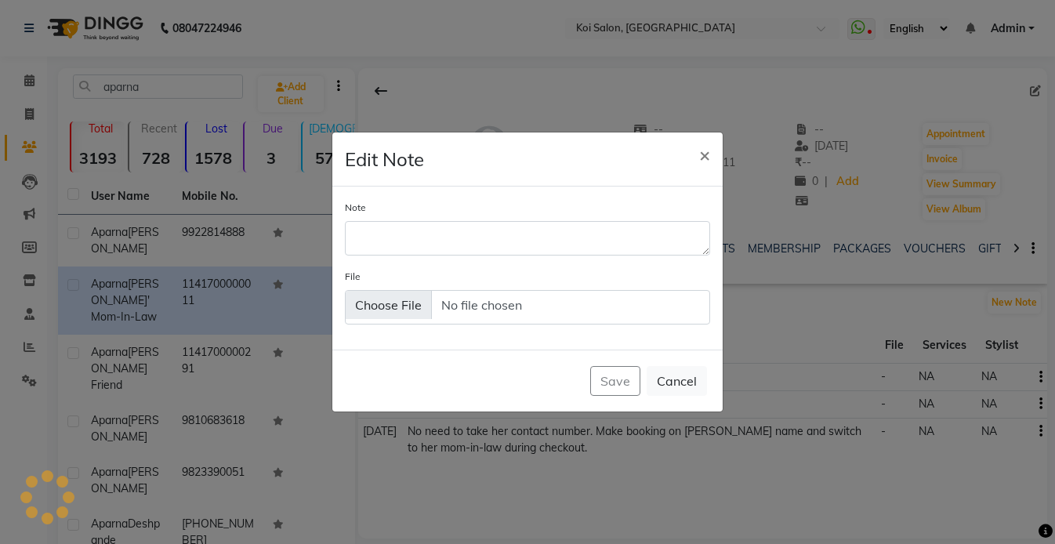
scroll to position [0, 0]
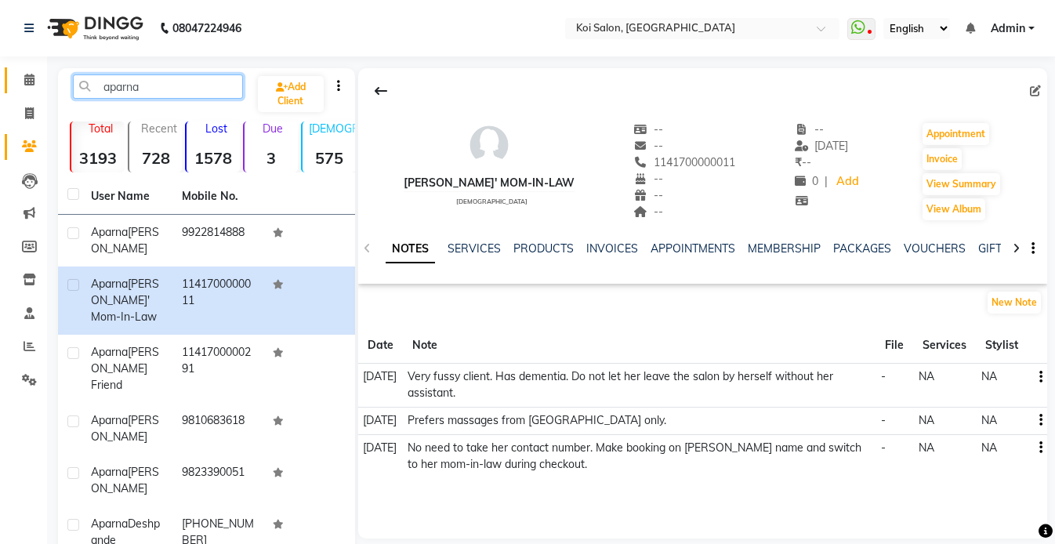
drag, startPoint x: 158, startPoint y: 89, endPoint x: 16, endPoint y: 89, distance: 141.1
click at [18, 89] on app-home "08047224946 Select Location × [GEOGRAPHIC_DATA] WhatsApp Status ✕ Status: Disco…" at bounding box center [527, 413] width 1055 height 826
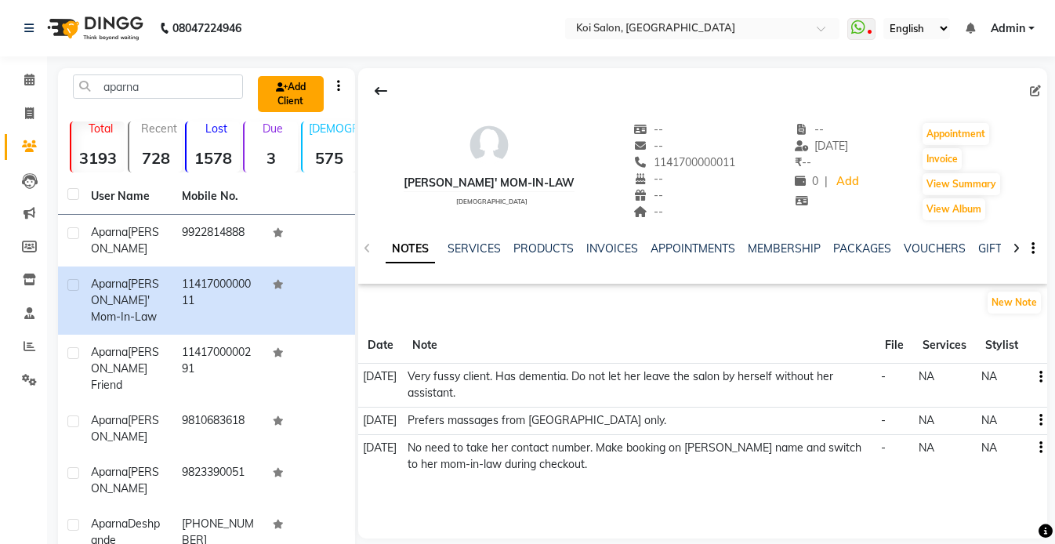
click at [295, 94] on link "Add Client" at bounding box center [291, 94] width 66 height 36
select select "22"
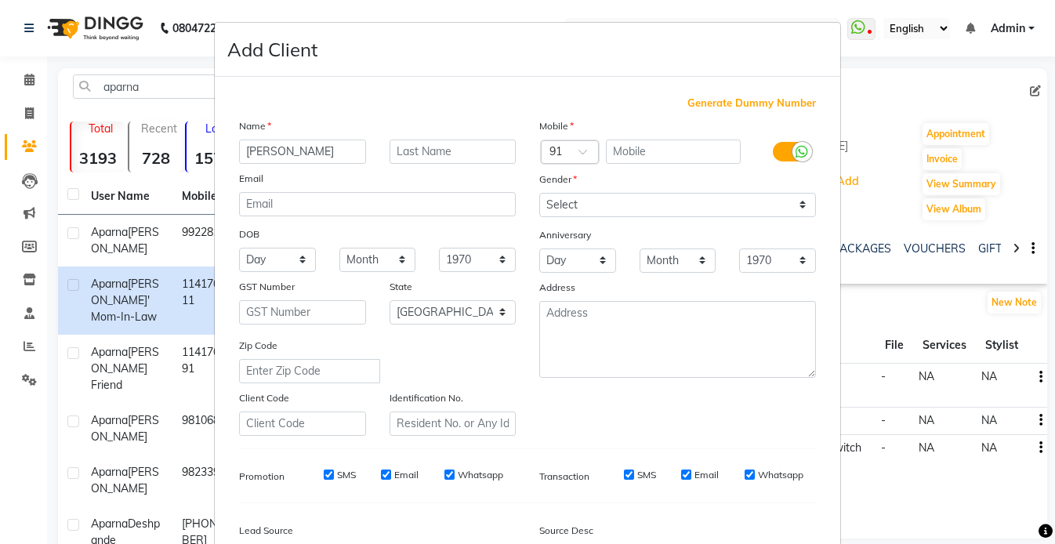
type input "[PERSON_NAME]"
type input "[PERSON_NAME] Mom"
click at [772, 97] on span "Generate Dummy Number" at bounding box center [751, 104] width 129 height 16
type input "1141700000451"
checkbox input "false"
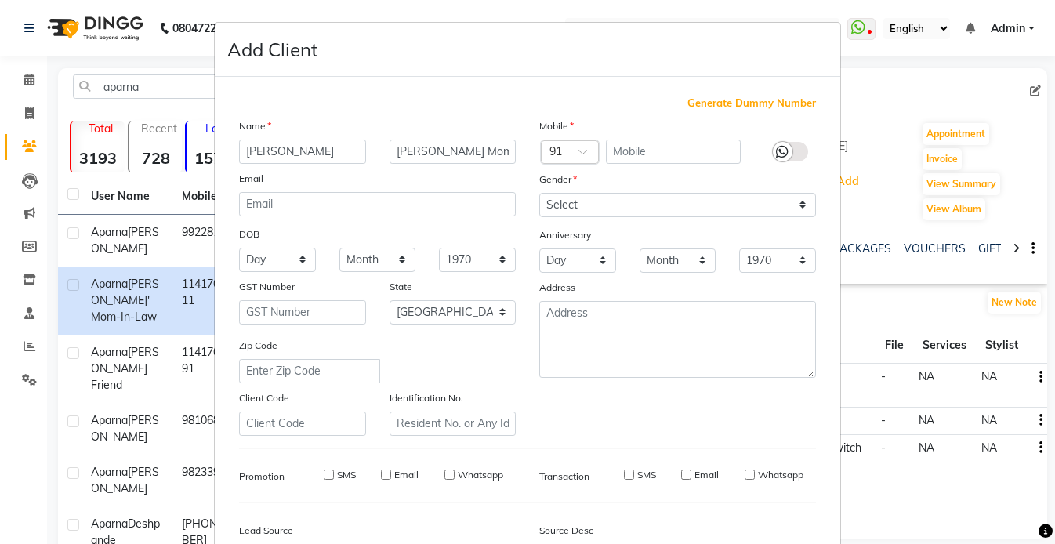
checkbox input "false"
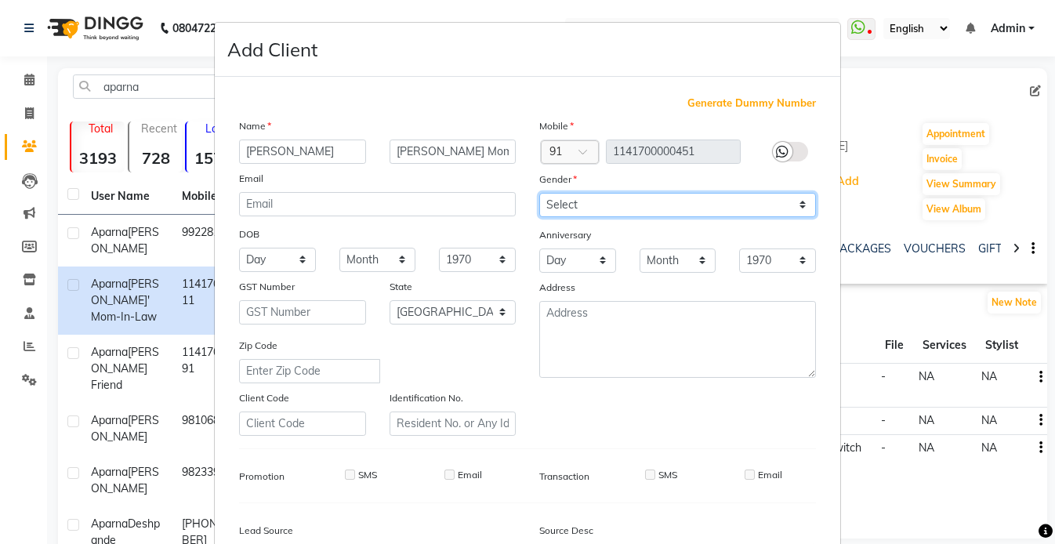
click at [567, 209] on select "Select [DEMOGRAPHIC_DATA] [DEMOGRAPHIC_DATA] Other Prefer Not To Say" at bounding box center [677, 205] width 277 height 24
select select "[DEMOGRAPHIC_DATA]"
click at [539, 193] on select "Select [DEMOGRAPHIC_DATA] [DEMOGRAPHIC_DATA] Other Prefer Not To Say" at bounding box center [677, 205] width 277 height 24
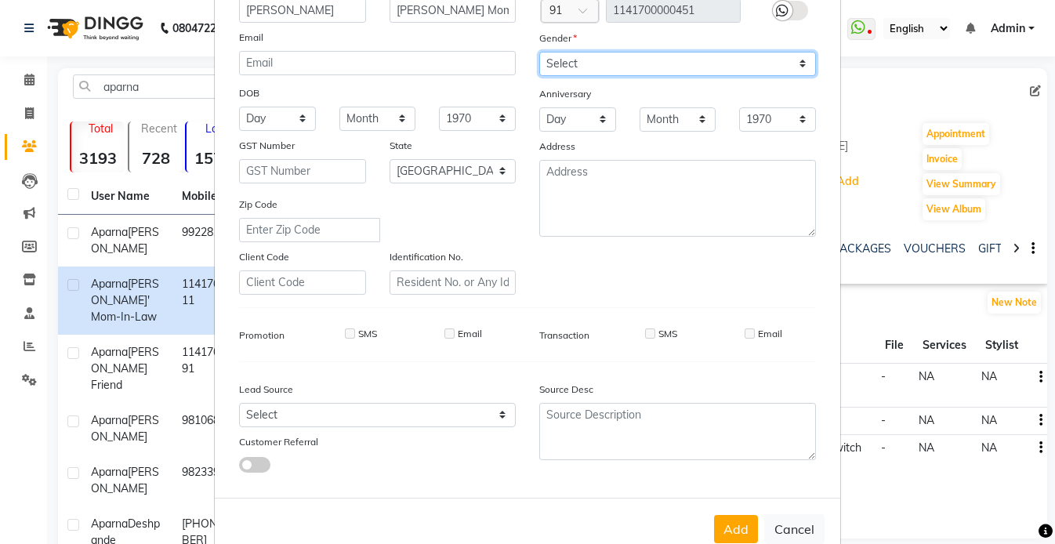
scroll to position [179, 0]
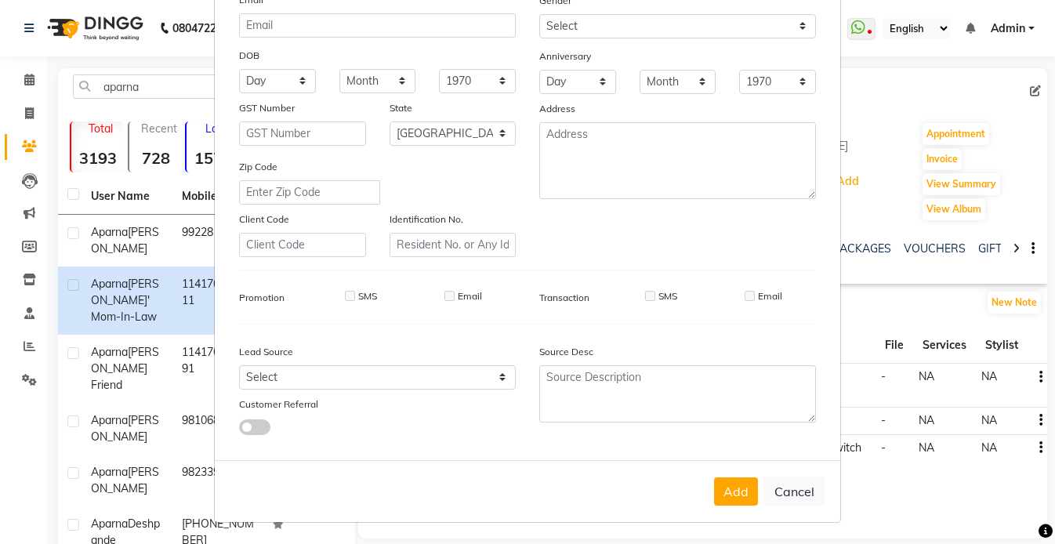
click at [252, 421] on span at bounding box center [254, 427] width 31 height 16
click at [239, 429] on input "checkbox" at bounding box center [239, 429] width 0 height 0
select select "26277"
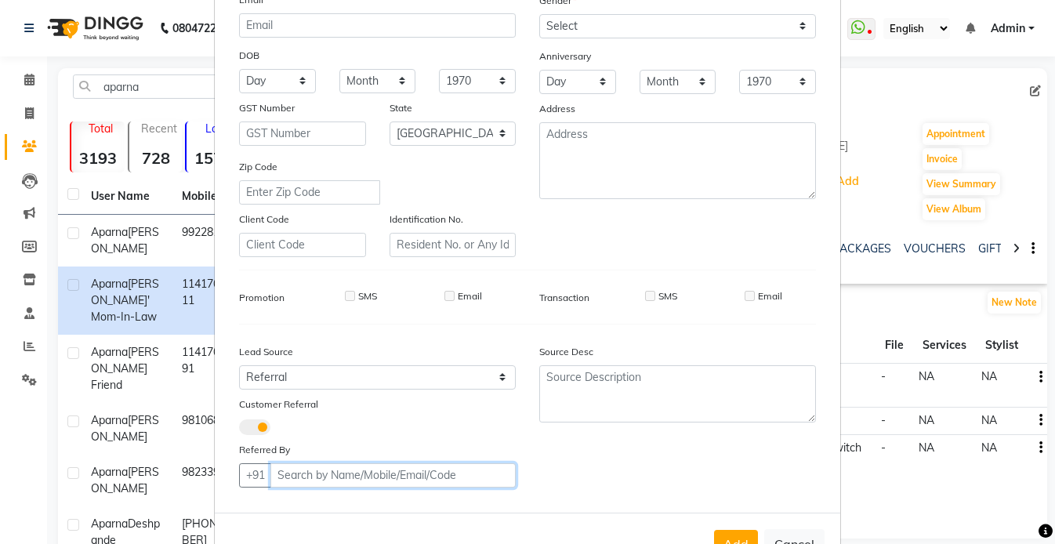
click at [361, 480] on input "text" at bounding box center [392, 475] width 245 height 24
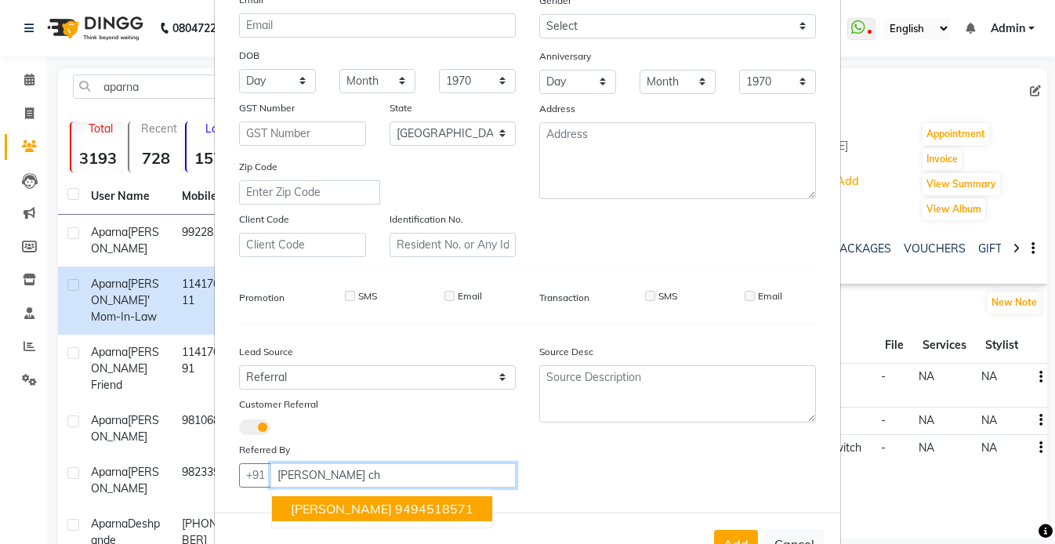
click at [387, 502] on span "[PERSON_NAME]" at bounding box center [341, 509] width 101 height 16
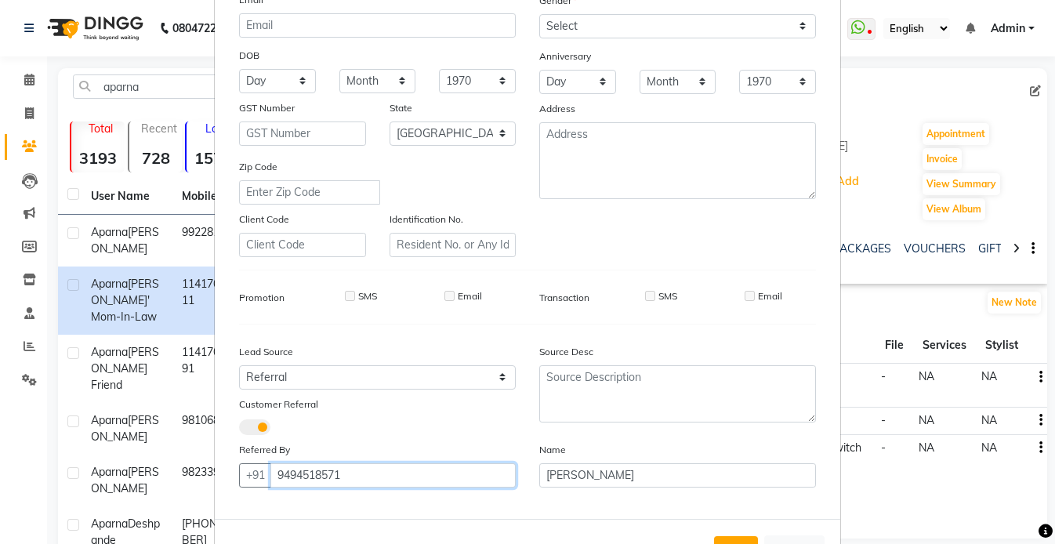
scroll to position [237, 0]
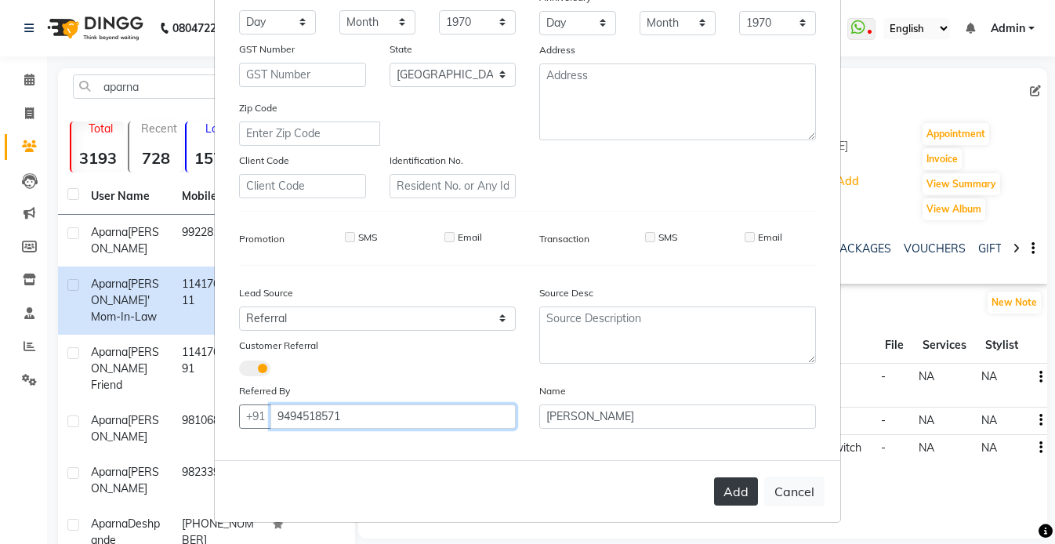
type input "9494518571"
click at [730, 495] on button "Add" at bounding box center [736, 491] width 44 height 28
select select
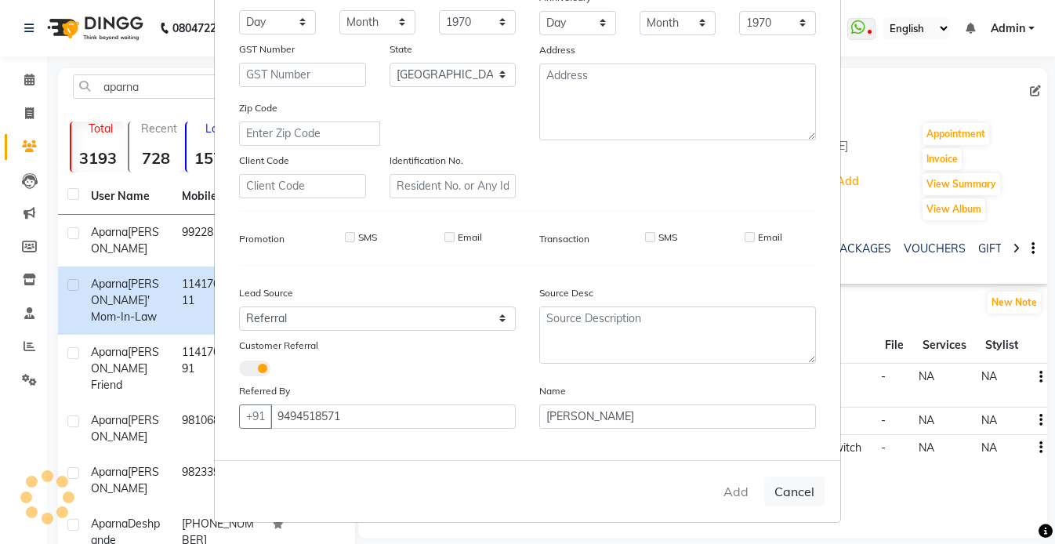
select select "null"
select select
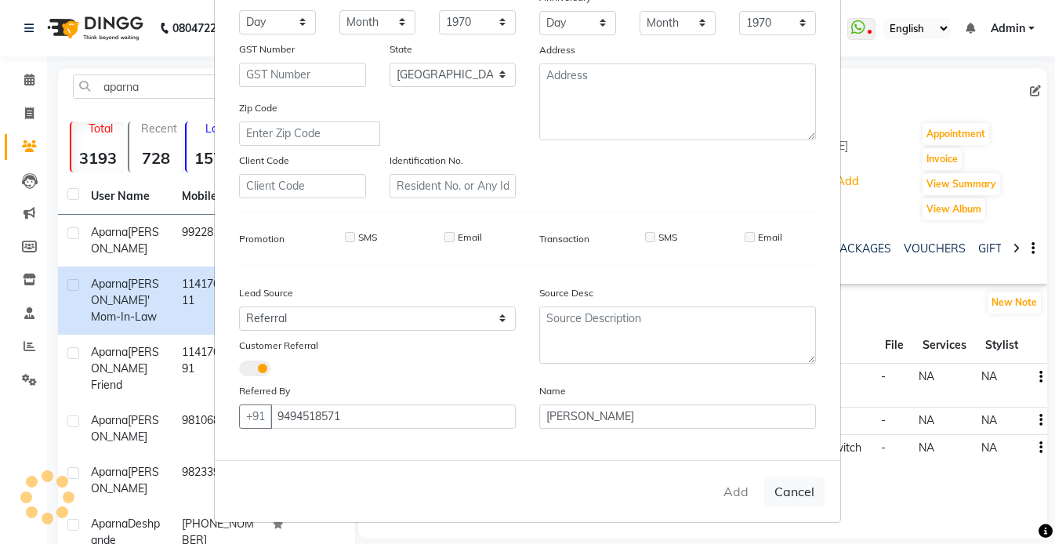
checkbox input "false"
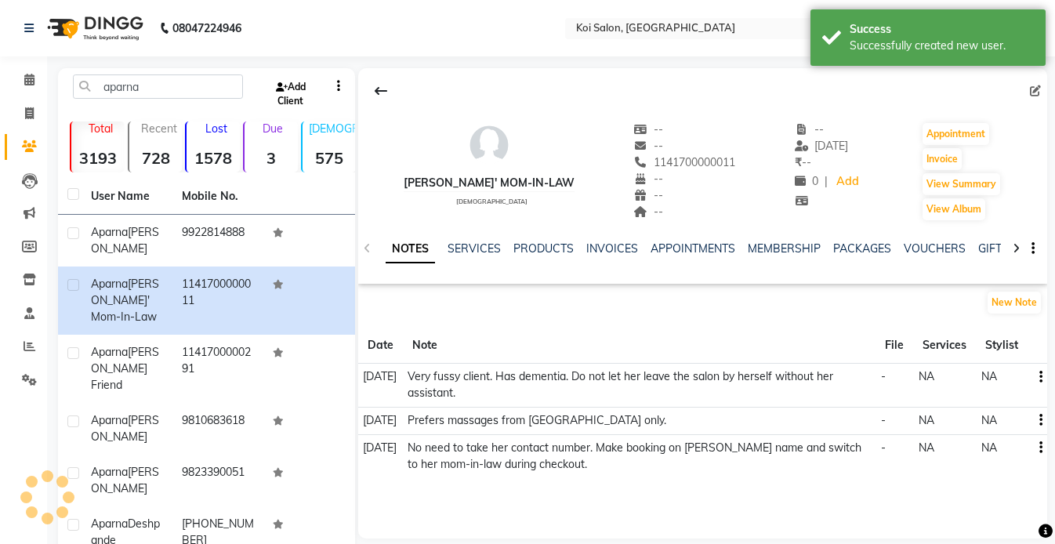
scroll to position [231, 0]
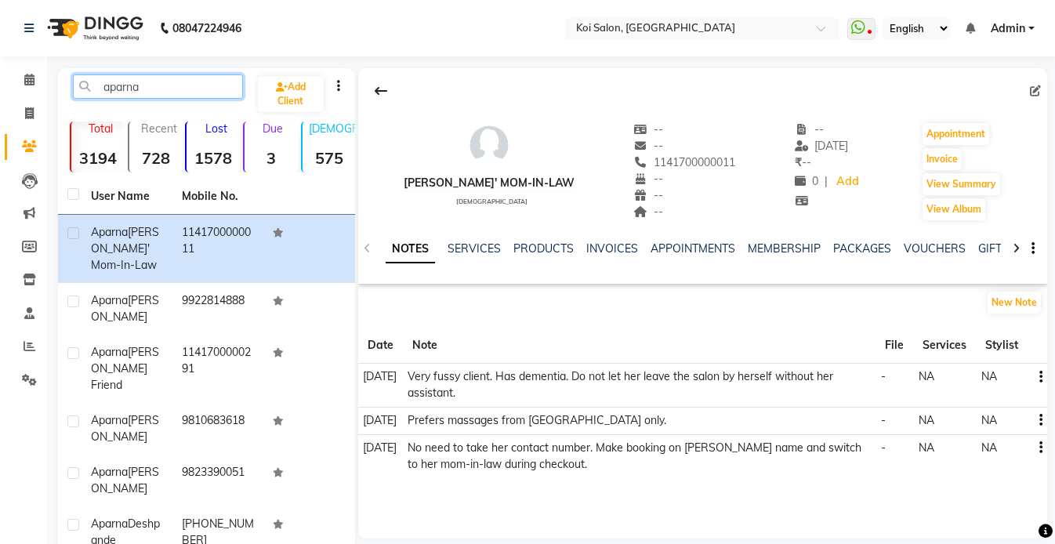
click at [143, 91] on input "aparna" at bounding box center [158, 86] width 170 height 24
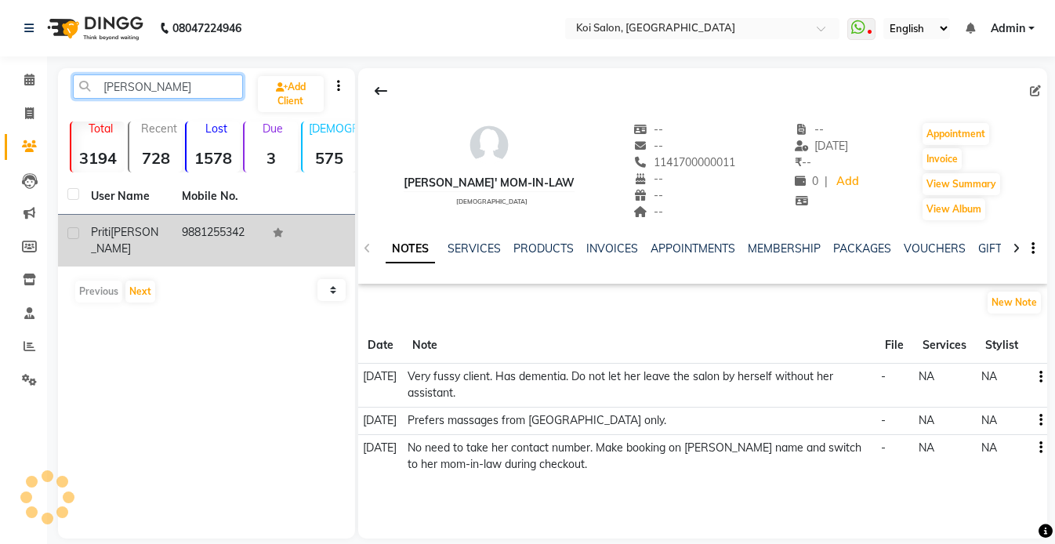
type input "[PERSON_NAME]"
click at [154, 229] on div "[PERSON_NAME] [PERSON_NAME]" at bounding box center [127, 240] width 72 height 33
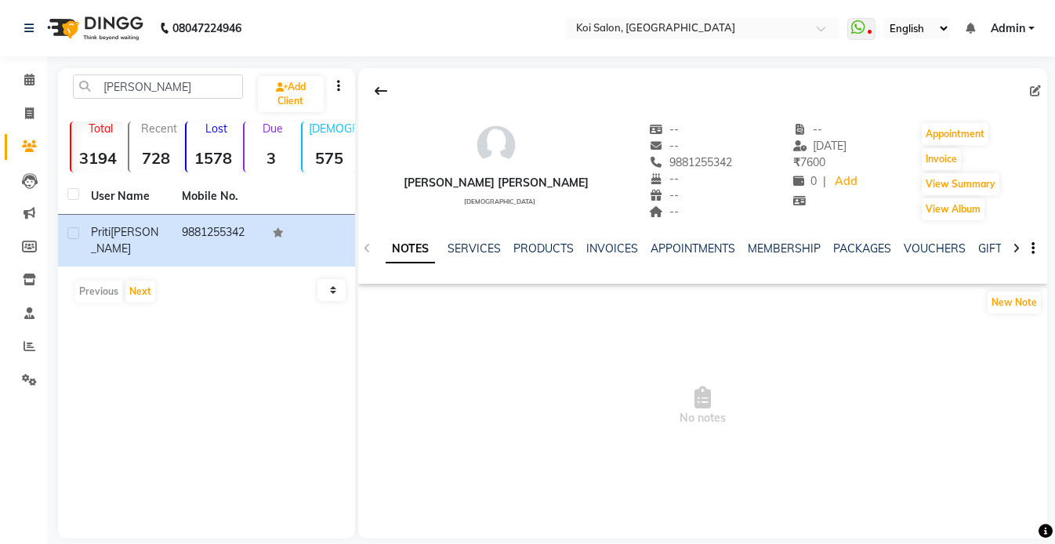
click at [608, 255] on div "INVOICES" at bounding box center [612, 249] width 52 height 16
click at [593, 250] on link "INVOICES" at bounding box center [612, 248] width 52 height 14
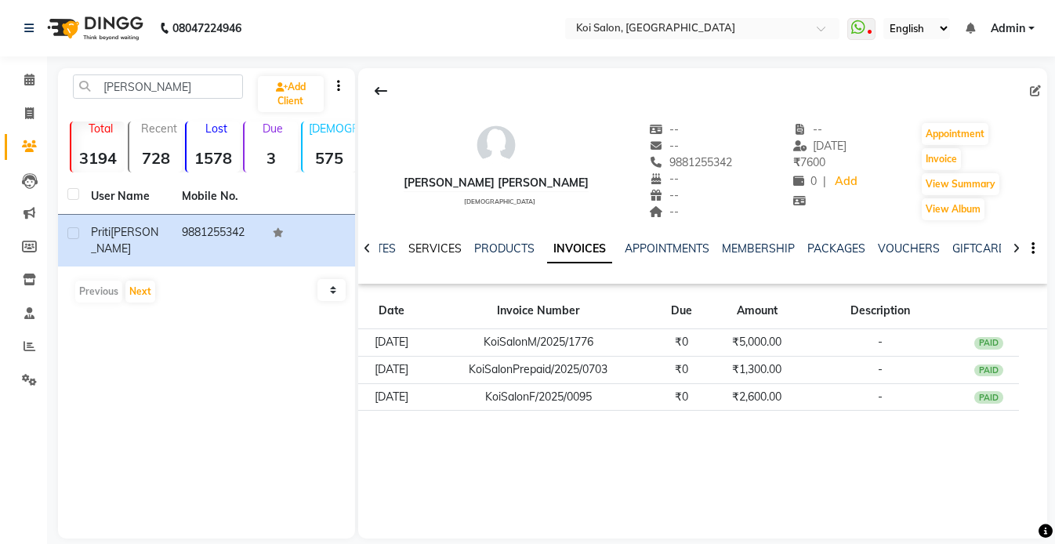
click at [443, 253] on link "SERVICES" at bounding box center [434, 248] width 53 height 14
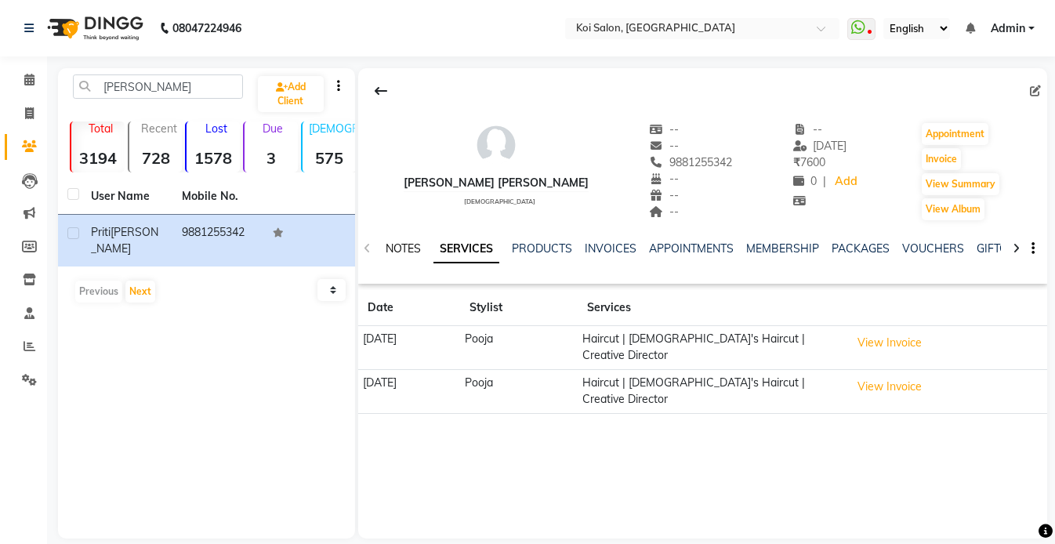
click at [405, 250] on link "NOTES" at bounding box center [403, 248] width 35 height 14
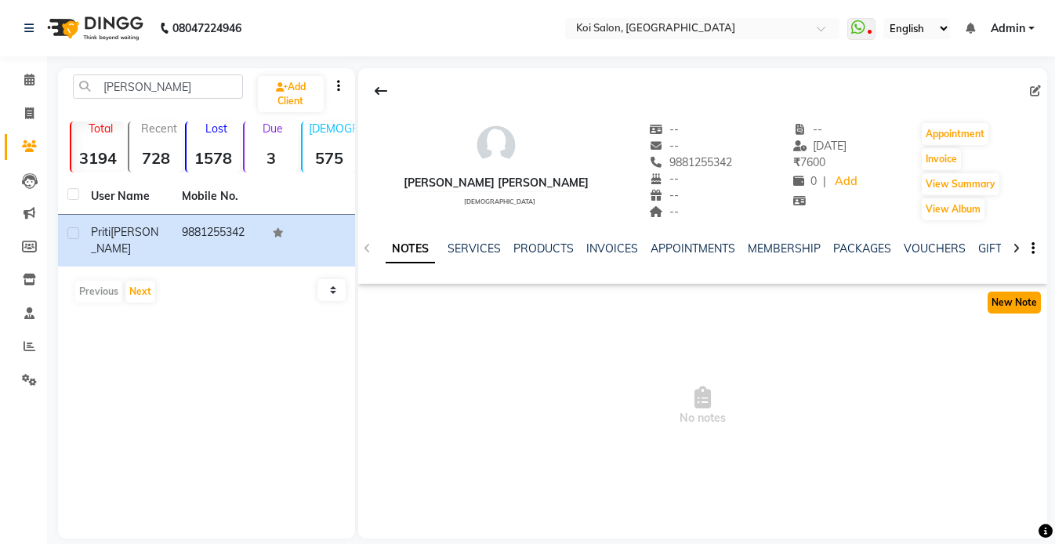
click at [1018, 299] on button "New Note" at bounding box center [1013, 303] width 53 height 22
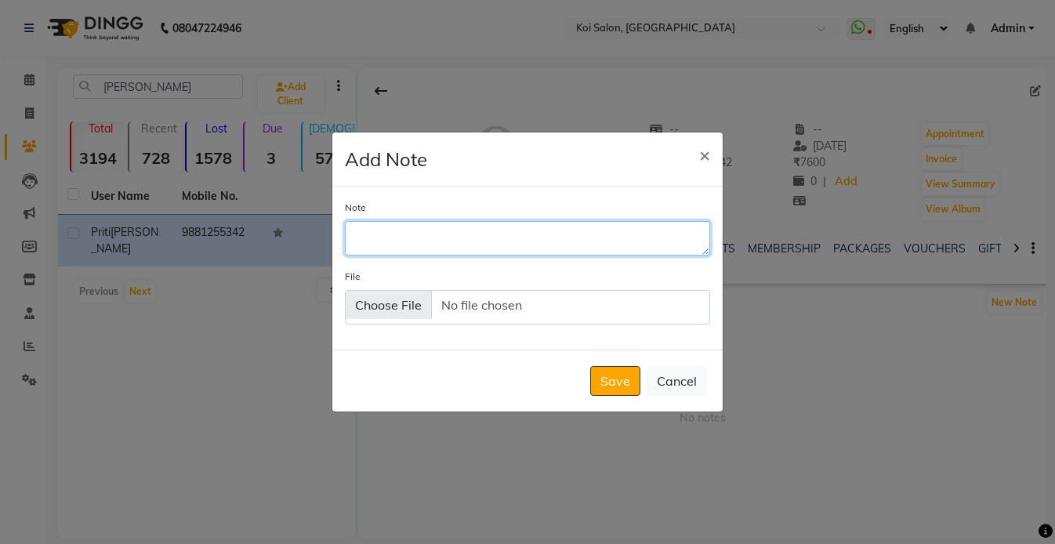
click at [480, 247] on textarea "Note" at bounding box center [527, 238] width 365 height 34
type textarea "Prefers haircut with [PERSON_NAME]."
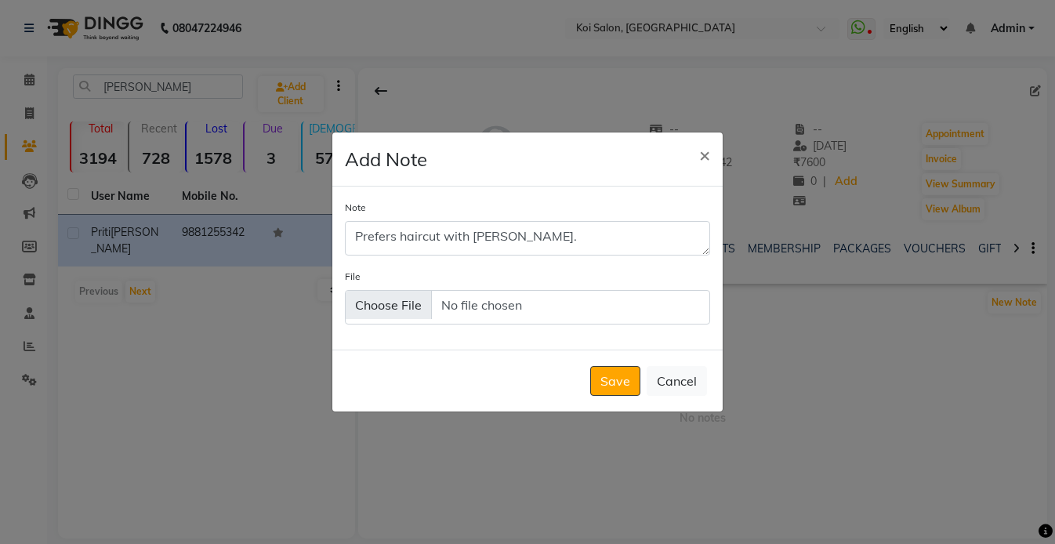
click at [603, 382] on button "Save" at bounding box center [615, 381] width 50 height 30
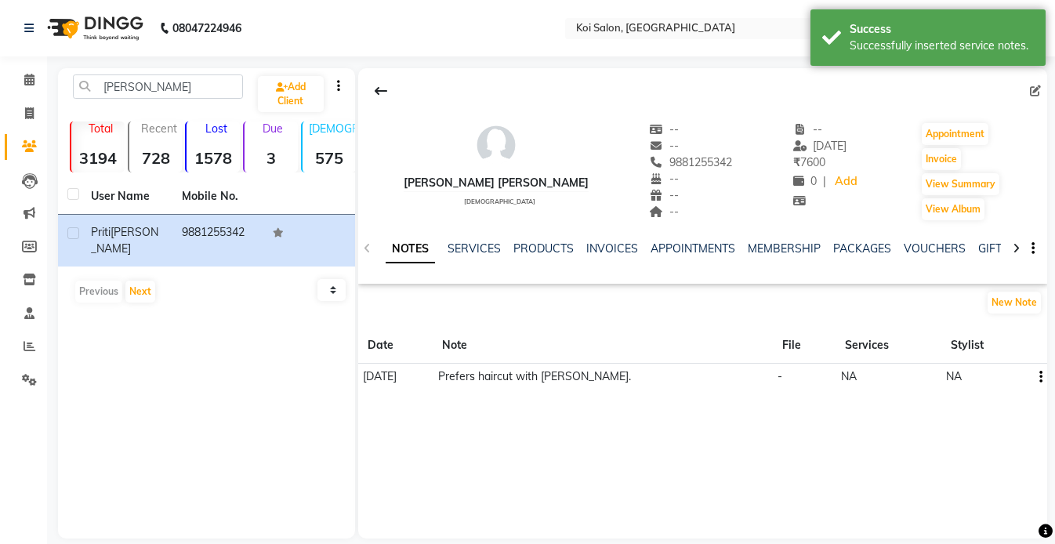
click at [1039, 377] on icon "button" at bounding box center [1040, 377] width 3 height 1
click at [998, 378] on div "Edit" at bounding box center [1003, 378] width 25 height 20
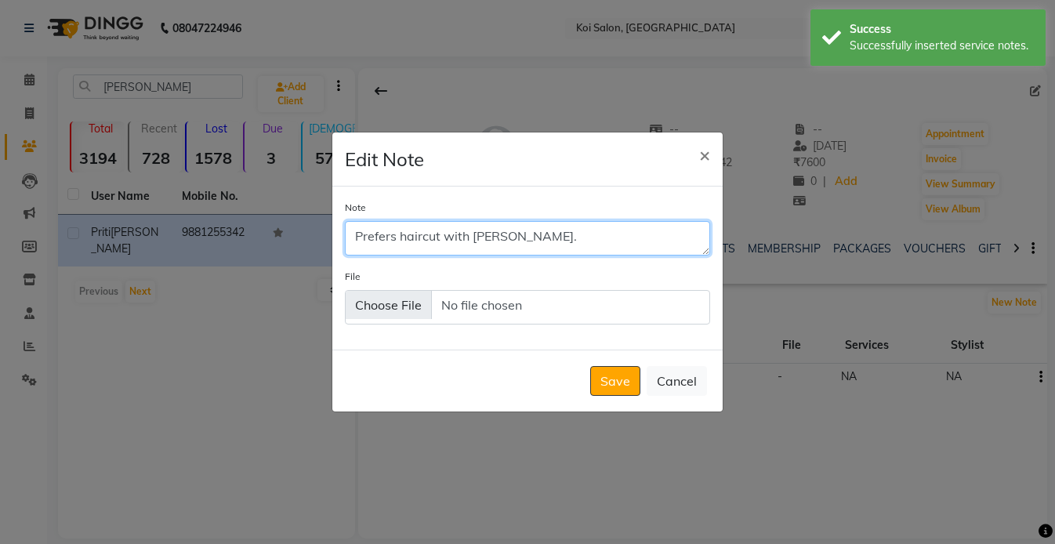
click at [580, 255] on textarea "Prefers haircut with [PERSON_NAME]." at bounding box center [527, 238] width 365 height 34
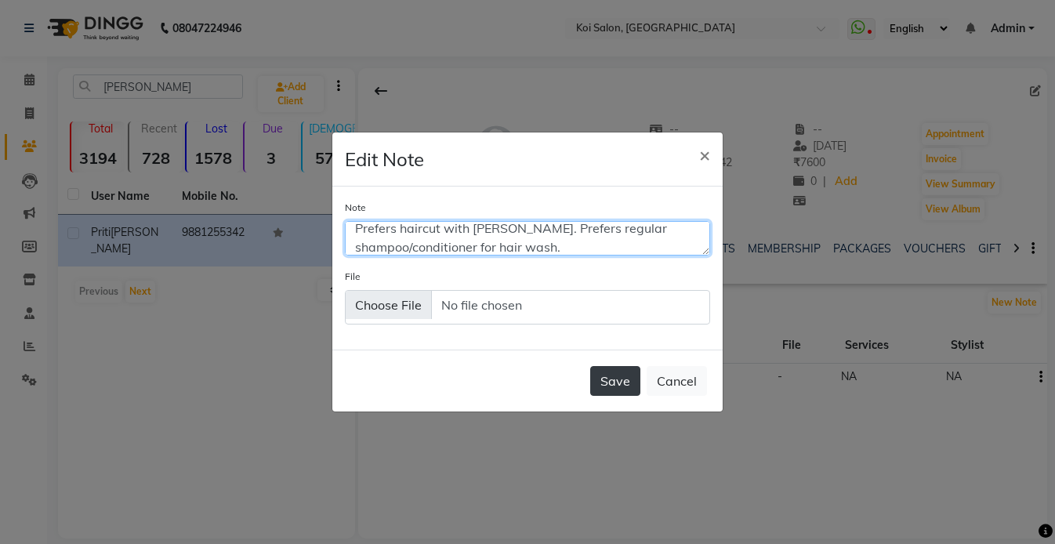
type textarea "Prefers haircut with [PERSON_NAME]. Prefers regular shampoo/conditioner for hai…"
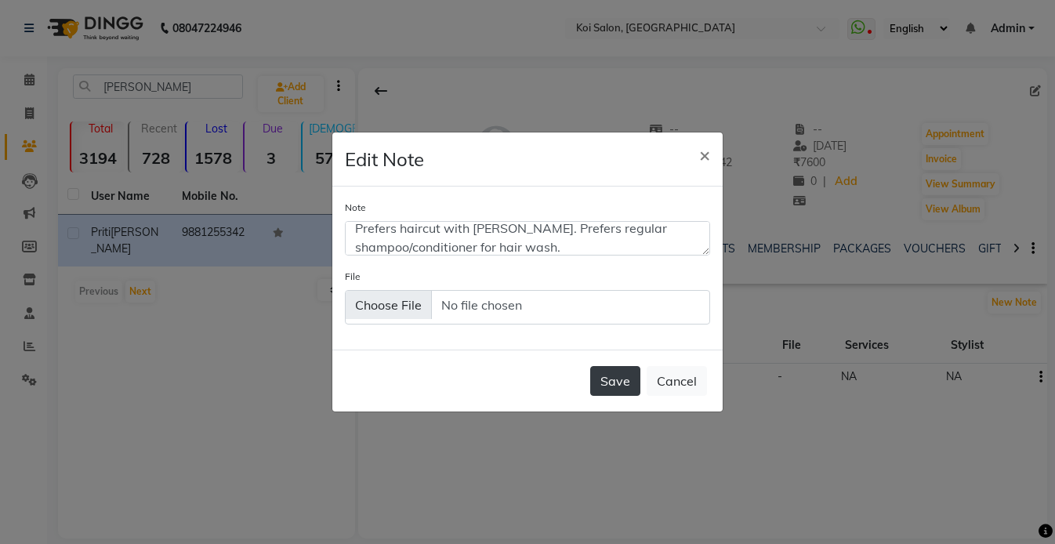
click at [626, 369] on button "Save" at bounding box center [615, 381] width 50 height 30
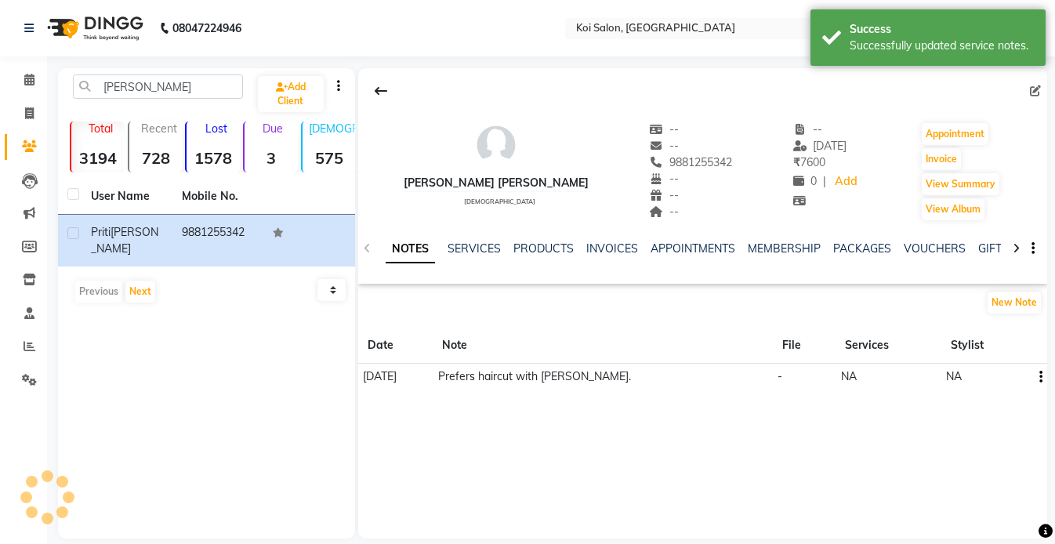
scroll to position [0, 0]
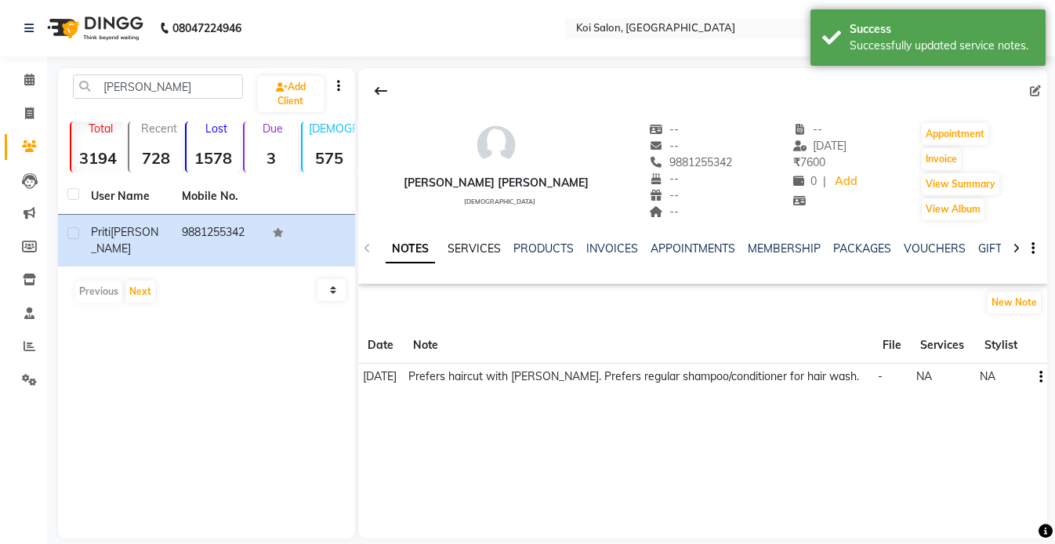
click at [484, 245] on link "SERVICES" at bounding box center [473, 248] width 53 height 14
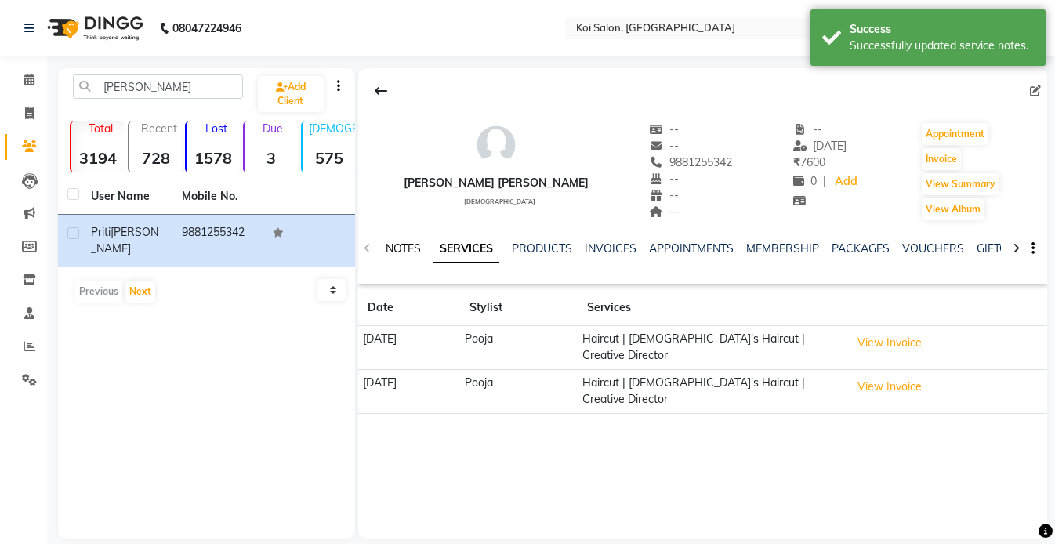
click at [392, 246] on link "NOTES" at bounding box center [403, 248] width 35 height 14
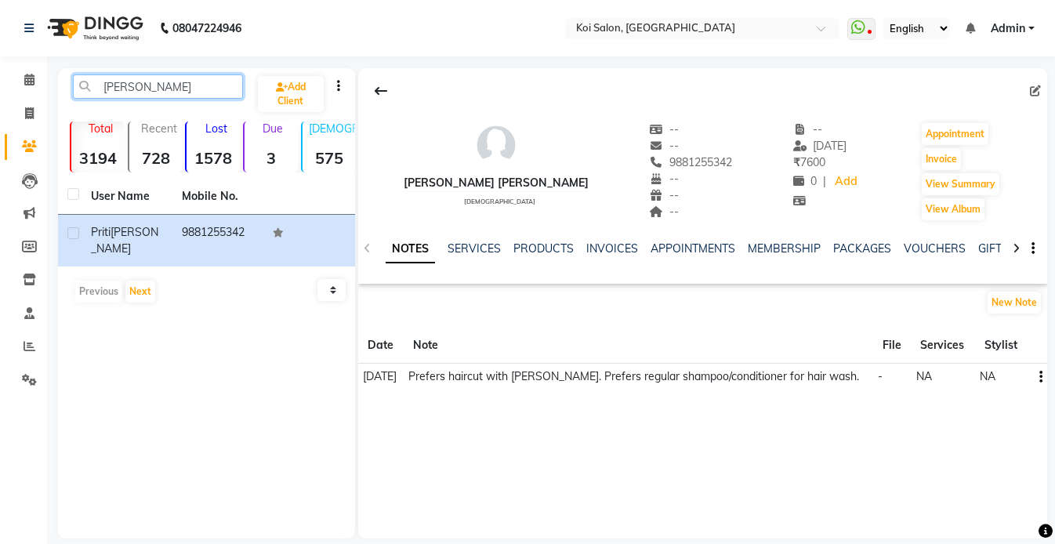
click at [171, 84] on input "[PERSON_NAME]" at bounding box center [158, 86] width 170 height 24
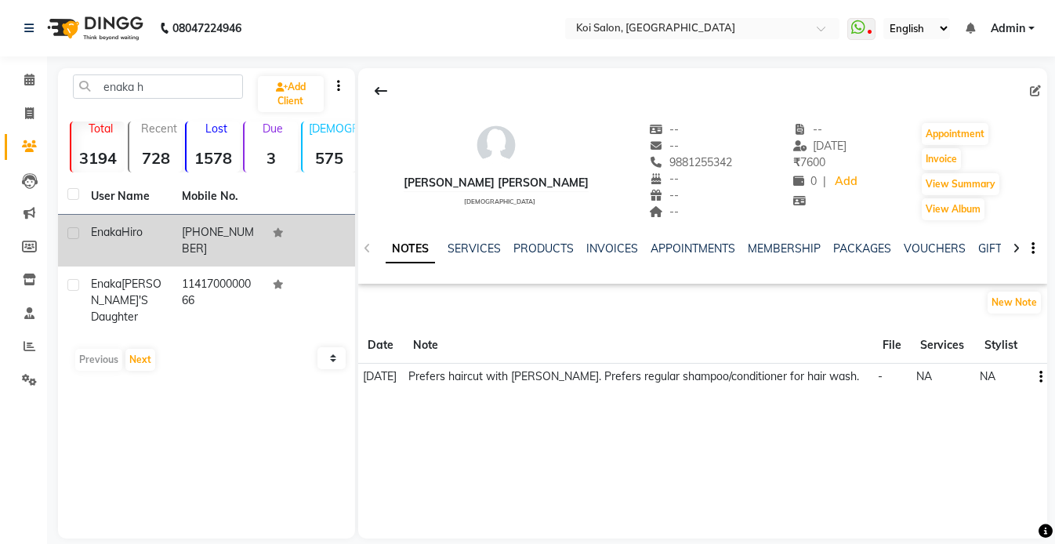
click at [138, 246] on td "[PERSON_NAME]" at bounding box center [127, 241] width 91 height 52
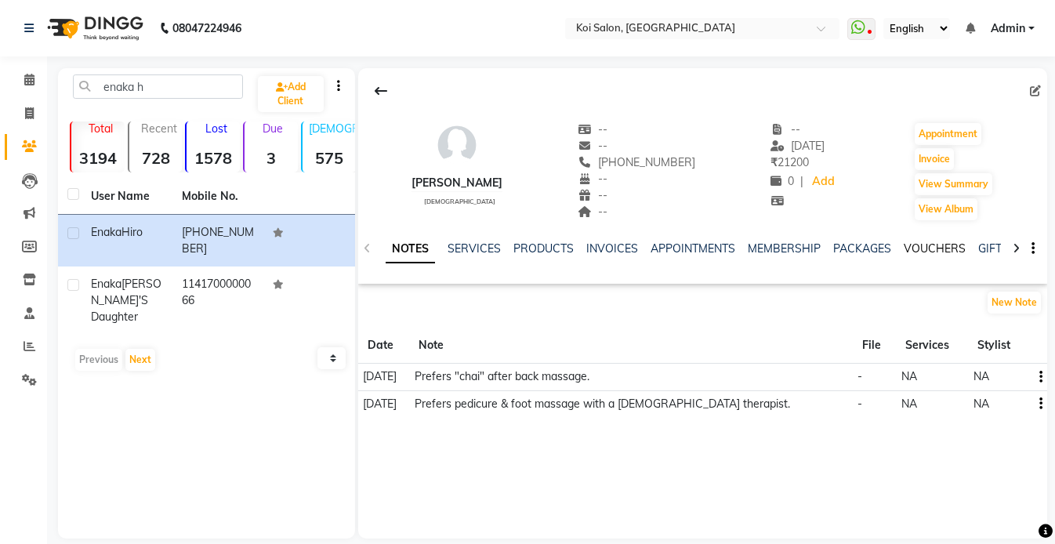
click at [929, 253] on link "VOUCHERS" at bounding box center [935, 248] width 62 height 14
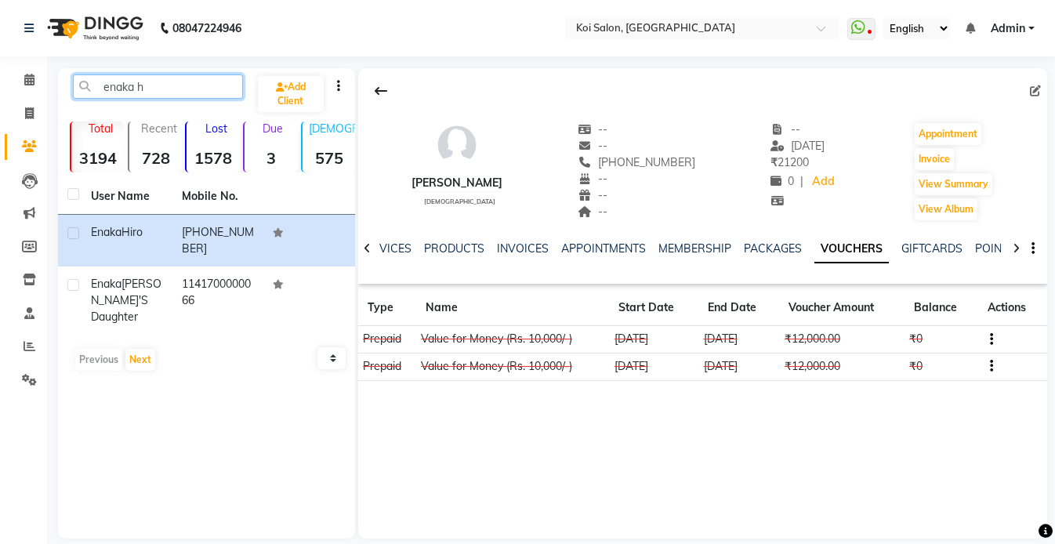
click at [200, 82] on input "enaka h" at bounding box center [158, 86] width 170 height 24
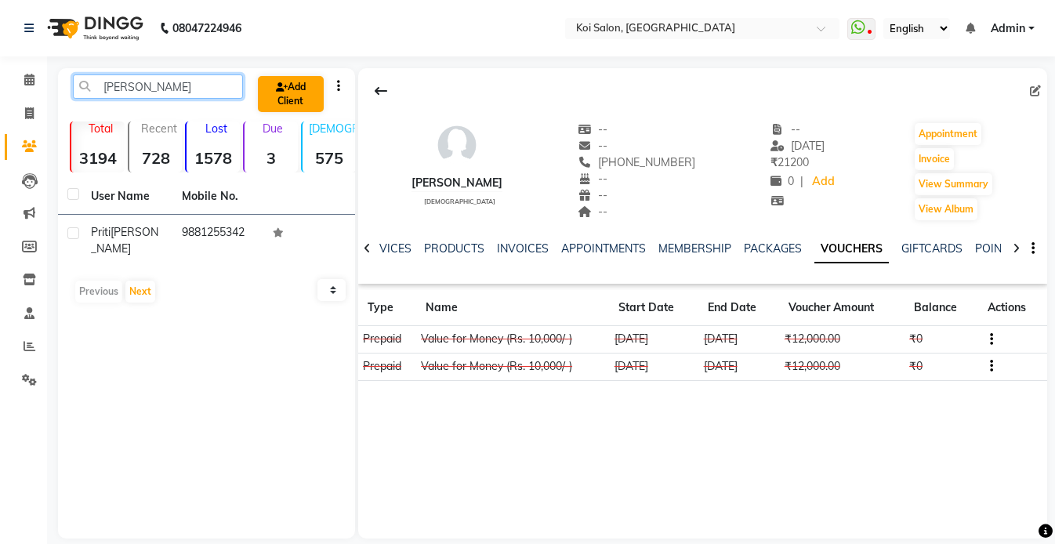
type input "[PERSON_NAME]"
click at [299, 88] on link "Add Client" at bounding box center [291, 94] width 66 height 36
select select
select select "26277"
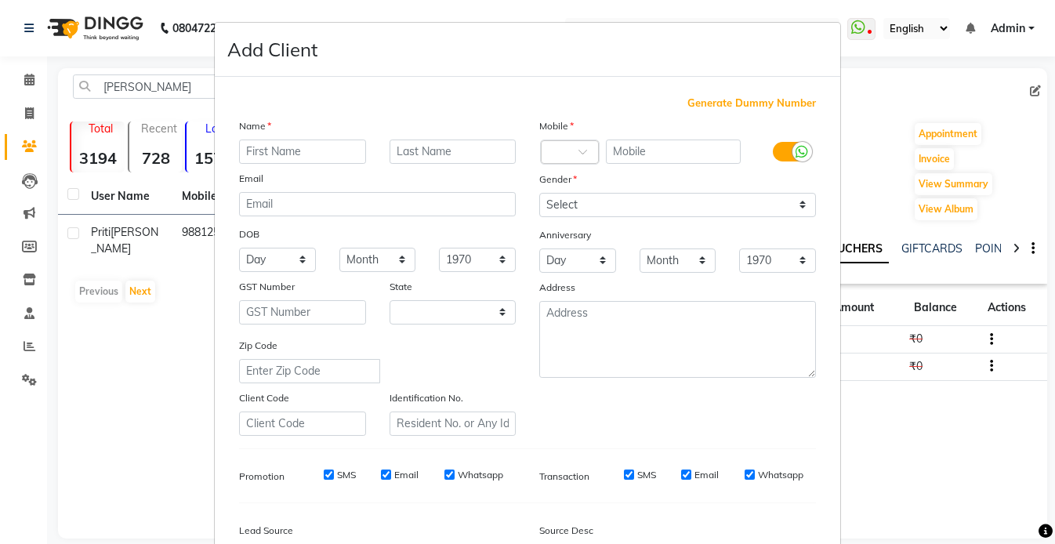
select select "22"
type input "Priti"
type input "[PERSON_NAME]'s Mom"
click at [711, 99] on span "Generate Dummy Number" at bounding box center [751, 104] width 129 height 16
type input "1141700000452"
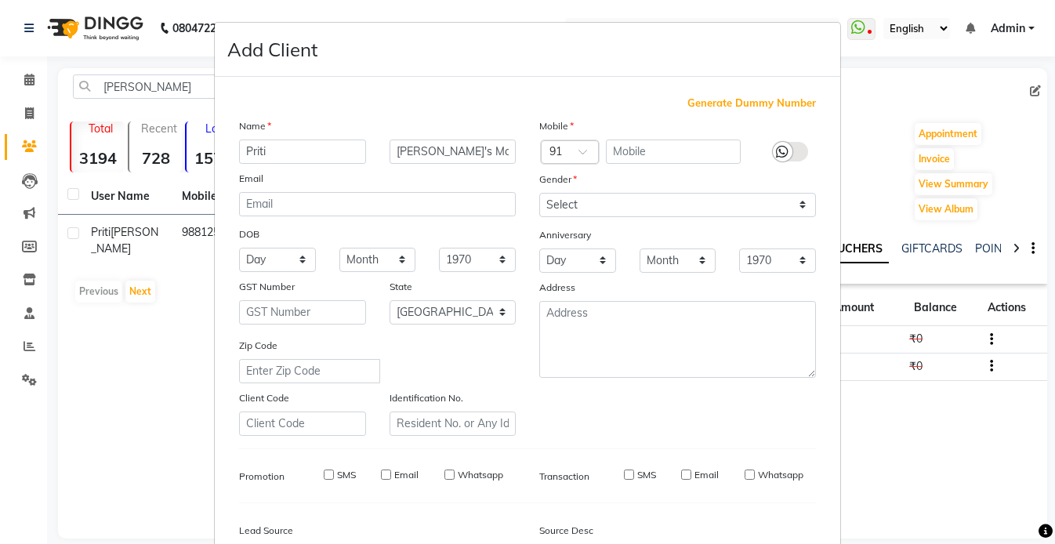
checkbox input "false"
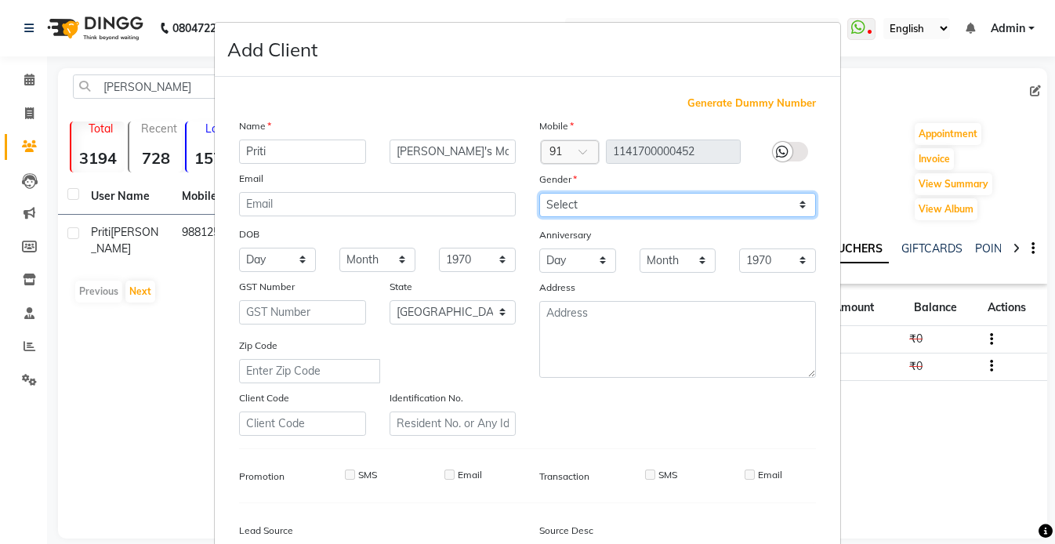
click at [573, 208] on select "Select [DEMOGRAPHIC_DATA] [DEMOGRAPHIC_DATA] Other Prefer Not To Say" at bounding box center [677, 205] width 277 height 24
select select "[DEMOGRAPHIC_DATA]"
click at [539, 193] on select "Select [DEMOGRAPHIC_DATA] [DEMOGRAPHIC_DATA] Other Prefer Not To Say" at bounding box center [677, 205] width 277 height 24
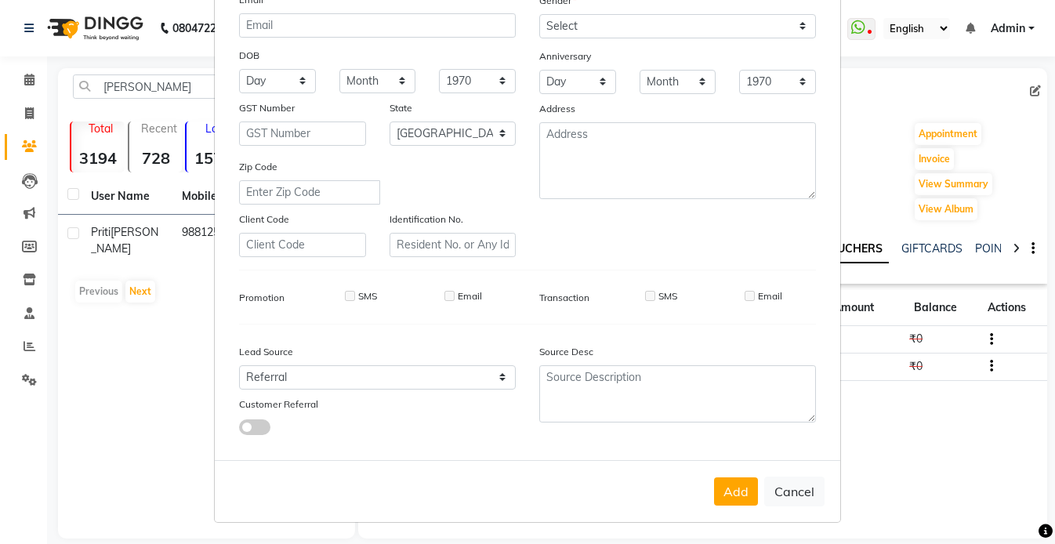
click at [254, 421] on span at bounding box center [254, 427] width 31 height 16
click at [239, 429] on input "checkbox" at bounding box center [239, 429] width 0 height 0
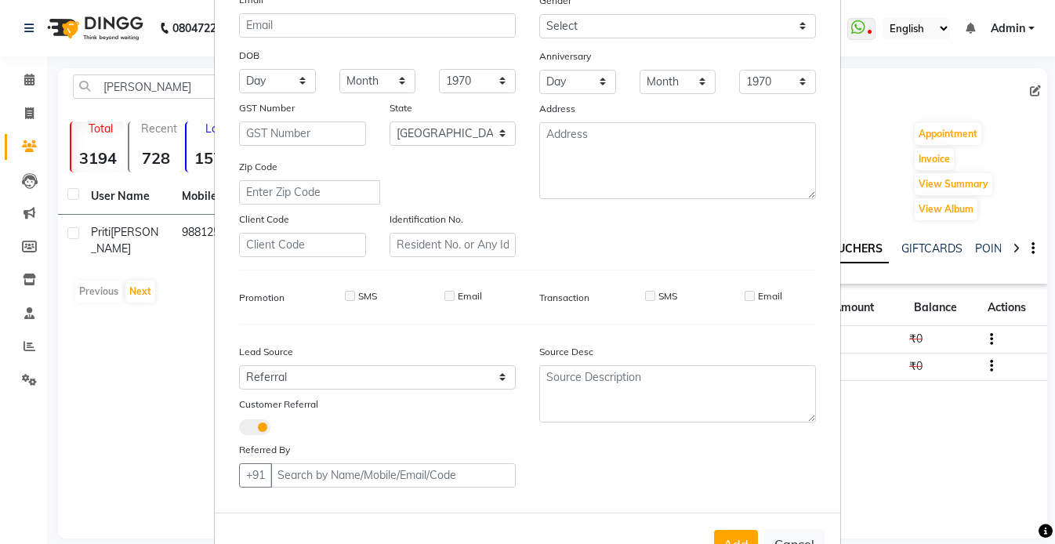
click at [318, 462] on div "Referred By" at bounding box center [302, 452] width 150 height 22
click at [314, 468] on input "text" at bounding box center [392, 475] width 245 height 24
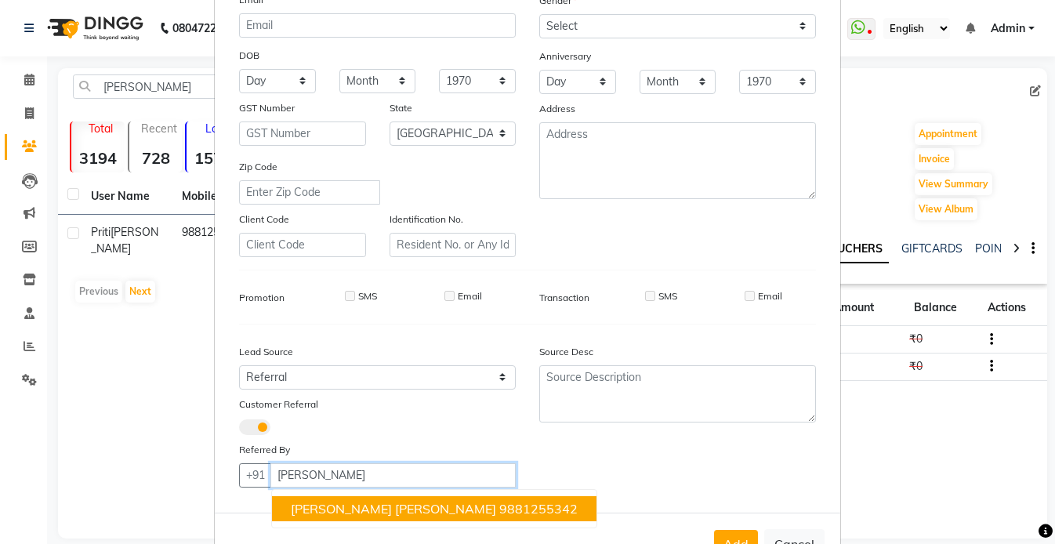
click at [317, 511] on span "[PERSON_NAME] [PERSON_NAME]" at bounding box center [393, 509] width 205 height 16
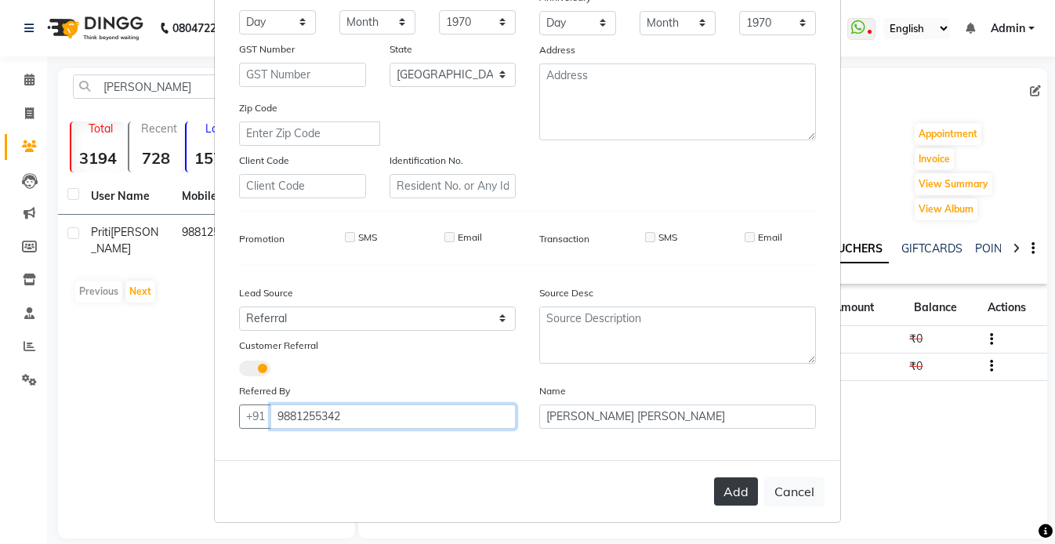
type input "9881255342"
click at [742, 492] on button "Add" at bounding box center [736, 491] width 44 height 28
select select
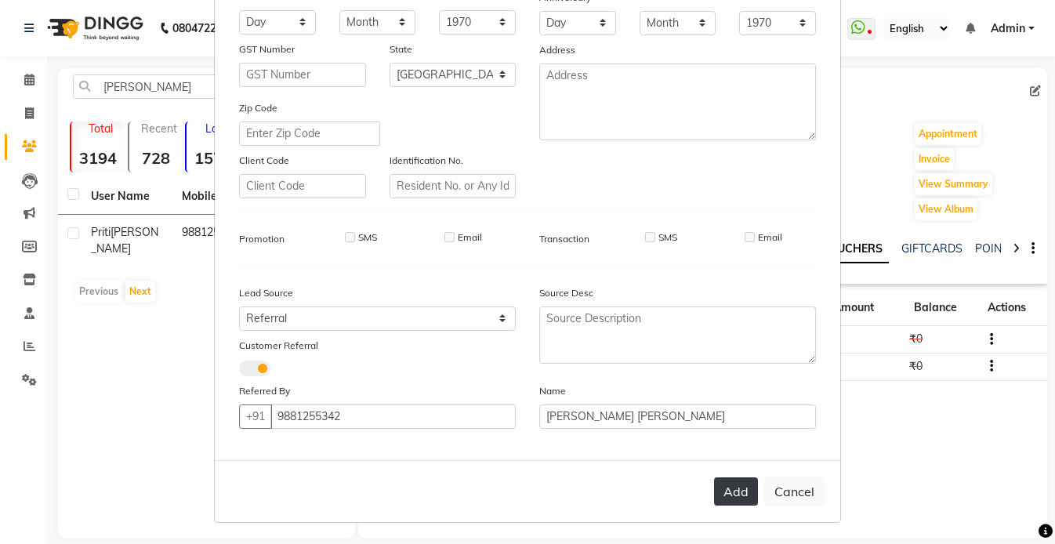
select select "null"
select select
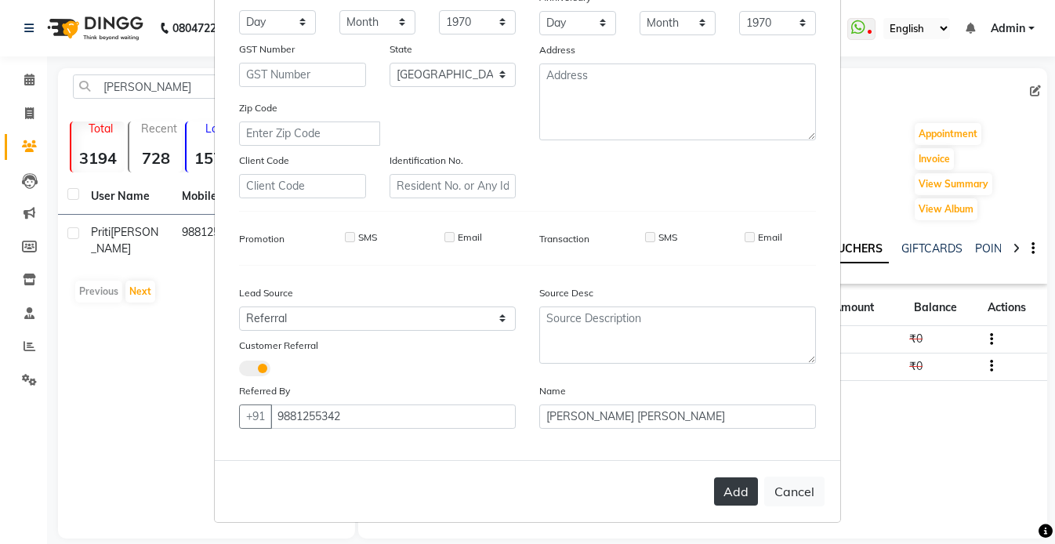
checkbox input "false"
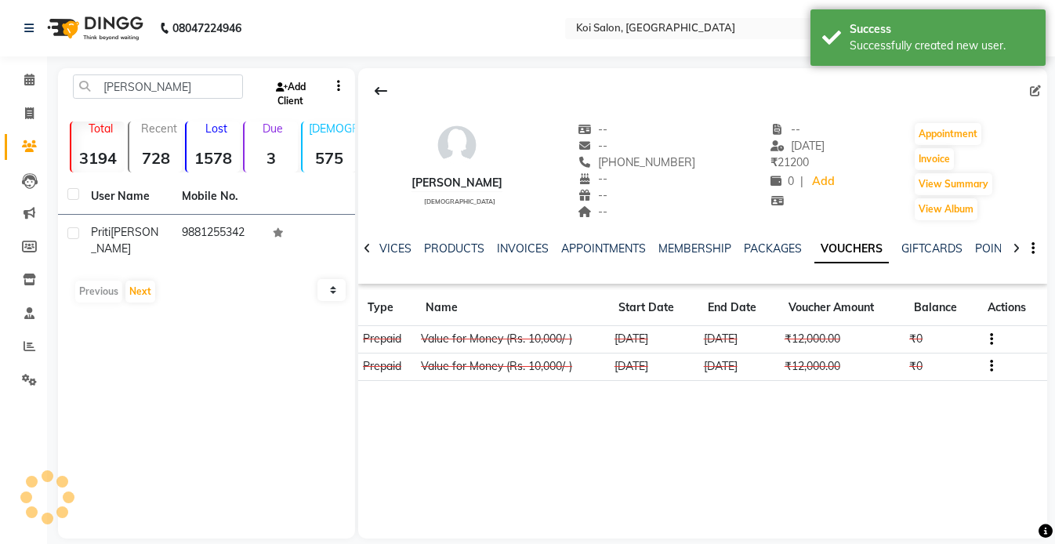
scroll to position [231, 0]
